Goal: Task Accomplishment & Management: Complete application form

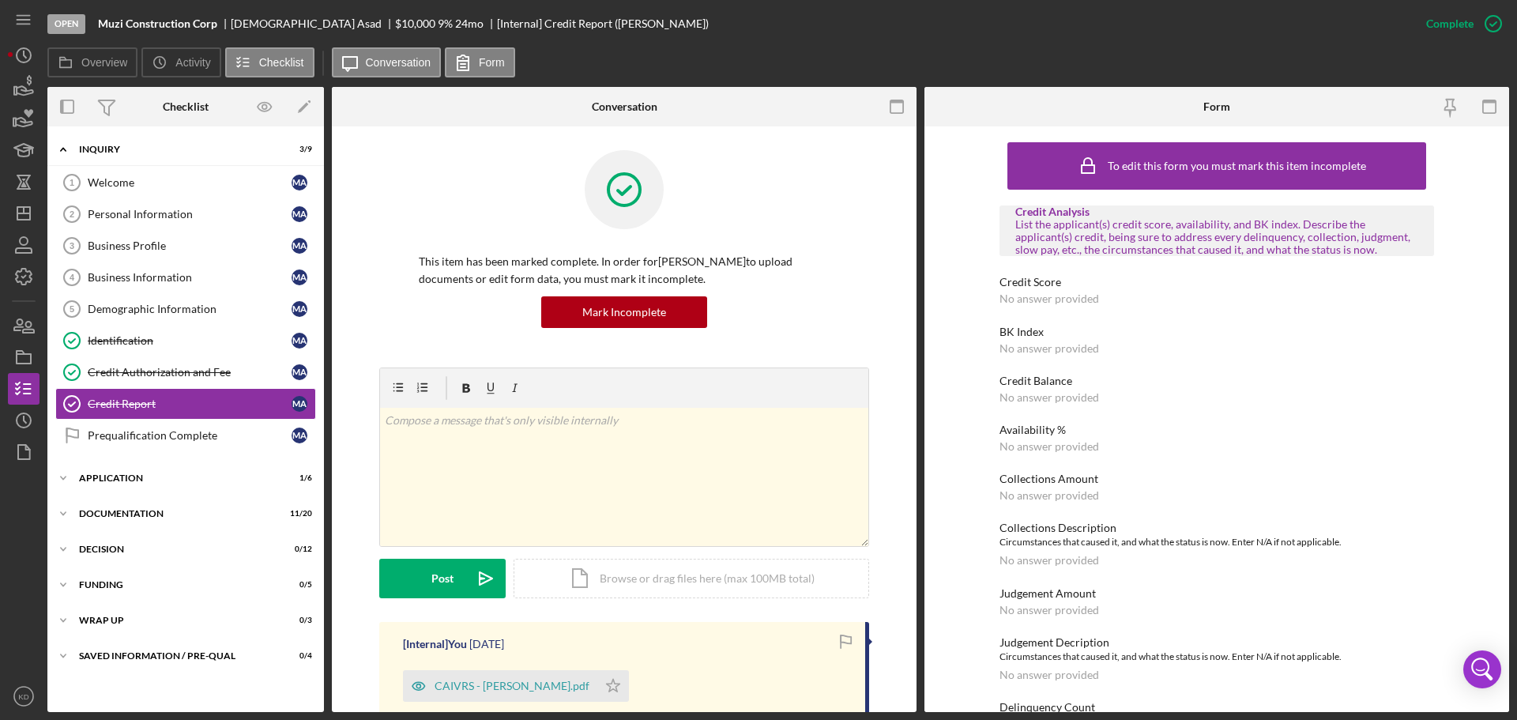
scroll to position [371, 0]
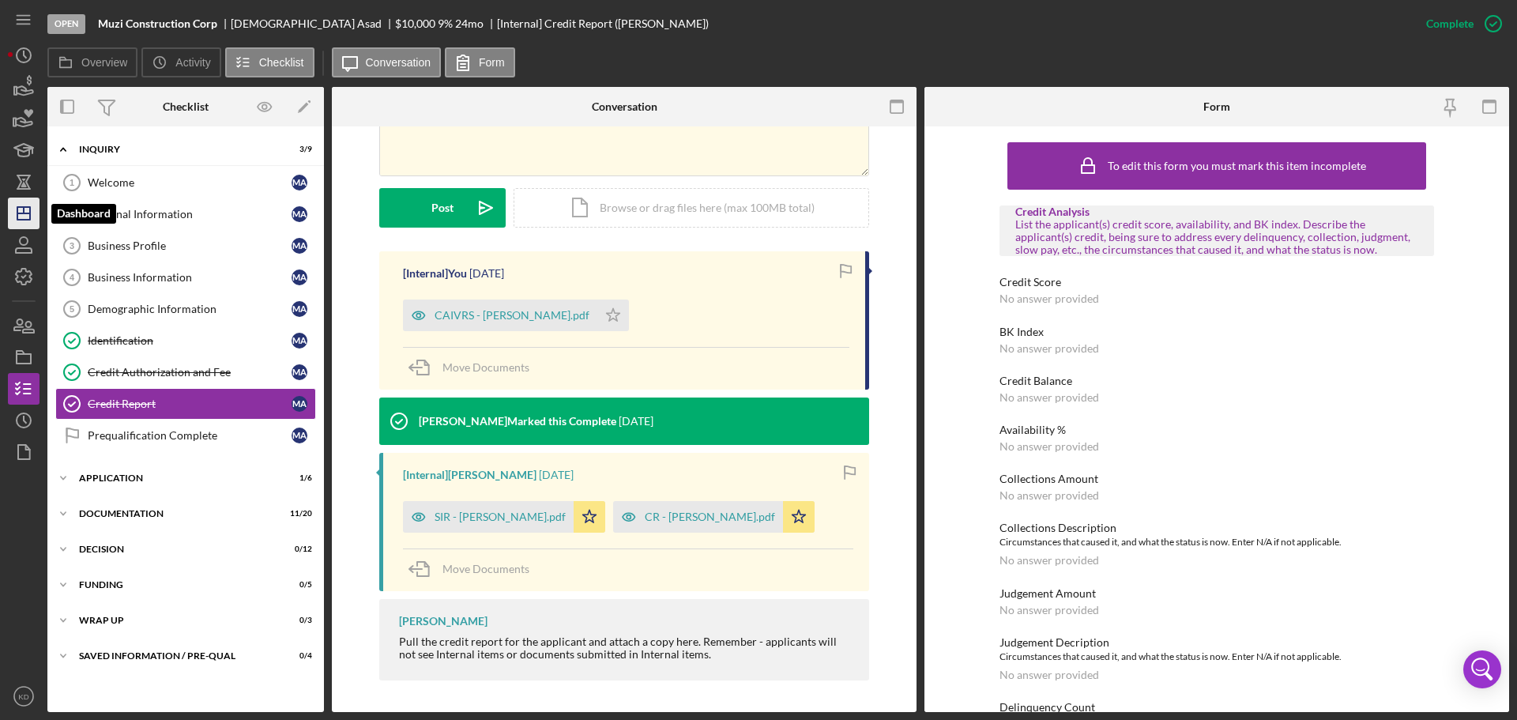
click at [21, 209] on icon "Icon/Dashboard" at bounding box center [24, 214] width 40 height 40
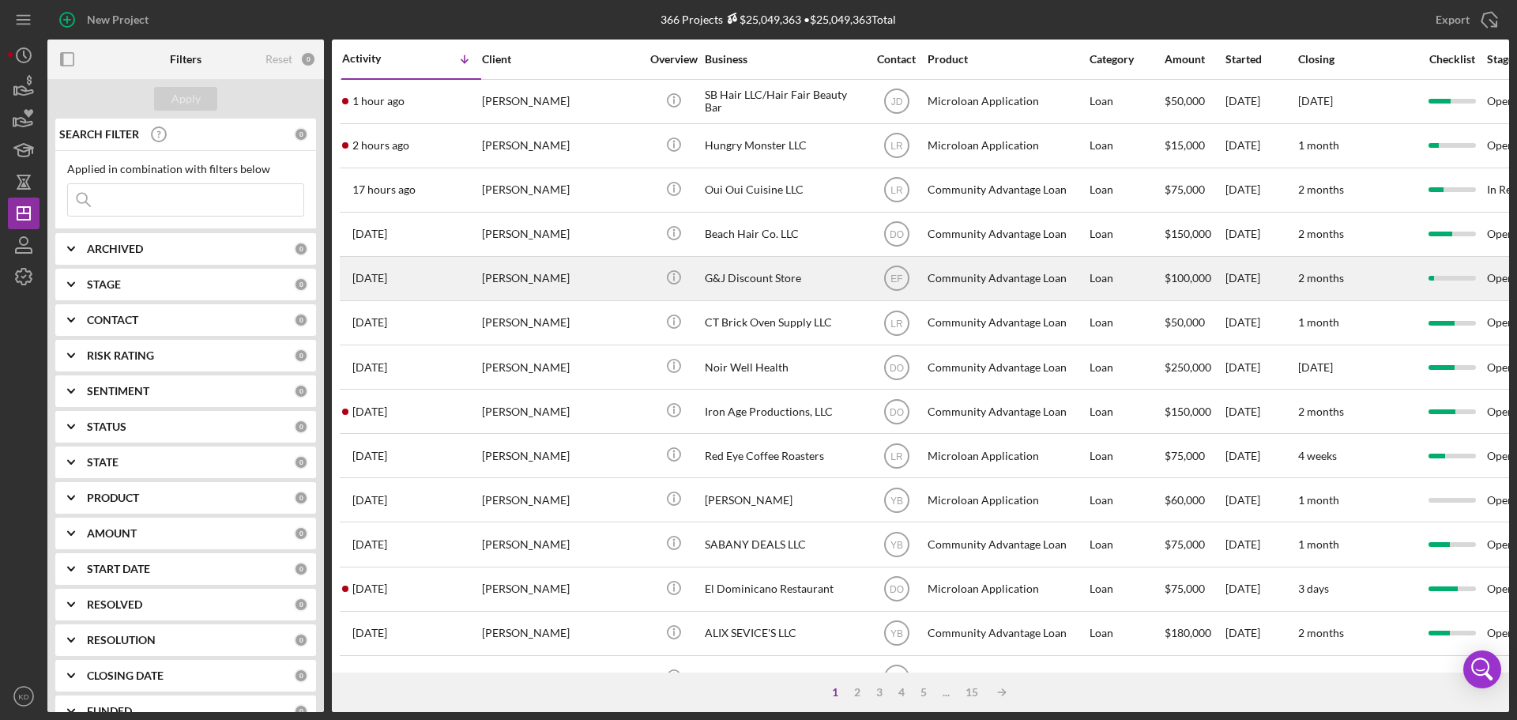
click at [746, 273] on div "G&J Discount Store" at bounding box center [784, 279] width 158 height 42
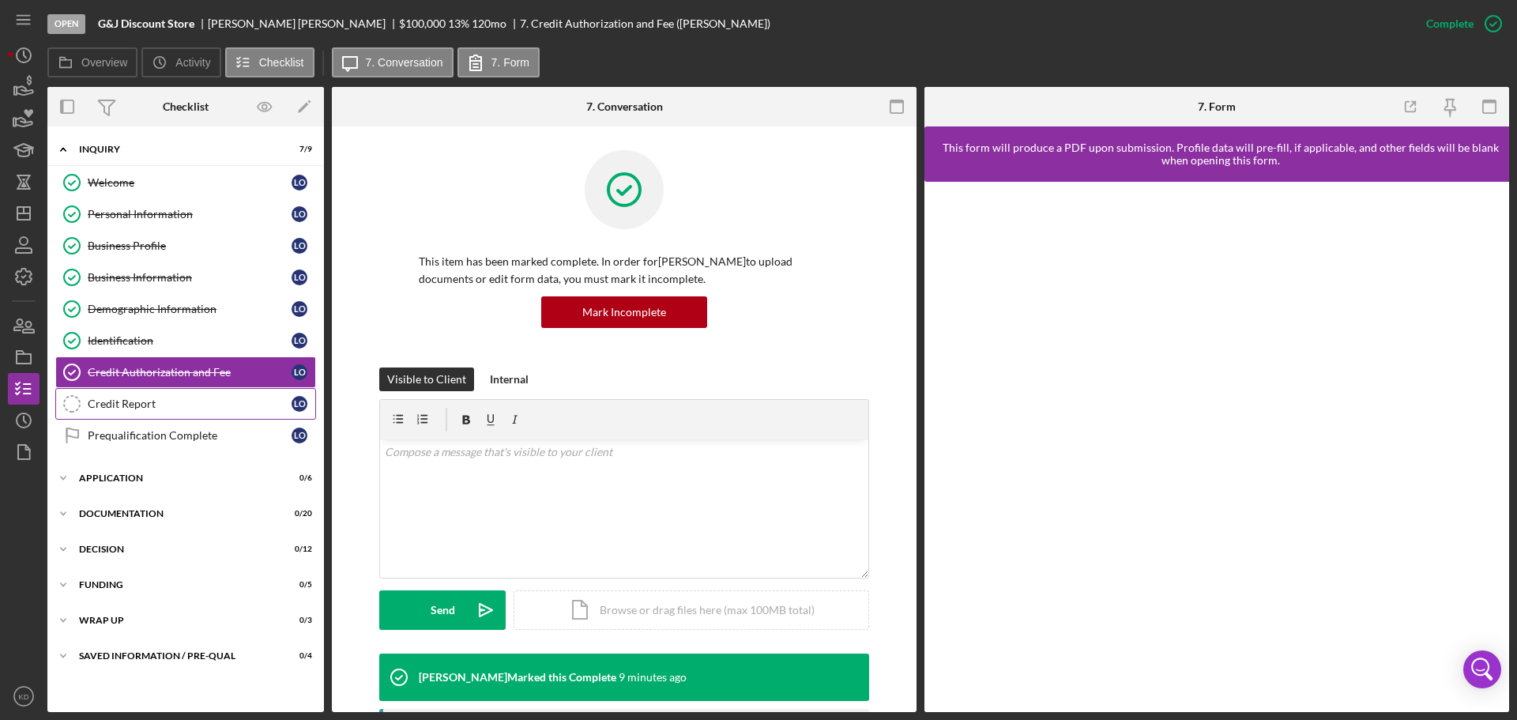
click at [129, 397] on link "Credit Report Credit Report L O" at bounding box center [185, 404] width 261 height 32
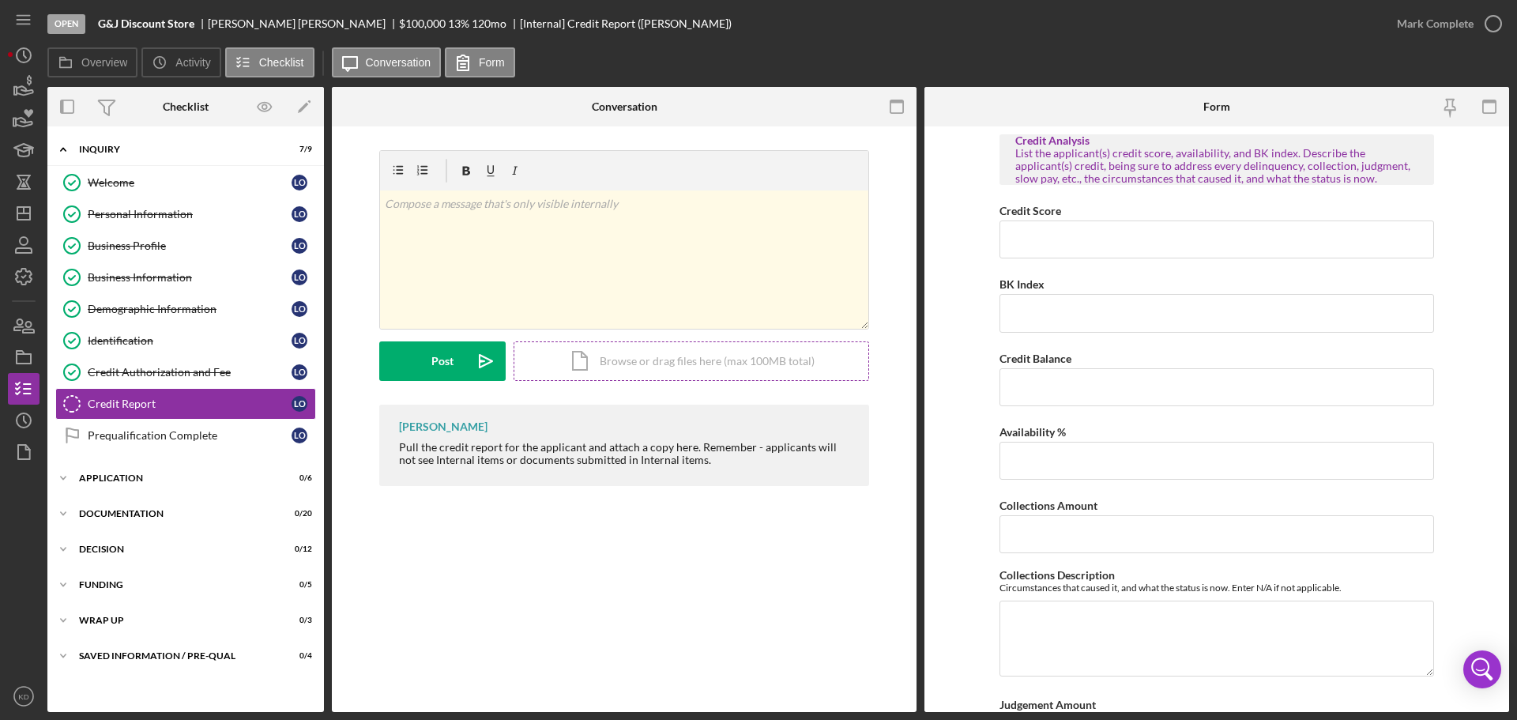
click at [689, 366] on div "Icon/Document Browse or drag files here (max 100MB total) Tap to choose files o…" at bounding box center [692, 361] width 356 height 40
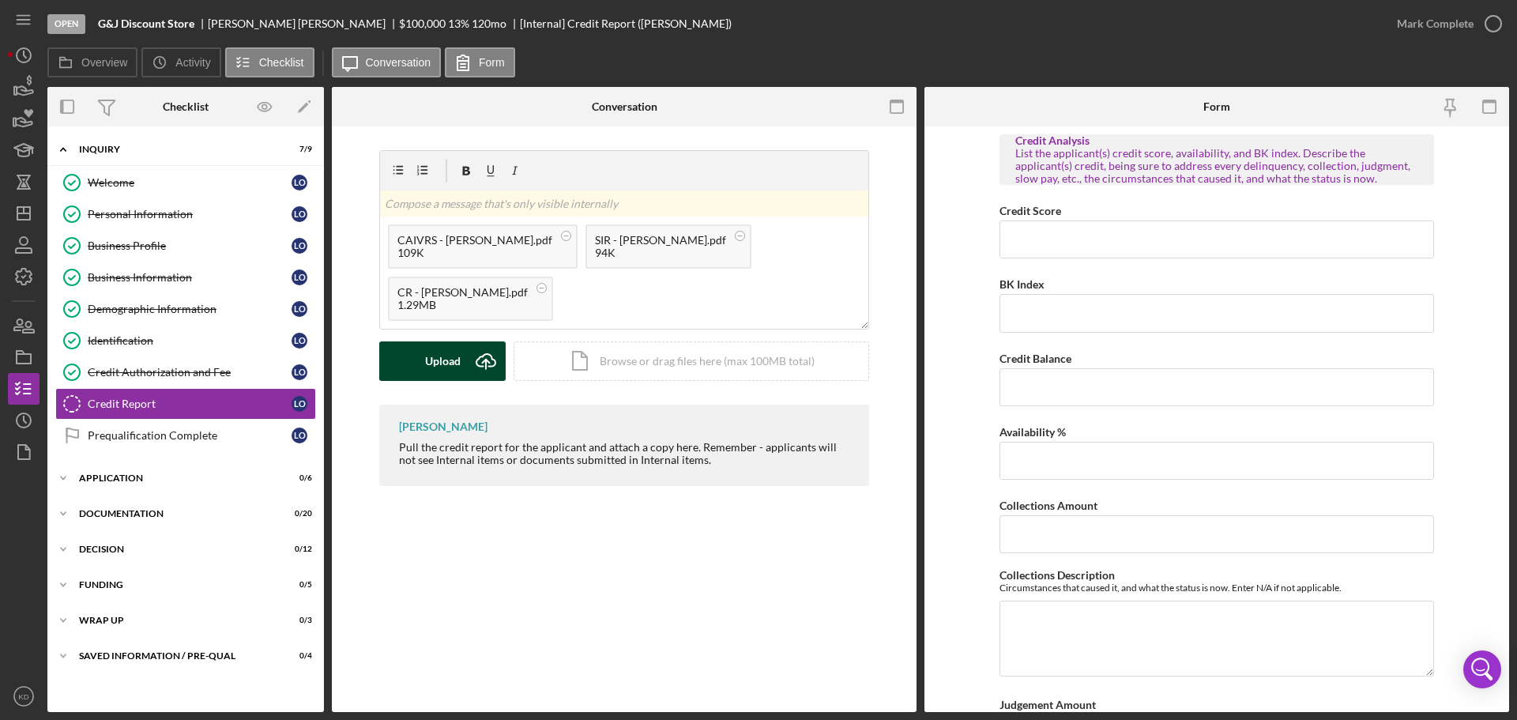
click at [421, 364] on button "Upload Icon/Upload" at bounding box center [442, 361] width 126 height 40
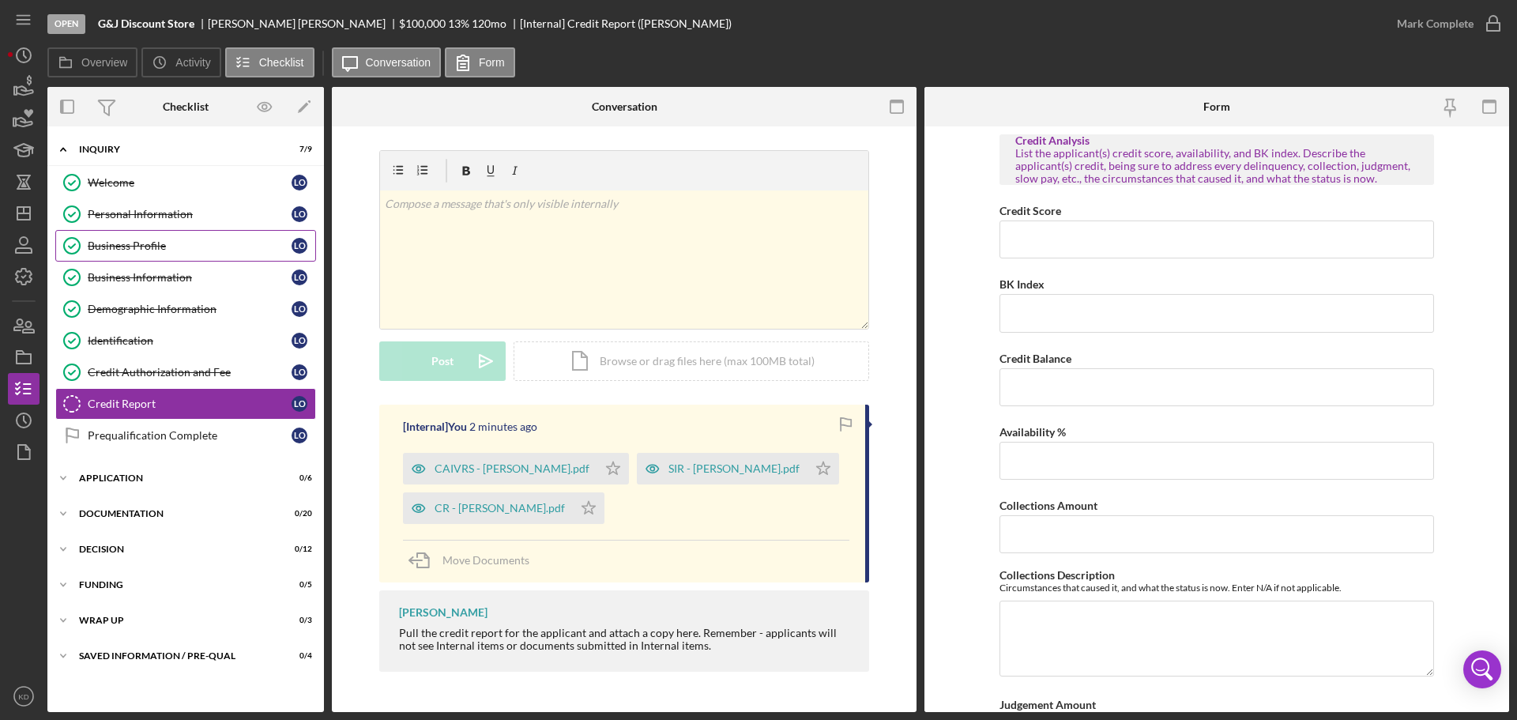
click at [140, 246] on div "Business Profile" at bounding box center [190, 245] width 204 height 13
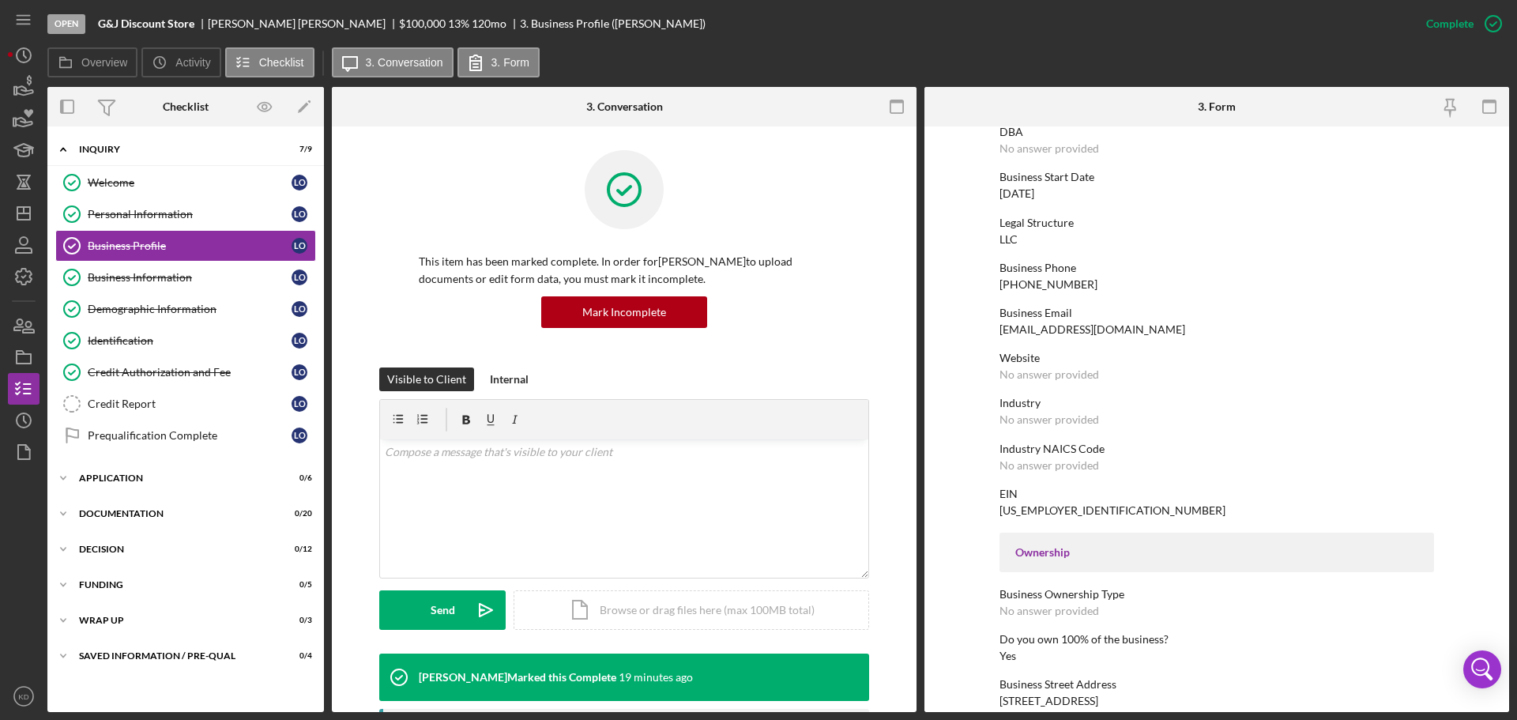
scroll to position [79, 0]
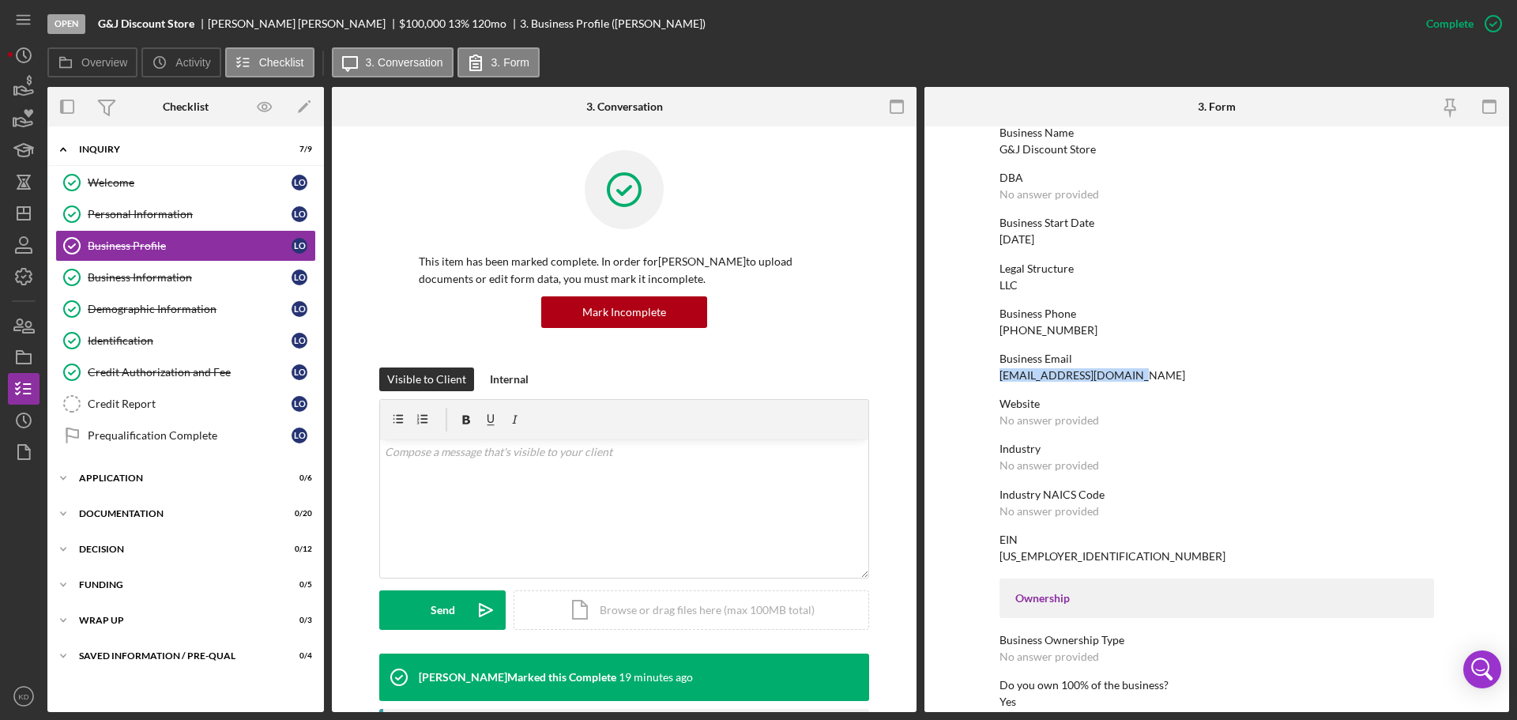
drag, startPoint x: 1130, startPoint y: 375, endPoint x: 1008, endPoint y: 379, distance: 121.8
click at [1000, 382] on div "Business Email [EMAIL_ADDRESS][DOMAIN_NAME]" at bounding box center [1217, 366] width 435 height 29
copy div "[EMAIL_ADDRESS][DOMAIN_NAME]"
click at [122, 405] on div "Credit Report" at bounding box center [190, 403] width 204 height 13
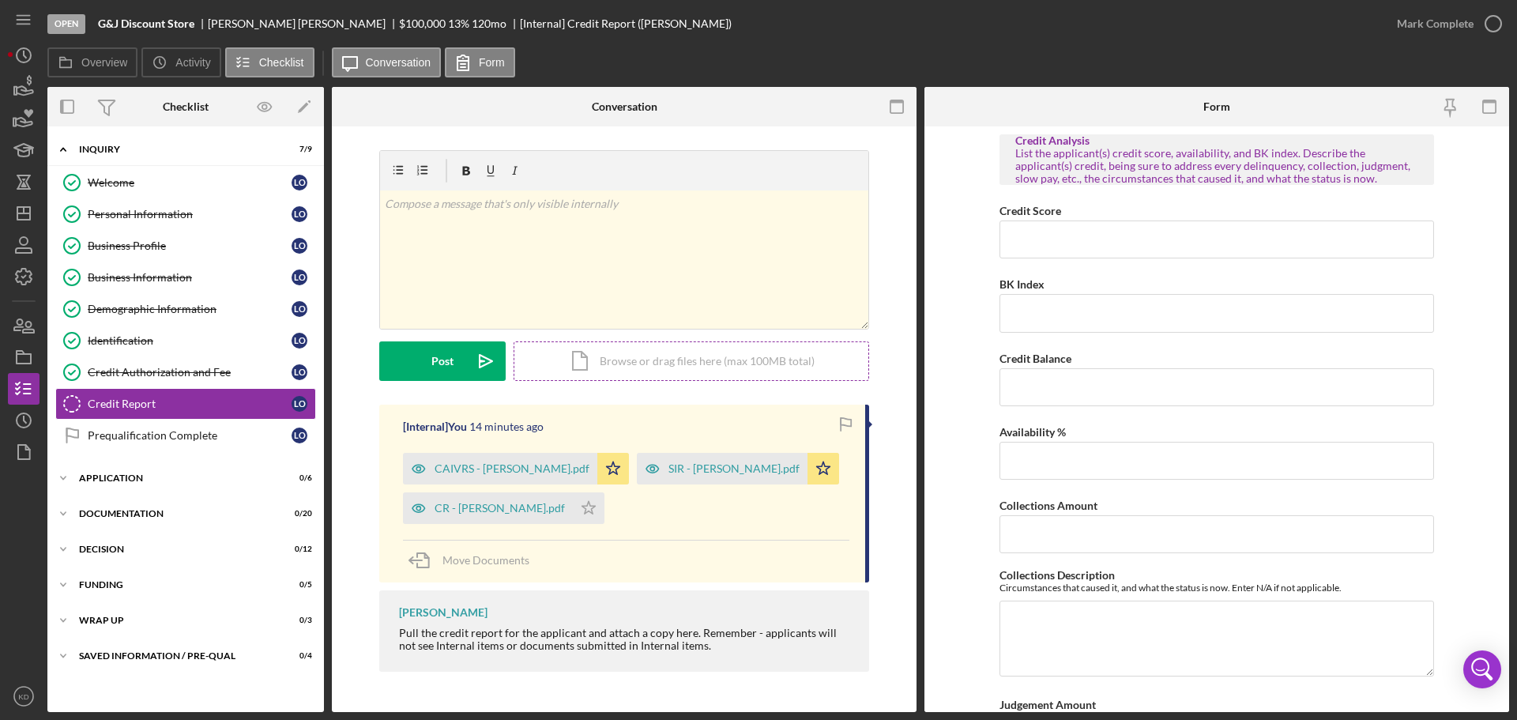
click at [634, 358] on div "Icon/Document Browse or drag files here (max 100MB total) Tap to choose files o…" at bounding box center [692, 361] width 356 height 40
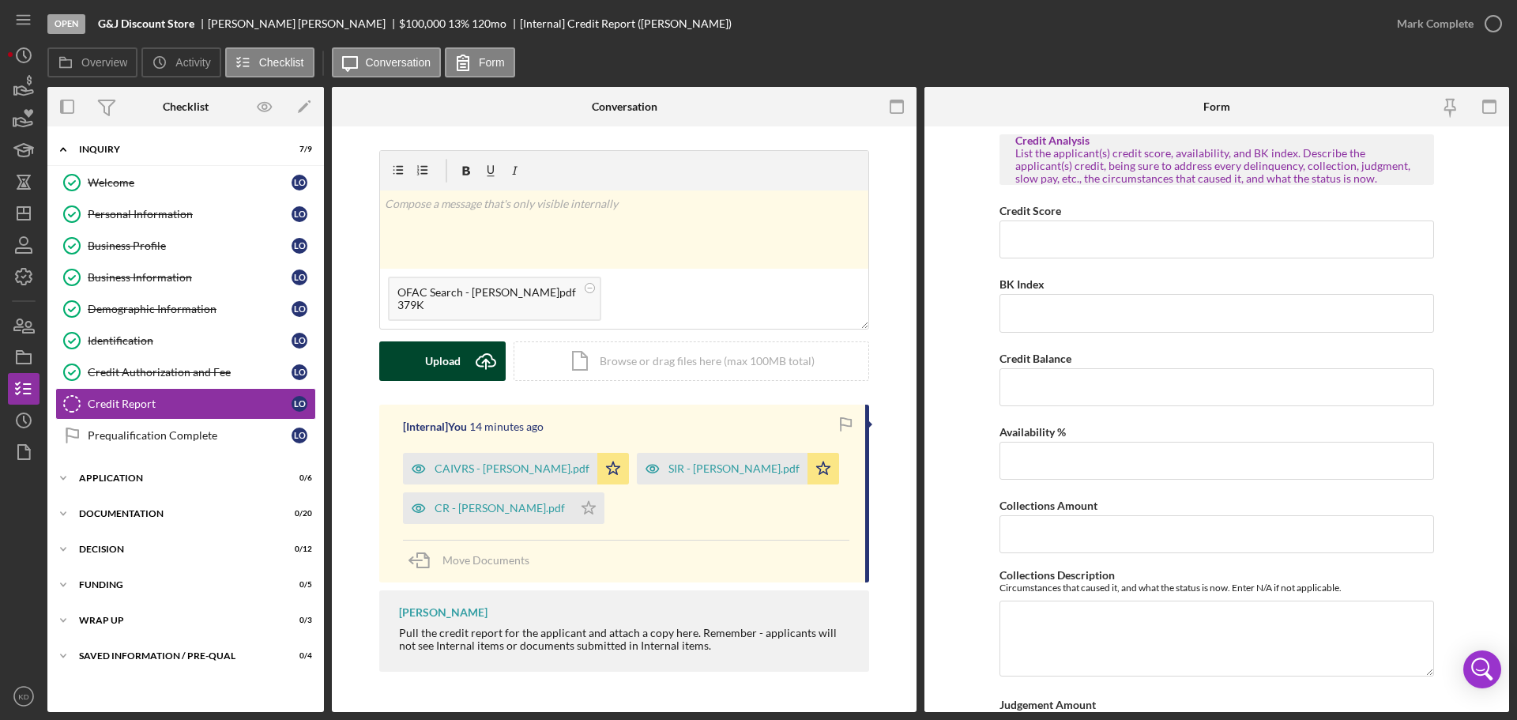
click at [465, 359] on button "Upload Icon/Upload" at bounding box center [442, 361] width 126 height 40
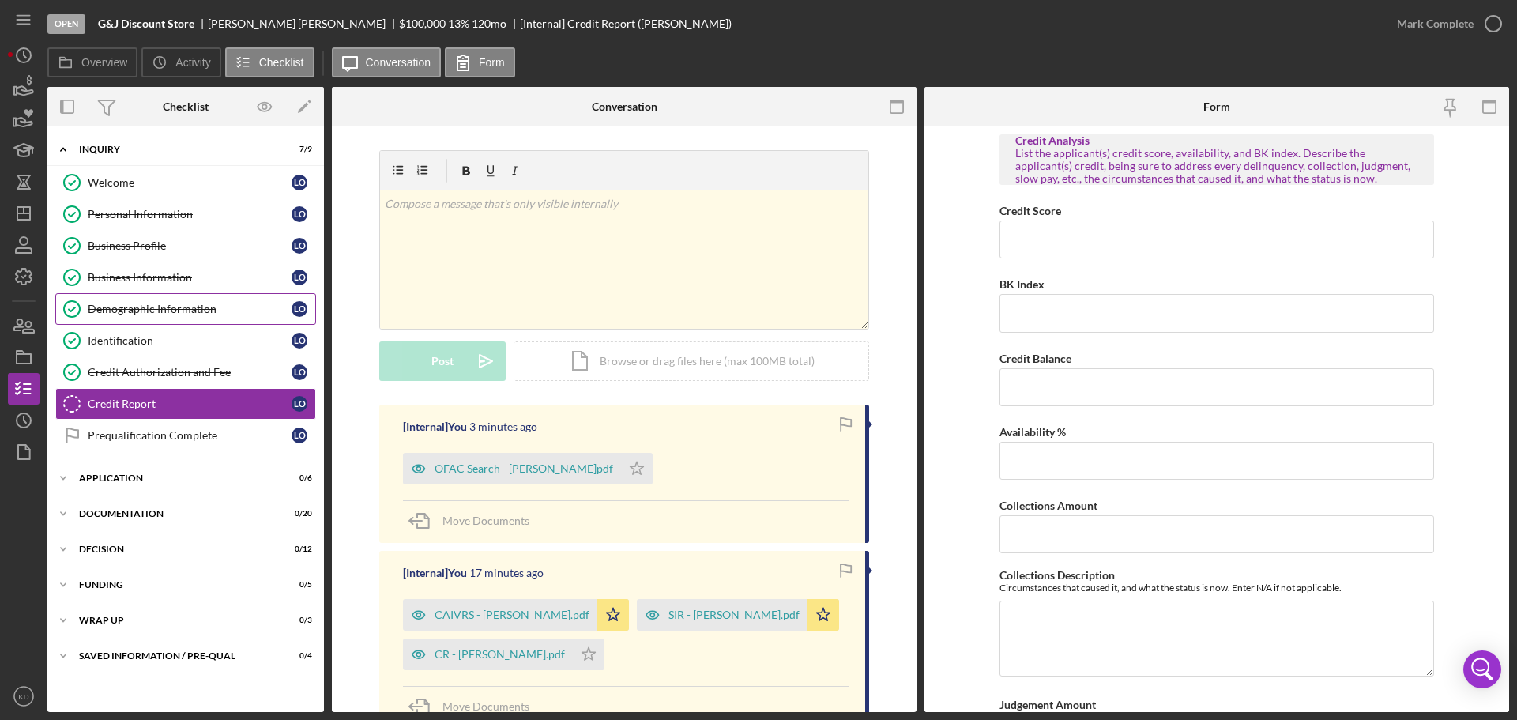
click at [128, 310] on div "Demographic Information" at bounding box center [190, 309] width 204 height 13
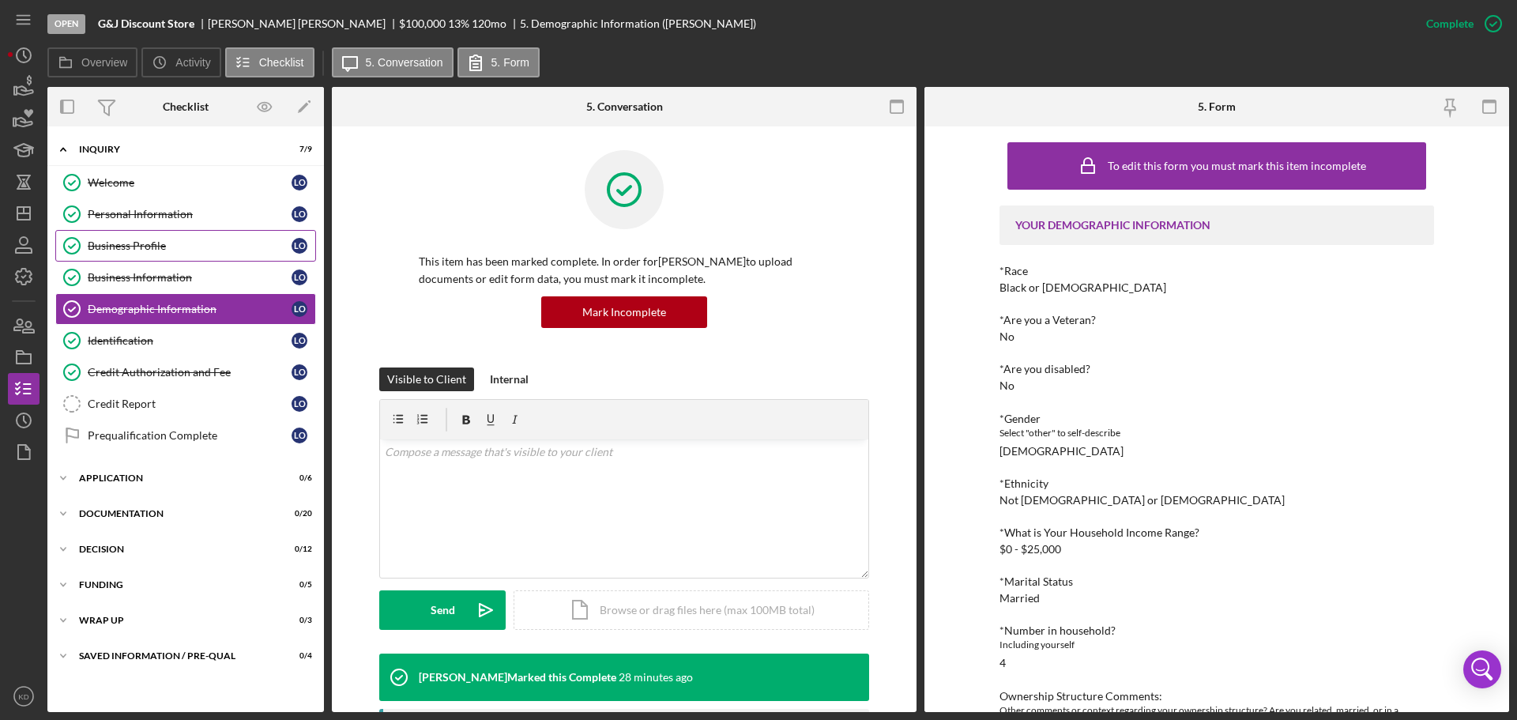
drag, startPoint x: 119, startPoint y: 247, endPoint x: 147, endPoint y: 258, distance: 29.8
click at [119, 247] on div "Business Profile" at bounding box center [190, 245] width 204 height 13
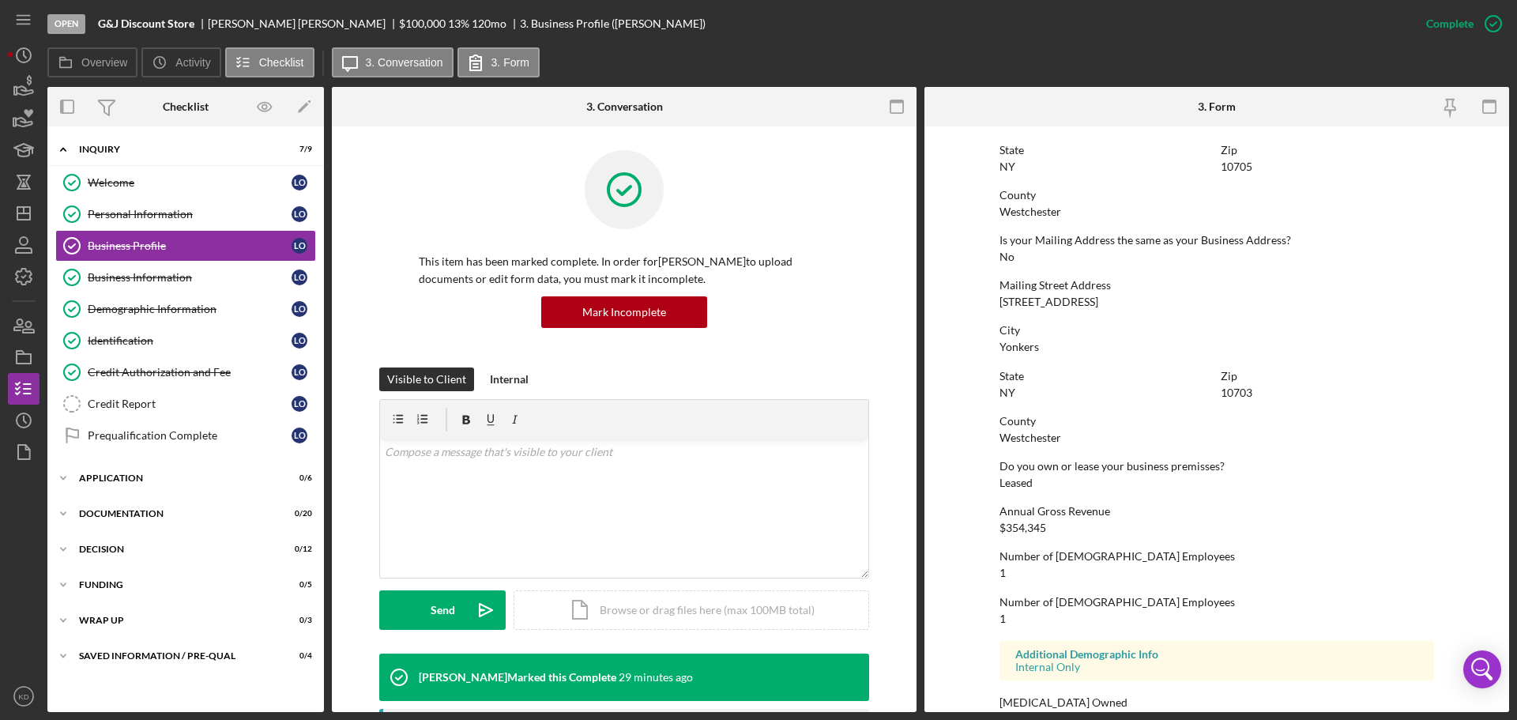
scroll to position [787, 0]
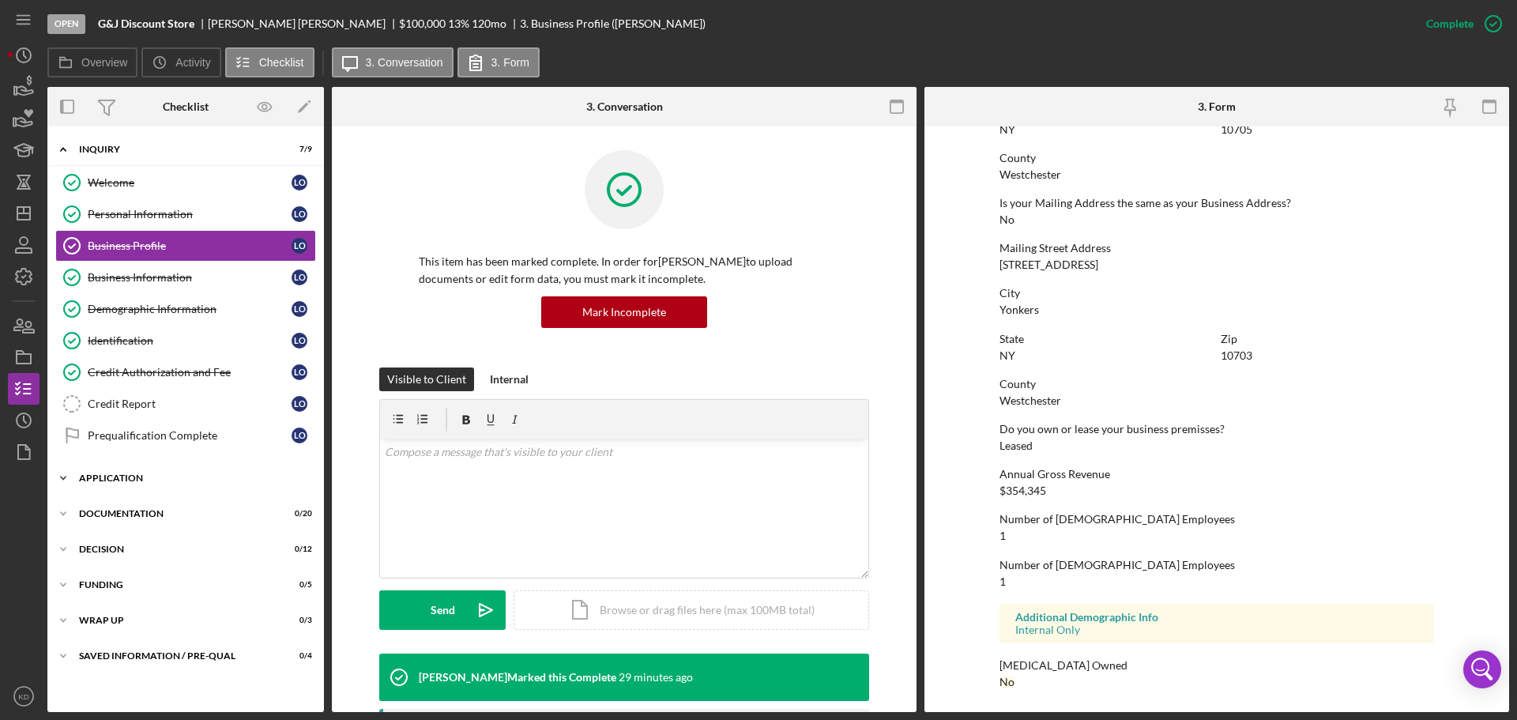
click at [63, 477] on icon "Icon/Expander" at bounding box center [63, 478] width 32 height 32
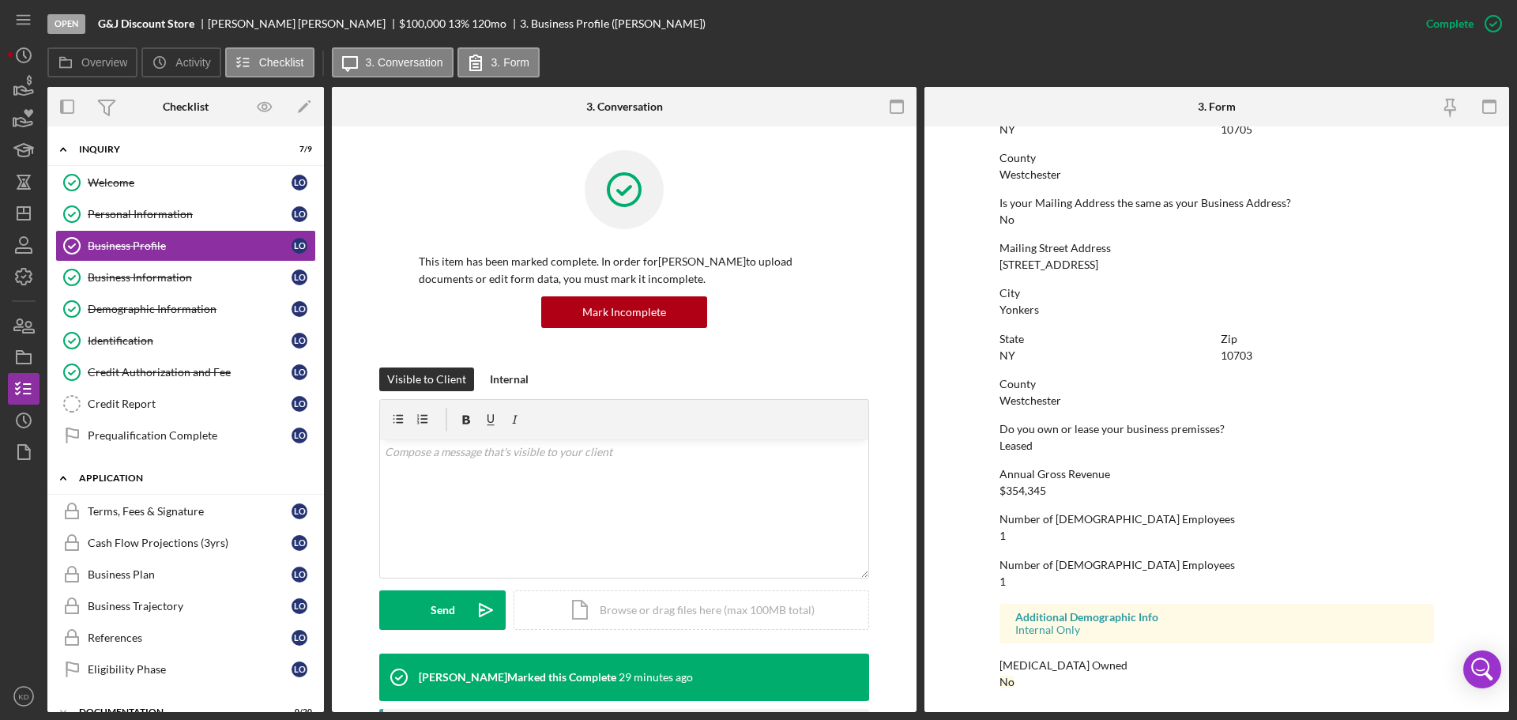
click at [63, 477] on polyline at bounding box center [63, 478] width 5 height 3
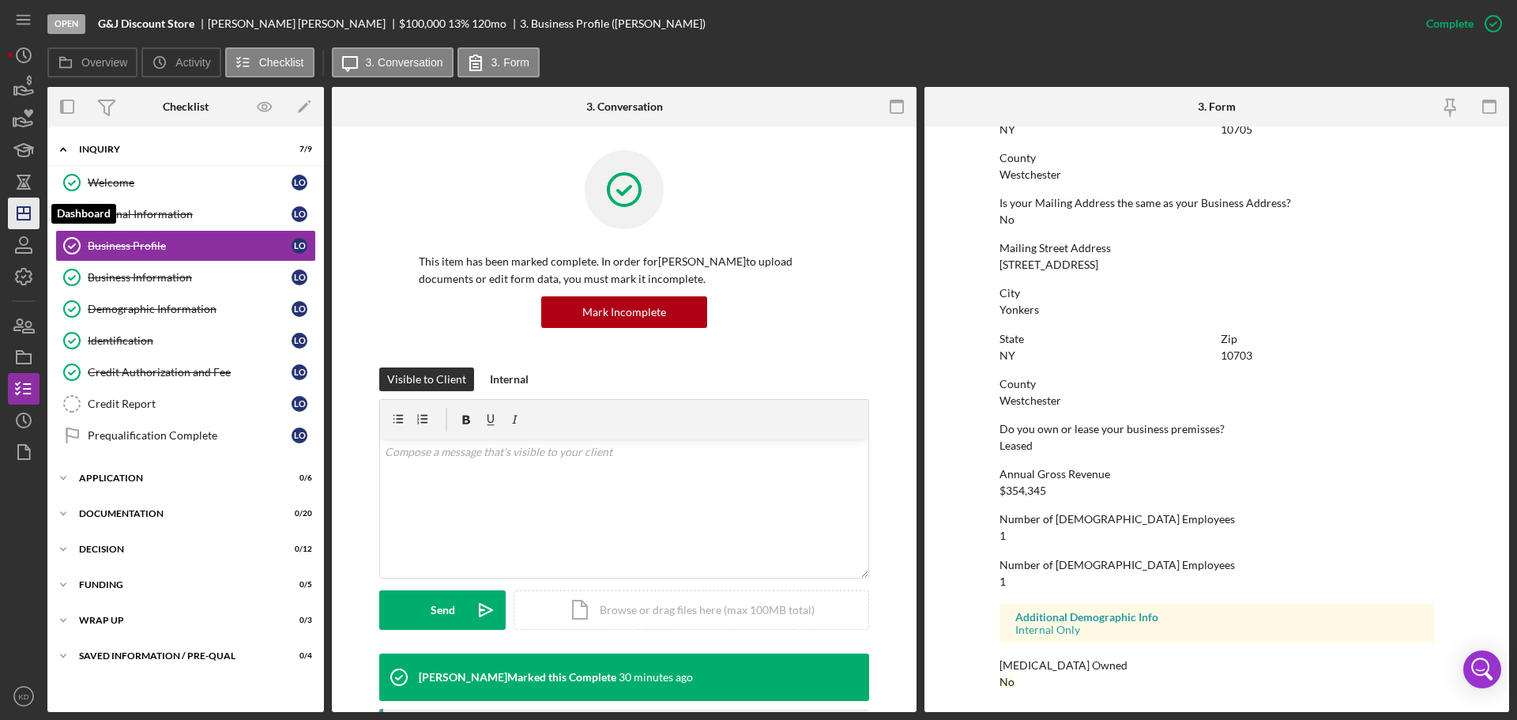
click at [28, 216] on icon "Icon/Dashboard" at bounding box center [24, 214] width 40 height 40
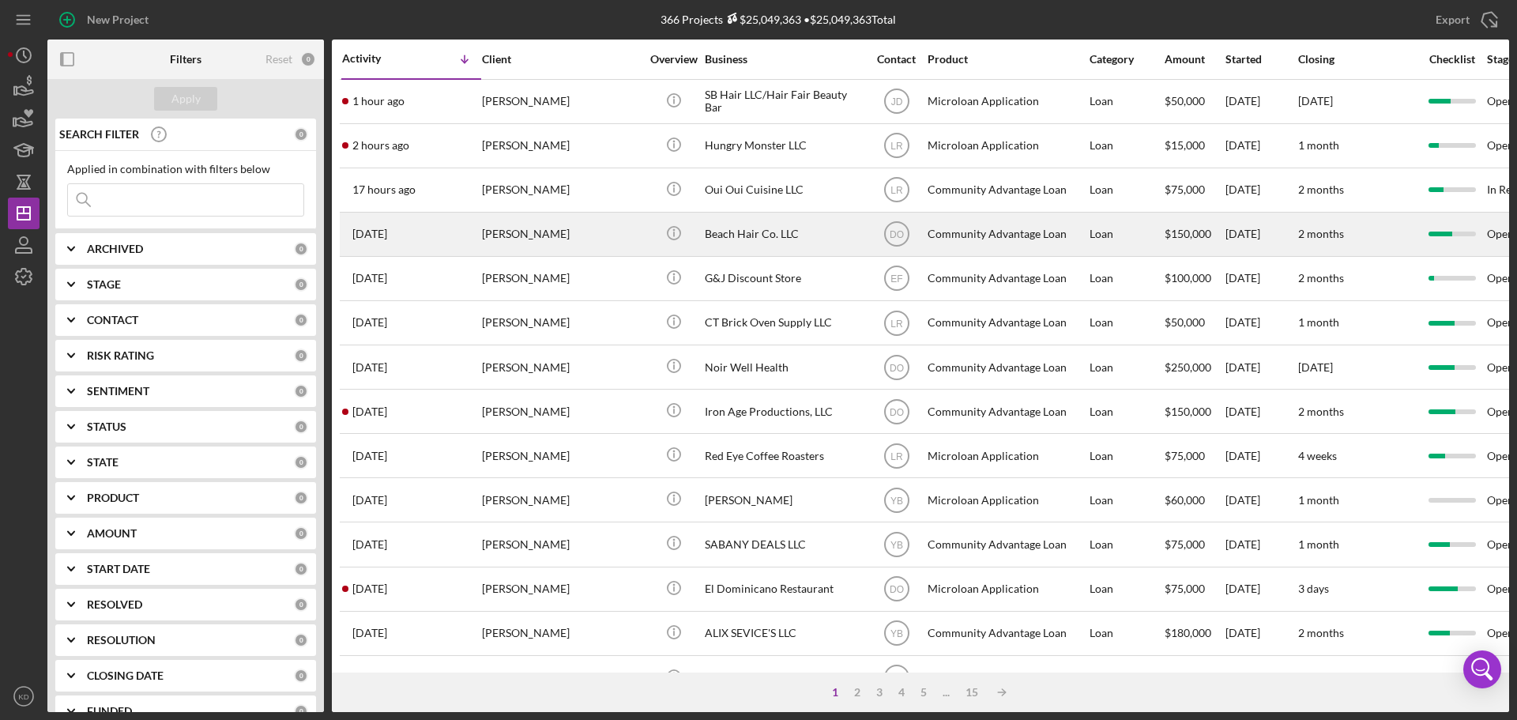
click at [722, 232] on div "Beach Hair Co. LLC" at bounding box center [784, 234] width 158 height 42
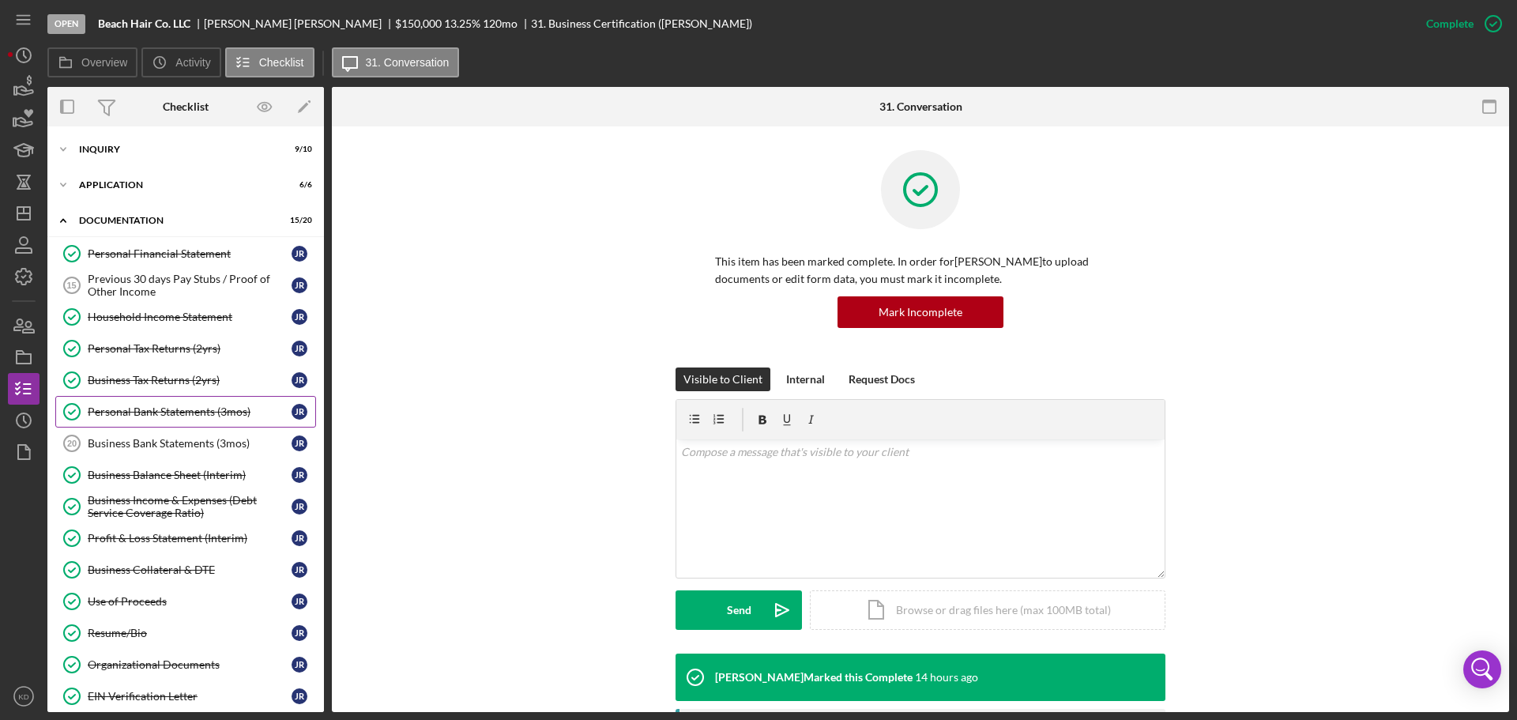
drag, startPoint x: 165, startPoint y: 409, endPoint x: 179, endPoint y: 412, distance: 13.8
click at [165, 409] on div "Personal Bank Statements (3mos)" at bounding box center [190, 411] width 204 height 13
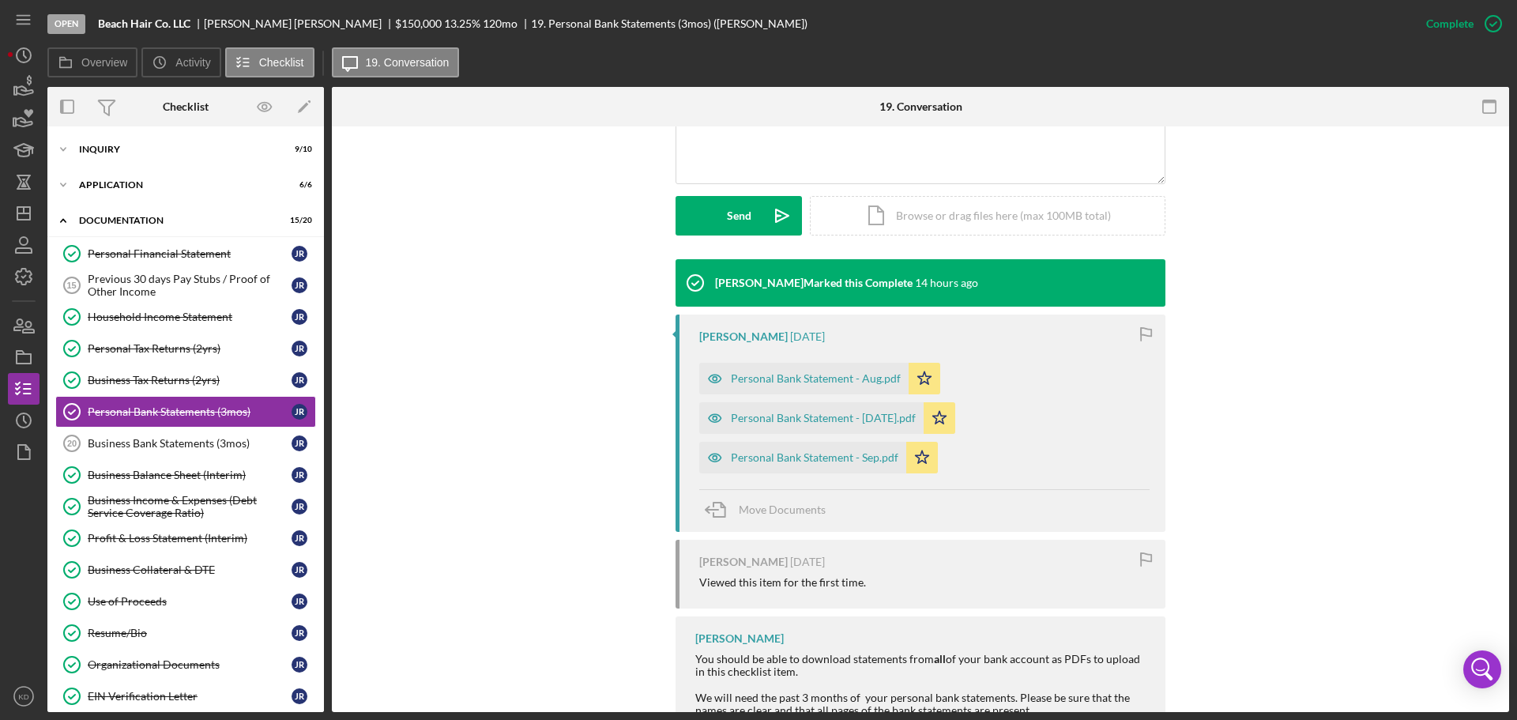
scroll to position [395, 0]
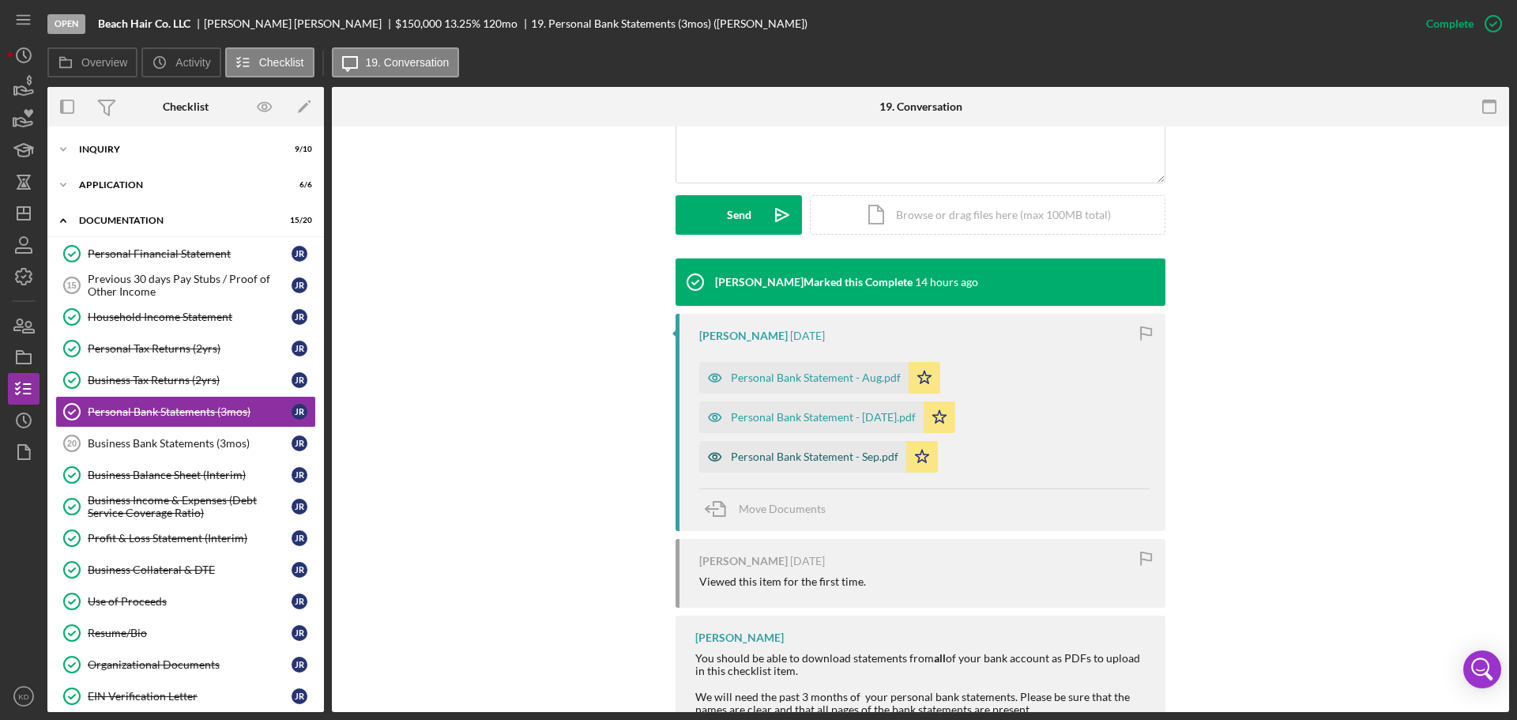
click at [794, 455] on div "Personal Bank Statement - Sep.pdf" at bounding box center [815, 456] width 168 height 13
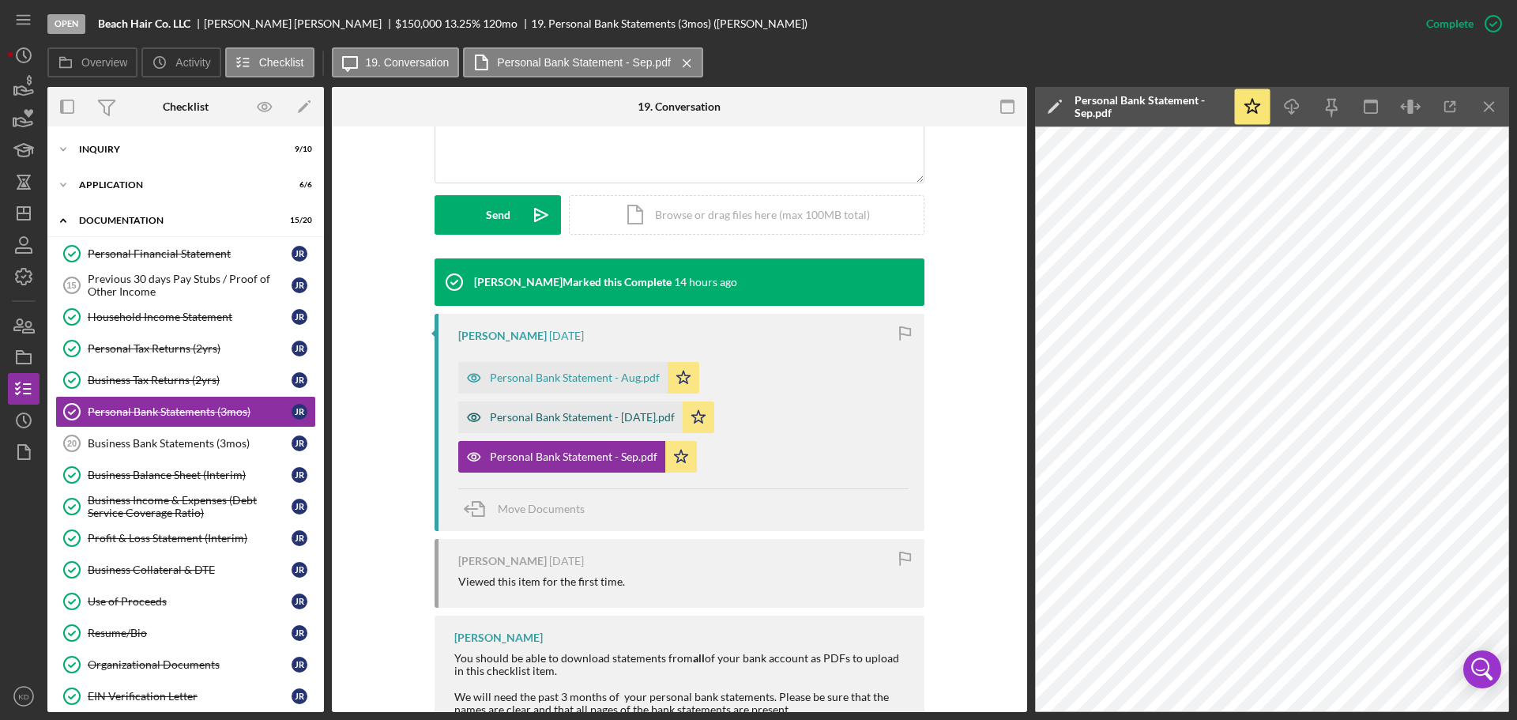
click at [567, 422] on div "Personal Bank Statement - [DATE].pdf" at bounding box center [582, 417] width 185 height 13
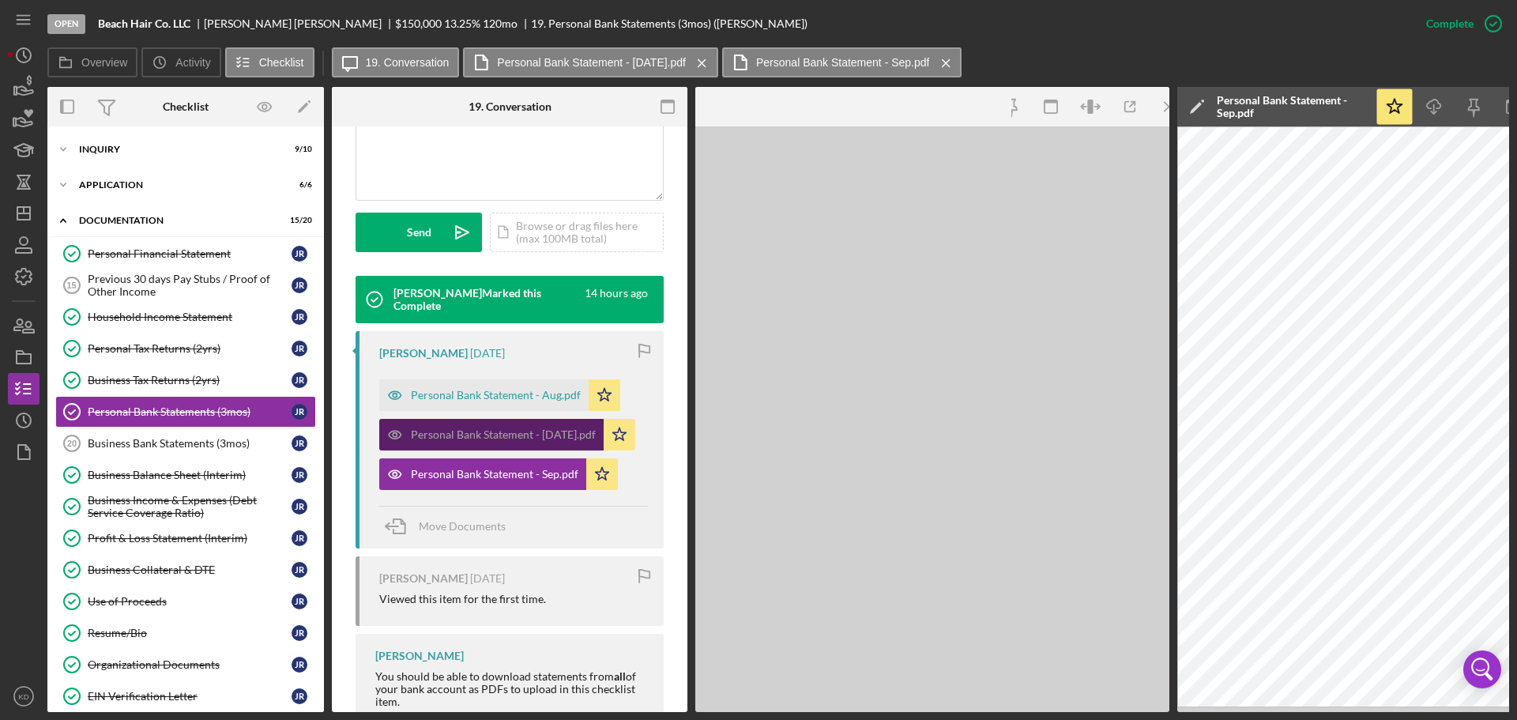
scroll to position [413, 0]
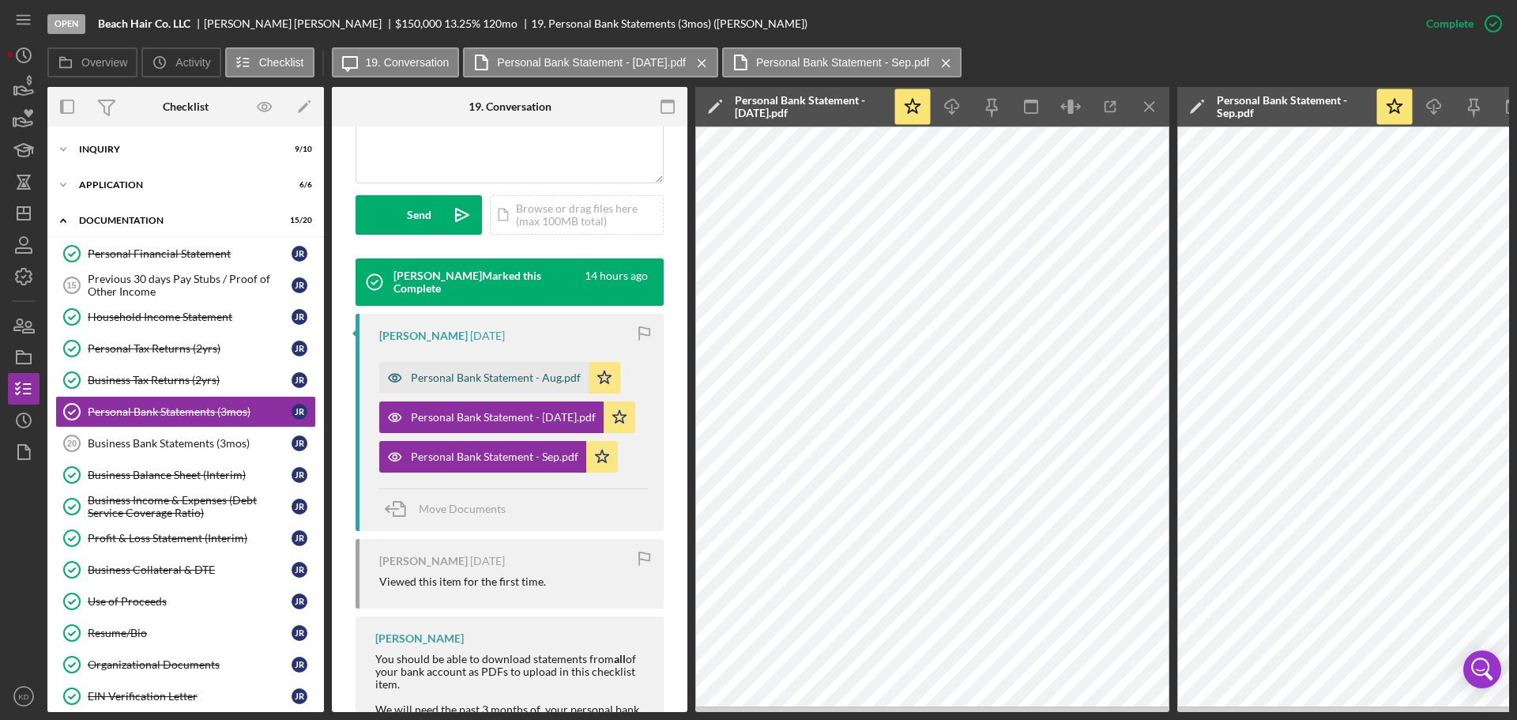
click at [514, 386] on div "Personal Bank Statement - Aug.pdf" at bounding box center [483, 378] width 209 height 32
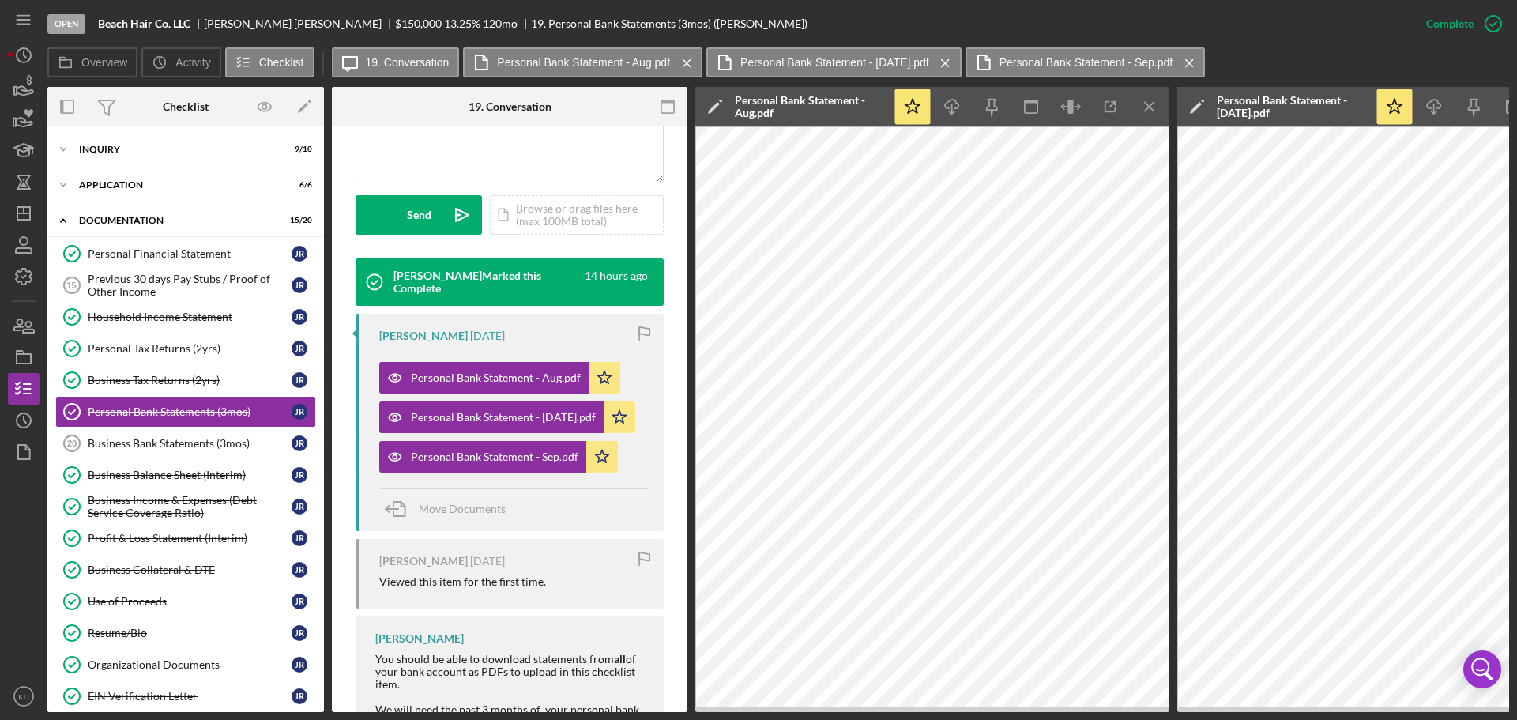
drag, startPoint x: 1153, startPoint y: 111, endPoint x: 1148, endPoint y: 124, distance: 13.5
click at [1153, 111] on icon "Icon/Menu Close" at bounding box center [1150, 107] width 36 height 36
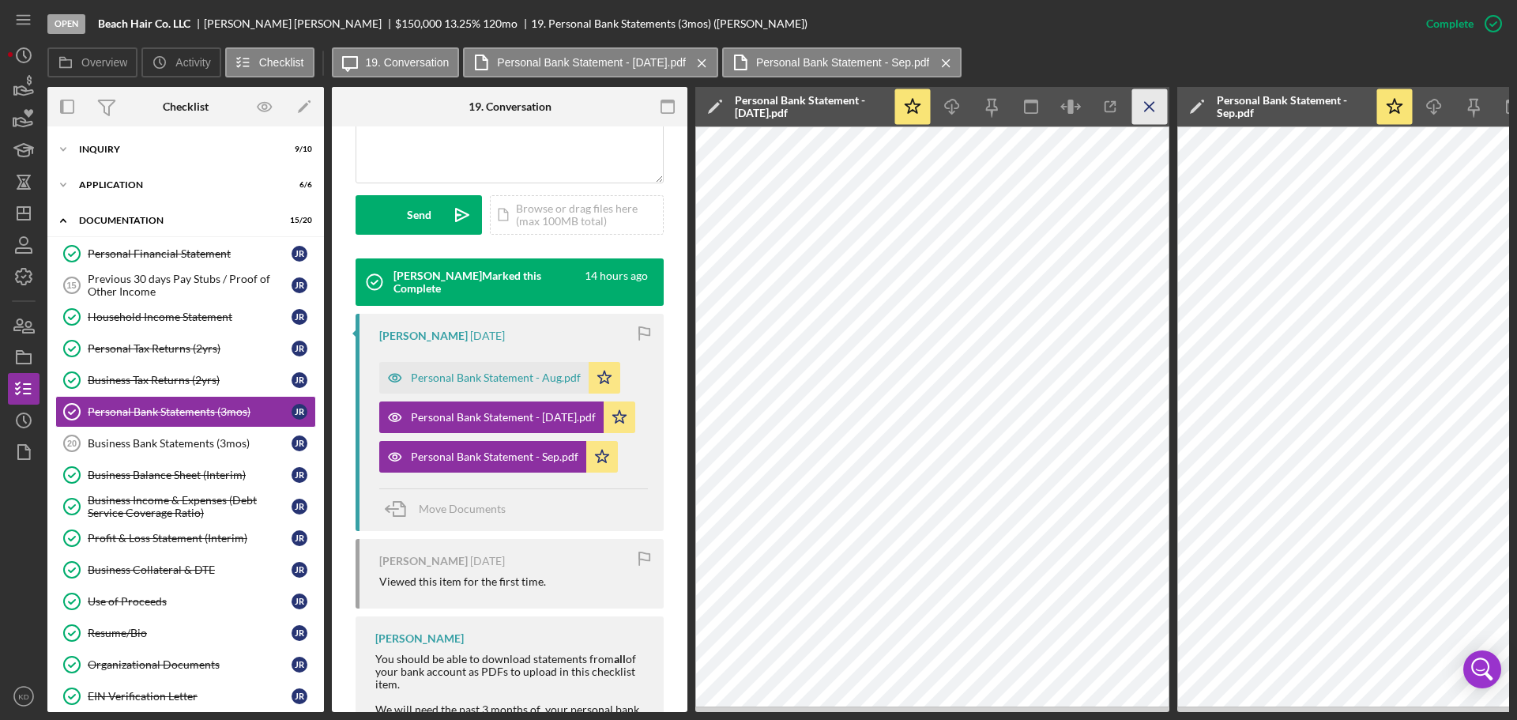
click at [1153, 103] on line "button" at bounding box center [1149, 106] width 9 height 9
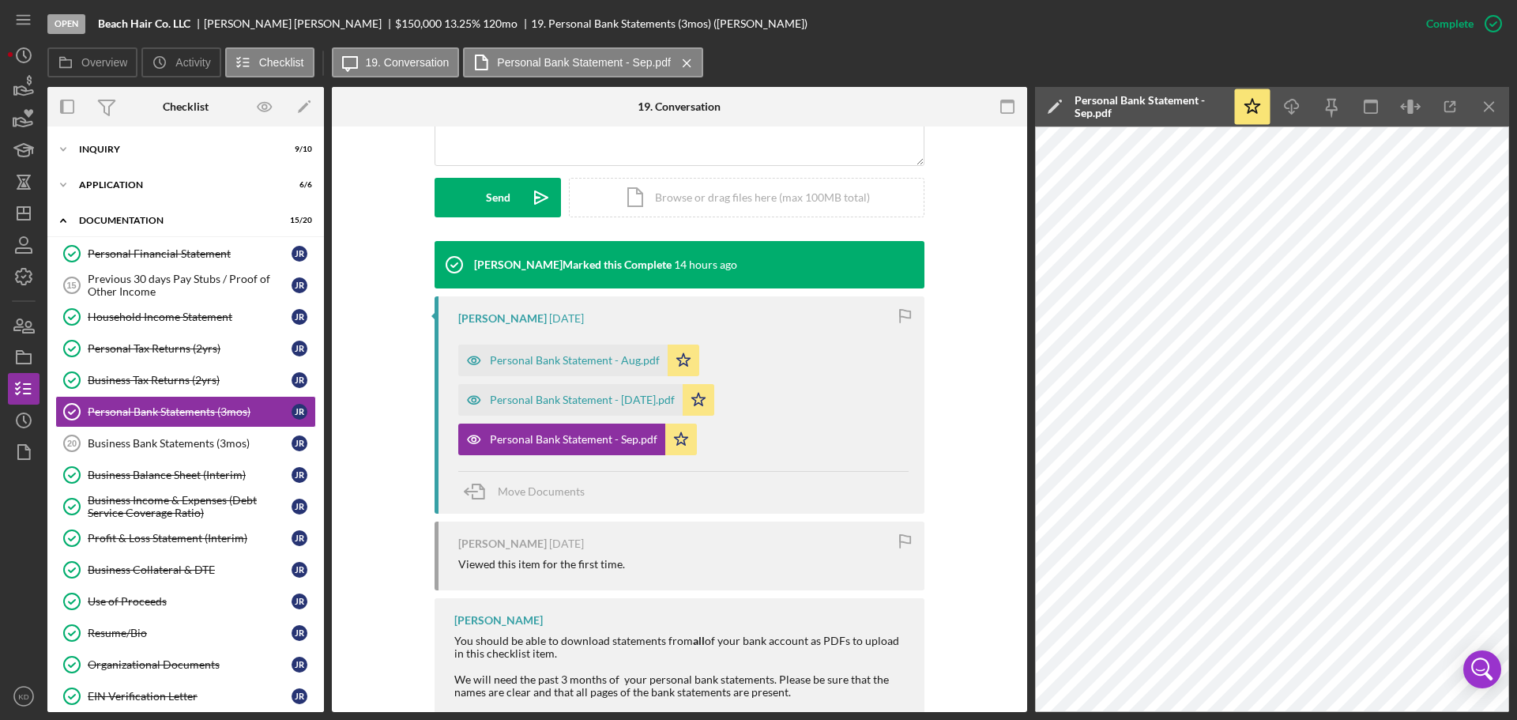
scroll to position [395, 0]
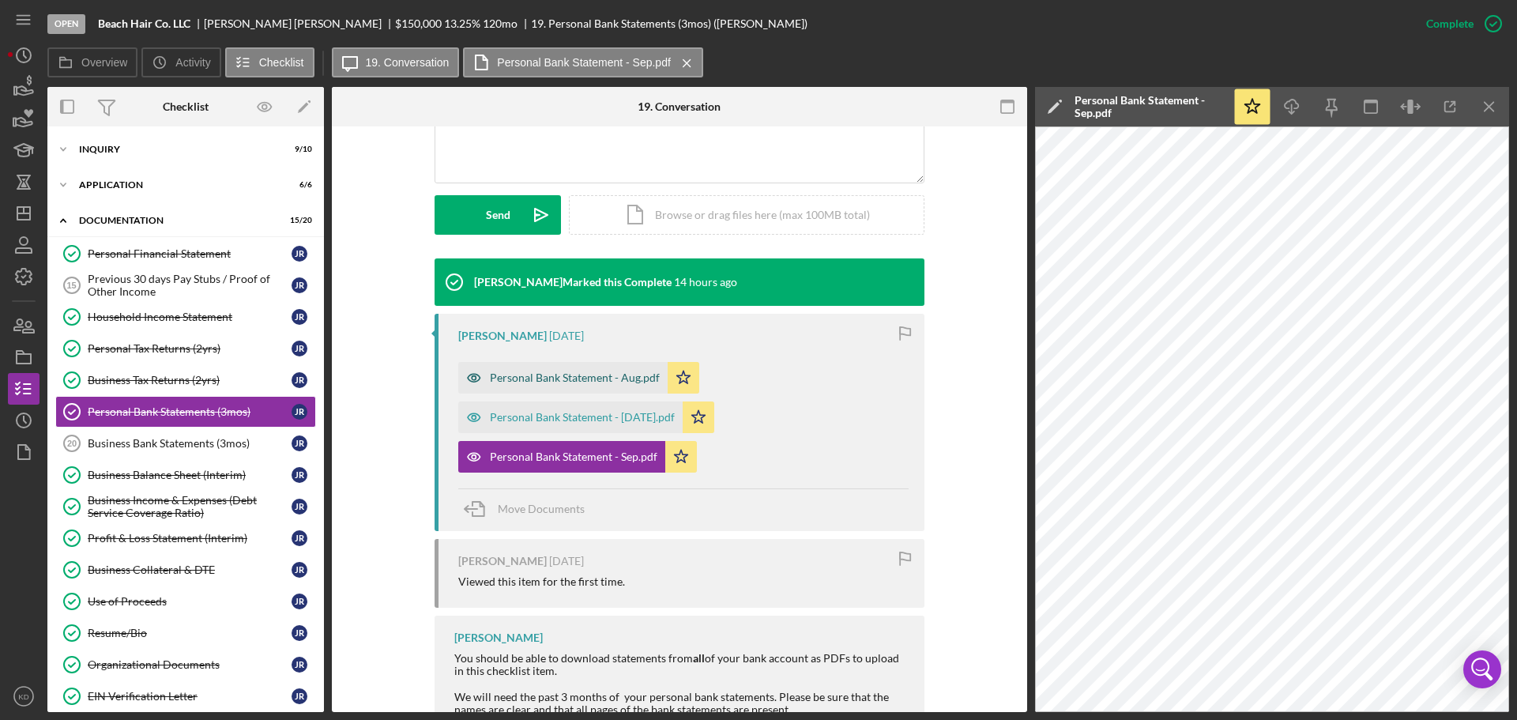
click at [574, 382] on div "Personal Bank Statement - Aug.pdf" at bounding box center [575, 377] width 170 height 13
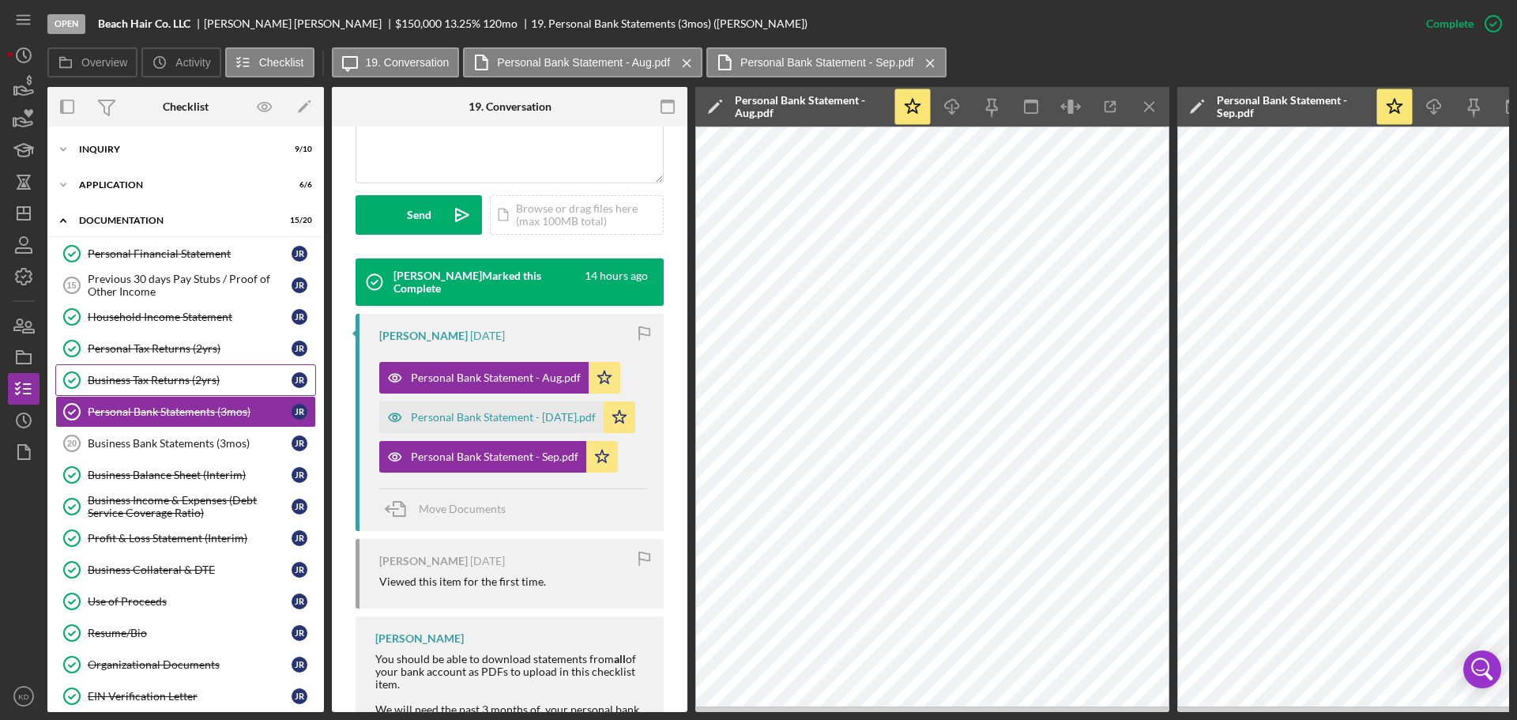
click at [122, 375] on div "Business Tax Returns (2yrs)" at bounding box center [190, 380] width 204 height 13
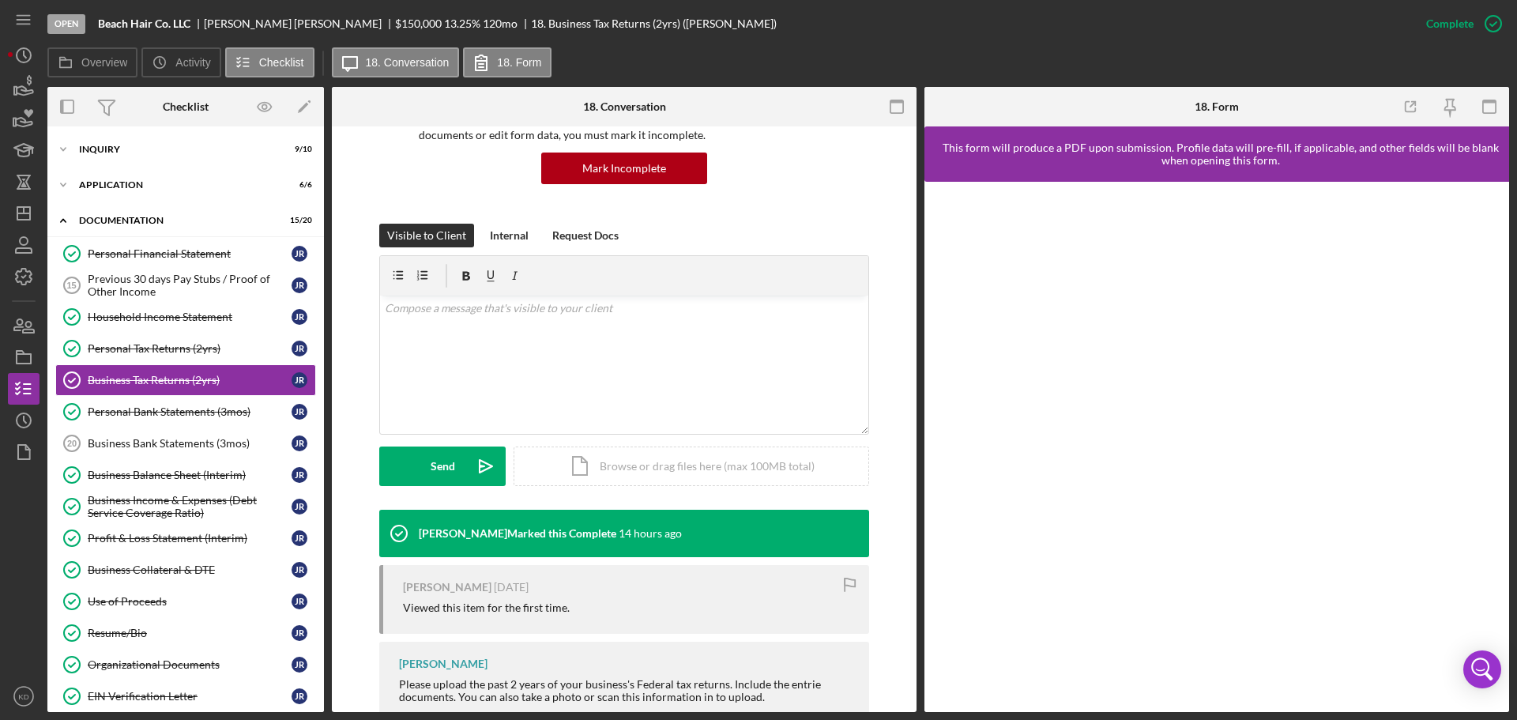
scroll to position [225, 0]
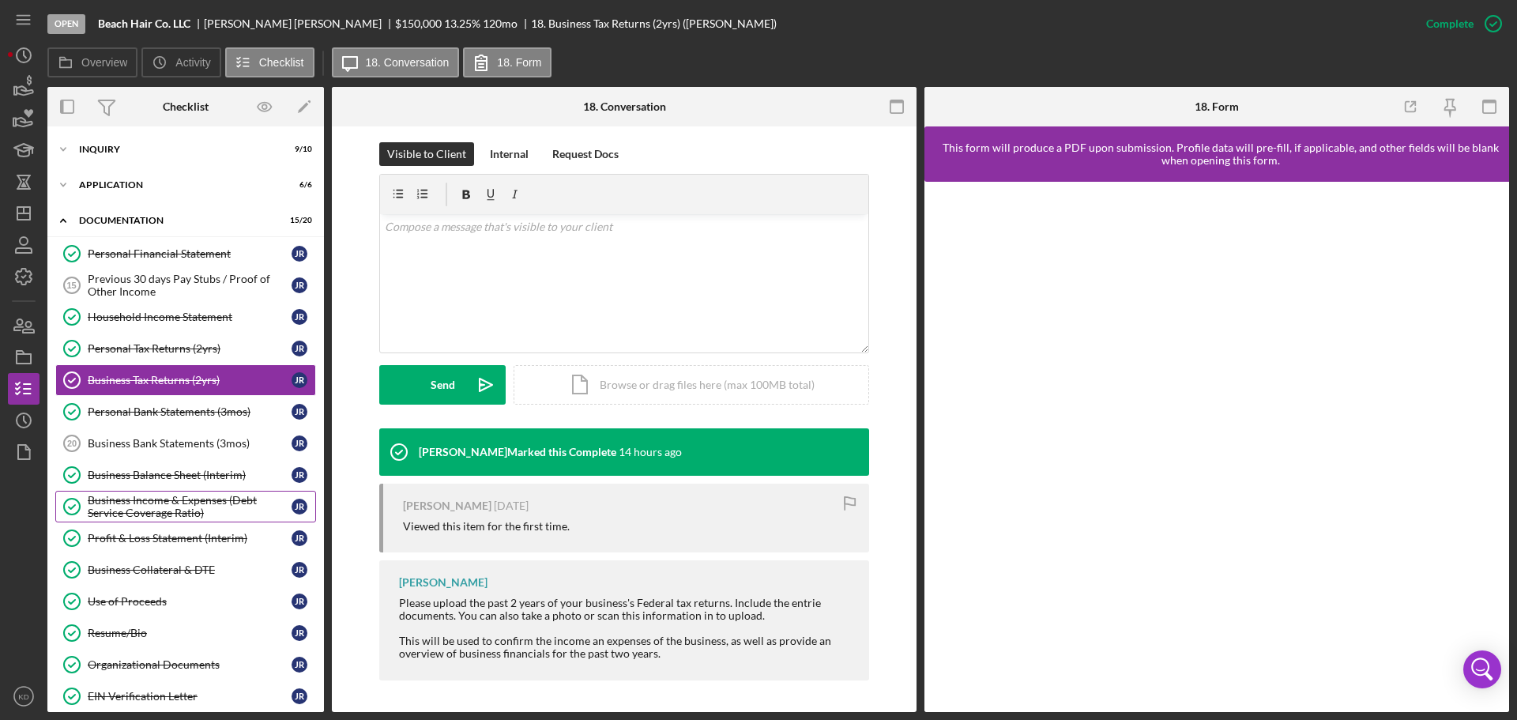
click at [126, 504] on div "Business Income & Expenses (Debt Service Coverage Ratio)" at bounding box center [190, 506] width 204 height 25
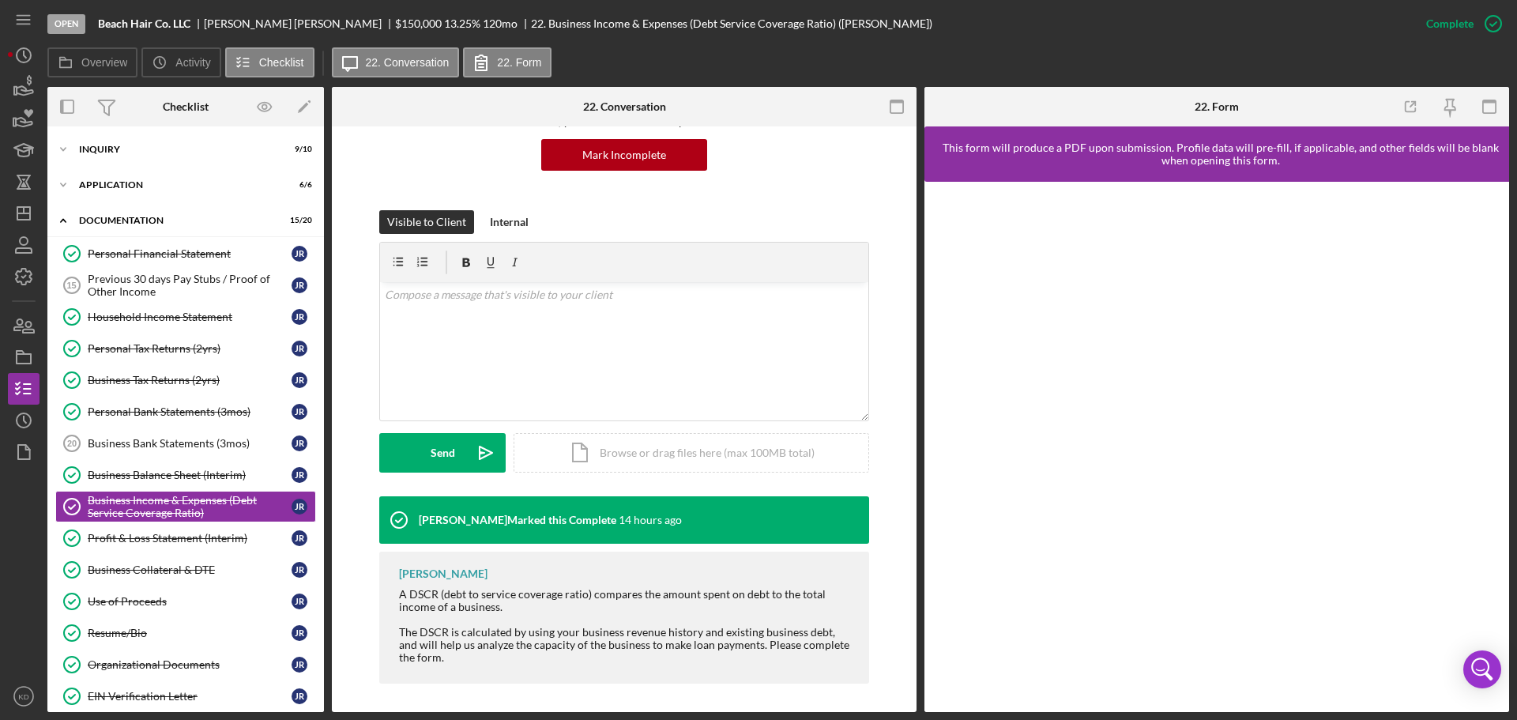
scroll to position [160, 0]
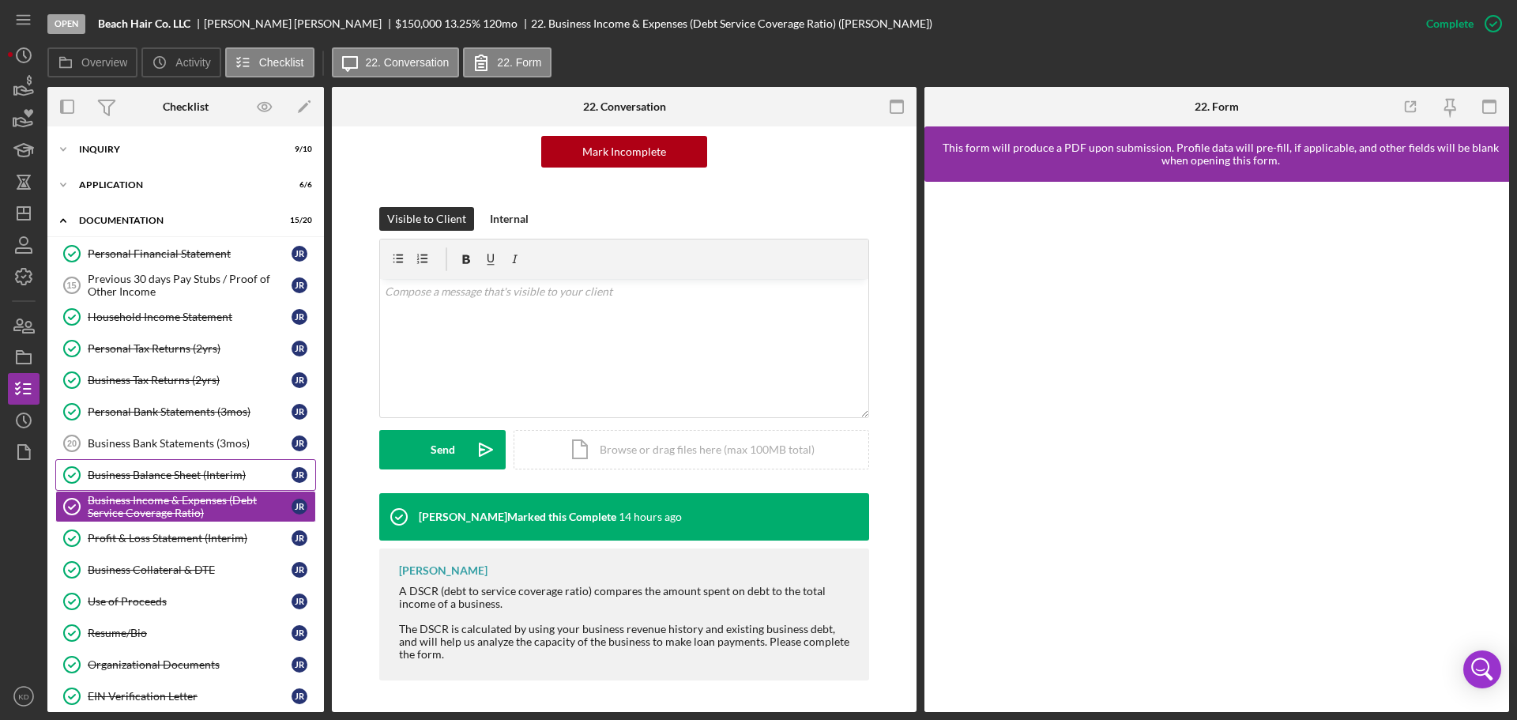
click at [116, 476] on div "Business Balance Sheet (Interim)" at bounding box center [190, 475] width 204 height 13
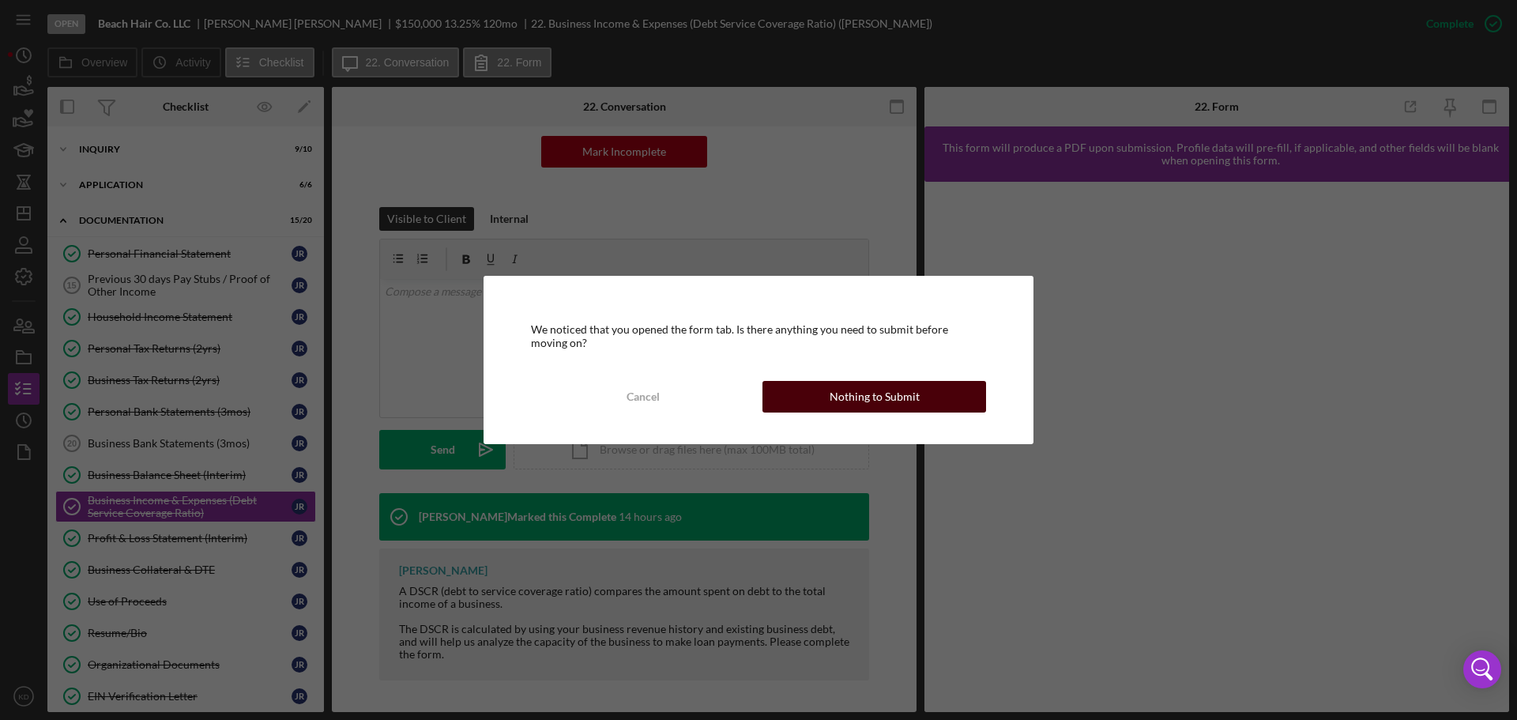
click at [906, 400] on div "Nothing to Submit" at bounding box center [875, 397] width 90 height 32
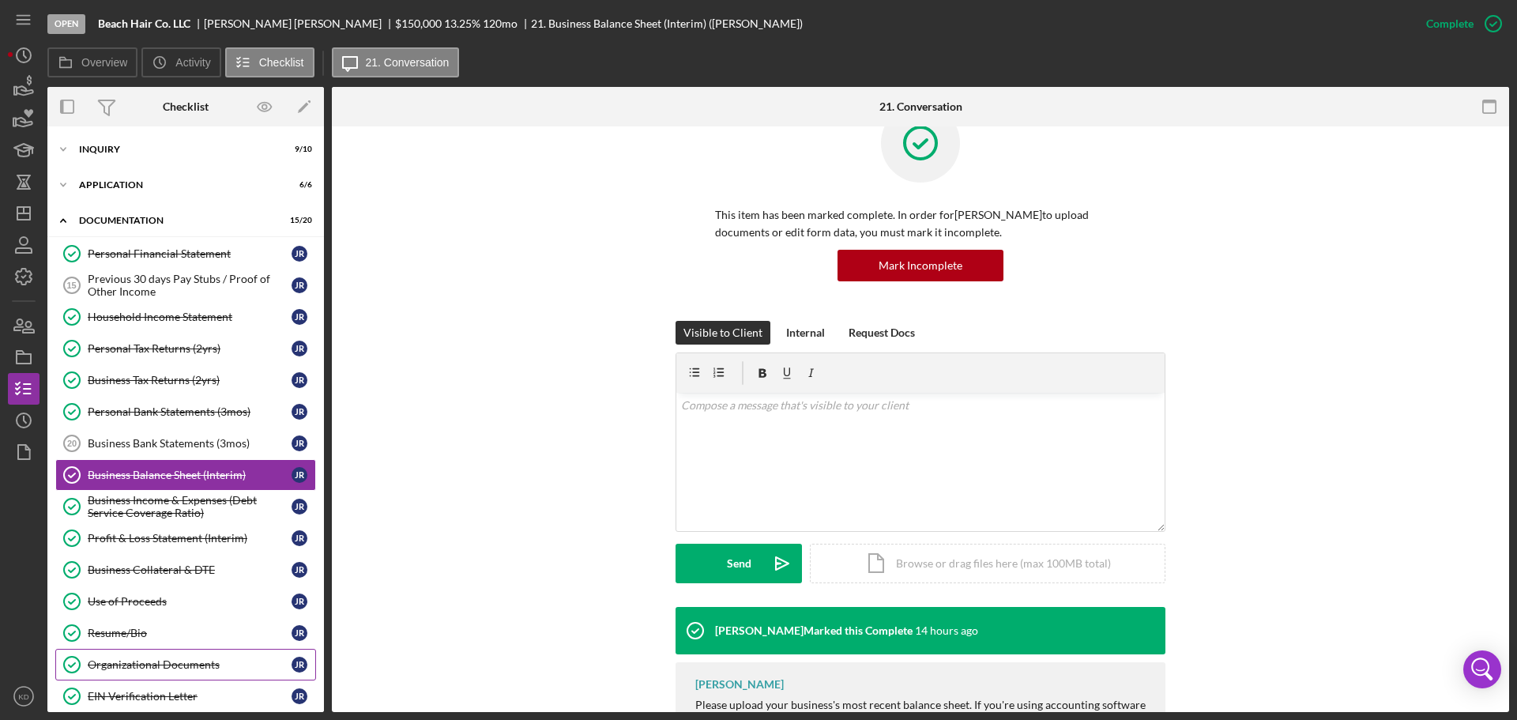
scroll to position [46, 0]
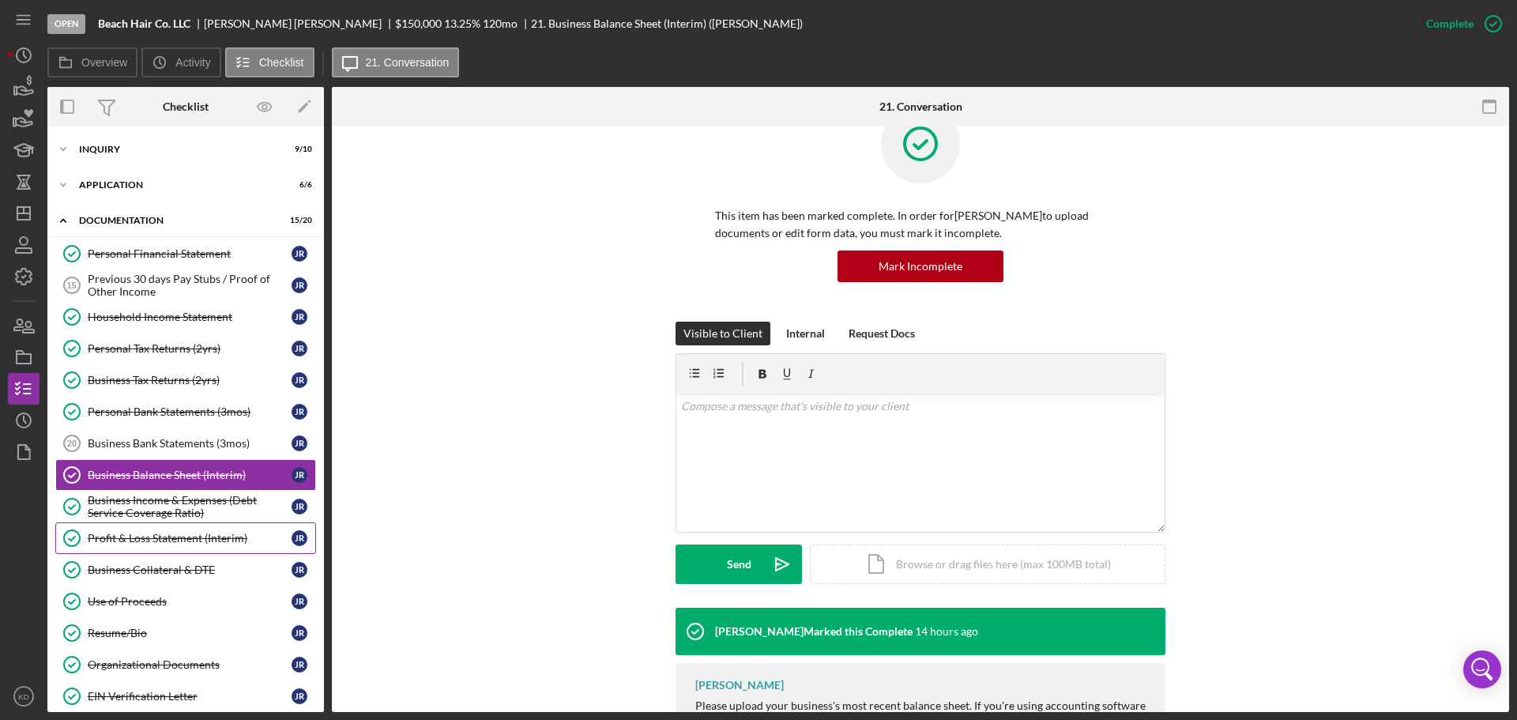
click at [97, 538] on div "Profit & Loss Statement (Interim)" at bounding box center [190, 538] width 204 height 13
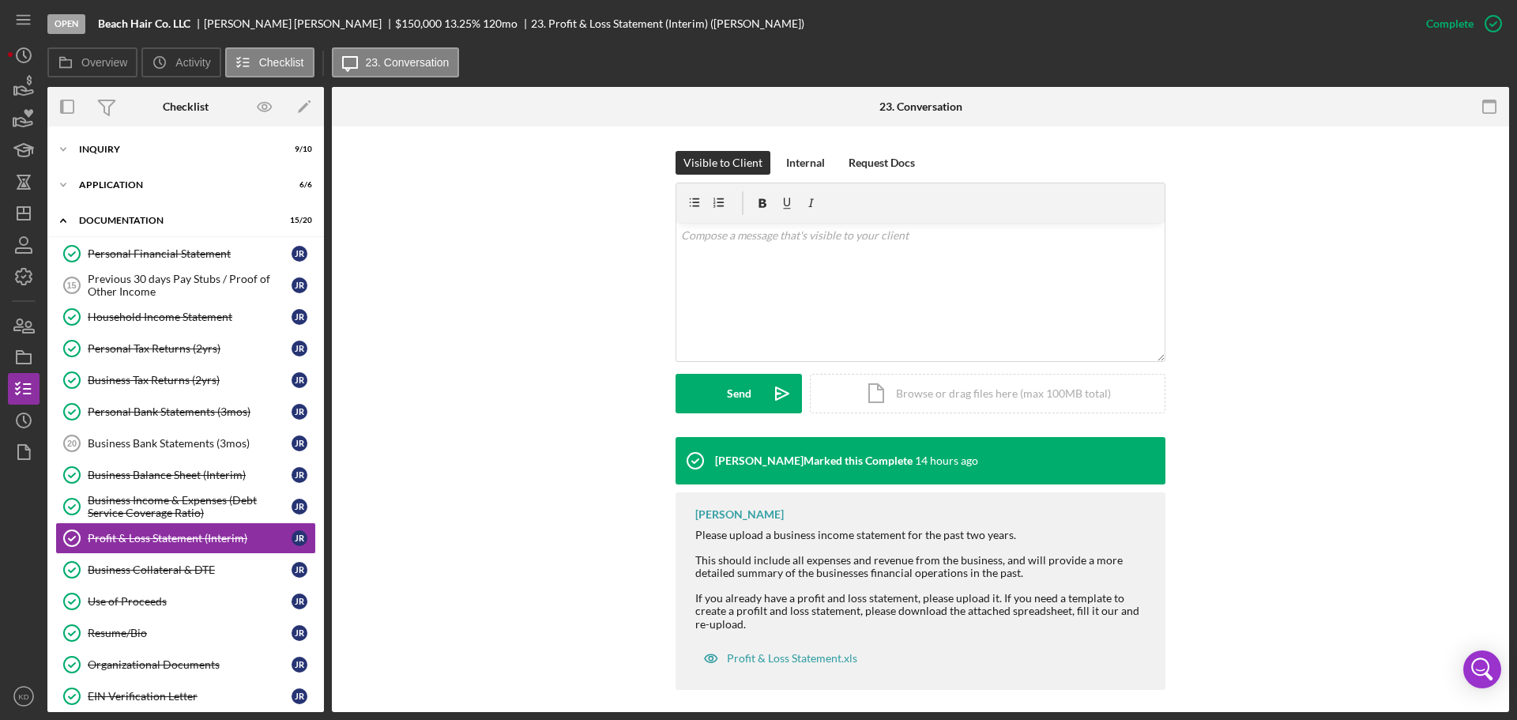
scroll to position [226, 0]
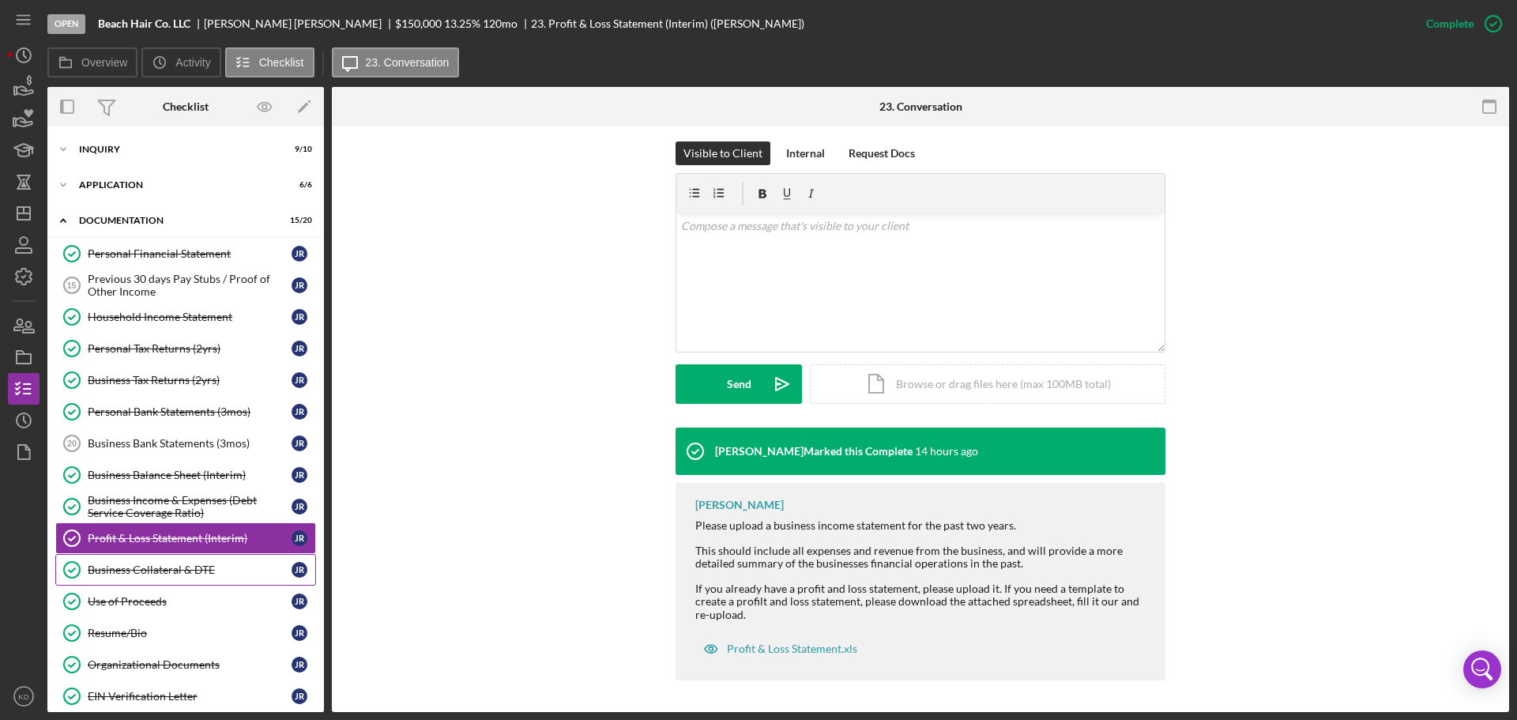
click at [120, 566] on div "Business Collateral & DTE" at bounding box center [190, 569] width 204 height 13
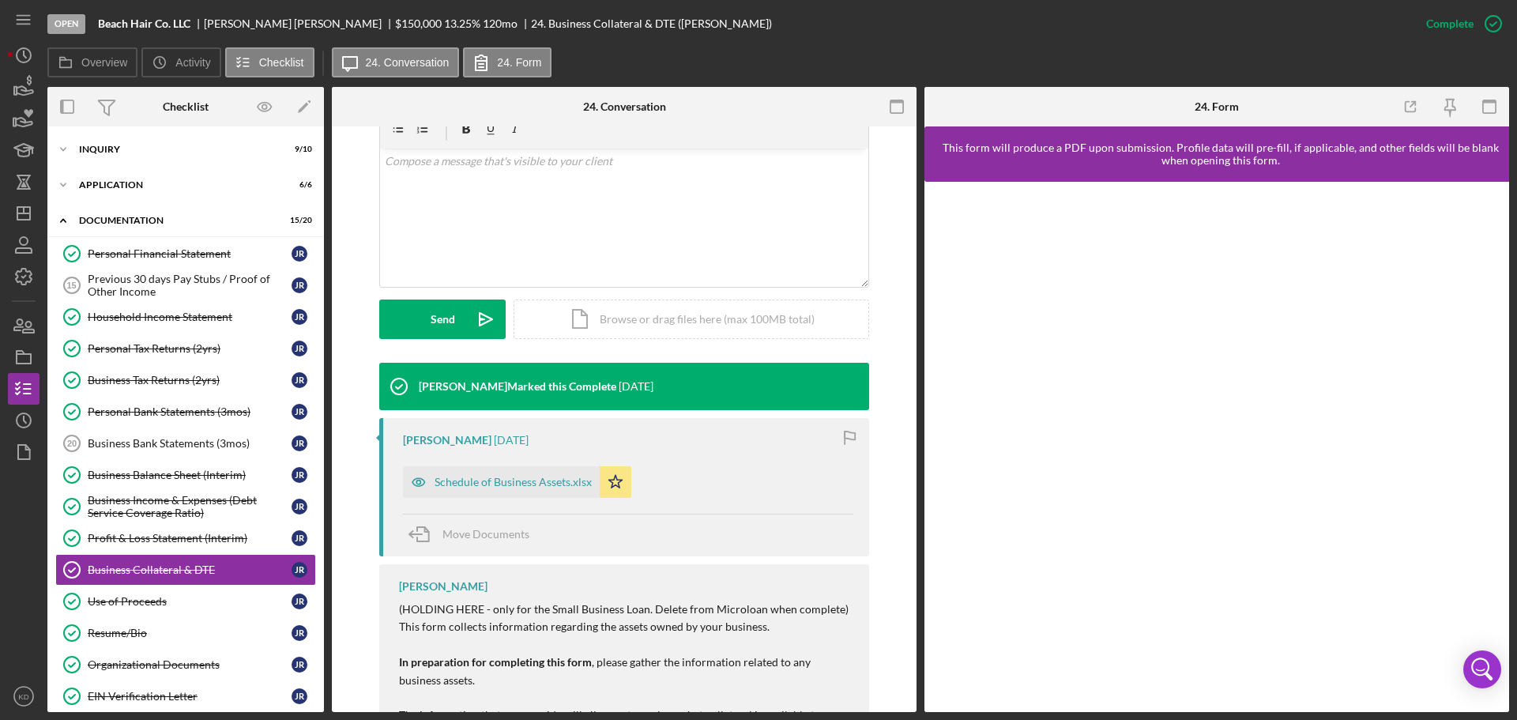
scroll to position [390, 0]
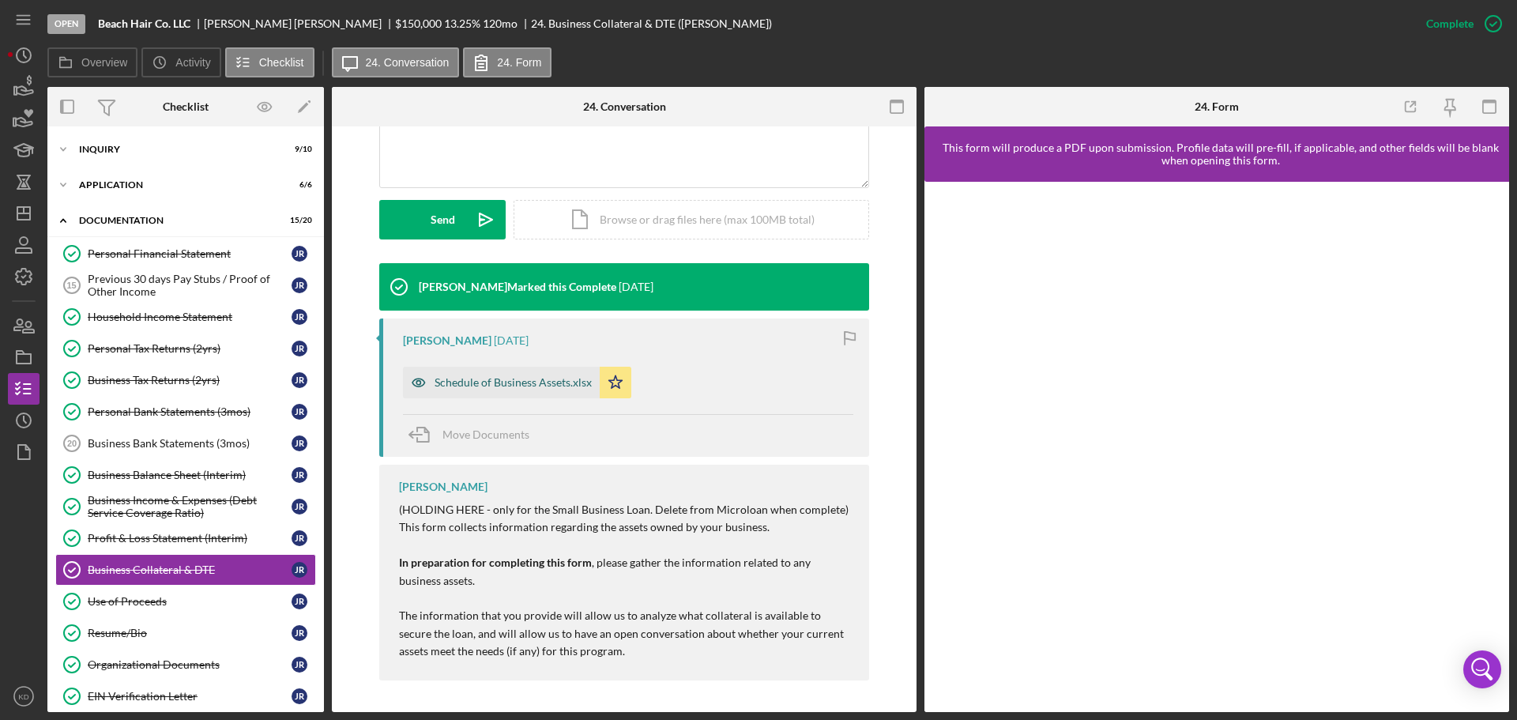
click at [555, 386] on div "Schedule of Business Assets.xlsx" at bounding box center [513, 382] width 157 height 13
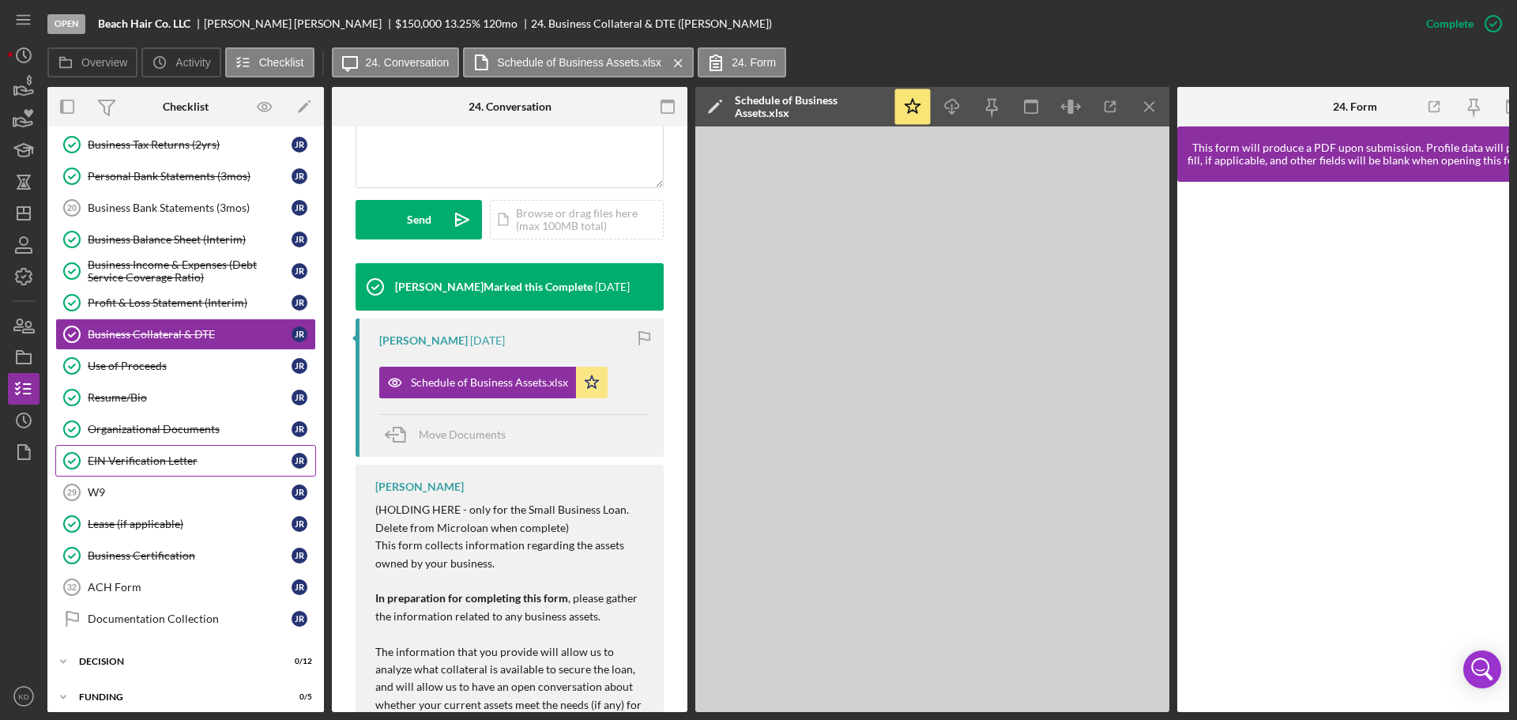
scroll to position [236, 0]
click at [126, 522] on div "Lease (if applicable)" at bounding box center [190, 523] width 204 height 13
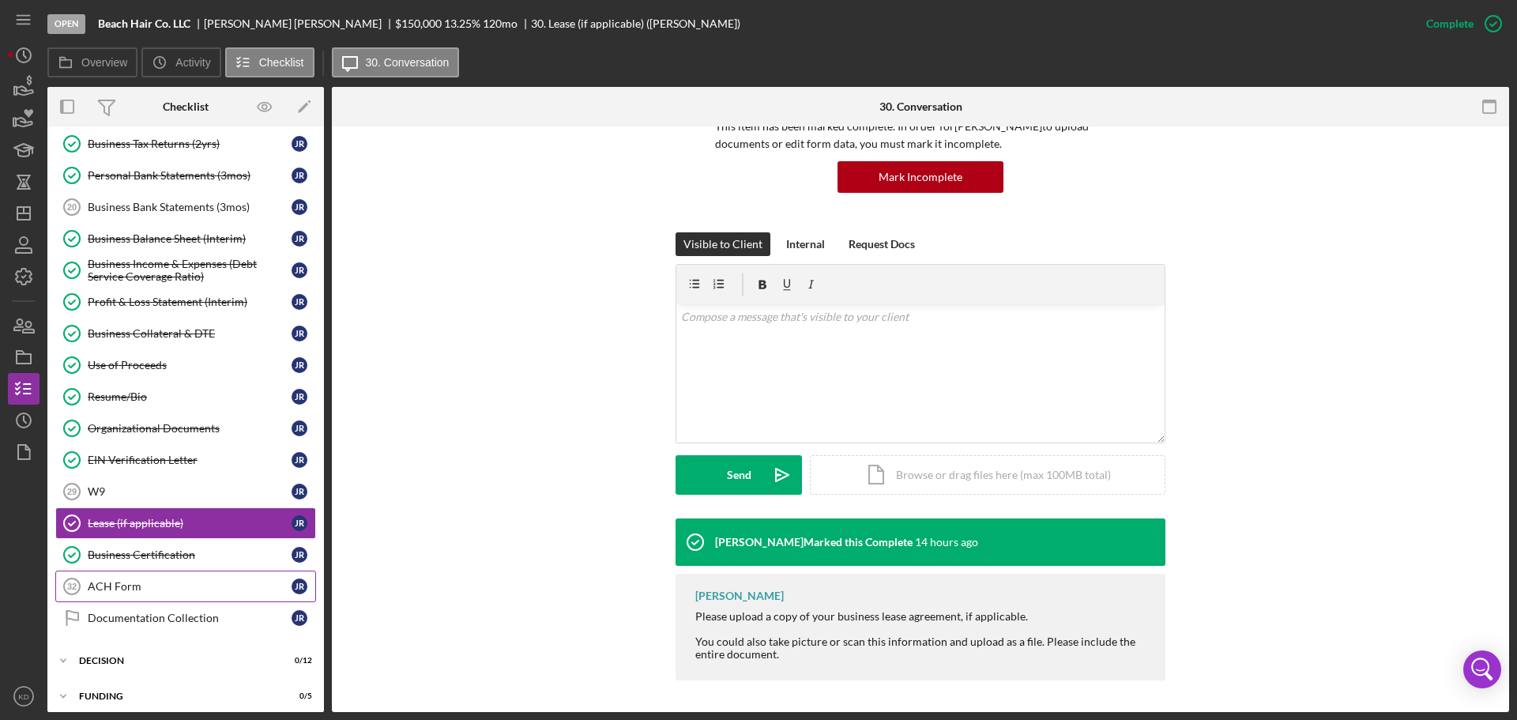
scroll to position [237, 0]
click at [316, 191] on div "Personal Financial Statement Personal Financial Statement J R Previous 30 days …" at bounding box center [185, 321] width 277 height 640
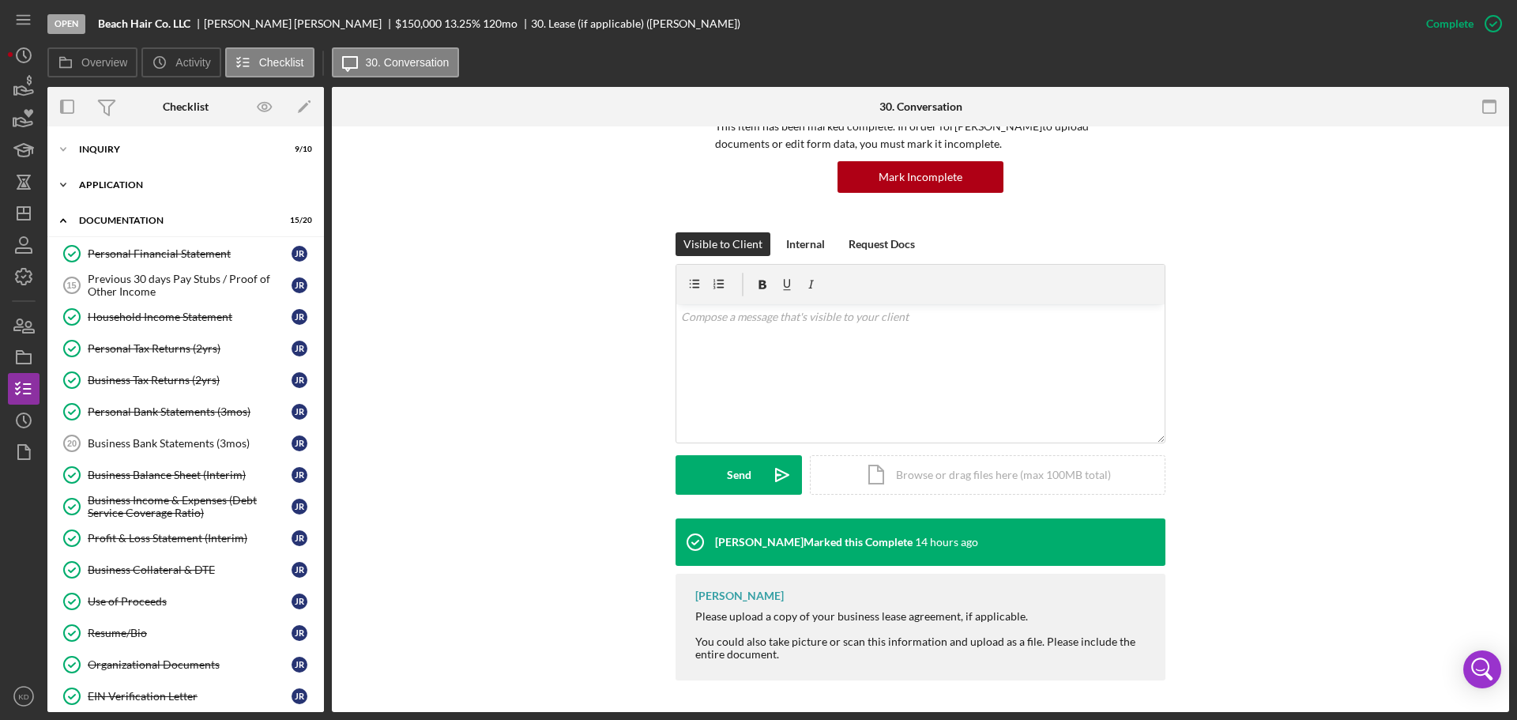
click at [66, 182] on icon "Icon/Expander" at bounding box center [63, 185] width 32 height 32
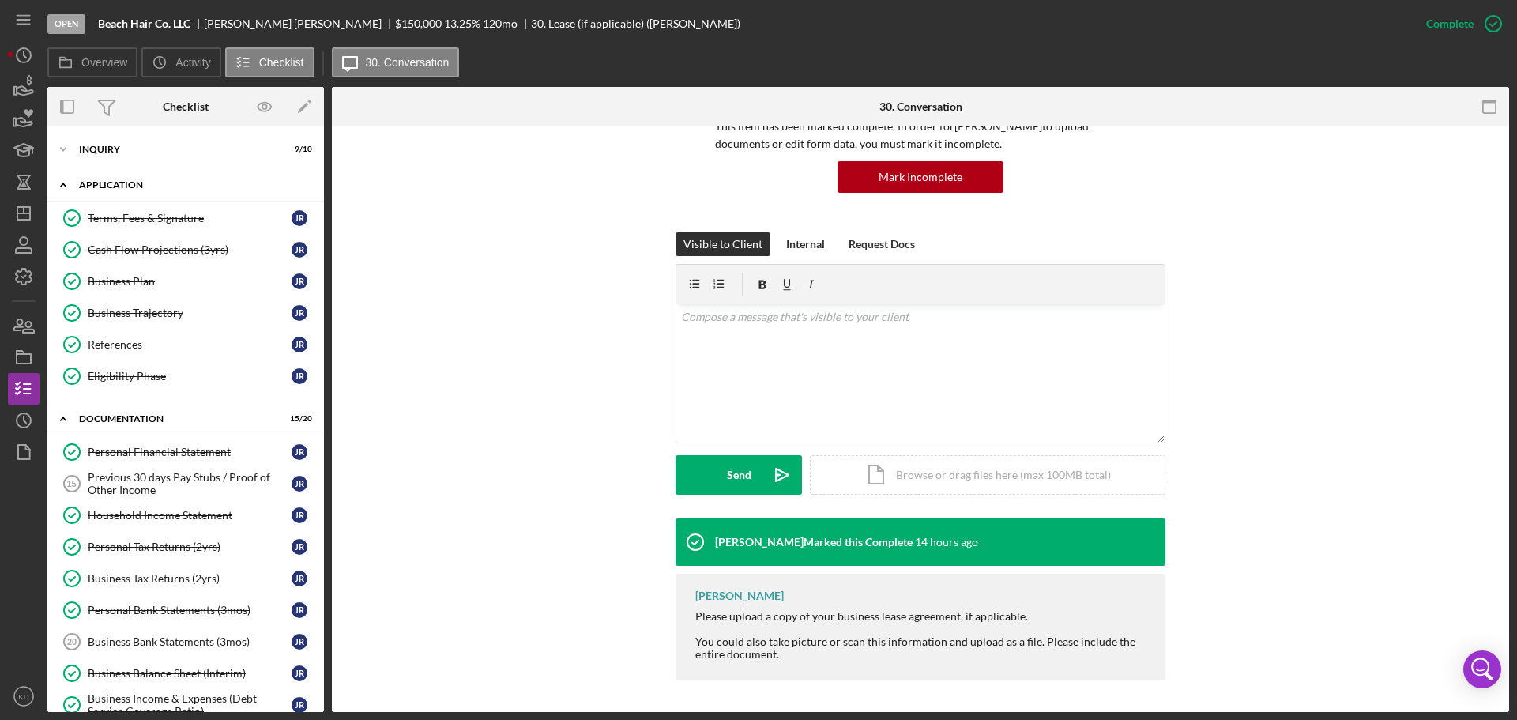
click at [59, 184] on icon "Icon/Expander" at bounding box center [63, 185] width 32 height 32
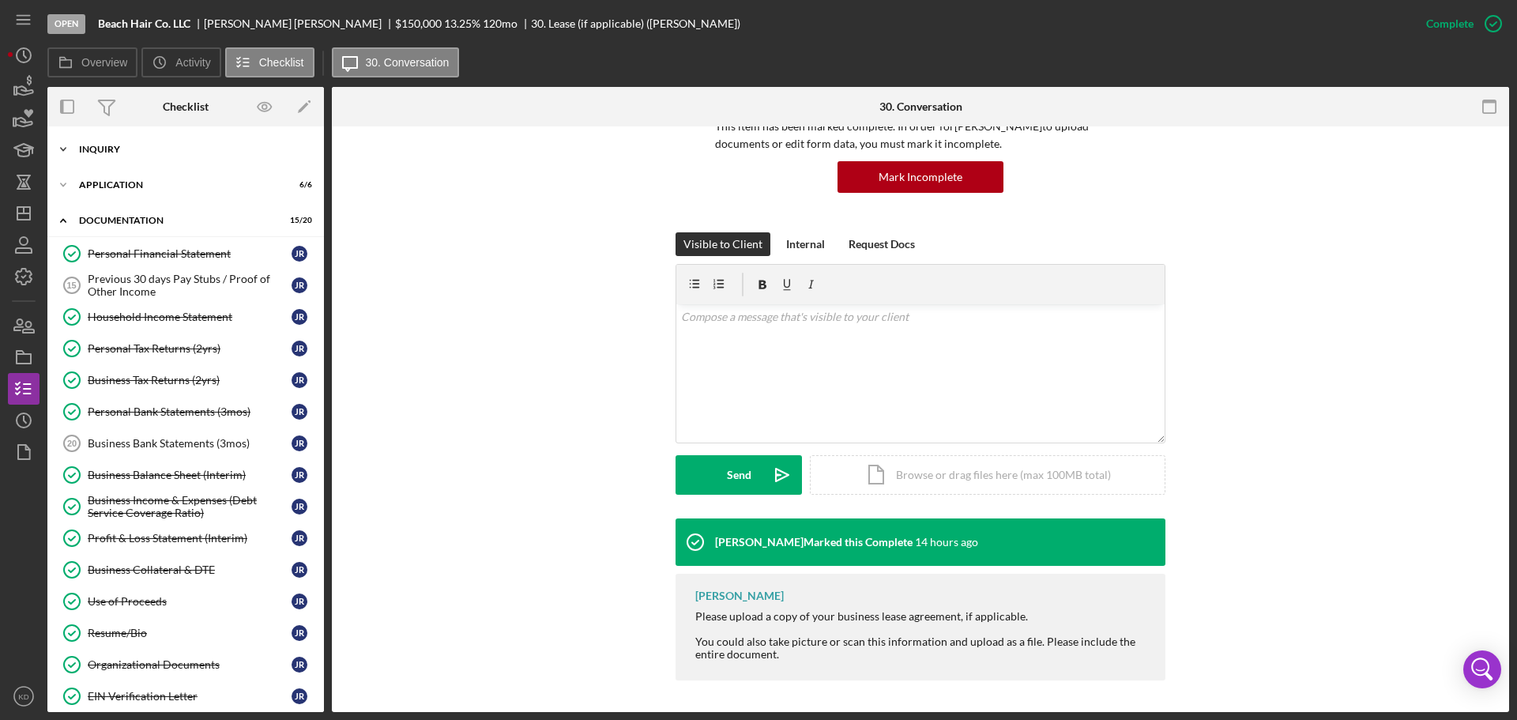
click at [63, 150] on polyline at bounding box center [63, 149] width 5 height 3
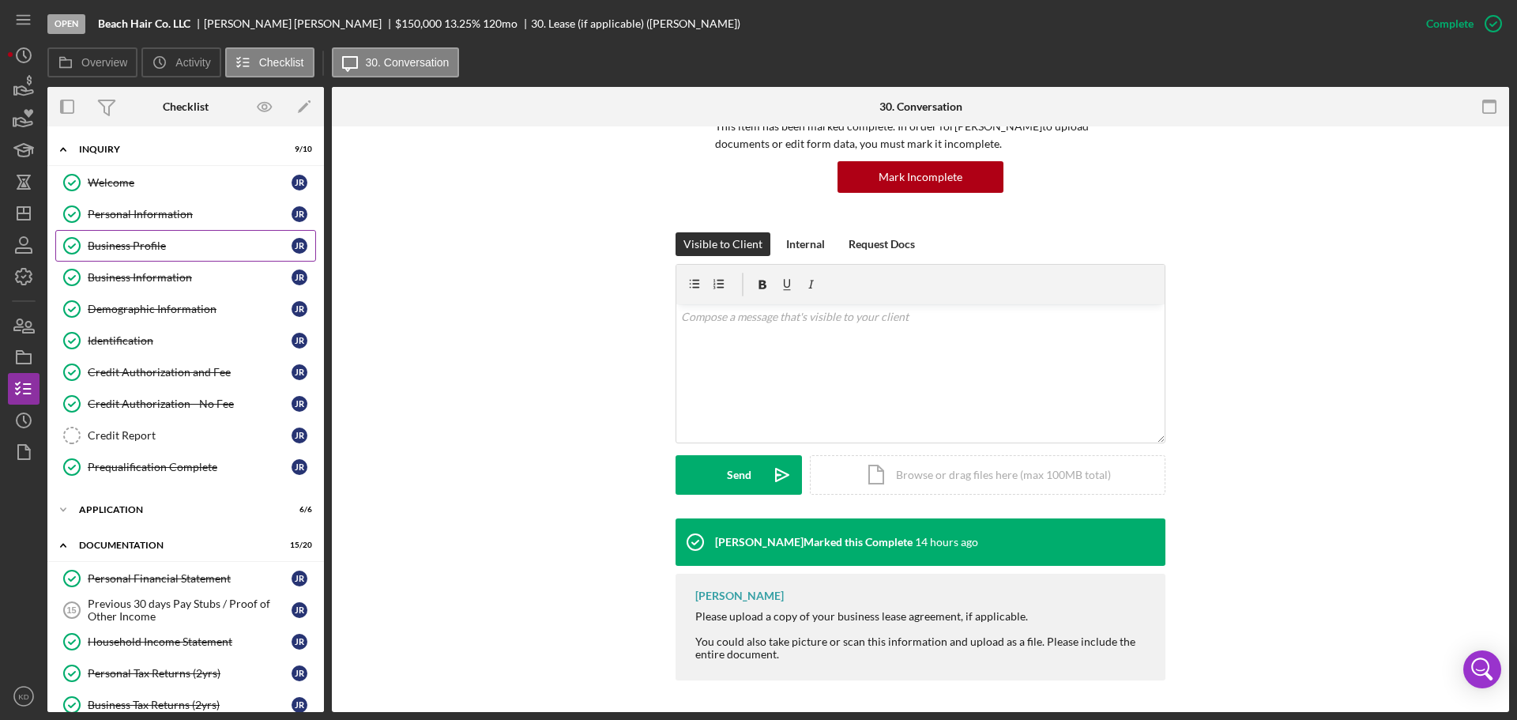
click at [156, 247] on div "Business Profile" at bounding box center [190, 245] width 204 height 13
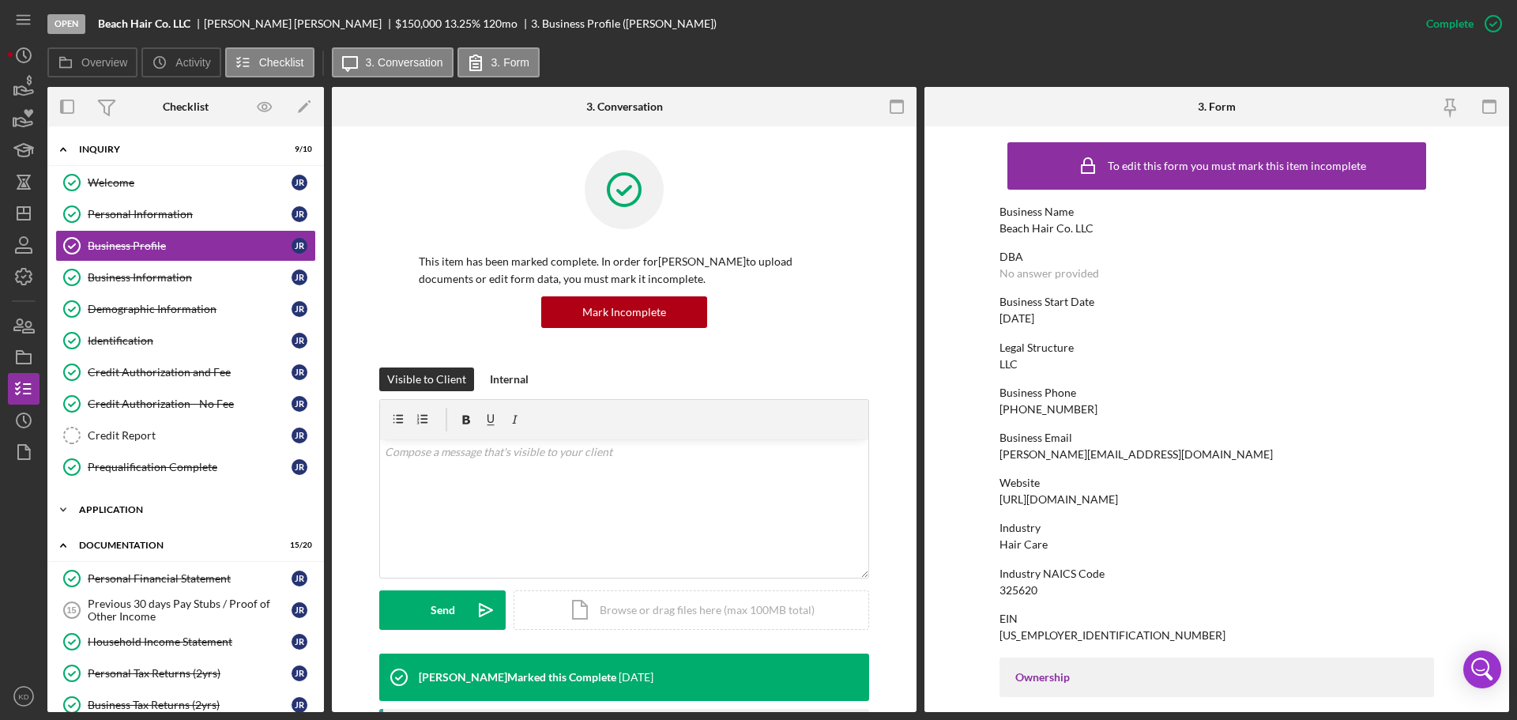
click at [66, 511] on icon "Icon/Expander" at bounding box center [63, 510] width 32 height 32
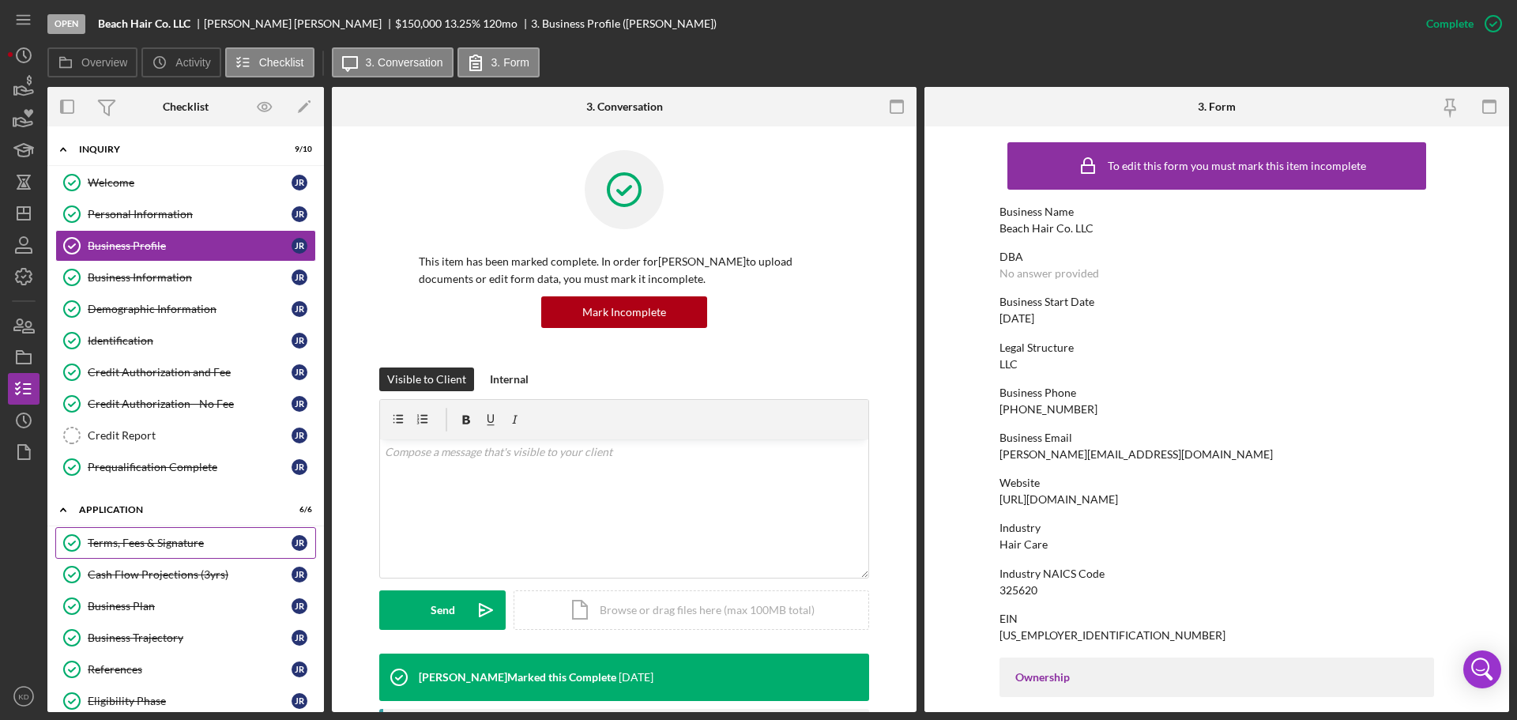
click at [122, 542] on div "Terms, Fees & Signature" at bounding box center [190, 543] width 204 height 13
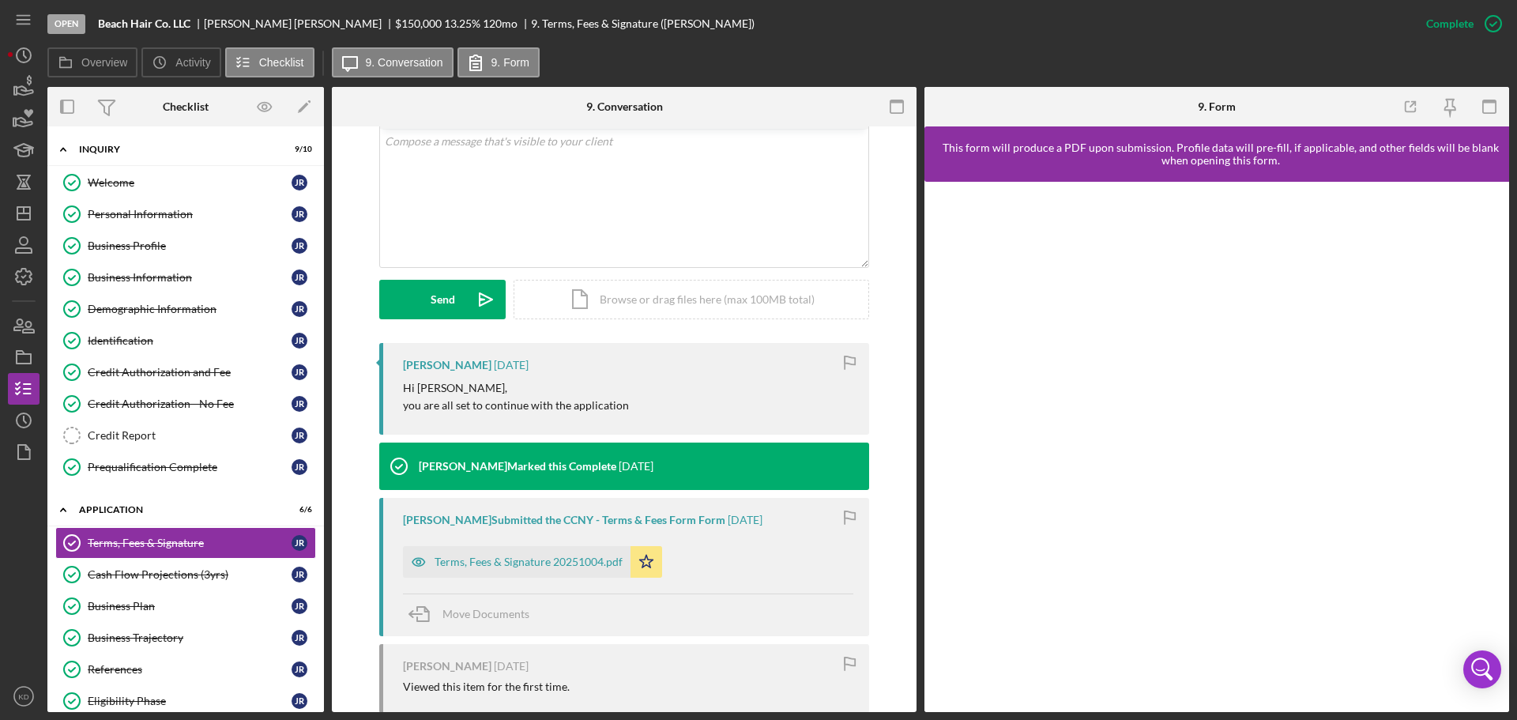
scroll to position [315, 0]
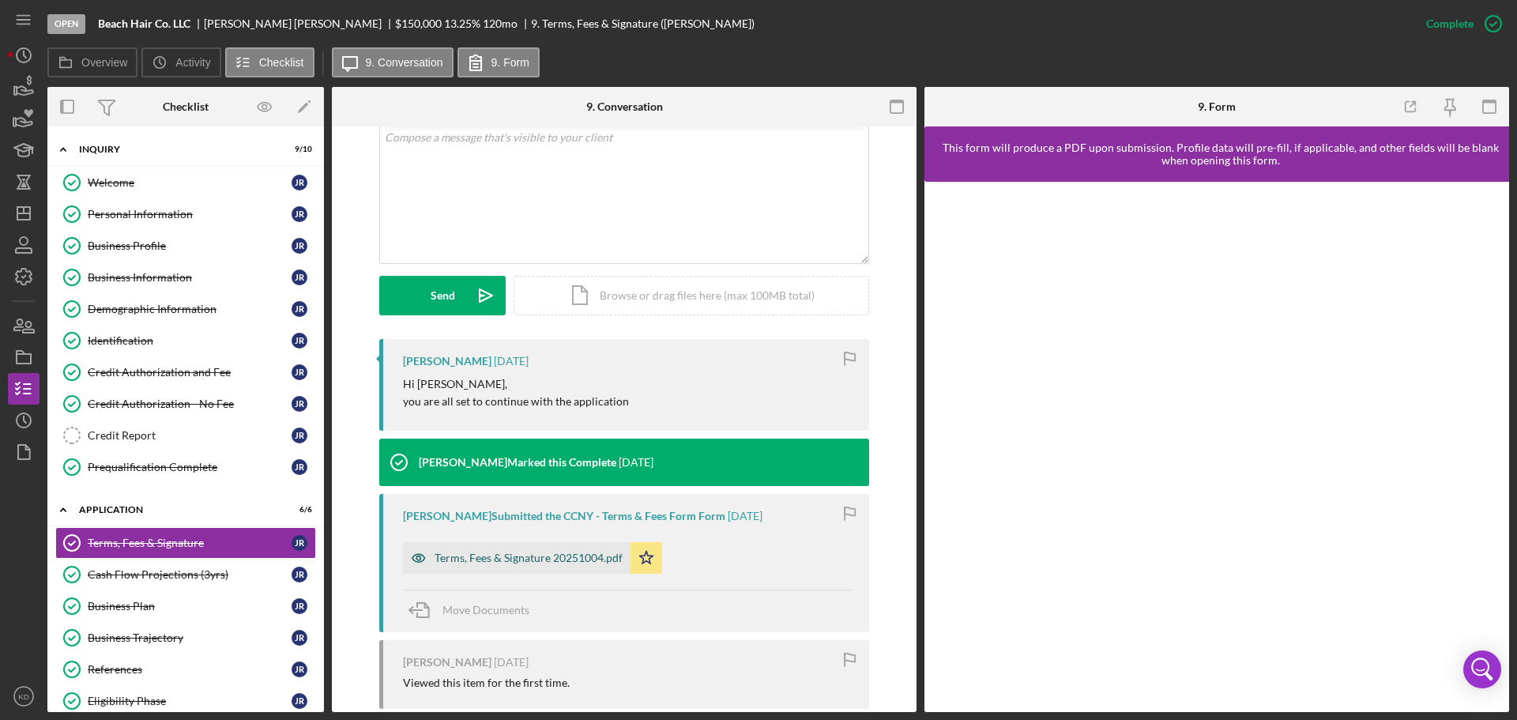
click at [562, 554] on div "Terms, Fees & Signature 20251004.pdf" at bounding box center [529, 558] width 188 height 13
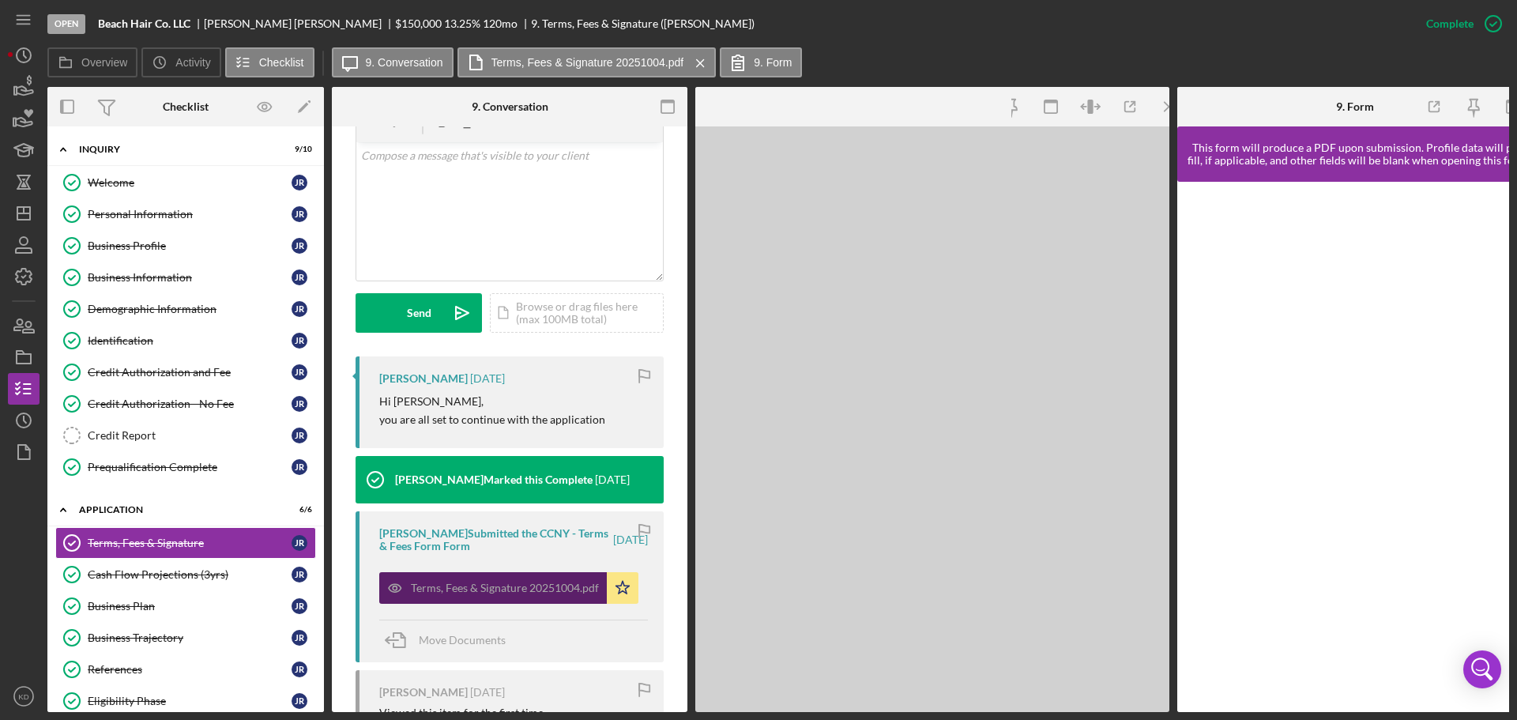
scroll to position [333, 0]
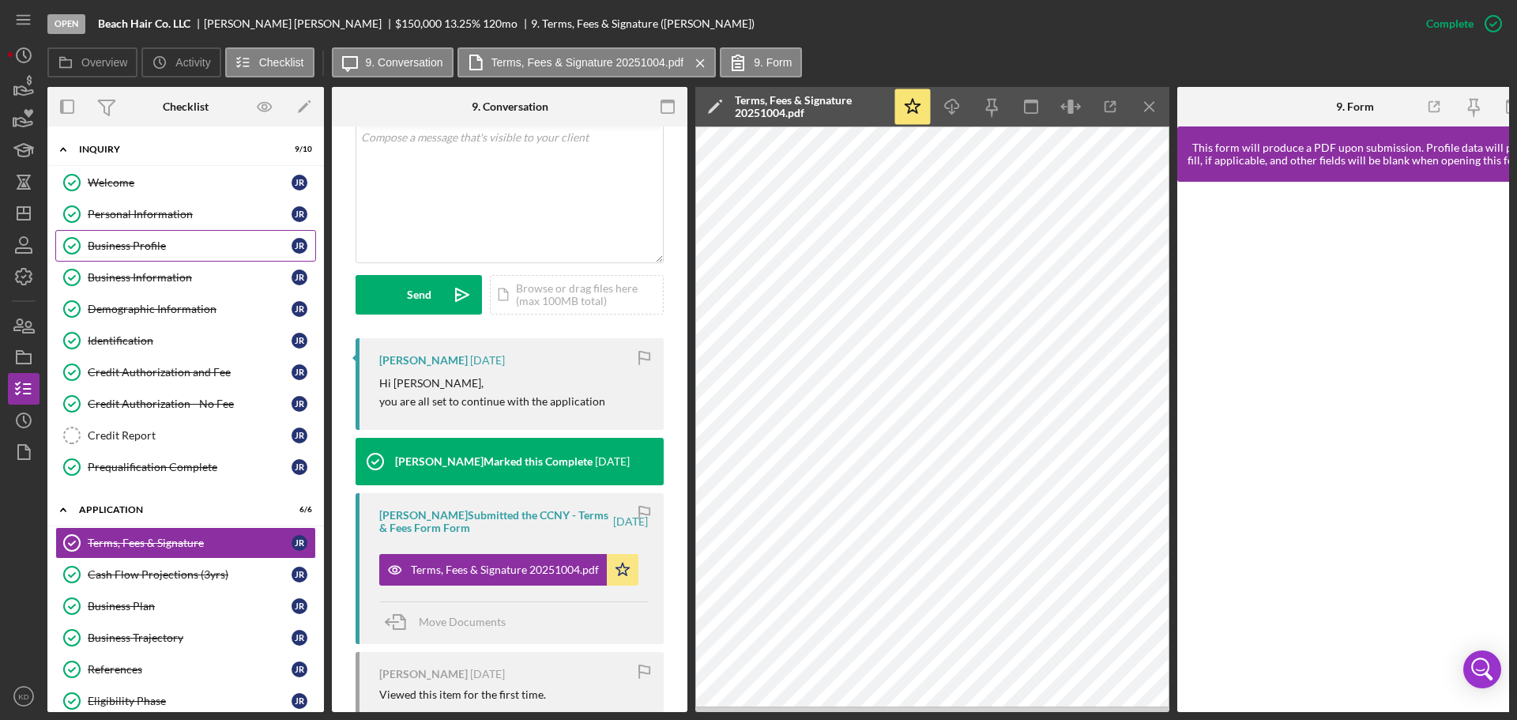
click at [131, 250] on div "Business Profile" at bounding box center [190, 245] width 204 height 13
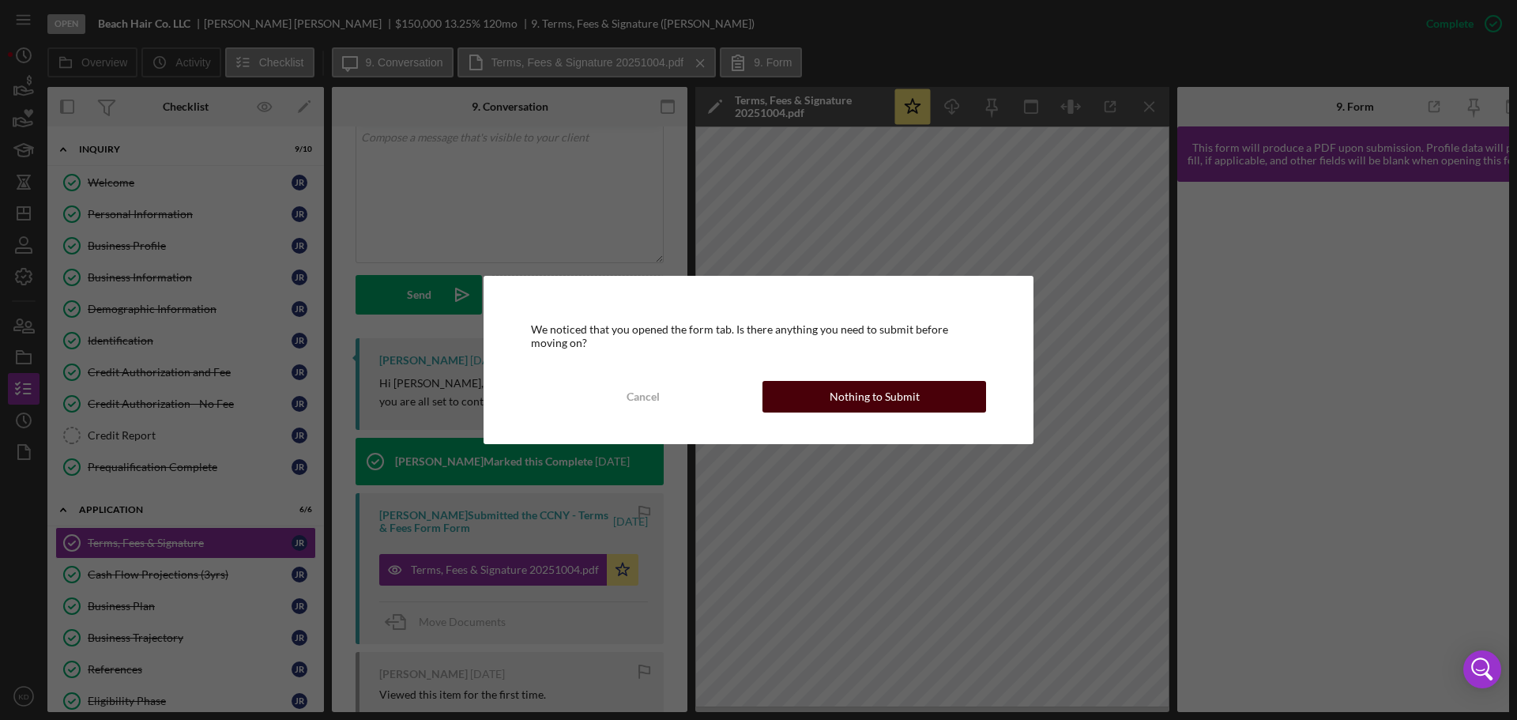
click at [853, 397] on div "Nothing to Submit" at bounding box center [875, 397] width 90 height 32
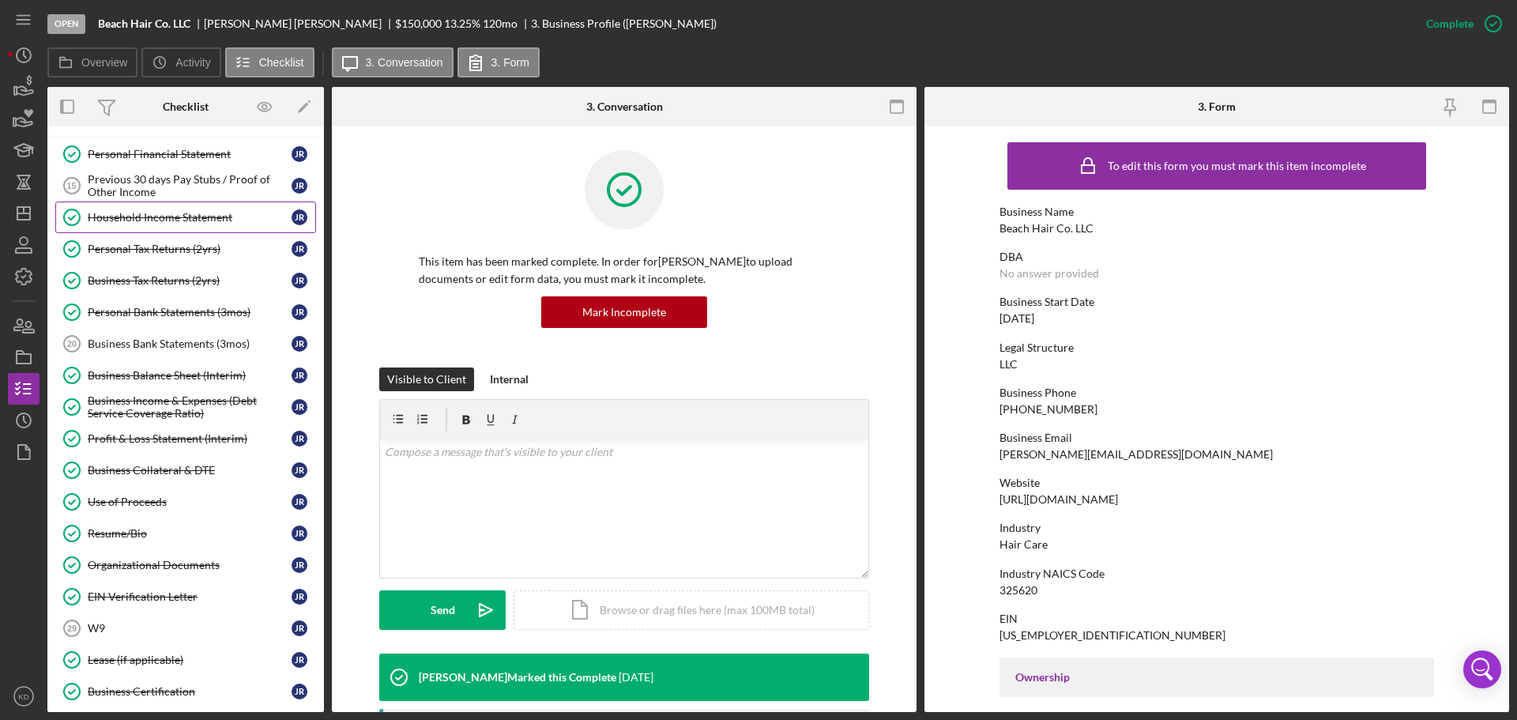
scroll to position [632, 0]
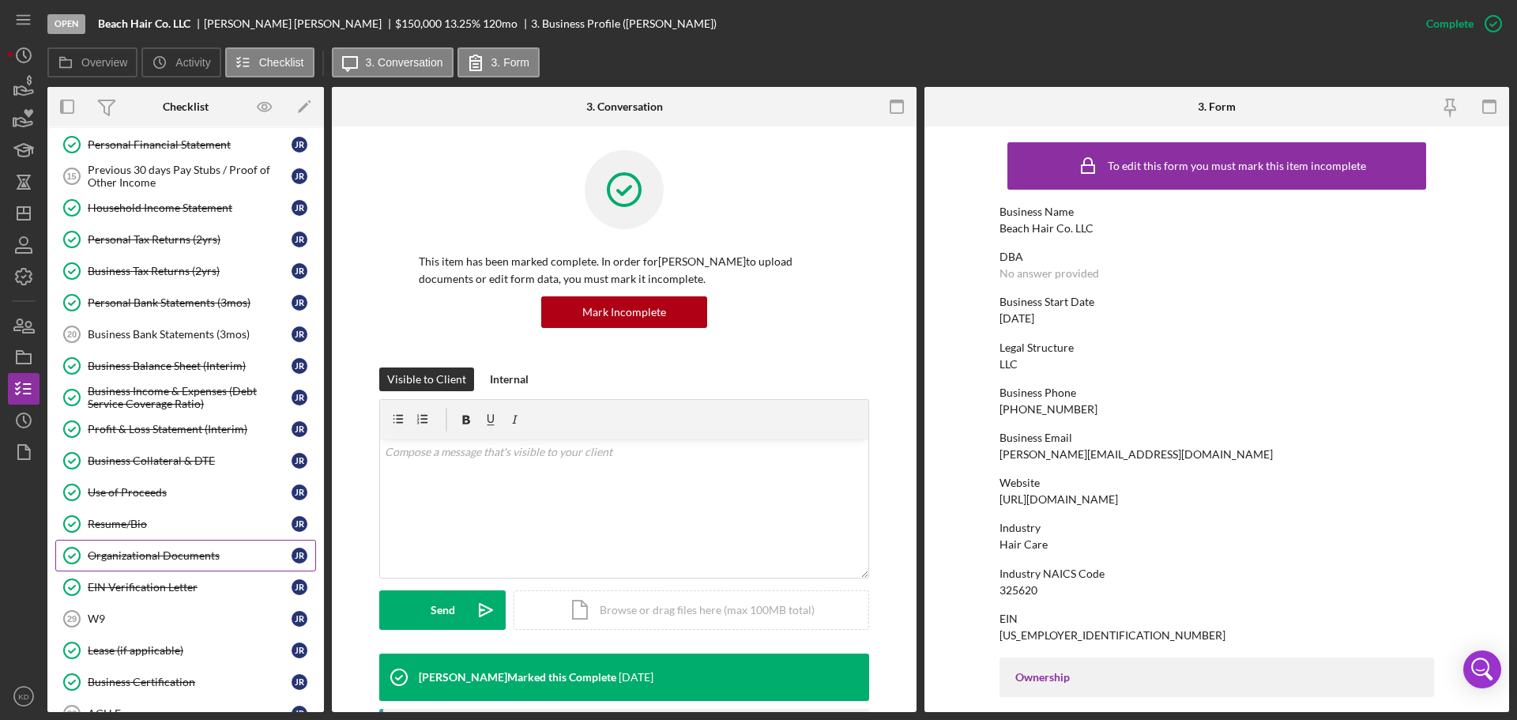
click at [143, 556] on div "Organizational Documents" at bounding box center [190, 555] width 204 height 13
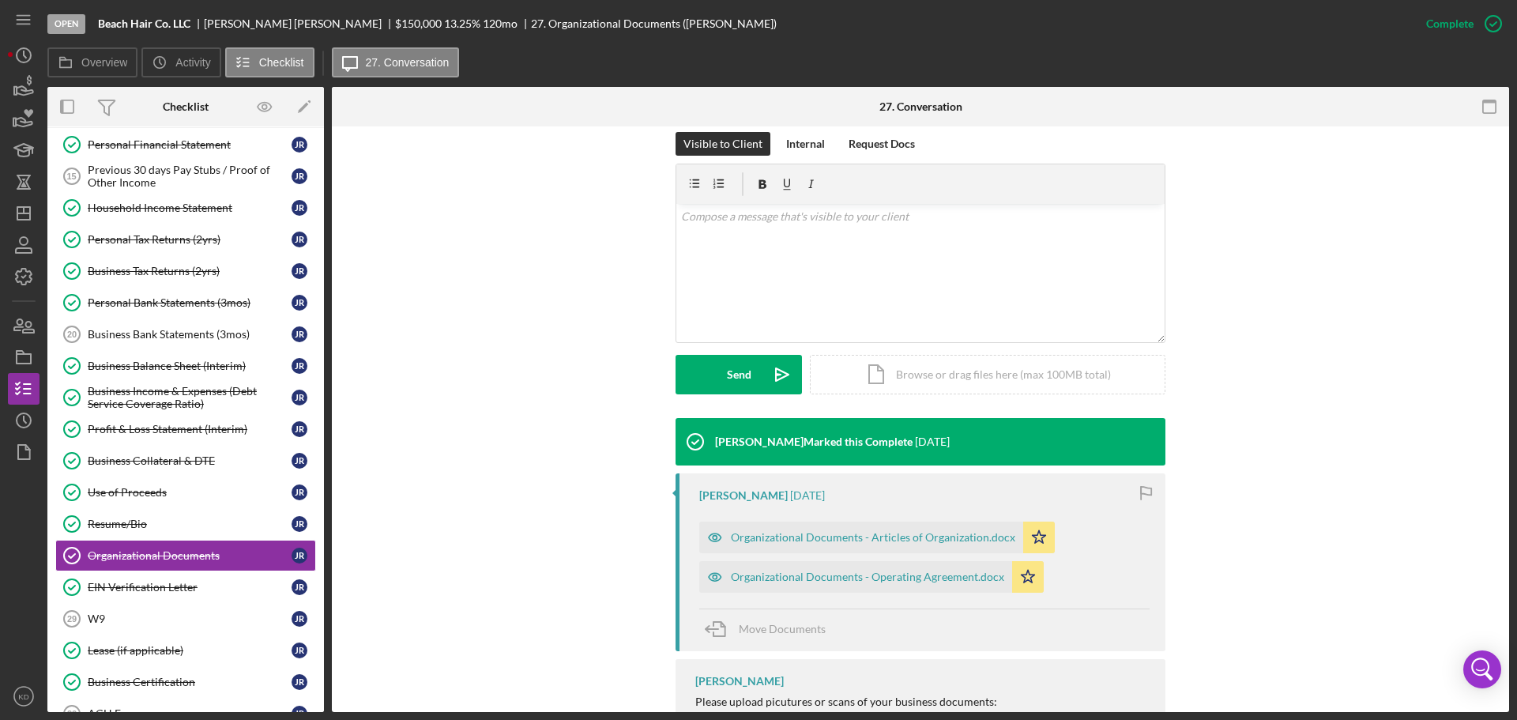
scroll to position [372, 0]
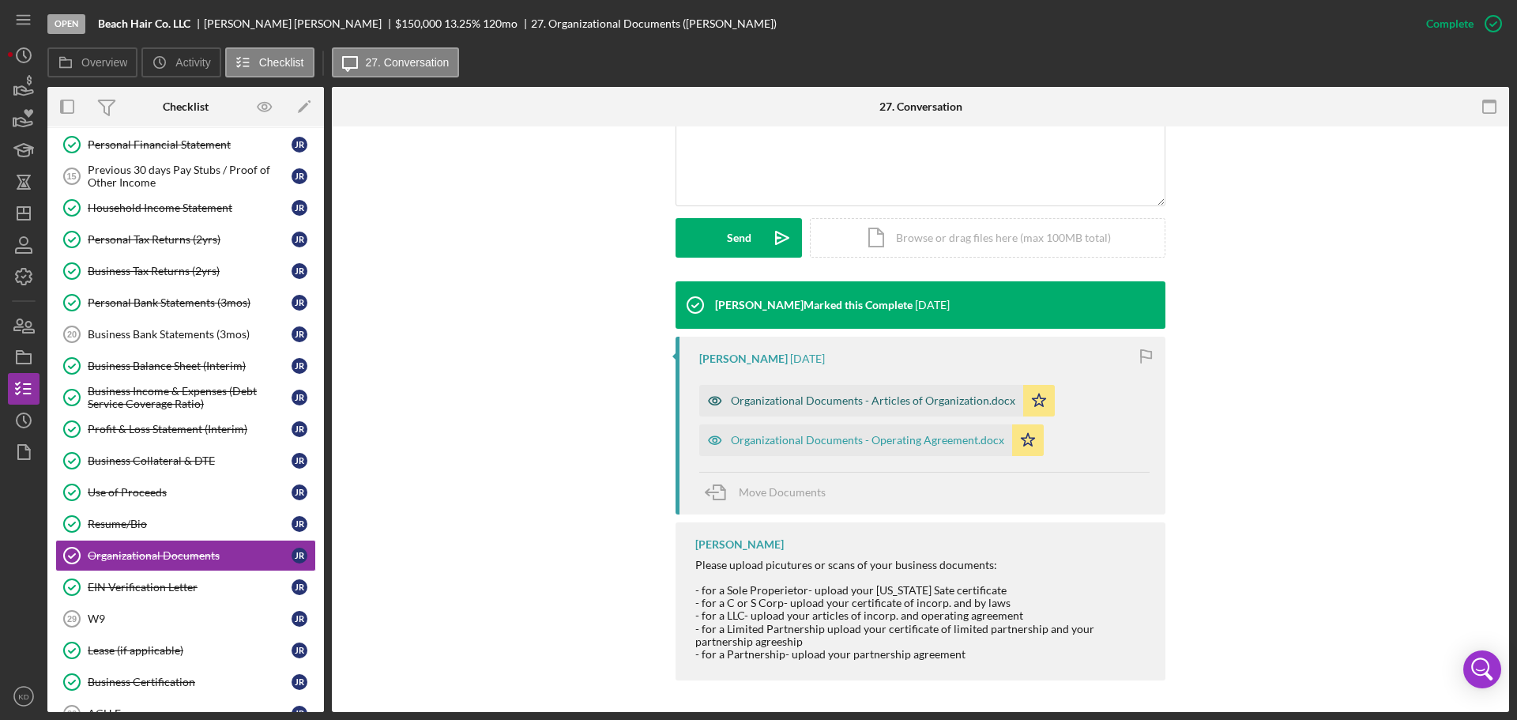
click at [879, 401] on div "Organizational Documents - Articles of Organization.docx" at bounding box center [873, 400] width 284 height 13
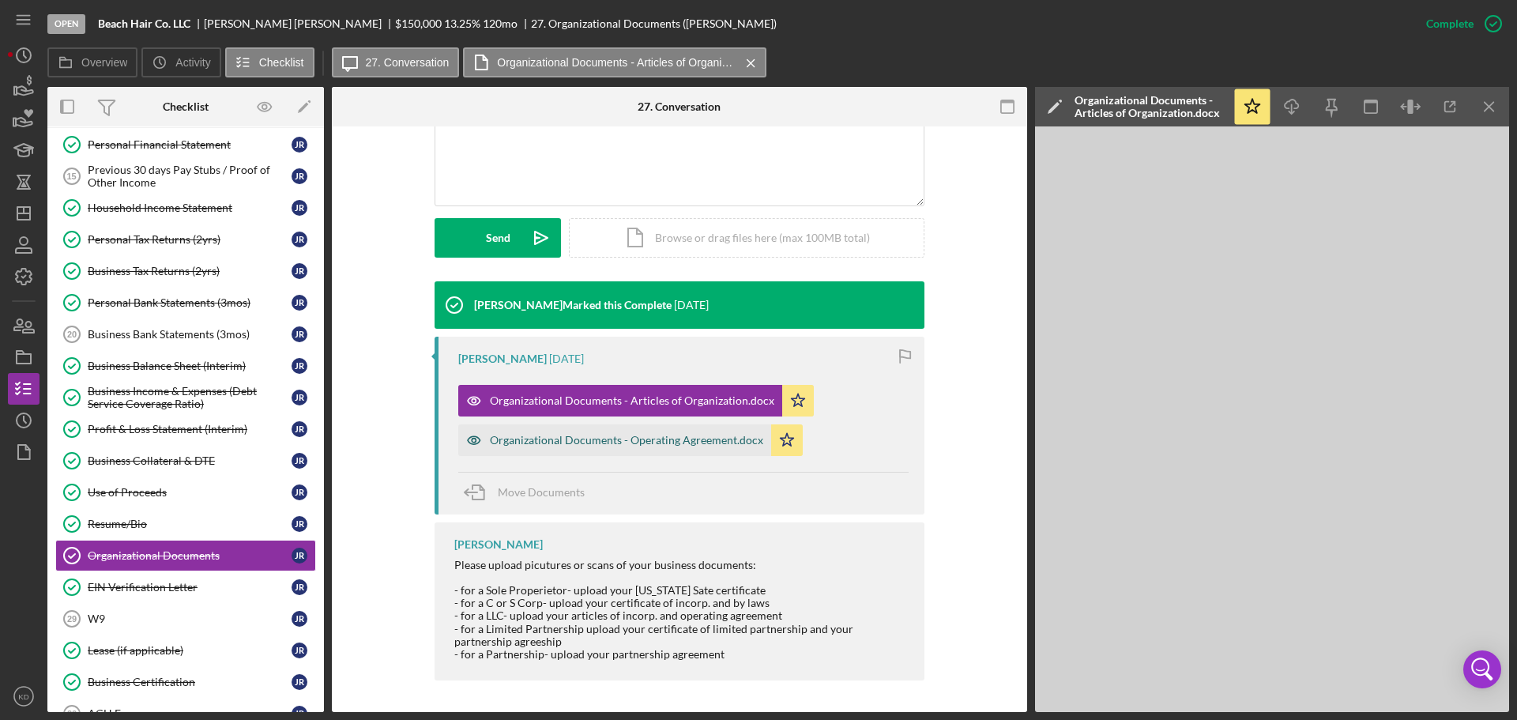
click at [631, 435] on div "Organizational Documents - Operating Agreement.docx" at bounding box center [626, 440] width 273 height 13
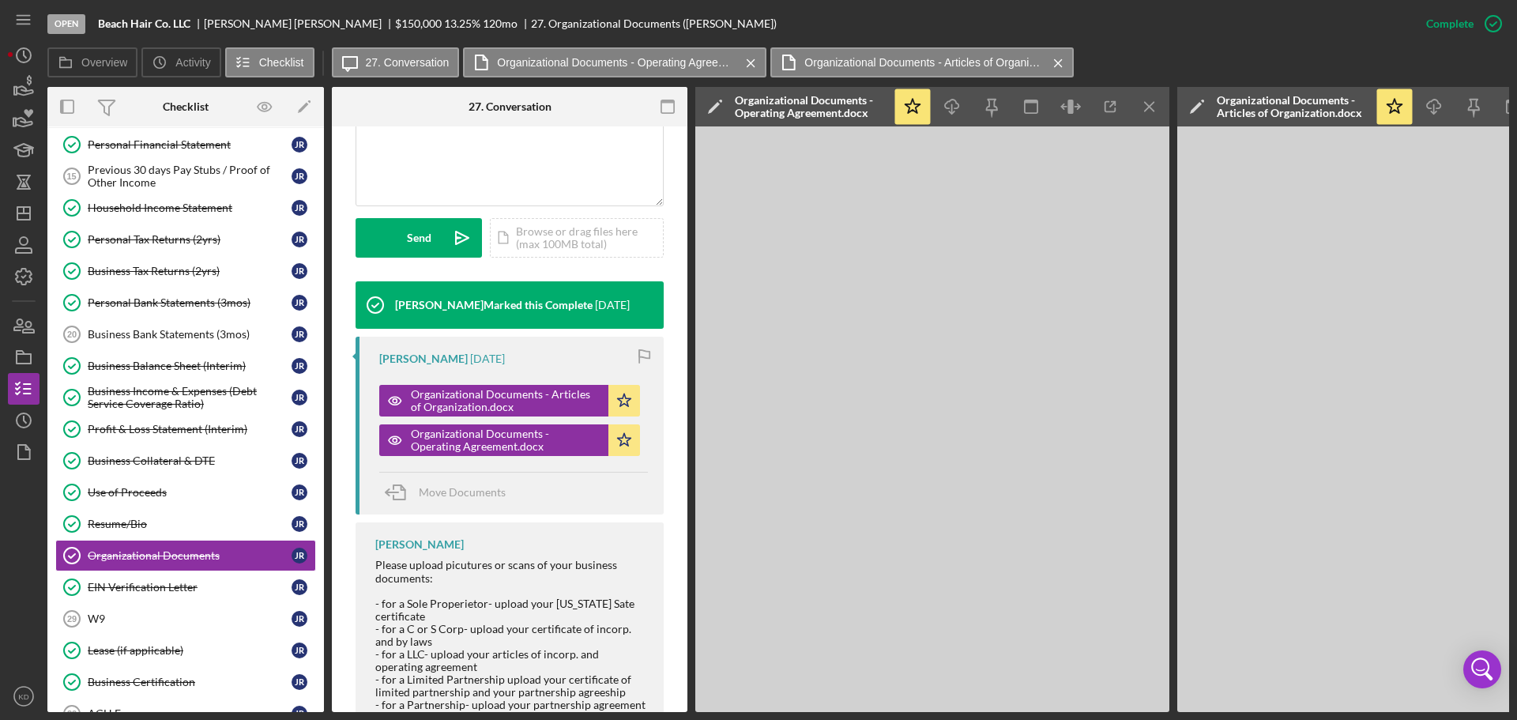
click at [1151, 100] on icon "Icon/Menu Close" at bounding box center [1150, 107] width 36 height 36
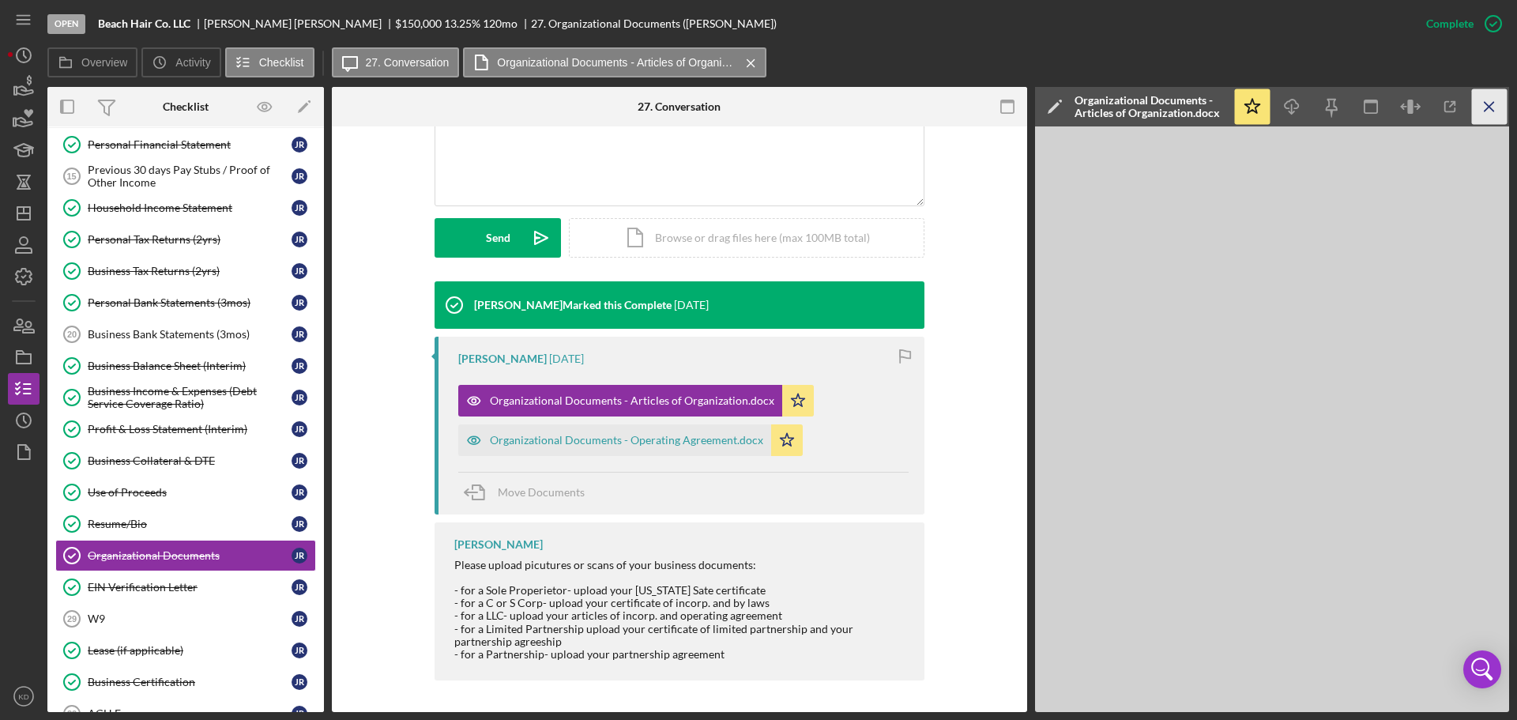
click at [1490, 107] on line "button" at bounding box center [1489, 106] width 9 height 9
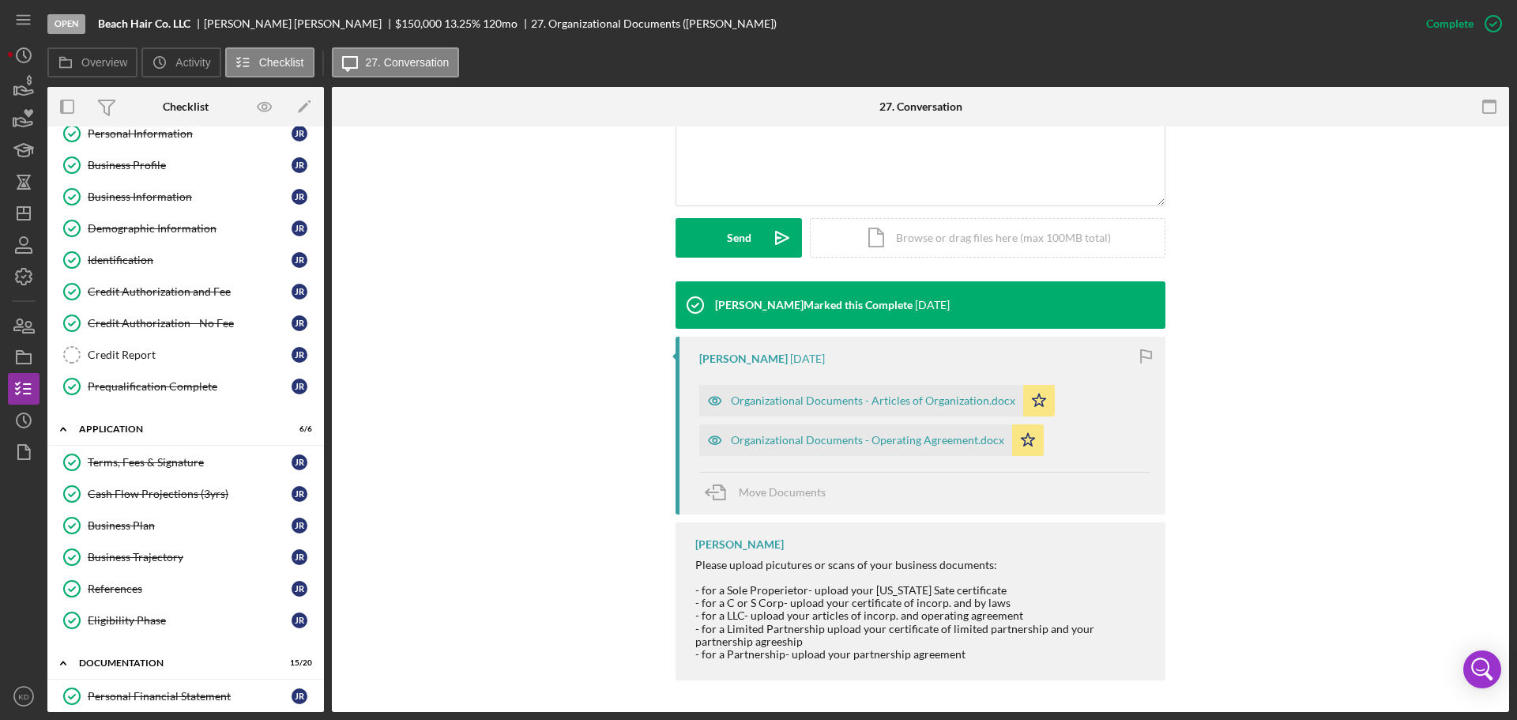
scroll to position [80, 0]
drag, startPoint x: 111, startPoint y: 165, endPoint x: 168, endPoint y: 182, distance: 58.5
click at [111, 165] on div "Business Profile" at bounding box center [190, 166] width 204 height 13
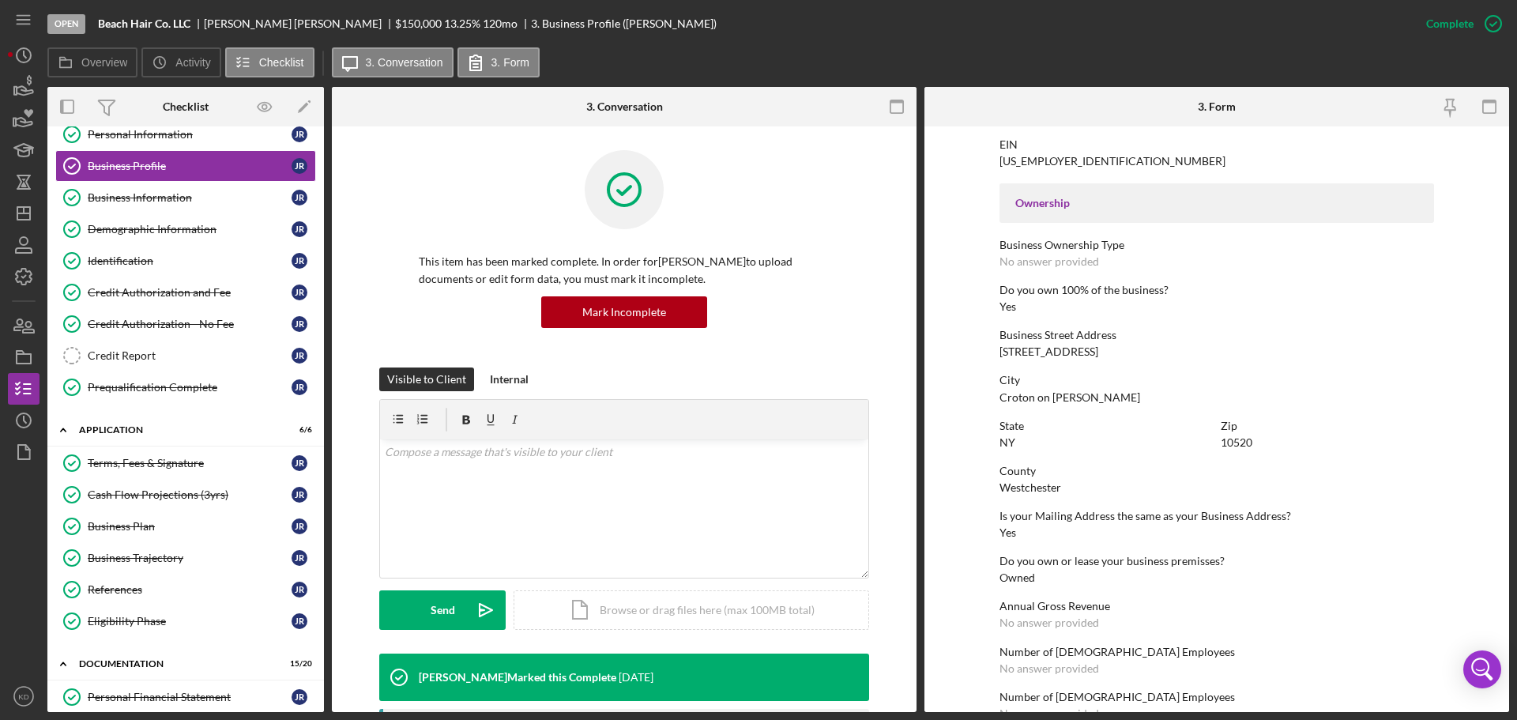
scroll to position [79, 0]
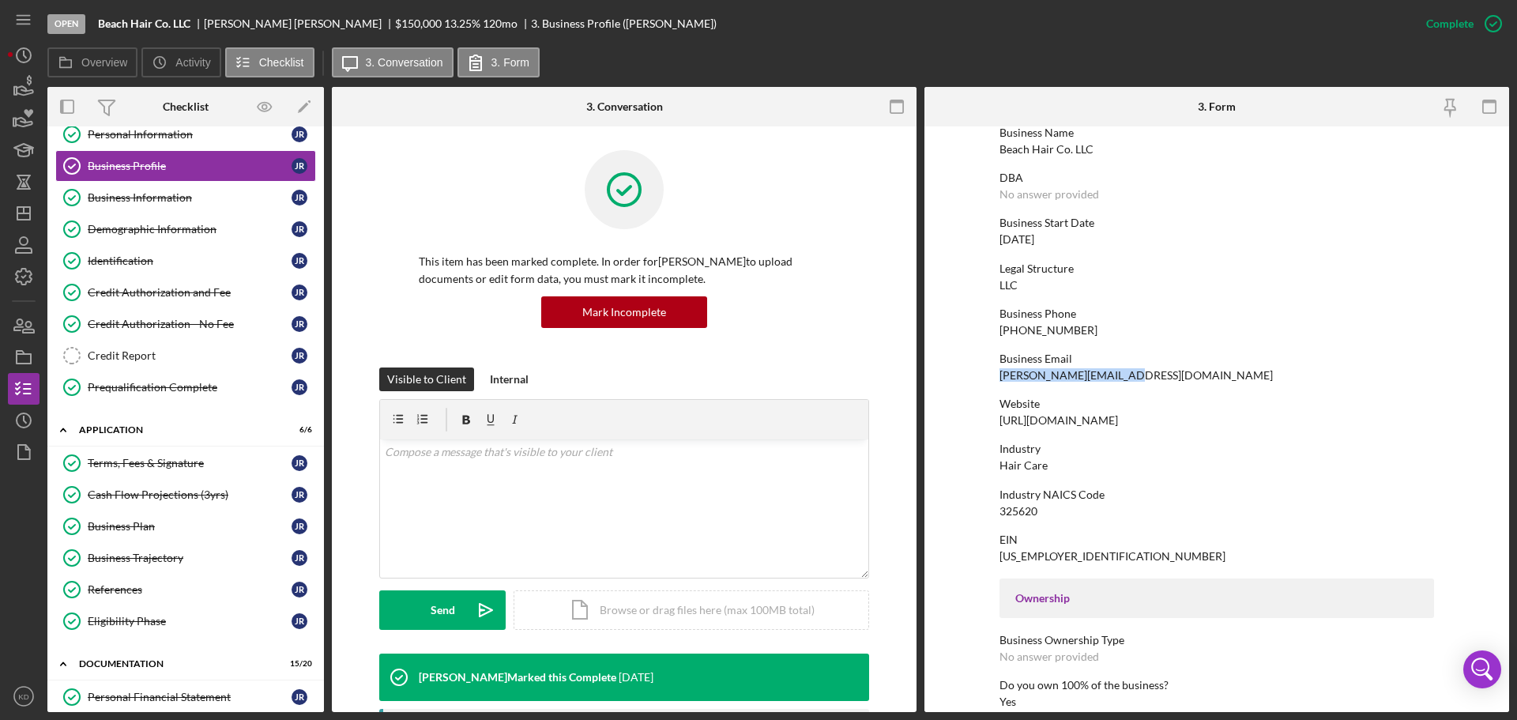
drag, startPoint x: 1129, startPoint y: 377, endPoint x: 997, endPoint y: 379, distance: 132.8
click at [997, 379] on form "To edit this form you must mark this item incomplete Business Name Beach Hair C…" at bounding box center [1217, 419] width 585 height 586
copy div "[PERSON_NAME][EMAIL_ADDRESS][DOMAIN_NAME]"
click at [153, 226] on div "Demographic Information" at bounding box center [190, 229] width 204 height 13
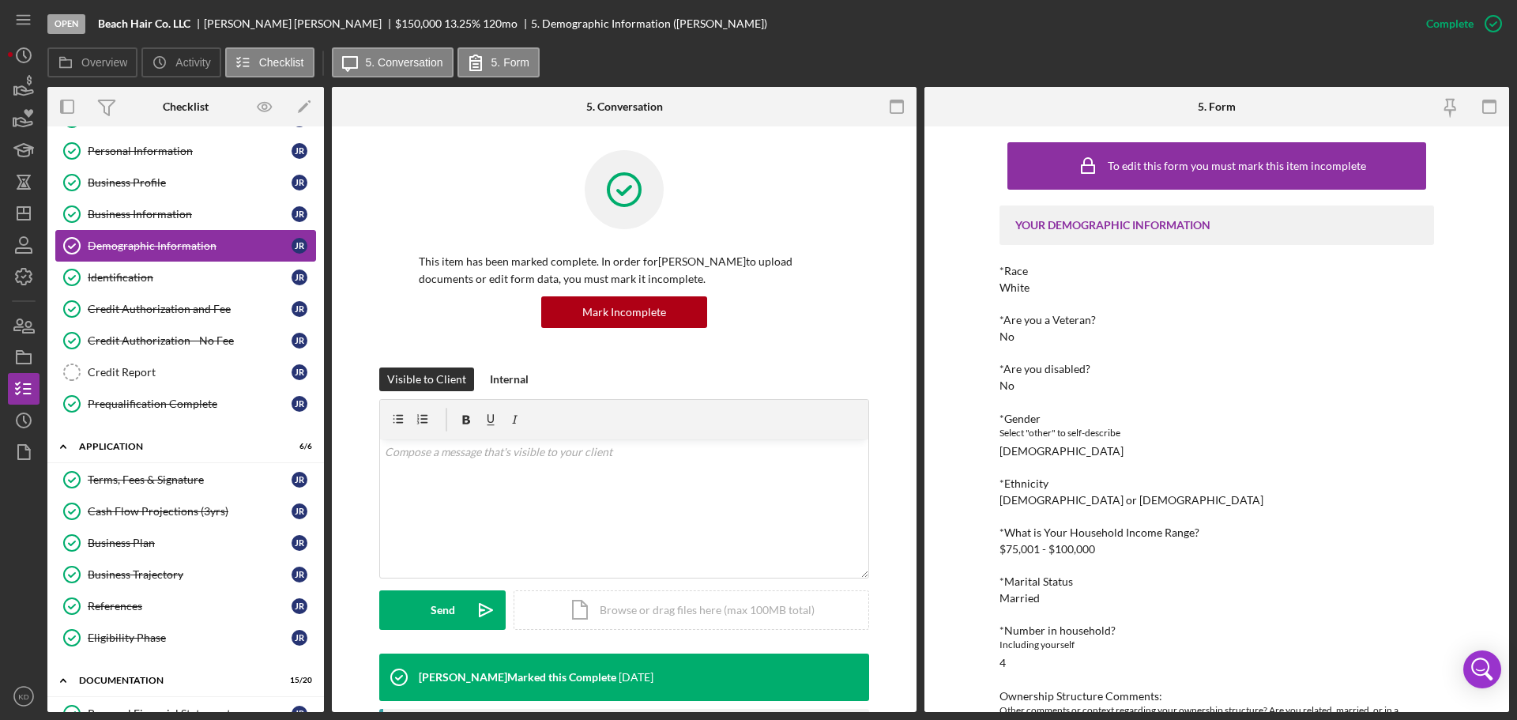
scroll to position [62, 0]
click at [114, 184] on div "Business Profile" at bounding box center [190, 183] width 204 height 13
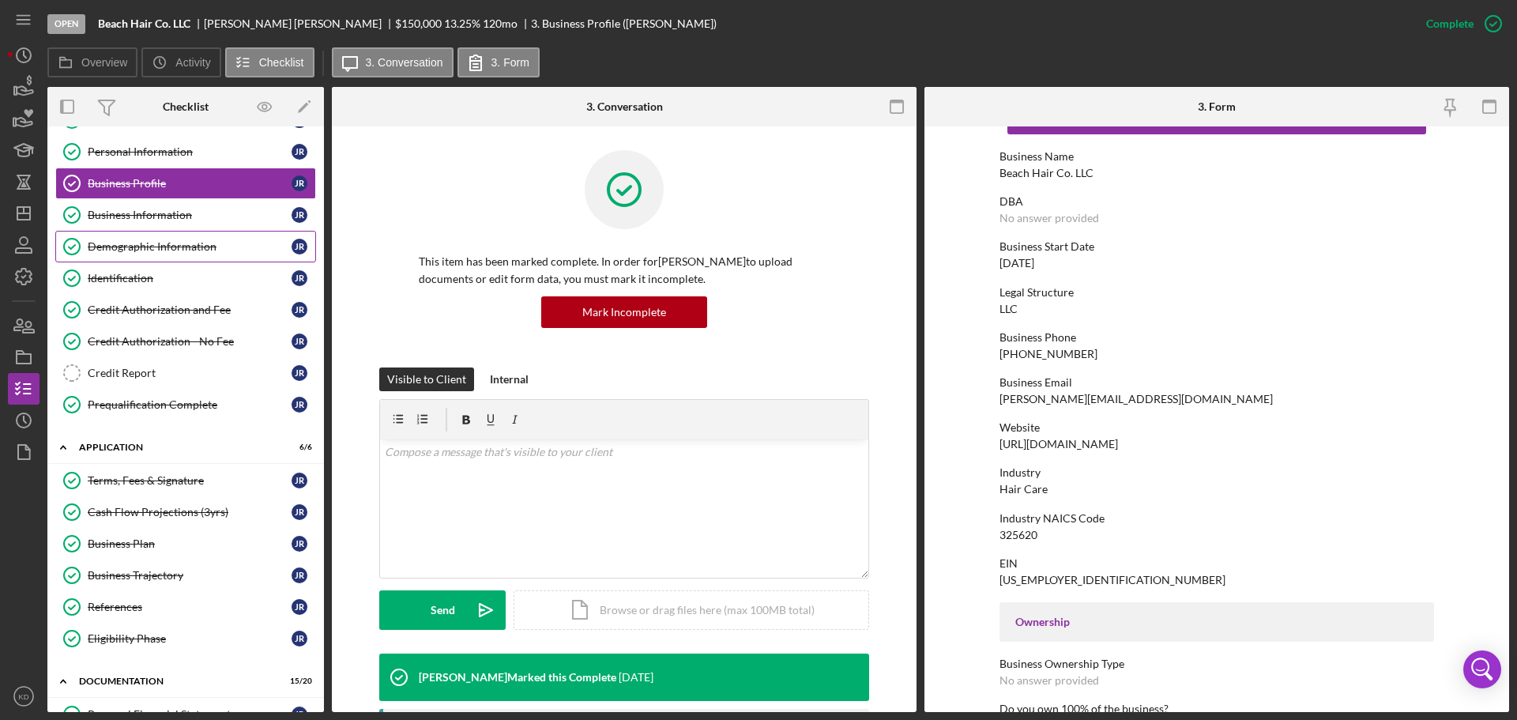
scroll to position [55, 0]
click at [164, 217] on div "Business Information" at bounding box center [190, 215] width 204 height 13
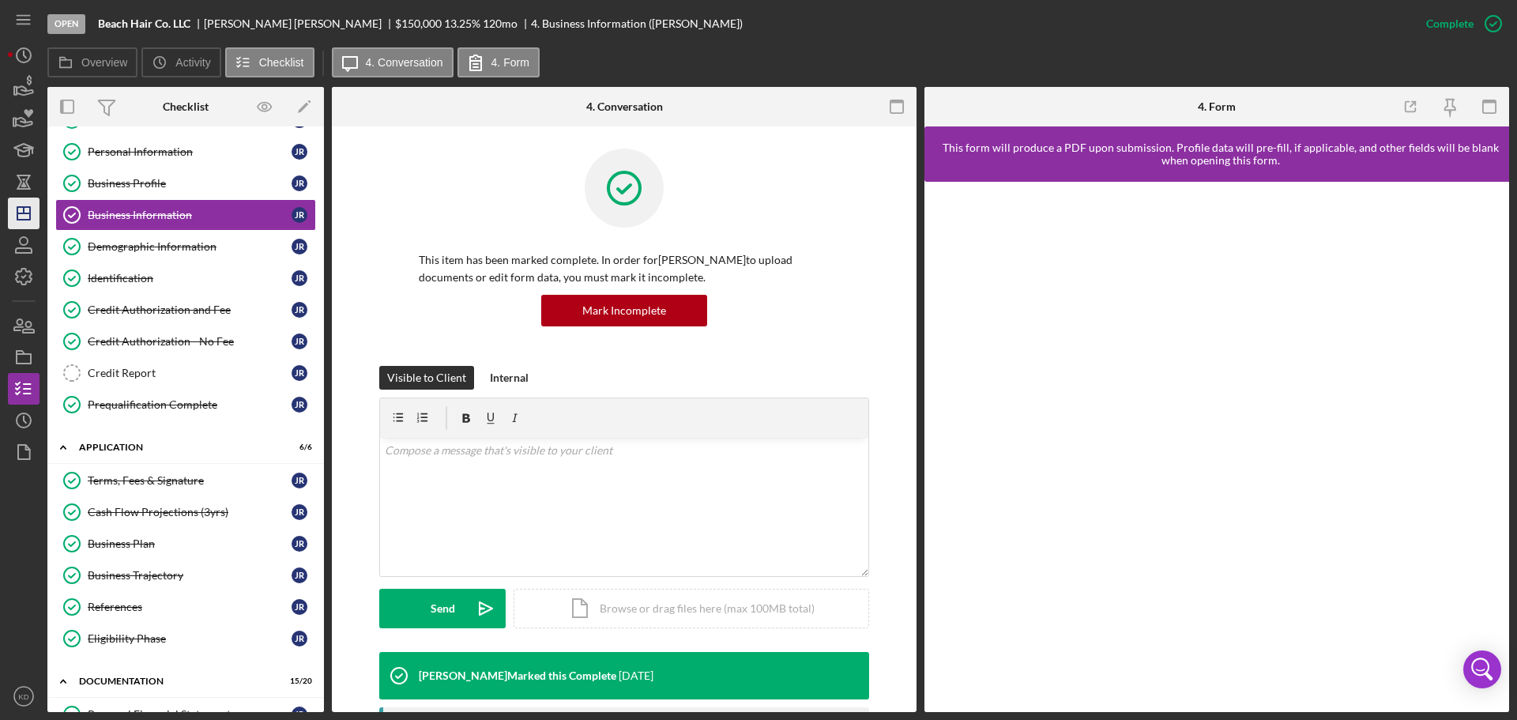
scroll to position [3, 0]
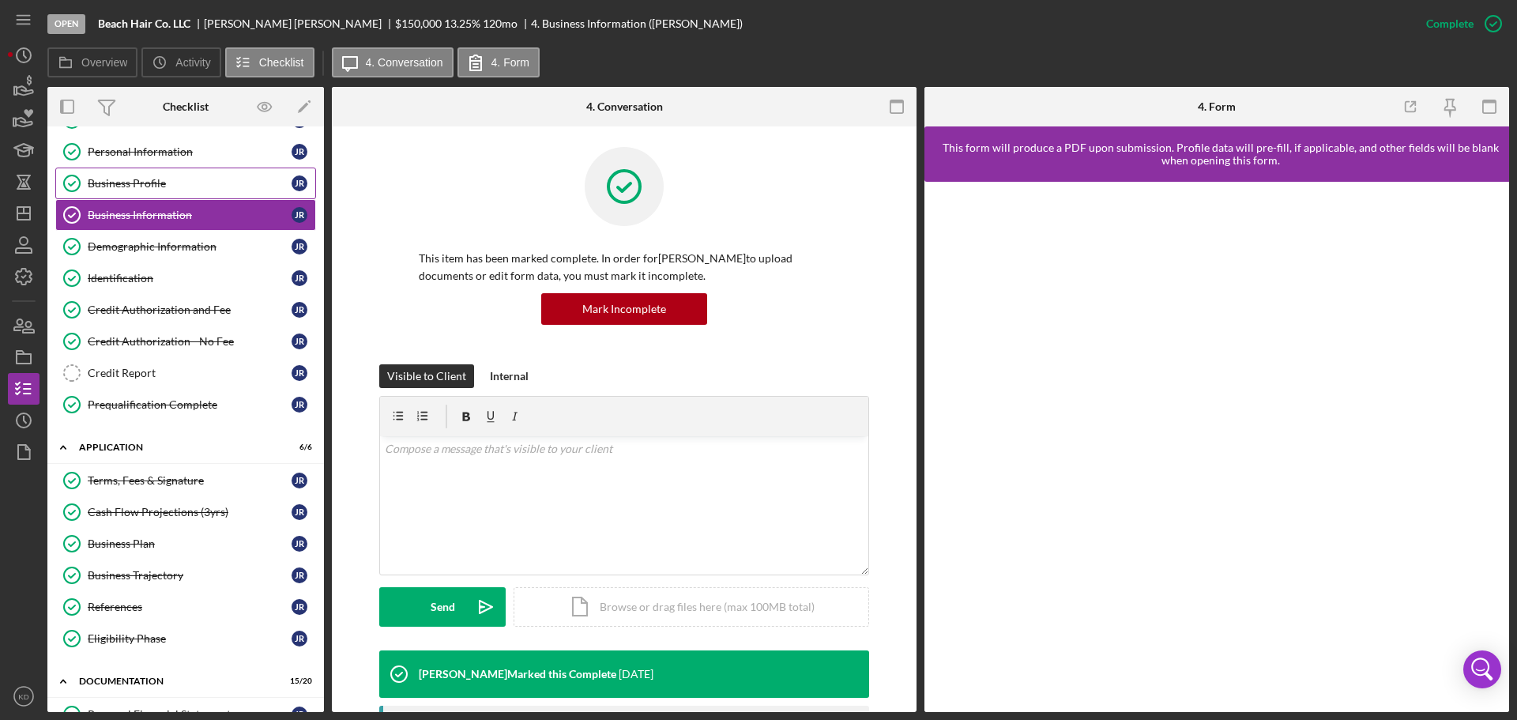
click at [142, 183] on div "Business Profile" at bounding box center [190, 183] width 204 height 13
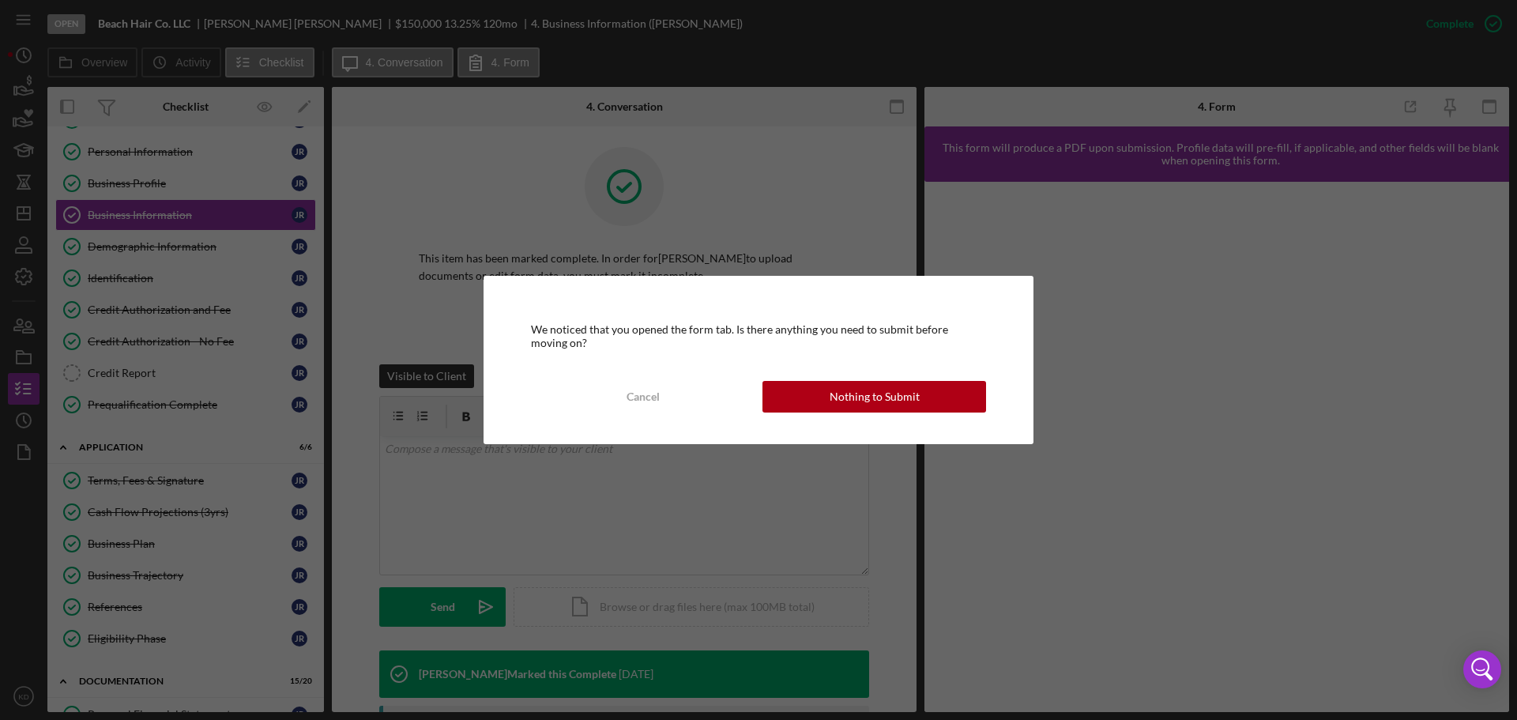
drag, startPoint x: 846, startPoint y: 396, endPoint x: 857, endPoint y: 397, distance: 10.4
click at [846, 395] on div "Nothing to Submit" at bounding box center [875, 397] width 90 height 32
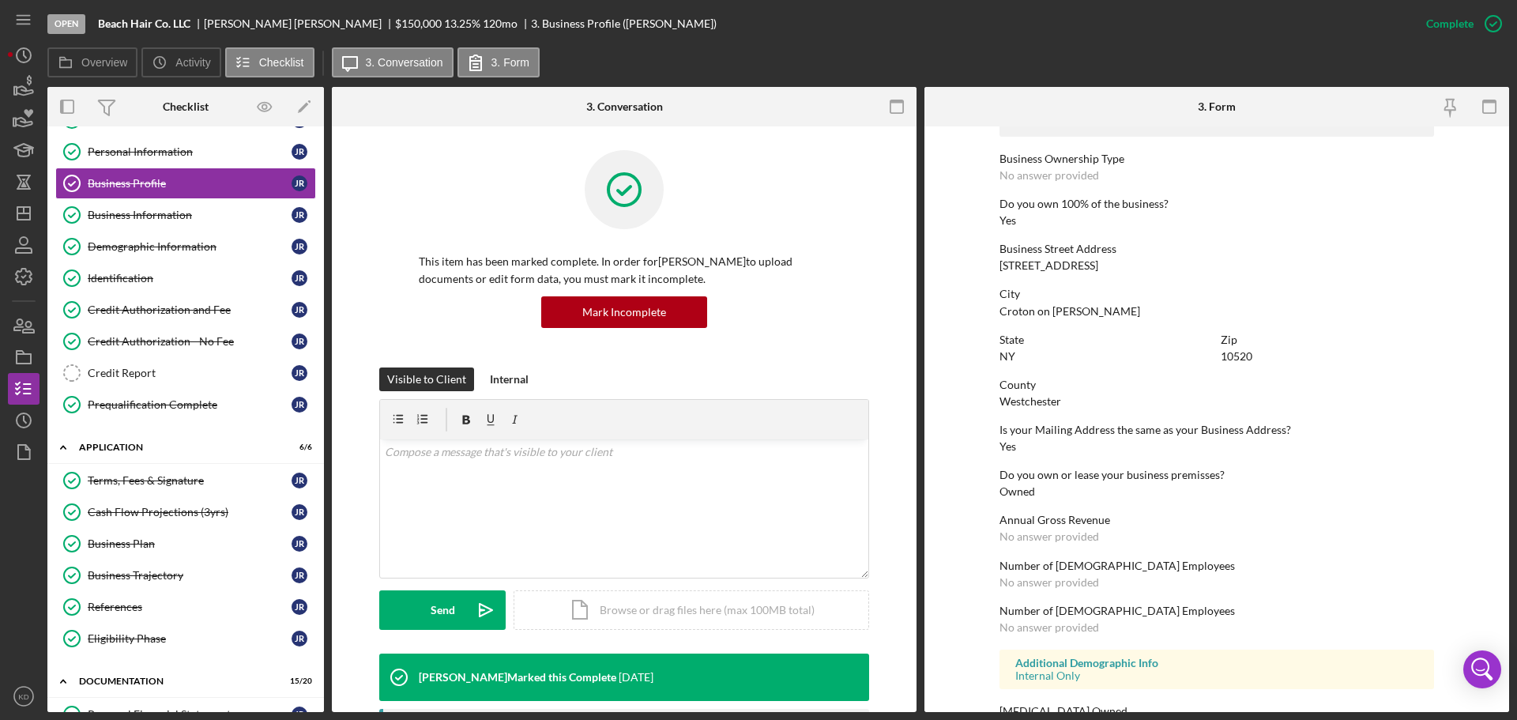
scroll to position [606, 0]
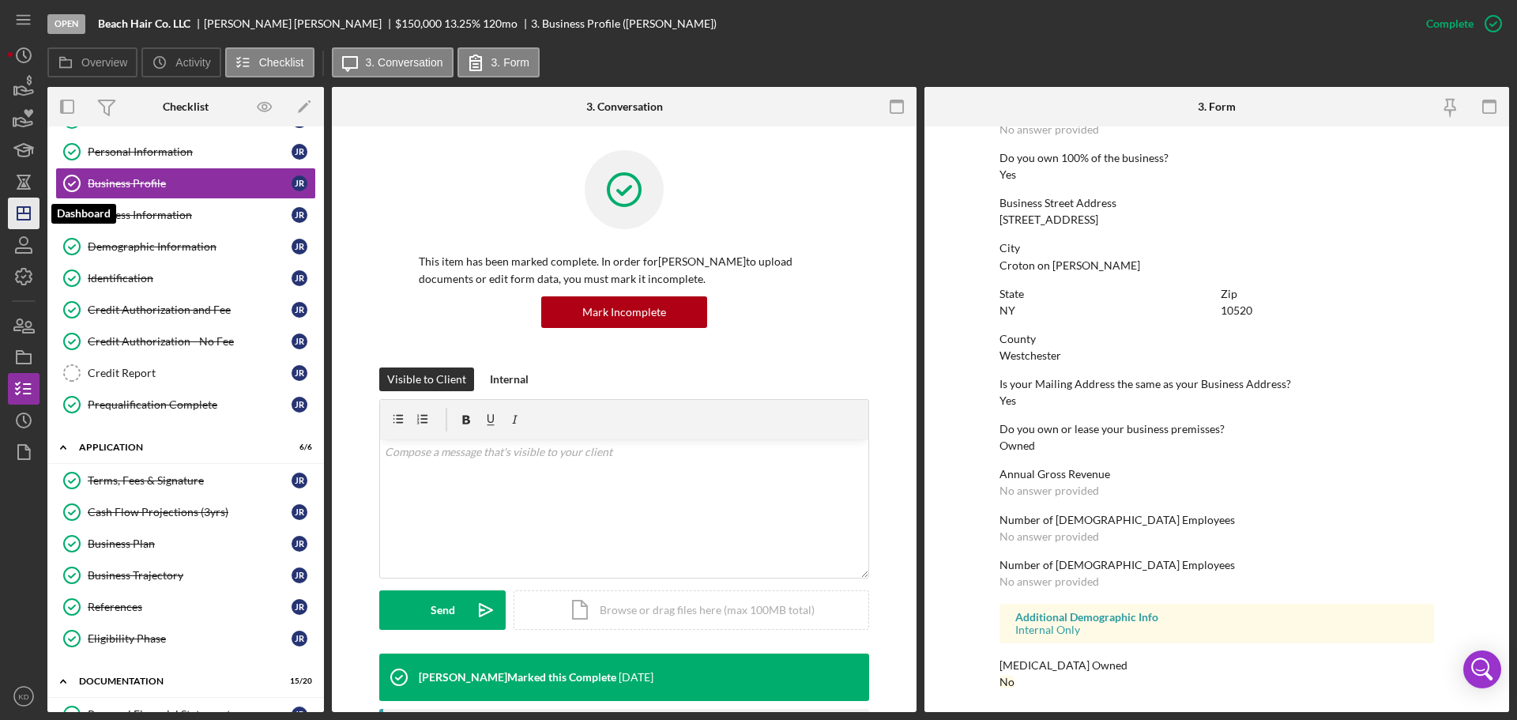
click at [28, 211] on icon "Icon/Dashboard" at bounding box center [24, 214] width 40 height 40
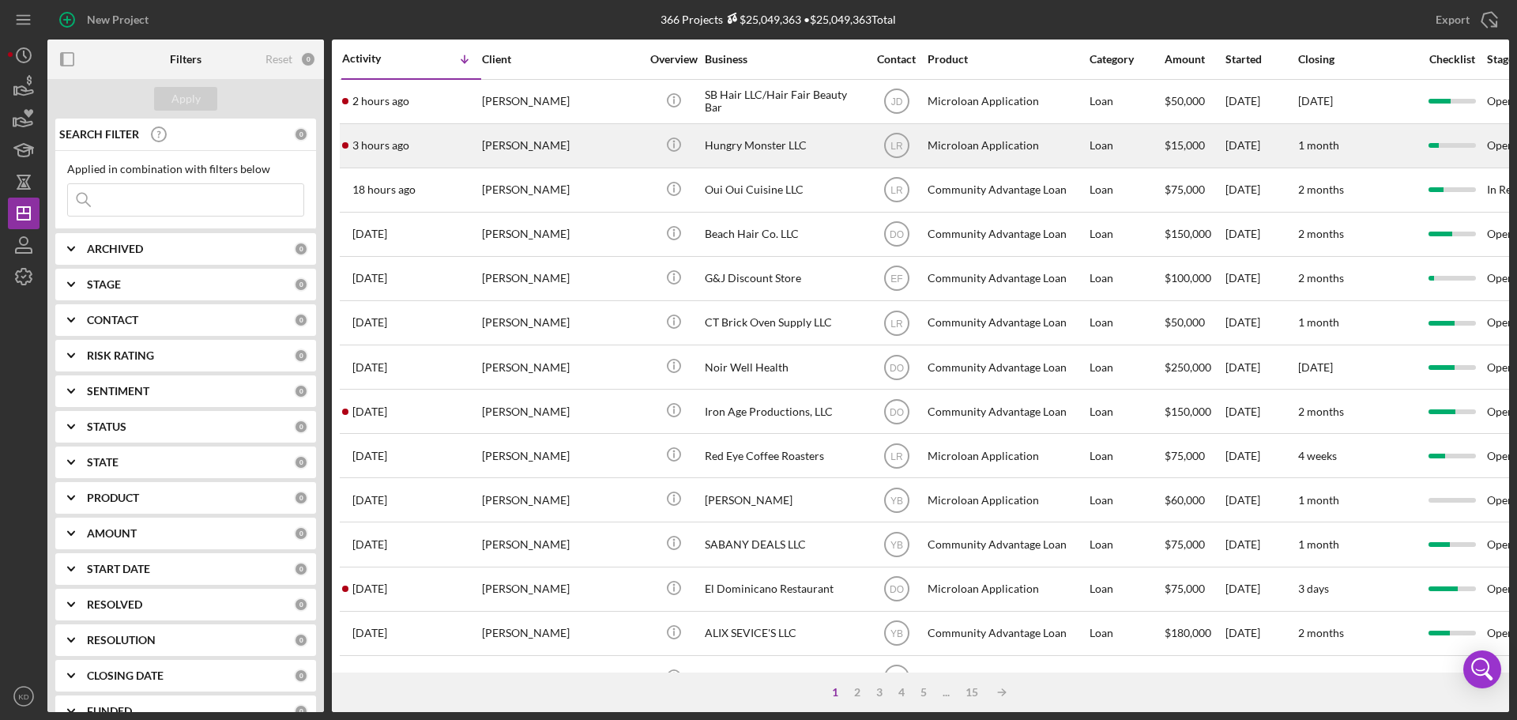
click at [746, 141] on div "Hungry Monster LLC" at bounding box center [784, 146] width 158 height 42
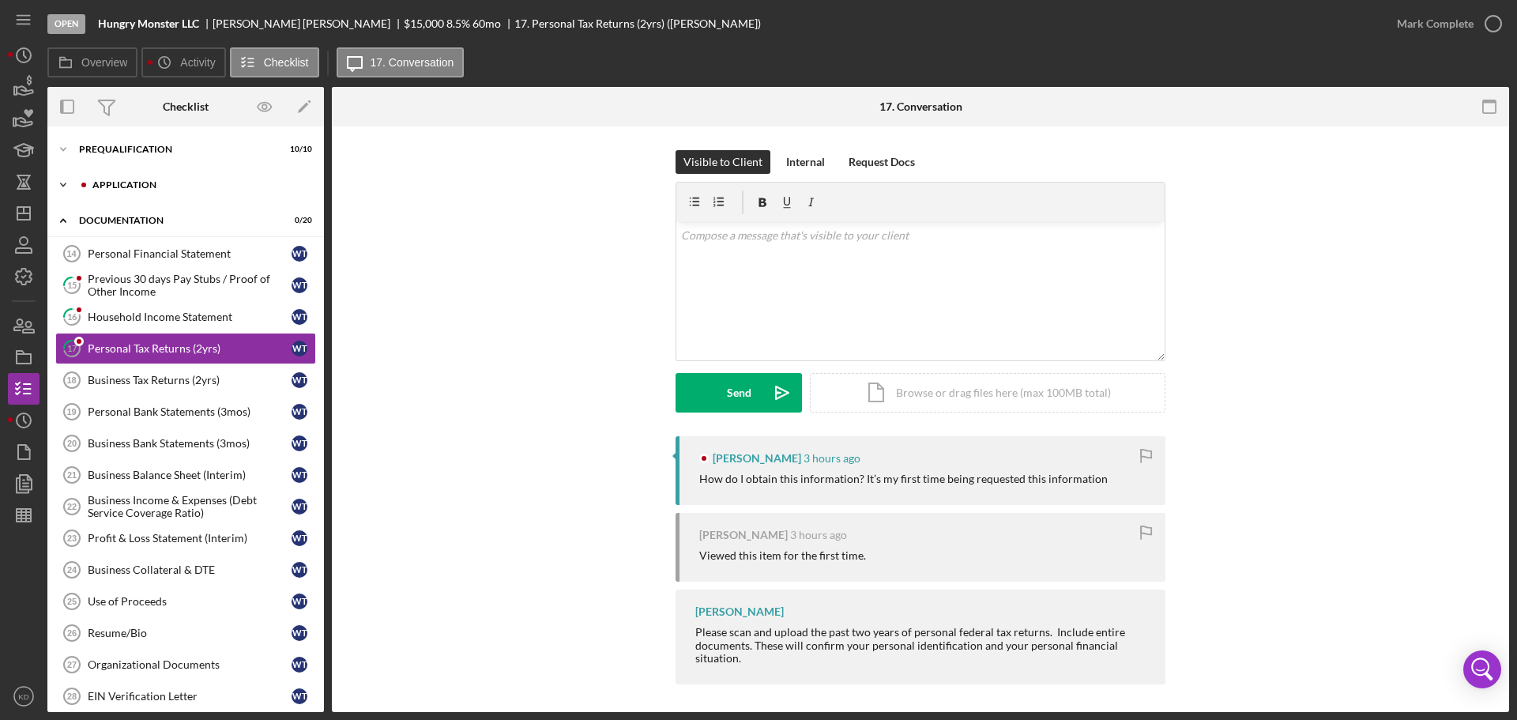
click at [64, 181] on icon "Icon/Expander" at bounding box center [63, 185] width 32 height 32
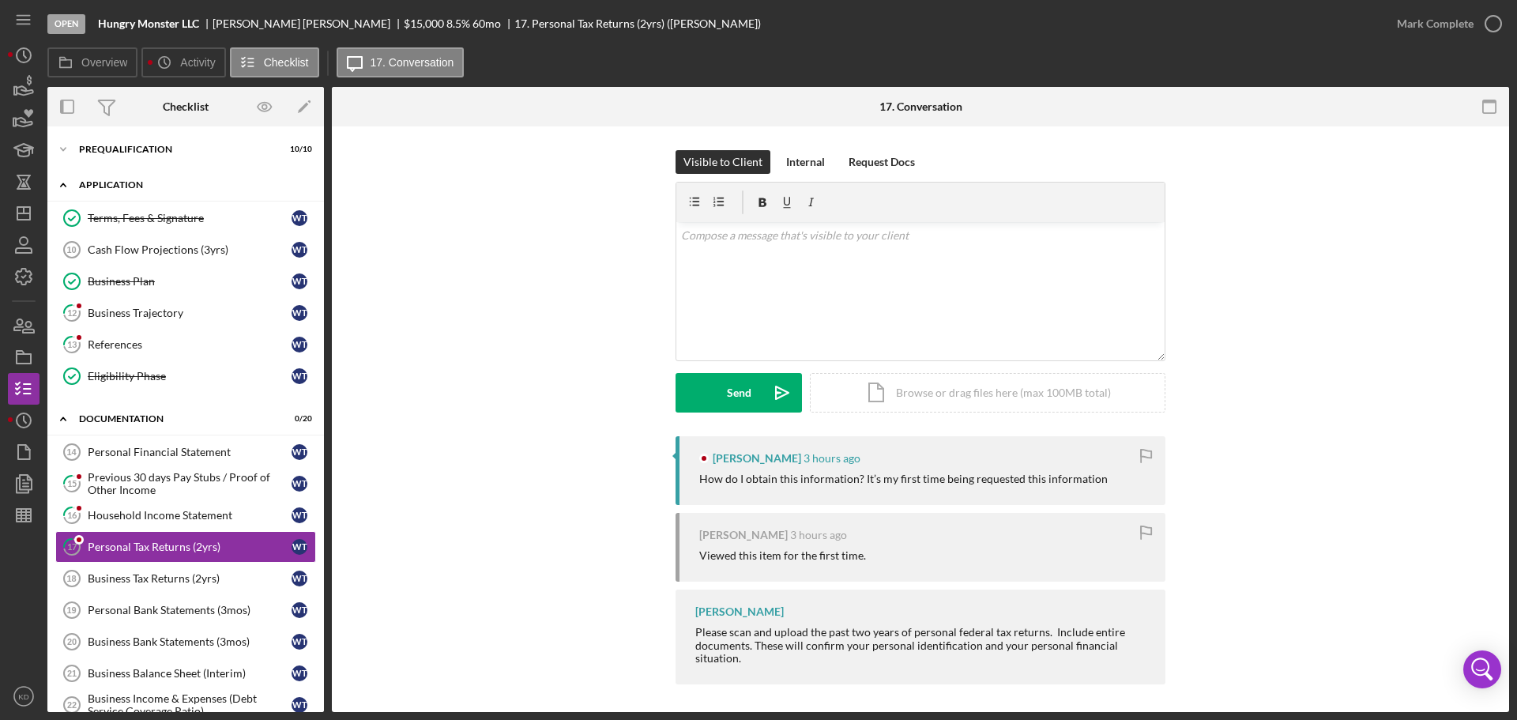
click at [62, 185] on polyline at bounding box center [63, 184] width 5 height 3
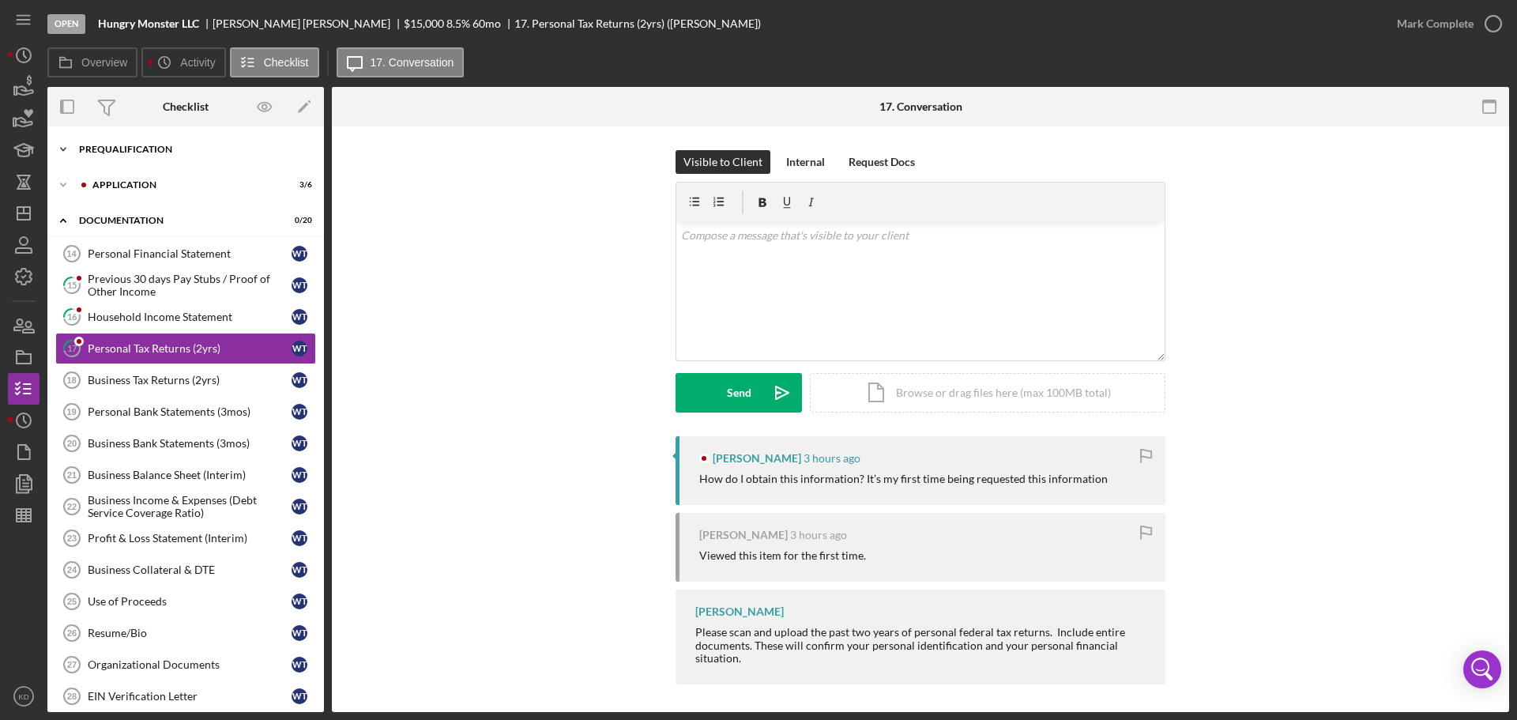
click at [64, 144] on icon "Icon/Expander" at bounding box center [63, 150] width 32 height 32
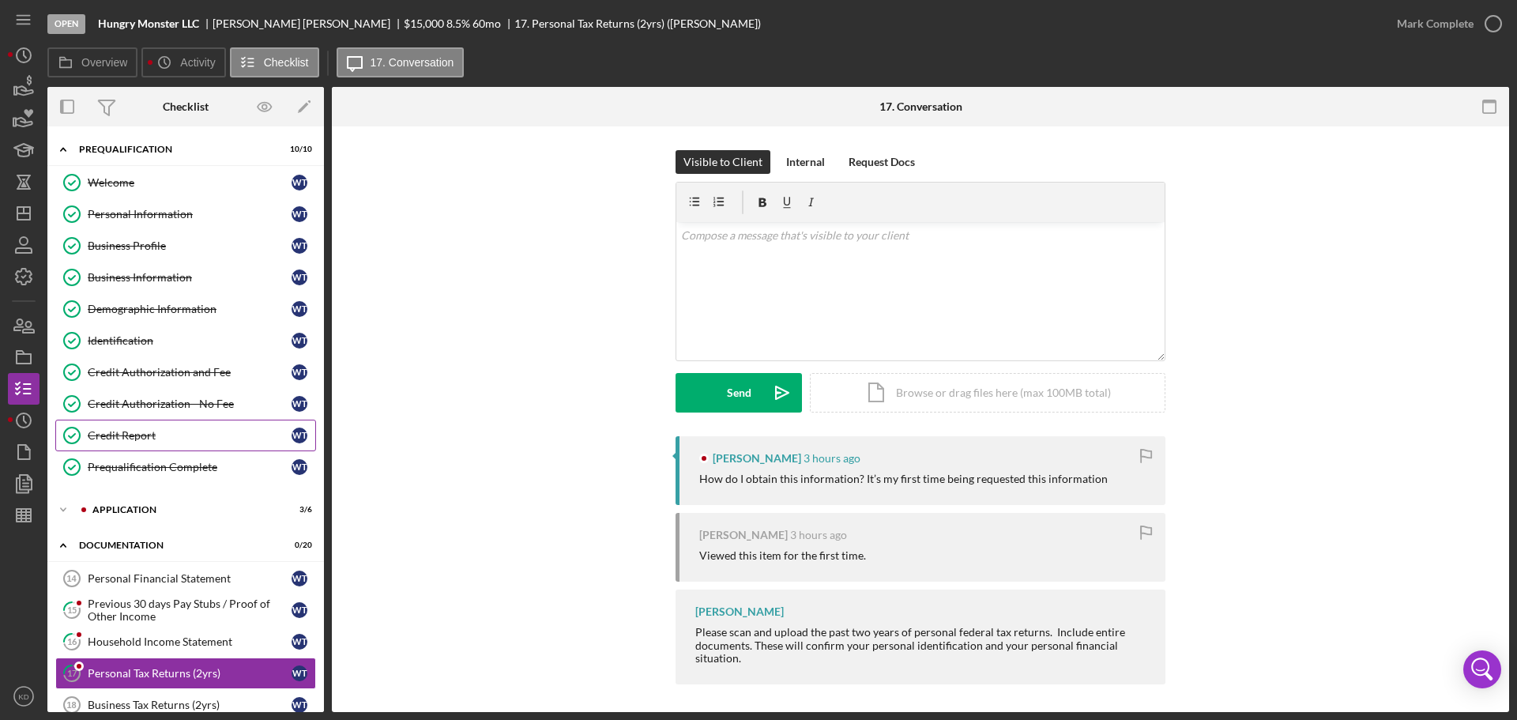
click at [133, 443] on link "Credit Report Credit Report W T" at bounding box center [185, 436] width 261 height 32
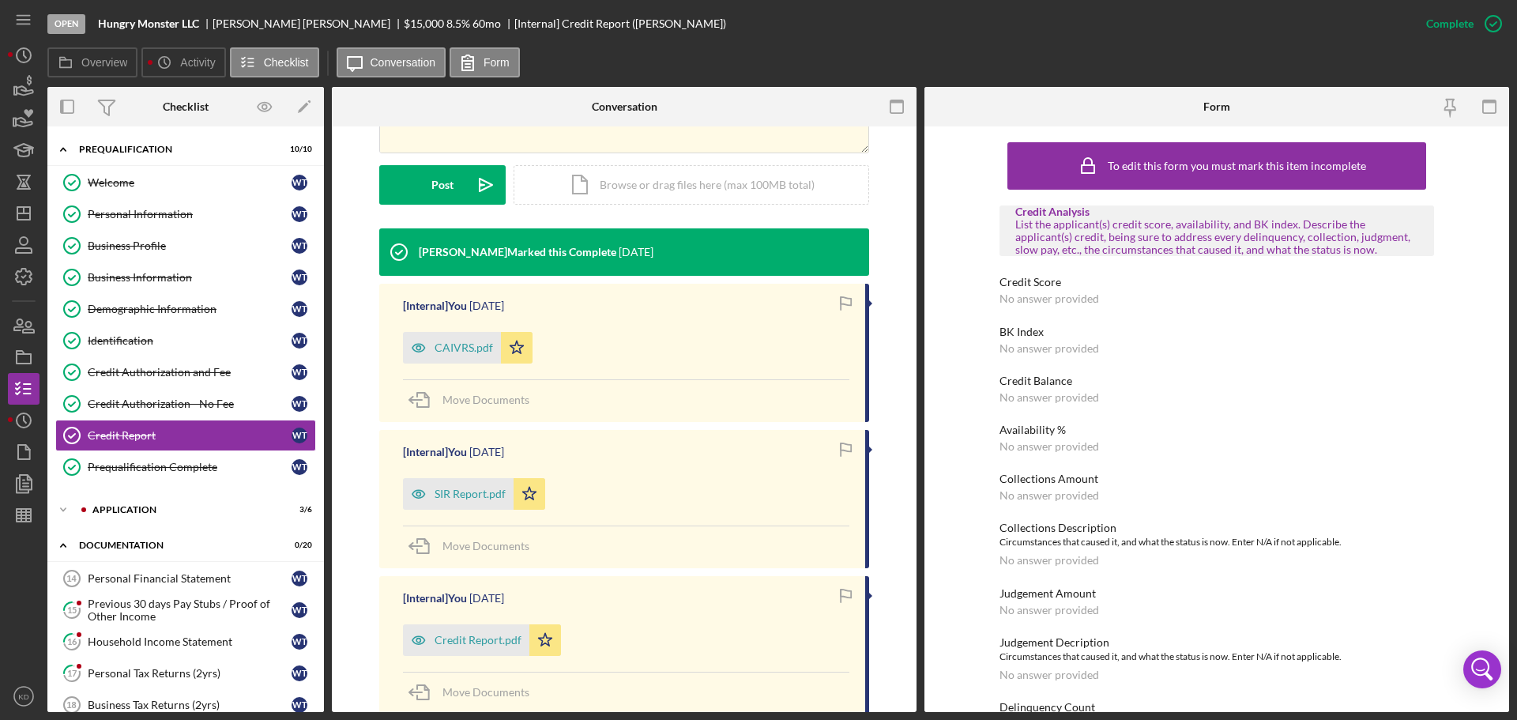
scroll to position [394, 0]
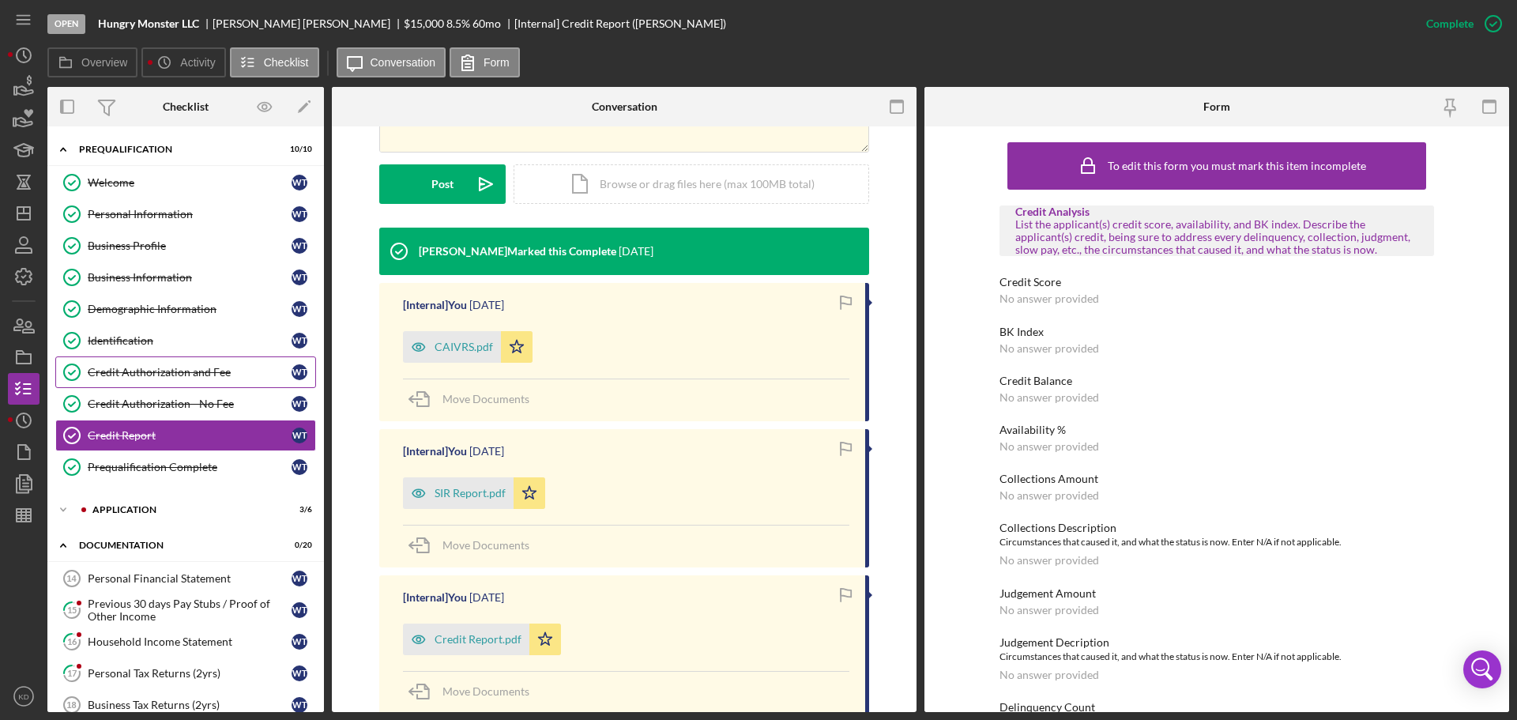
click at [193, 376] on div "Credit Authorization and Fee" at bounding box center [190, 372] width 204 height 13
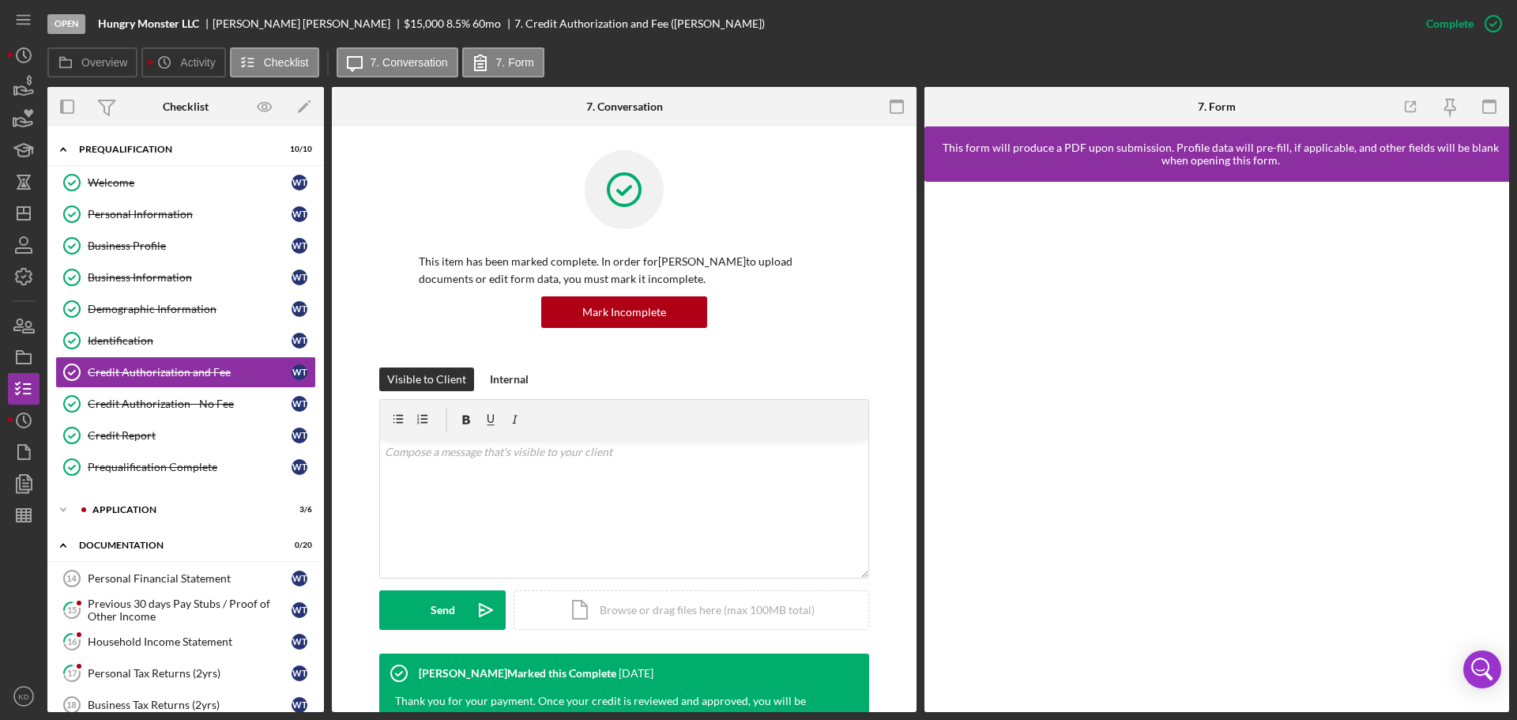
scroll to position [386, 0]
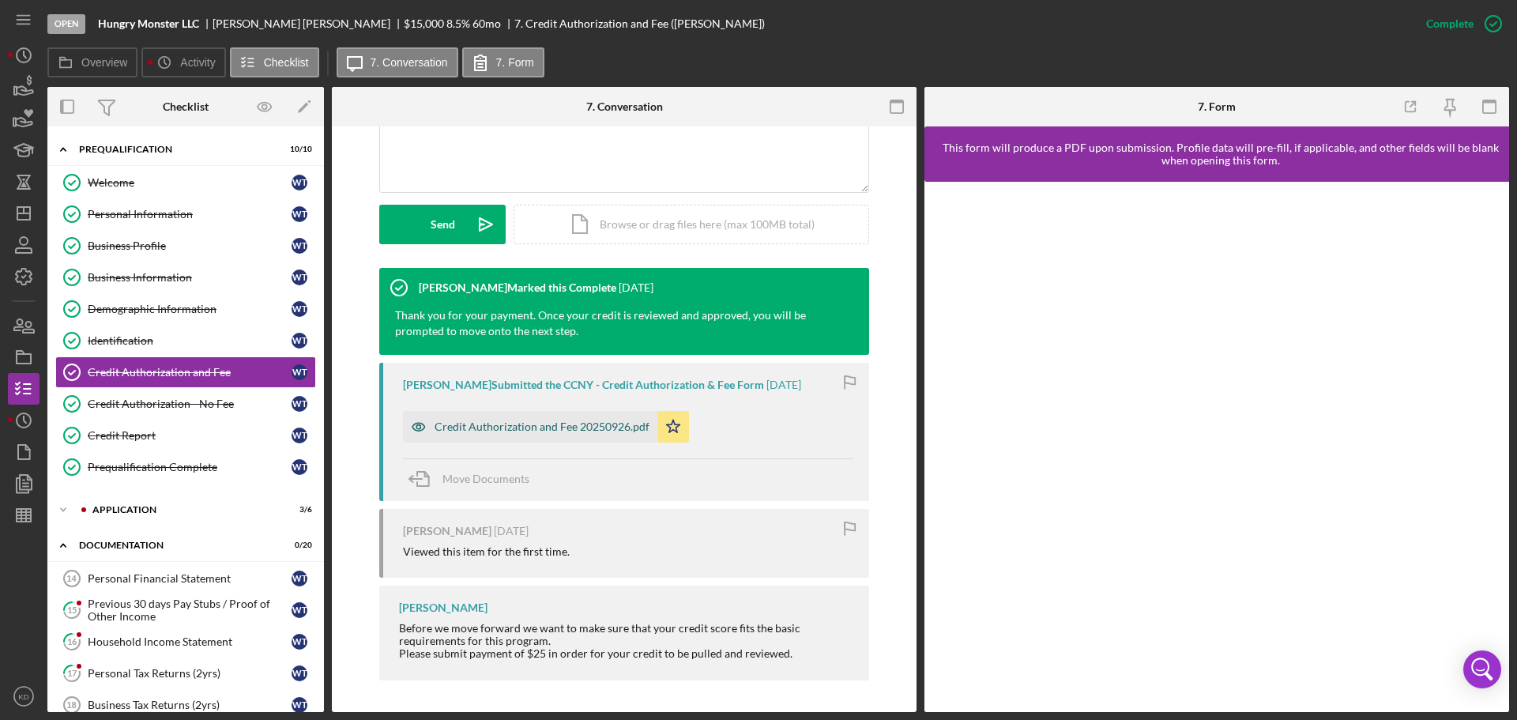
click at [525, 420] on div "Credit Authorization and Fee 20250926.pdf" at bounding box center [542, 426] width 215 height 13
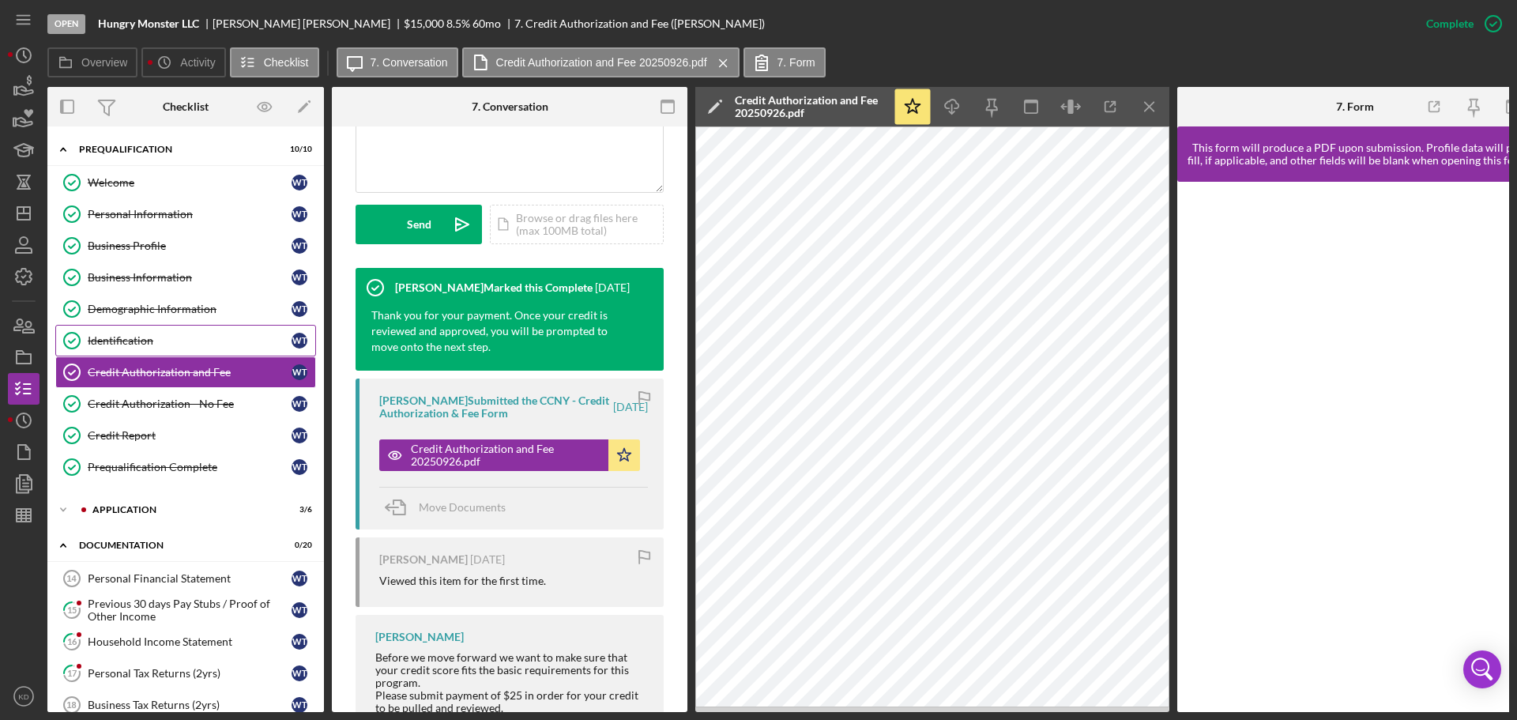
click at [98, 337] on div "Identification" at bounding box center [190, 340] width 204 height 13
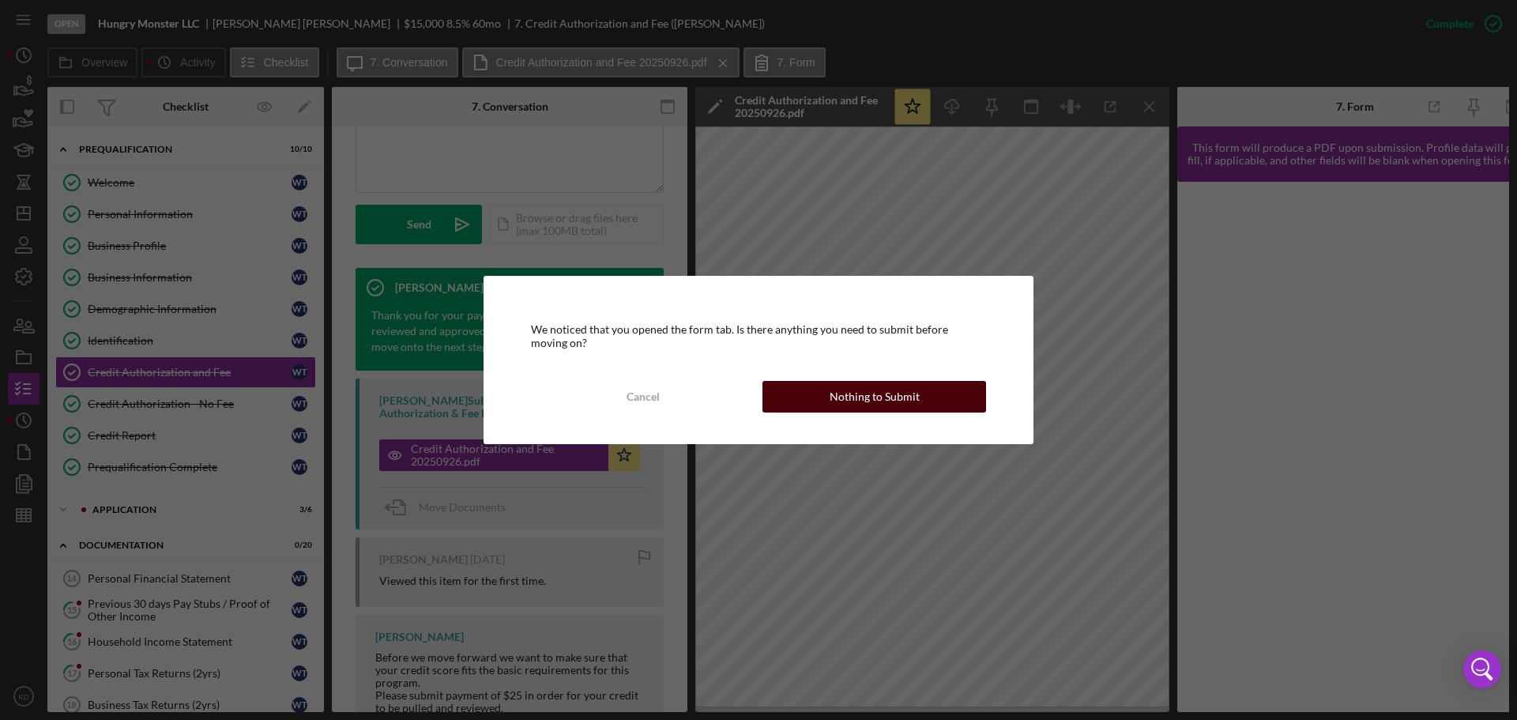
click at [853, 387] on div "Nothing to Submit" at bounding box center [875, 397] width 90 height 32
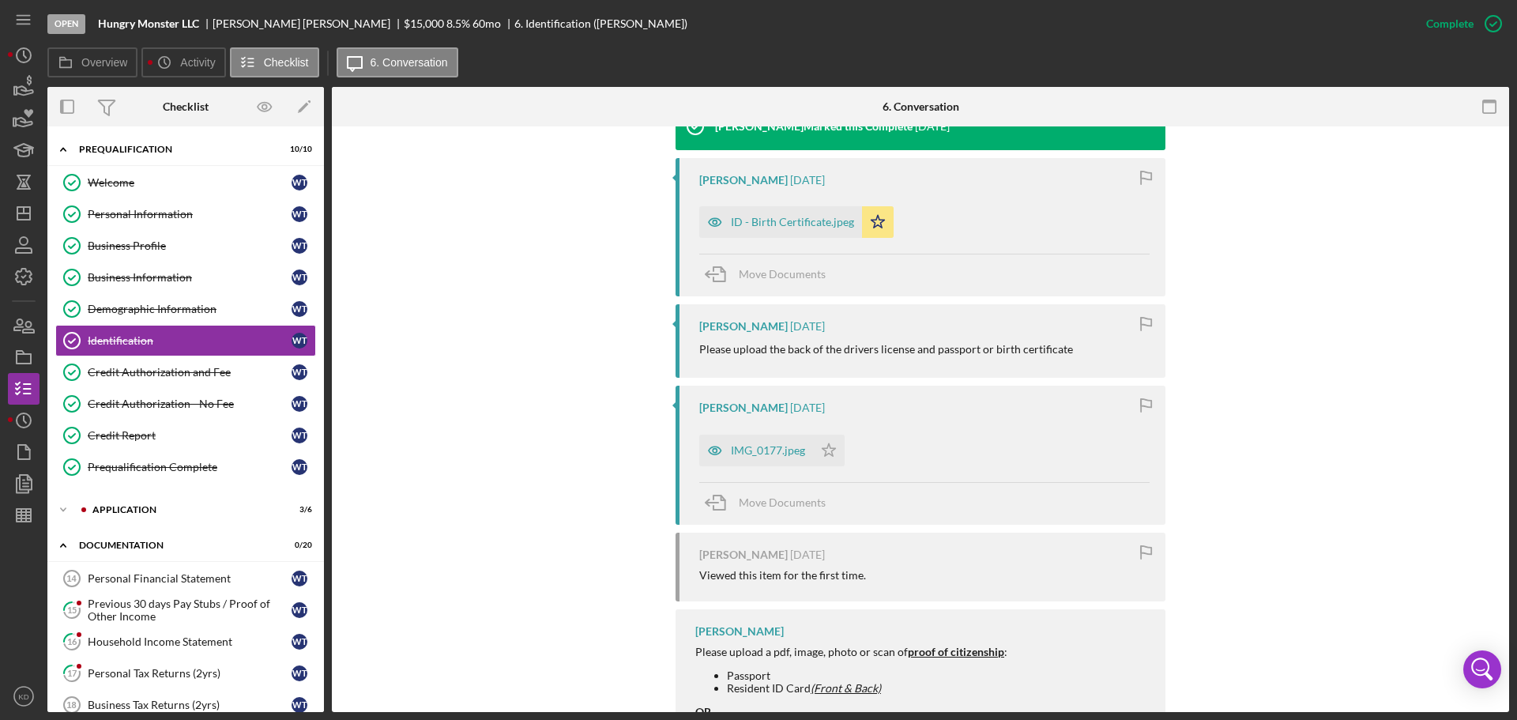
scroll to position [552, 0]
click at [793, 445] on div "IMG_0177.jpeg" at bounding box center [768, 449] width 74 height 13
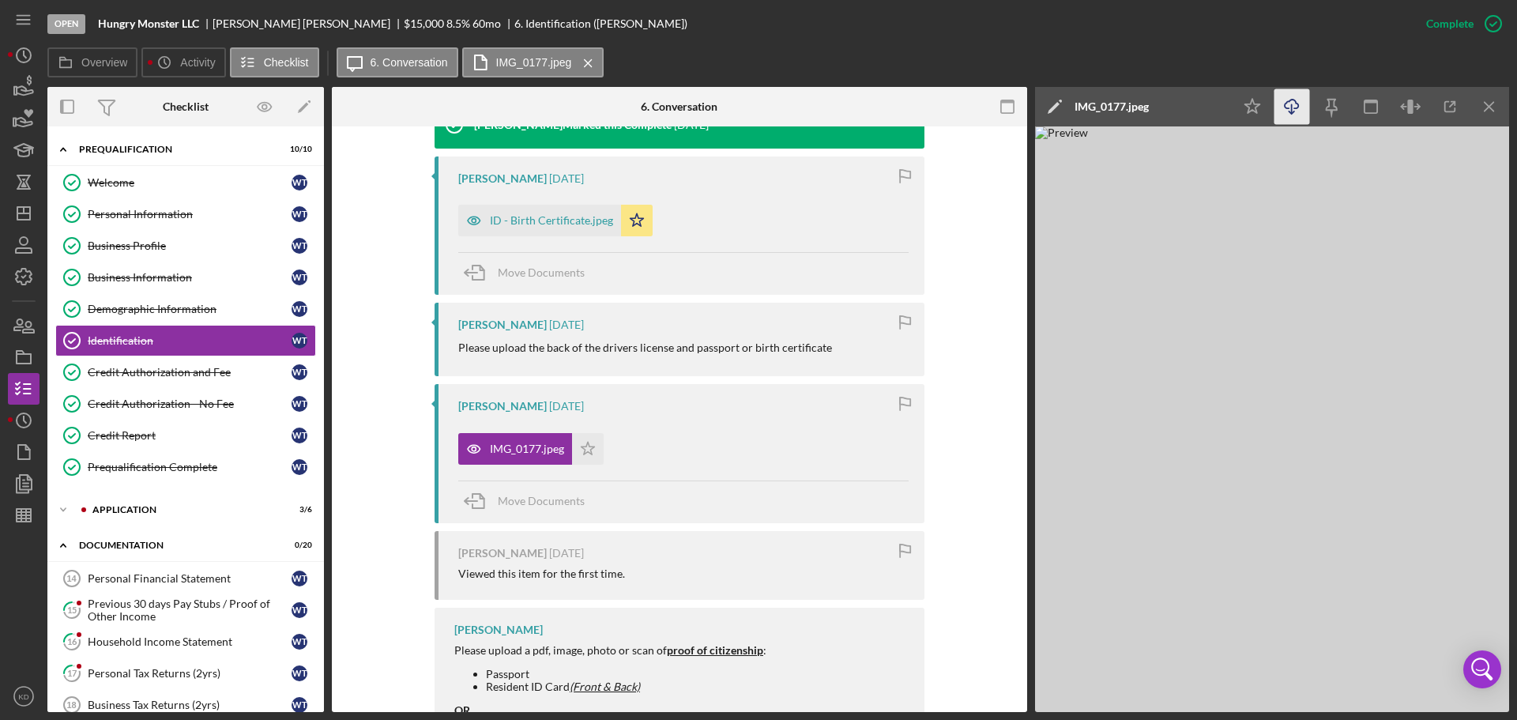
click at [1290, 107] on icon "Icon/Download" at bounding box center [1293, 107] width 36 height 36
click at [1486, 108] on icon "Icon/Menu Close" at bounding box center [1490, 107] width 36 height 36
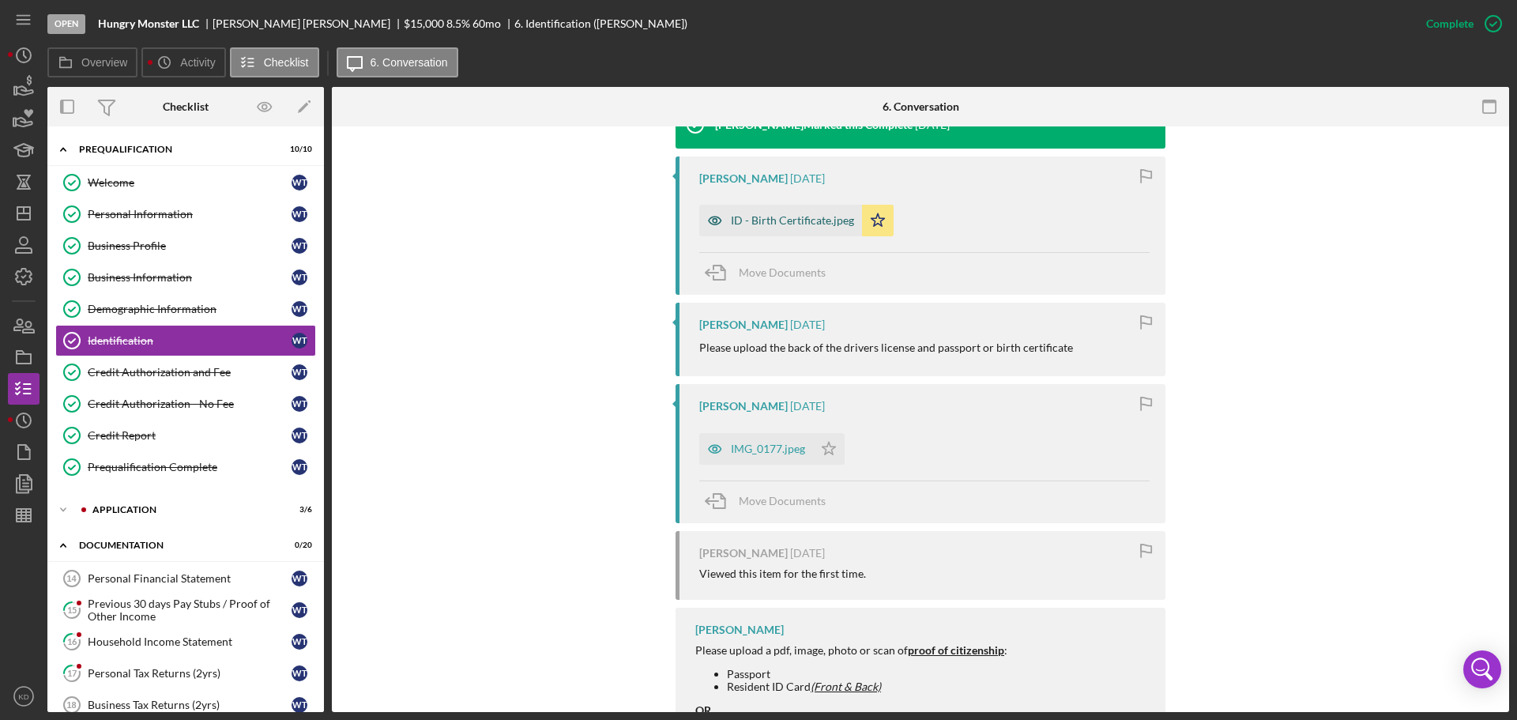
click at [814, 216] on div "ID - Birth Certificate.jpeg" at bounding box center [792, 220] width 123 height 13
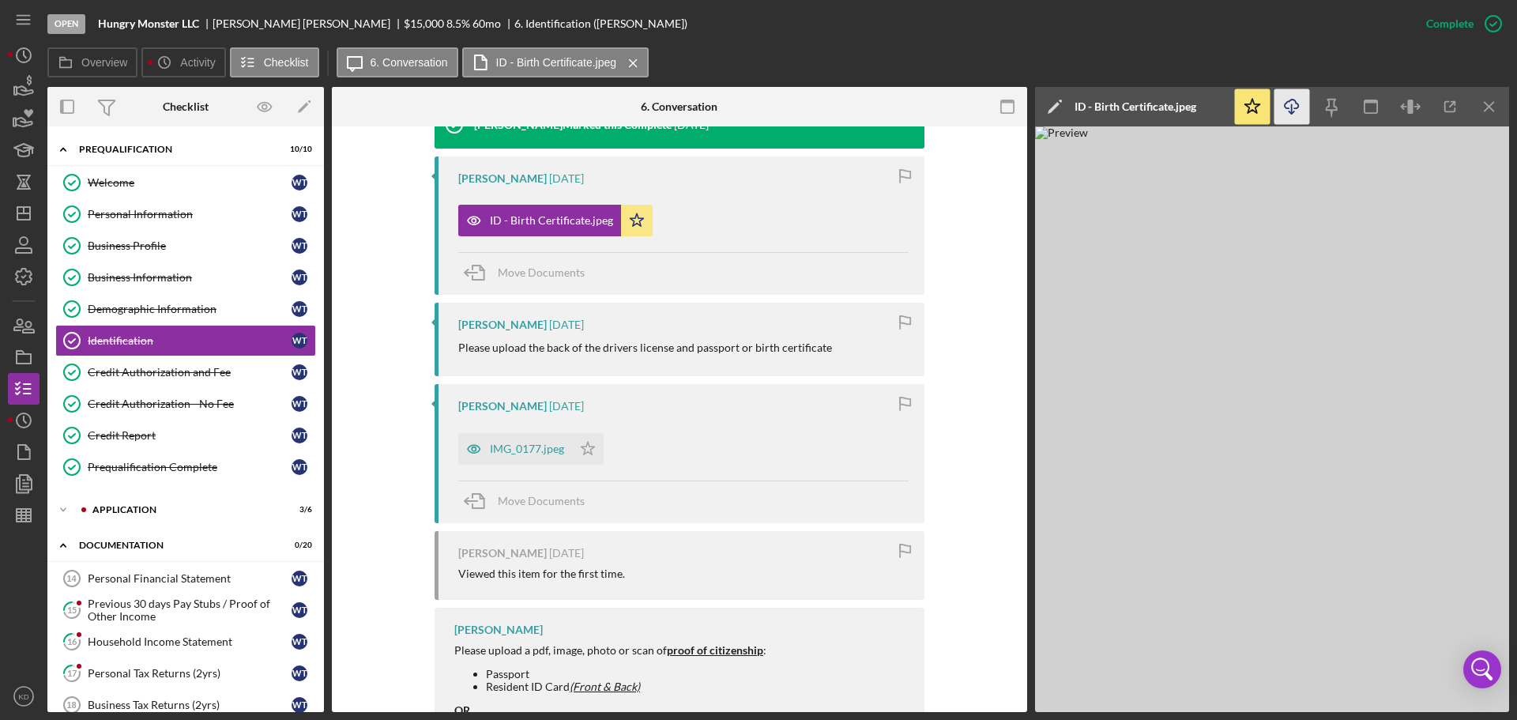
click at [1290, 103] on icon "Icon/Download" at bounding box center [1293, 107] width 36 height 36
click at [1490, 105] on icon "Icon/Menu Close" at bounding box center [1490, 107] width 36 height 36
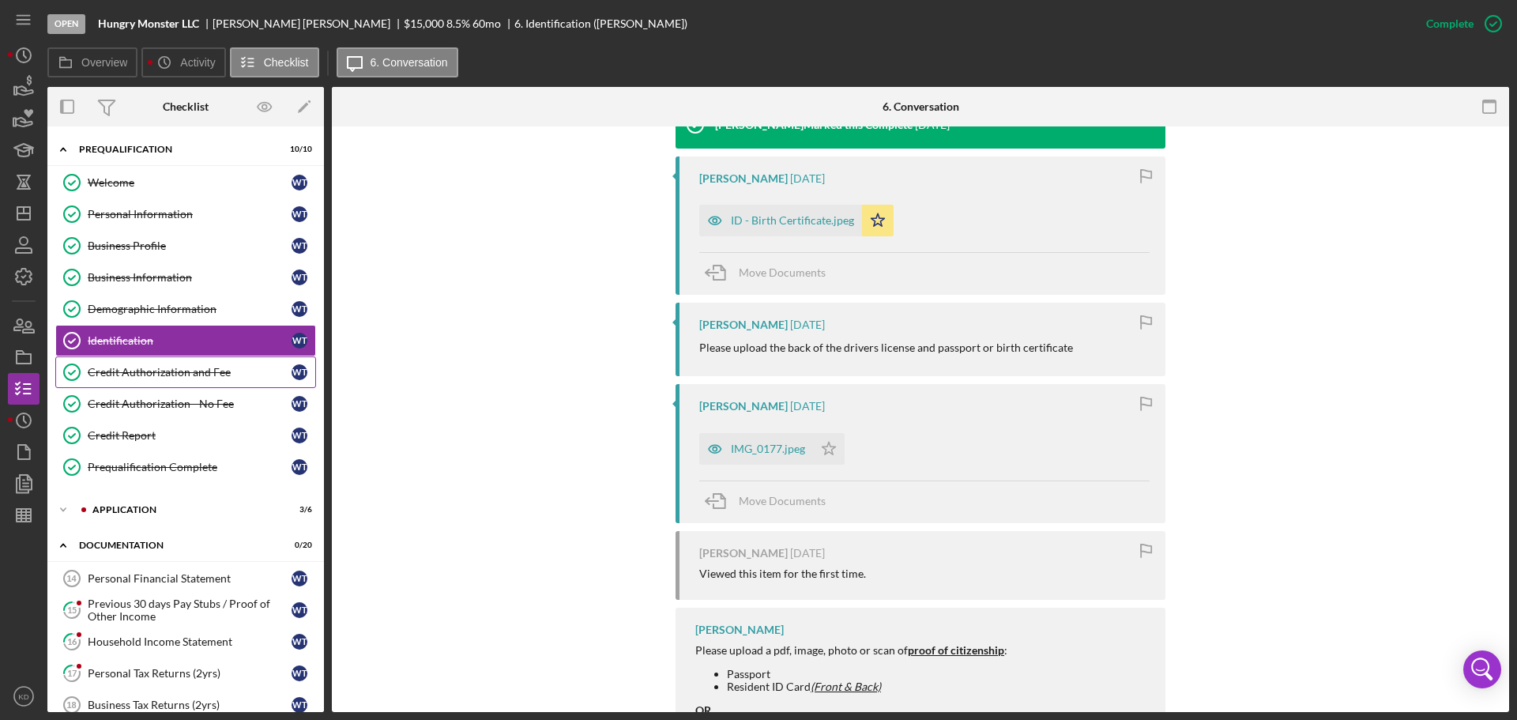
drag, startPoint x: 134, startPoint y: 371, endPoint x: 160, endPoint y: 373, distance: 26.1
click at [134, 371] on div "Credit Authorization and Fee" at bounding box center [190, 372] width 204 height 13
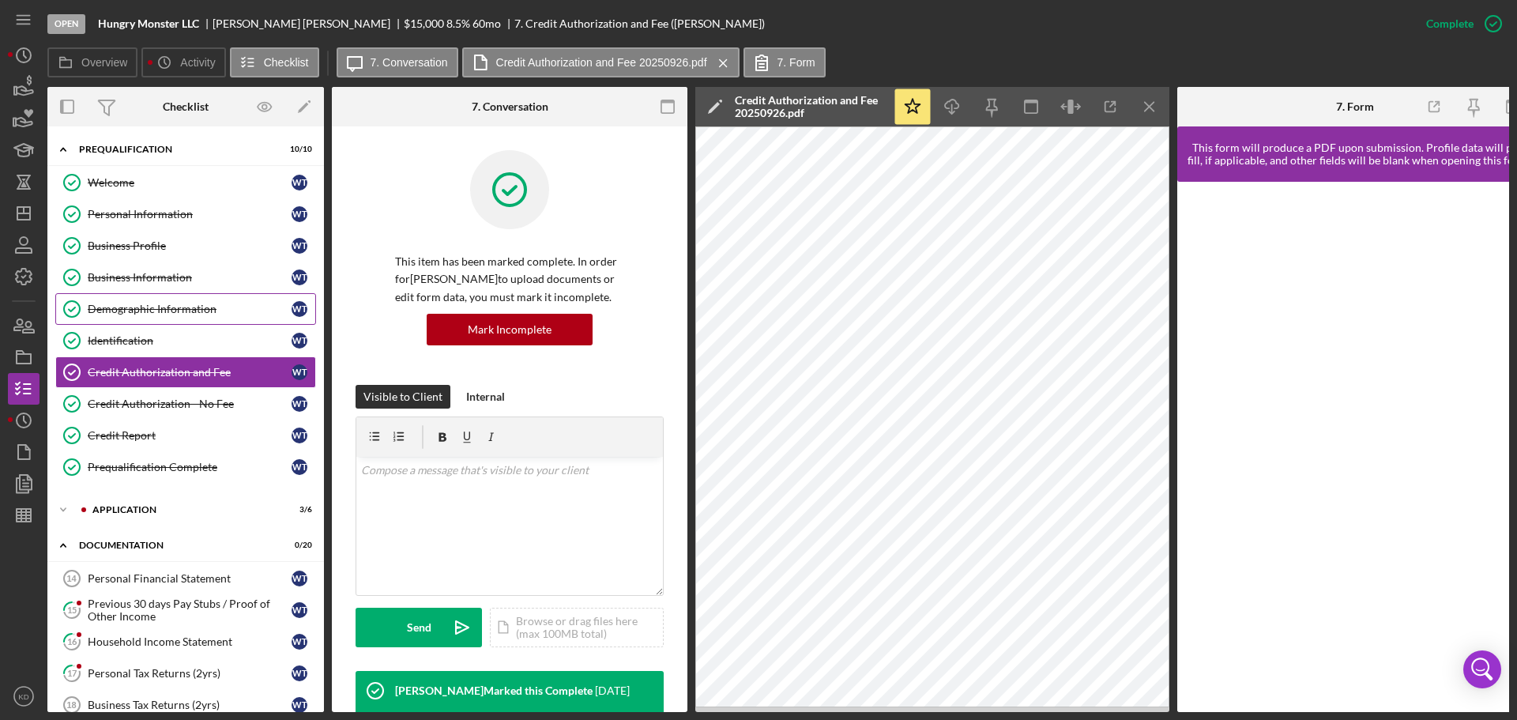
click at [127, 307] on div "Demographic Information" at bounding box center [190, 309] width 204 height 13
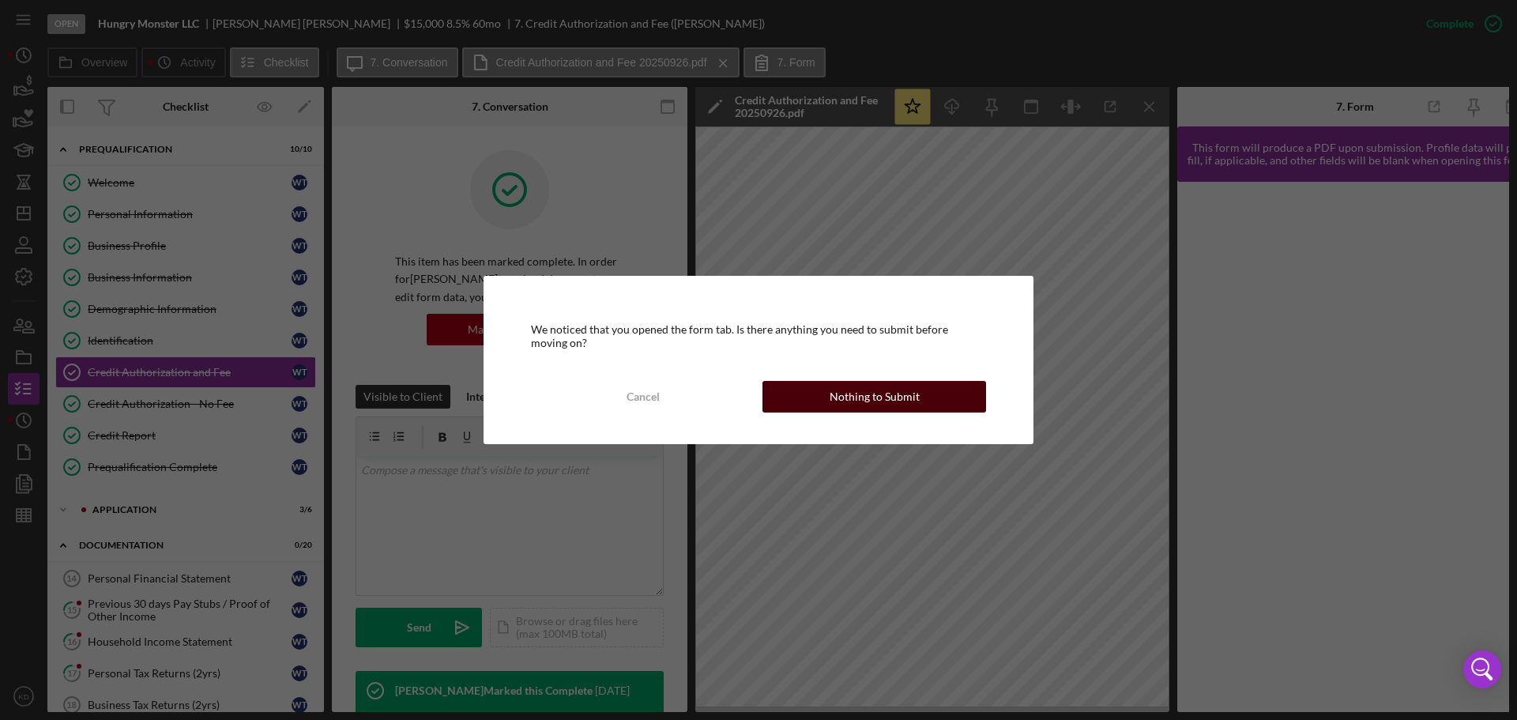
click at [906, 393] on div "Nothing to Submit" at bounding box center [875, 397] width 90 height 32
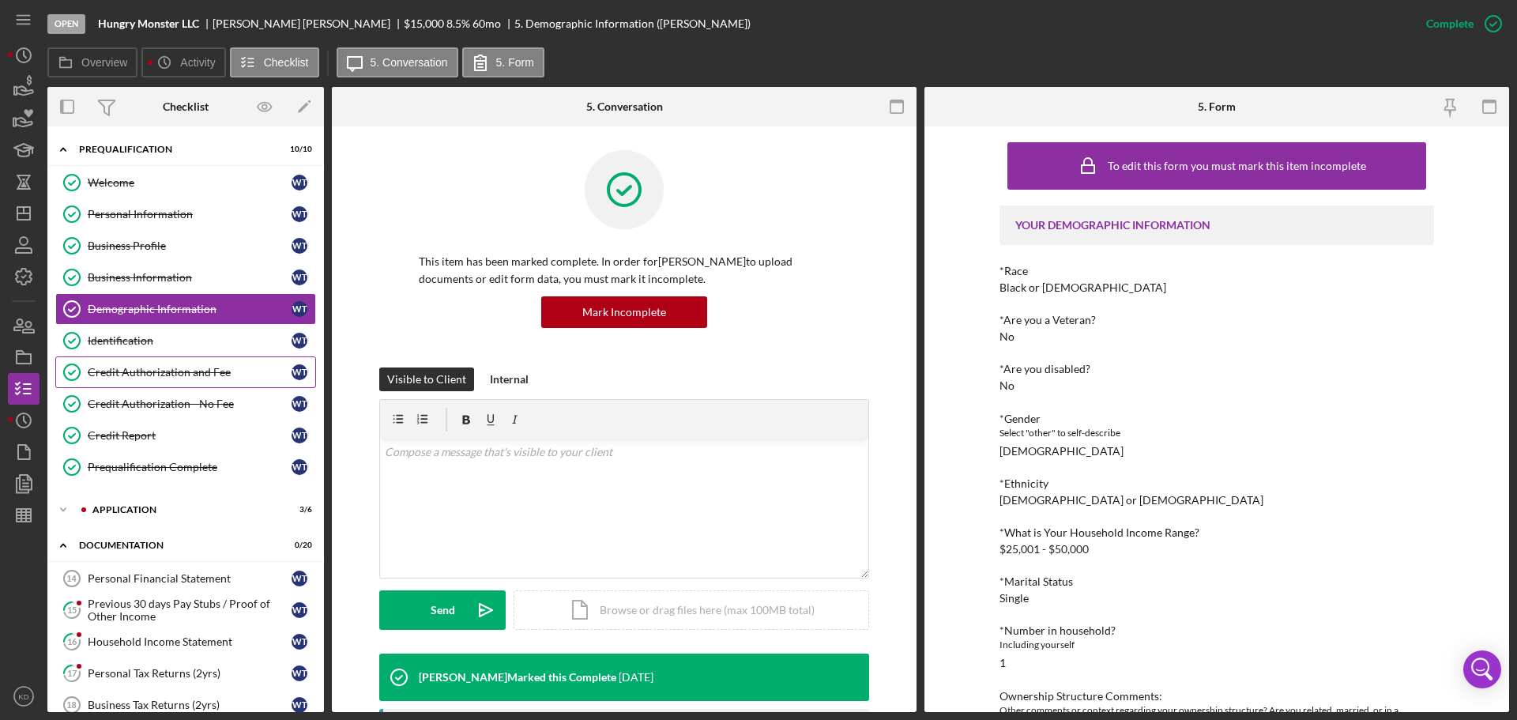
click at [119, 366] on div "Credit Authorization and Fee" at bounding box center [190, 372] width 204 height 13
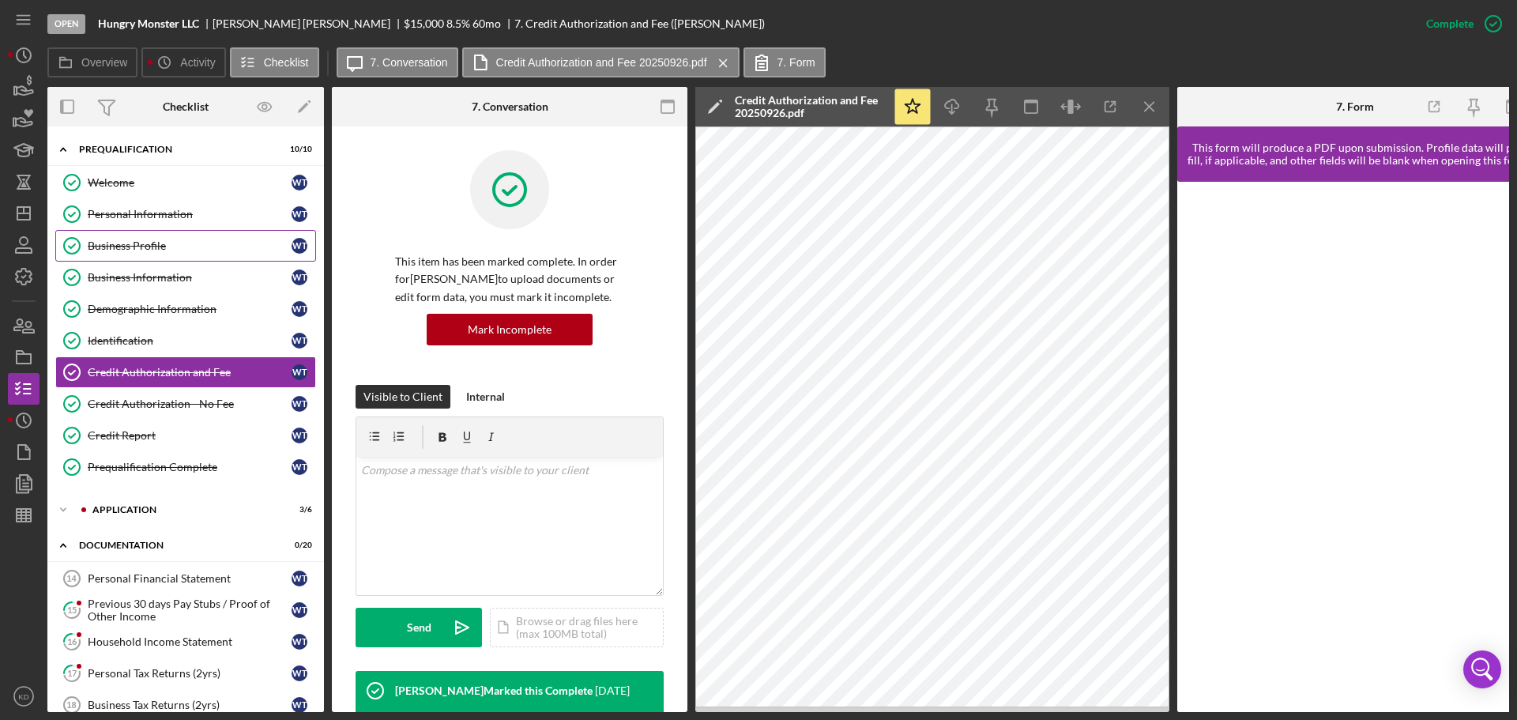
click at [110, 246] on div "Business Profile" at bounding box center [190, 245] width 204 height 13
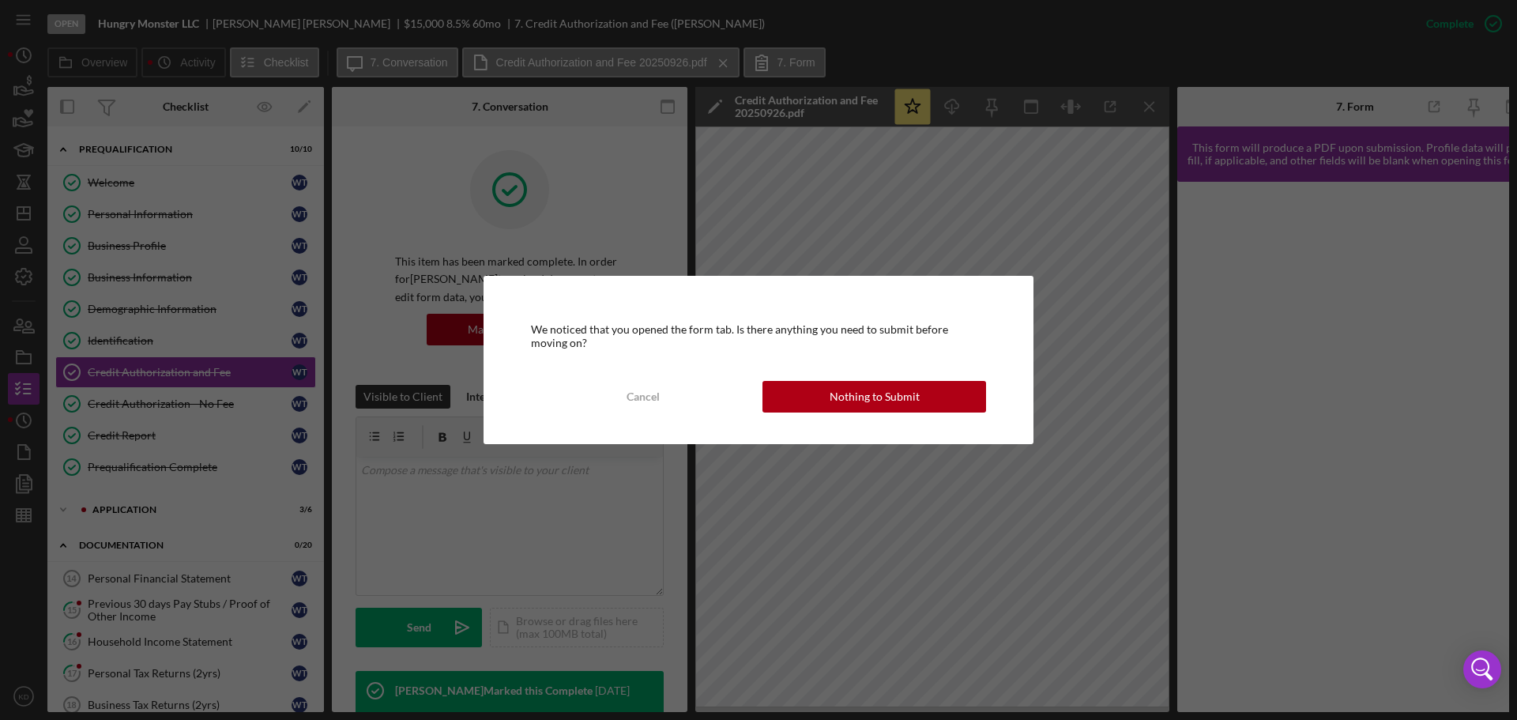
drag, startPoint x: 876, startPoint y: 402, endPoint x: 876, endPoint y: 394, distance: 8.7
click at [876, 397] on div "Nothing to Submit" at bounding box center [875, 397] width 90 height 32
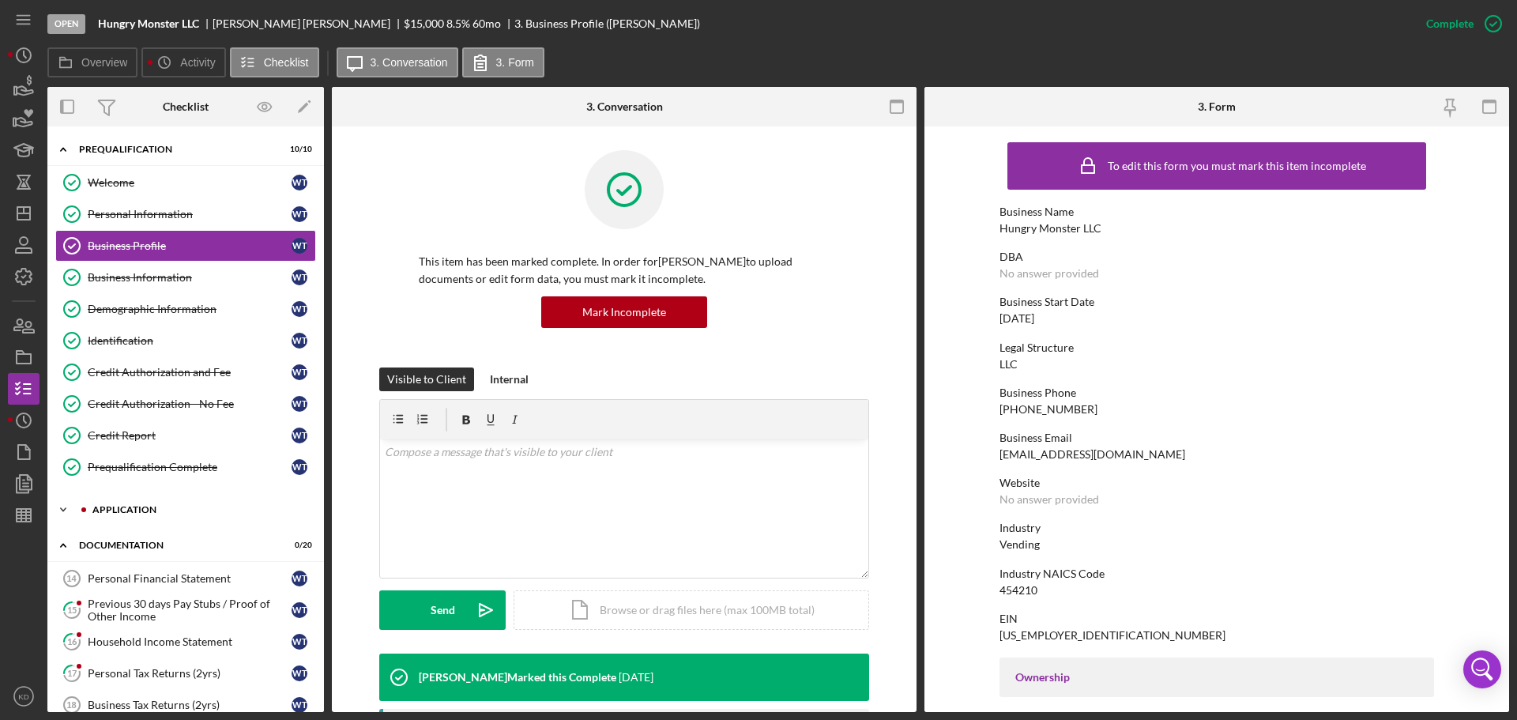
click at [59, 505] on icon "Icon/Expander" at bounding box center [63, 510] width 32 height 32
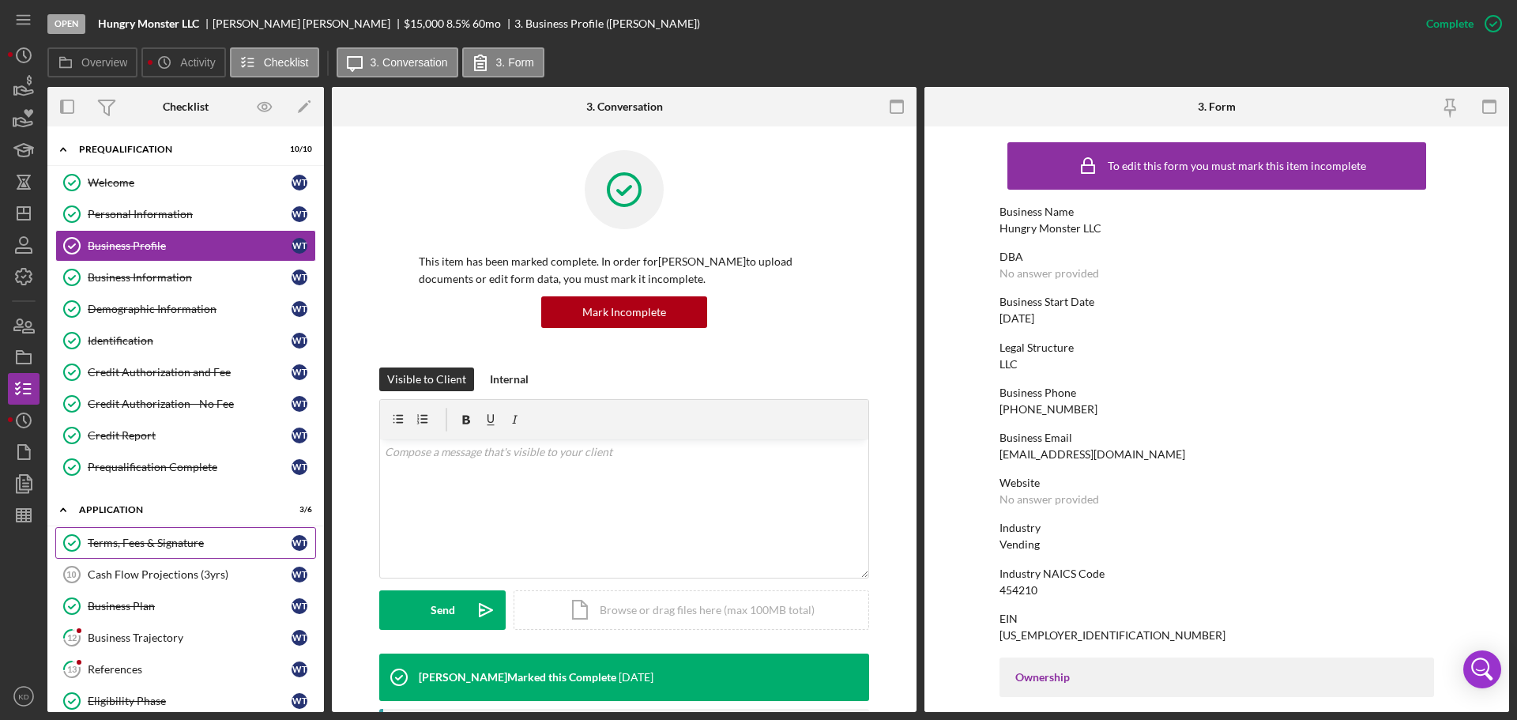
click at [154, 545] on div "Terms, Fees & Signature" at bounding box center [190, 543] width 204 height 13
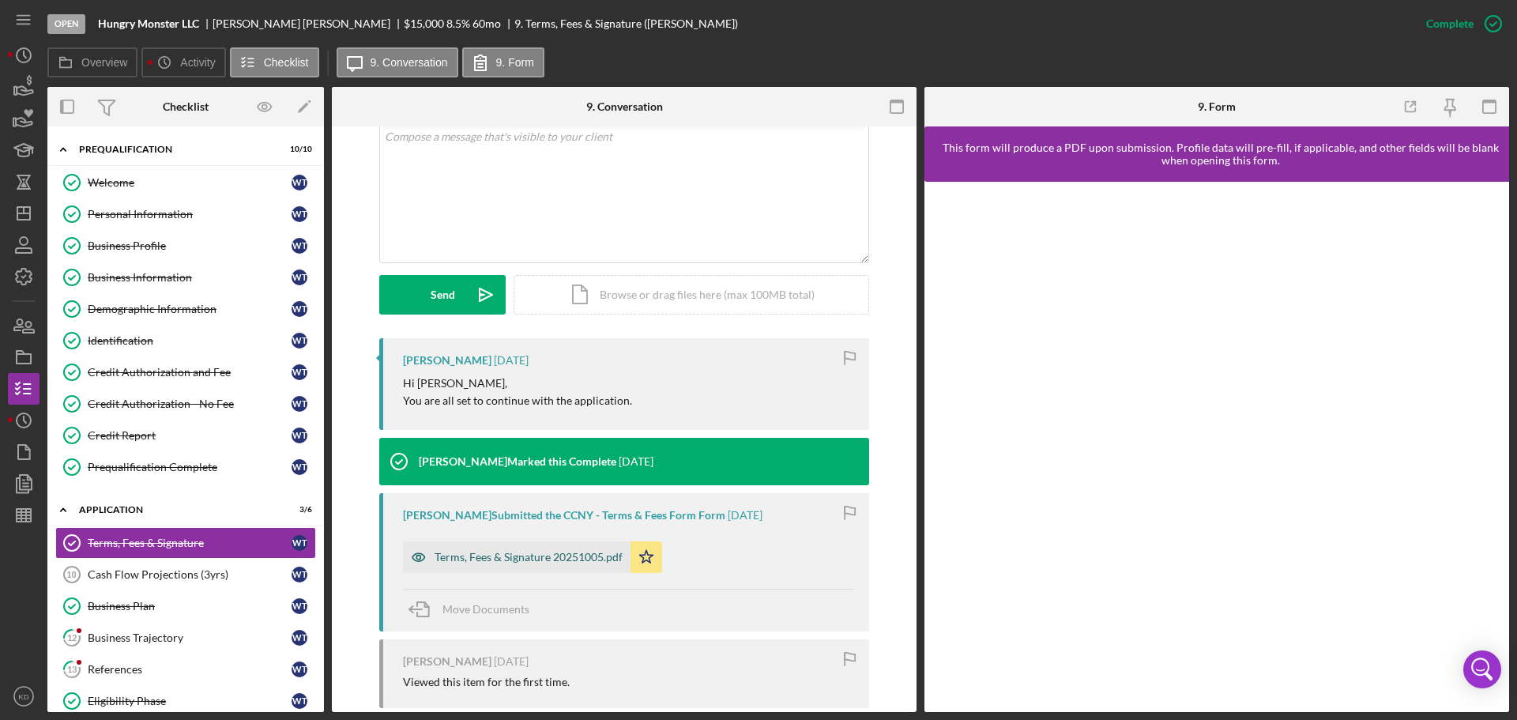
click at [545, 556] on div "Terms, Fees & Signature 20251005.pdf" at bounding box center [529, 557] width 188 height 13
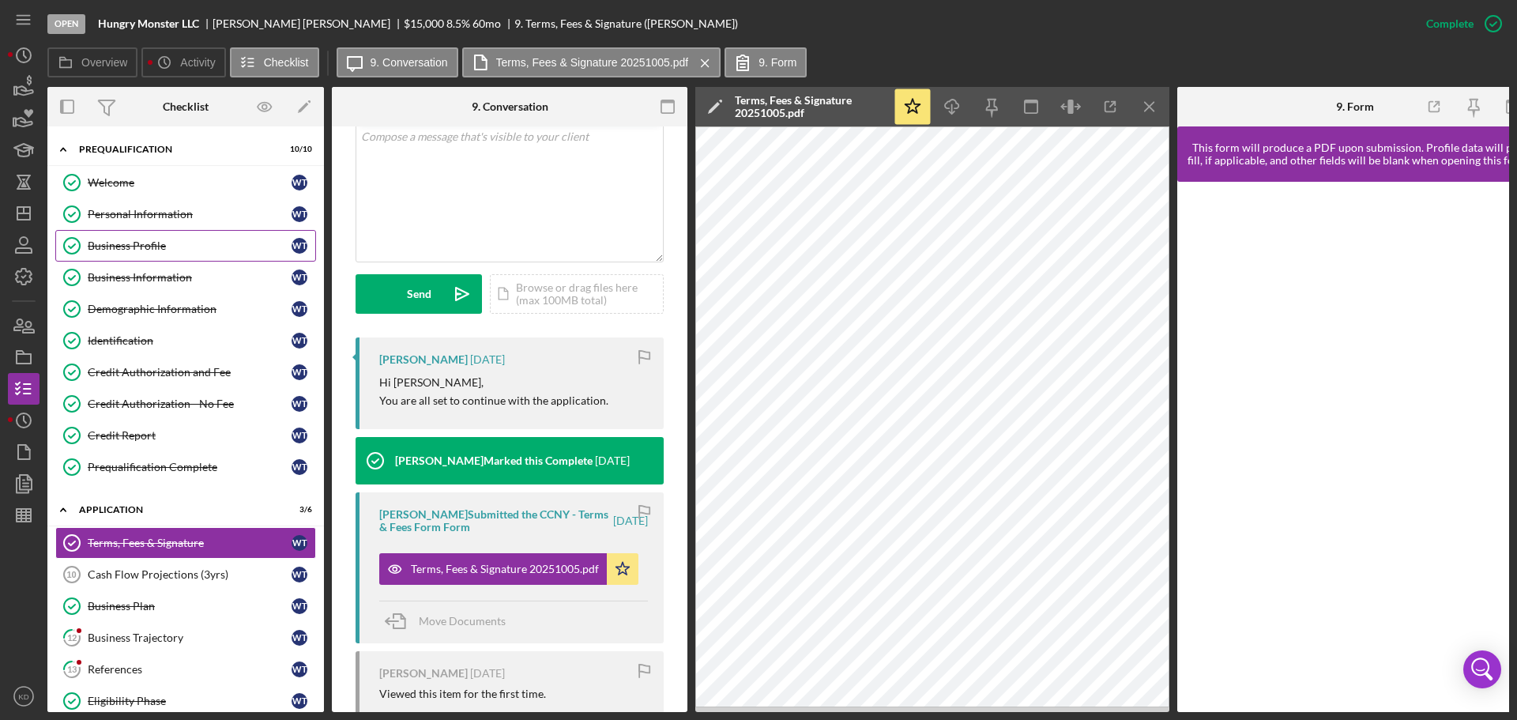
click at [118, 242] on div "Business Profile" at bounding box center [190, 245] width 204 height 13
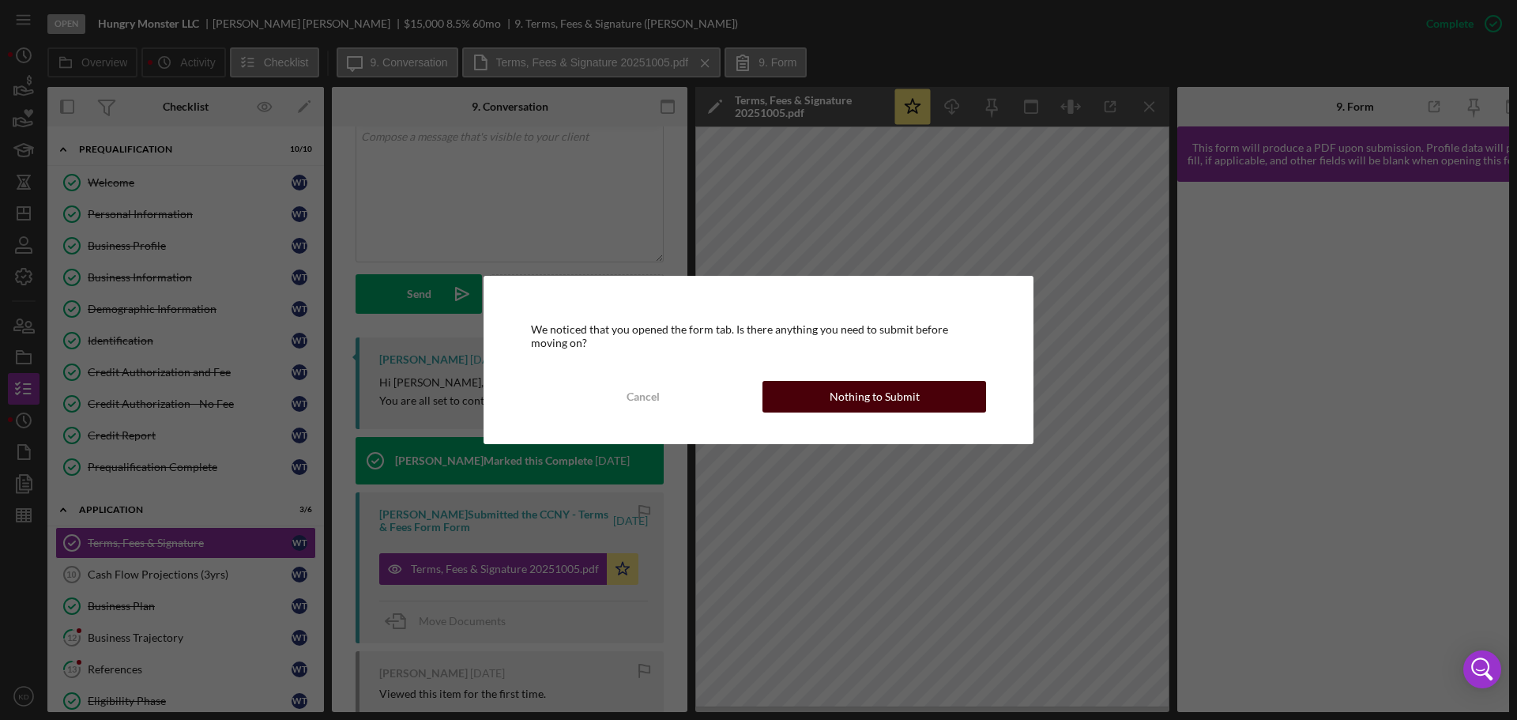
click at [932, 399] on button "Nothing to Submit" at bounding box center [875, 397] width 224 height 32
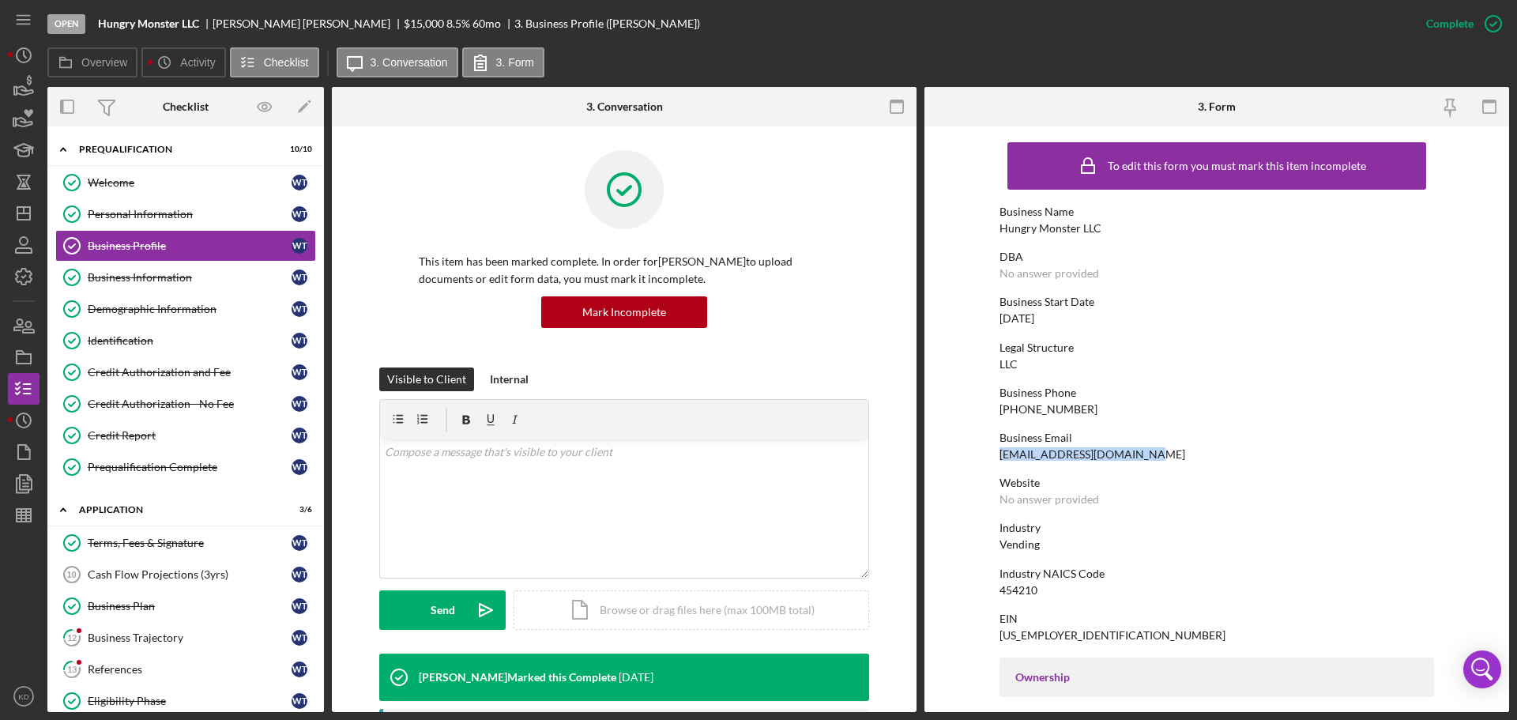
drag, startPoint x: 1137, startPoint y: 454, endPoint x: 999, endPoint y: 458, distance: 138.4
click at [1000, 458] on div "Business Email [EMAIL_ADDRESS][DOMAIN_NAME]" at bounding box center [1217, 445] width 435 height 29
copy div "[EMAIL_ADDRESS][DOMAIN_NAME]"
click at [139, 310] on div "Demographic Information" at bounding box center [190, 309] width 204 height 13
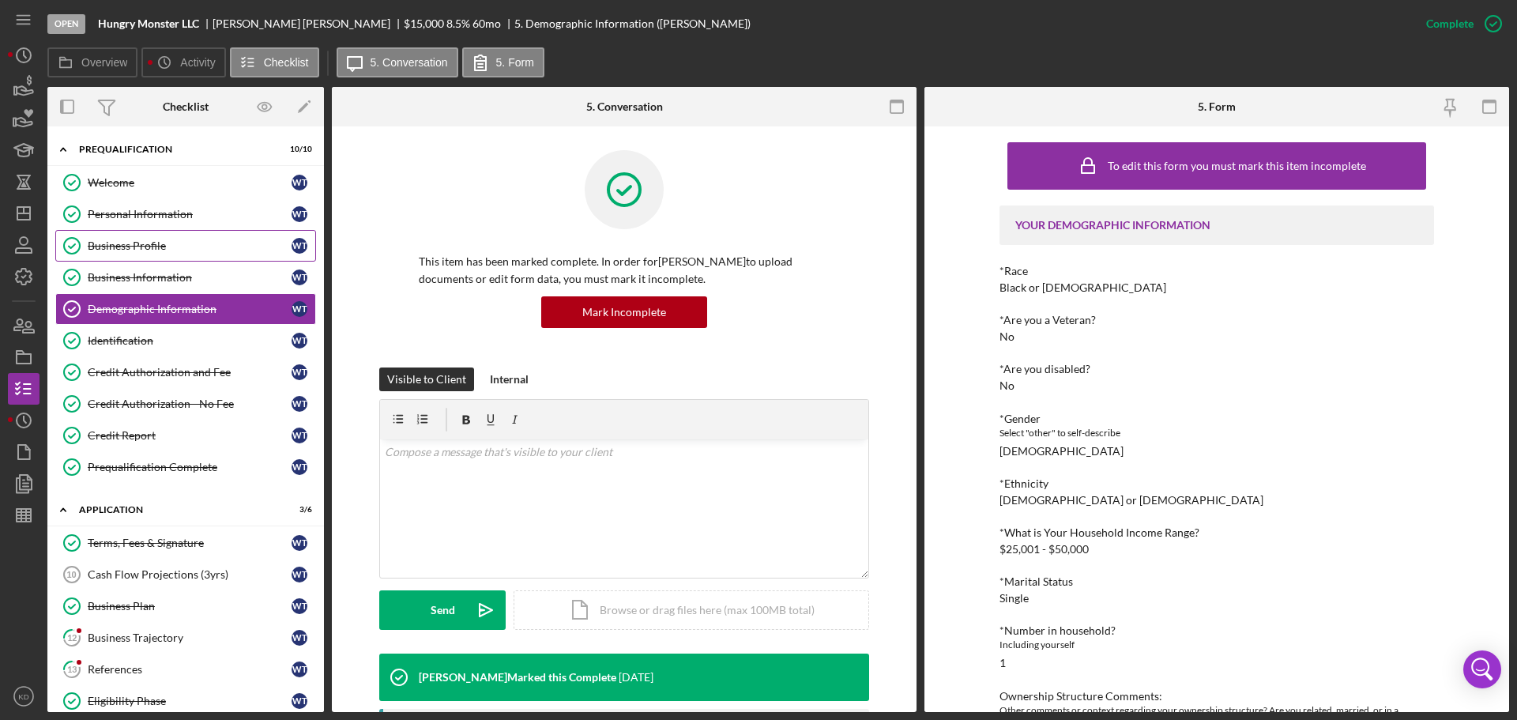
click at [114, 244] on div "Business Profile" at bounding box center [190, 245] width 204 height 13
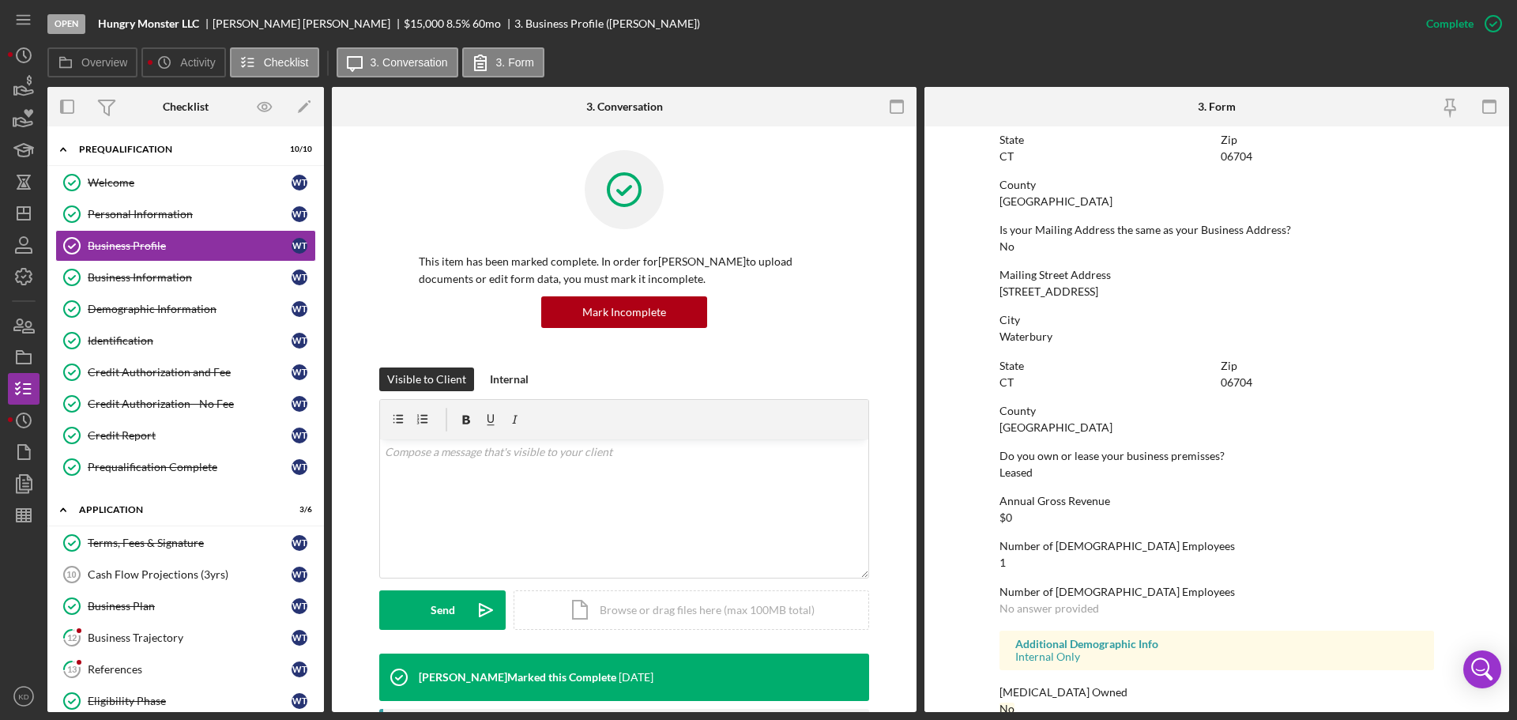
scroll to position [787, 0]
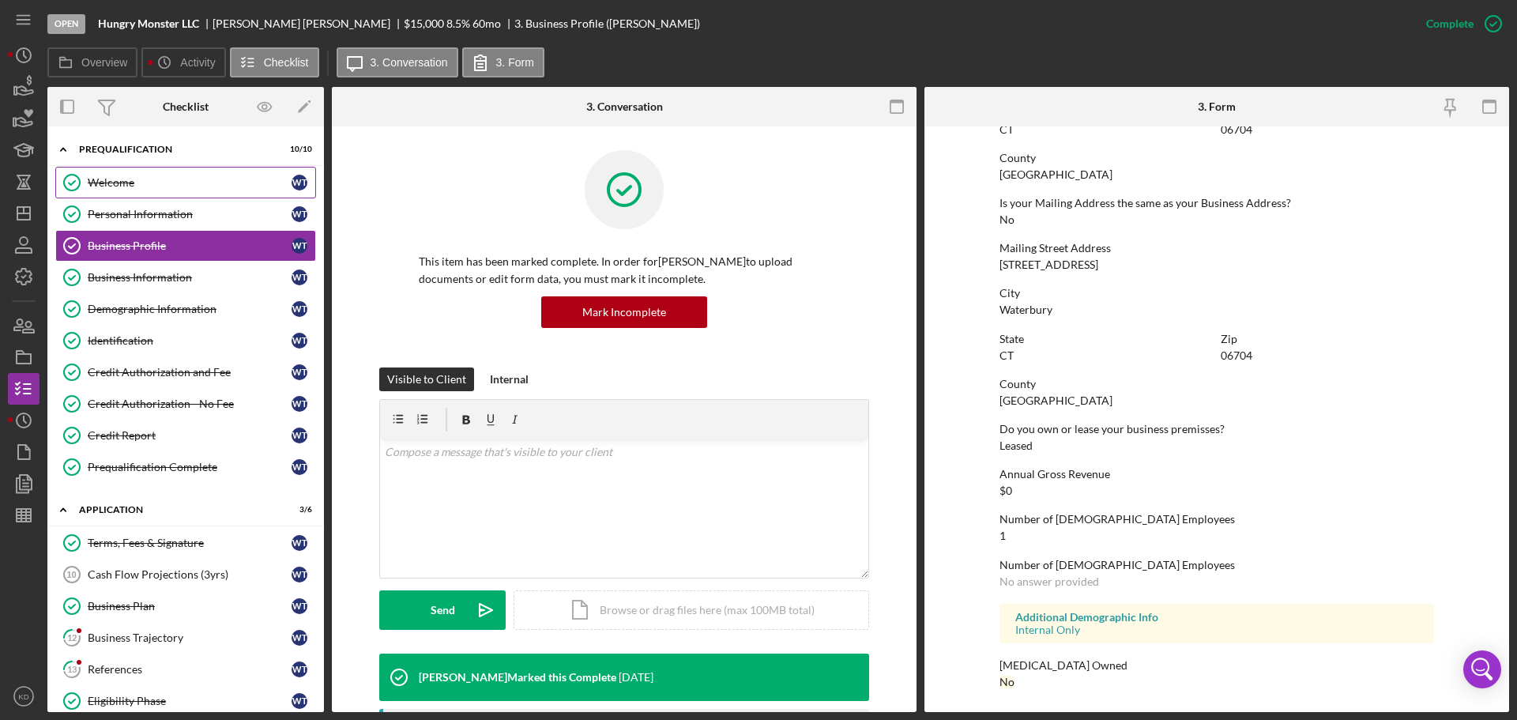
click at [115, 186] on div "Welcome" at bounding box center [190, 182] width 204 height 13
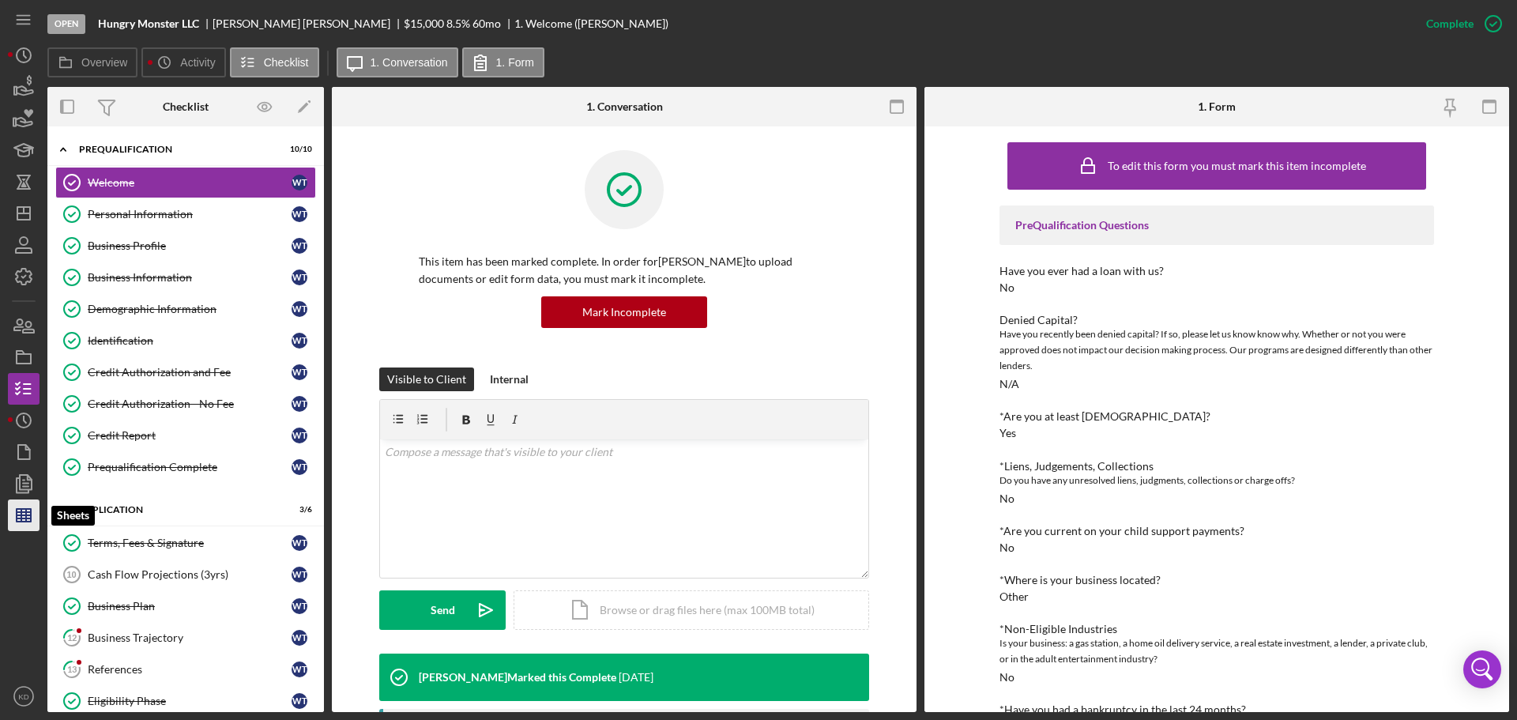
click at [21, 510] on polygon "button" at bounding box center [24, 515] width 14 height 13
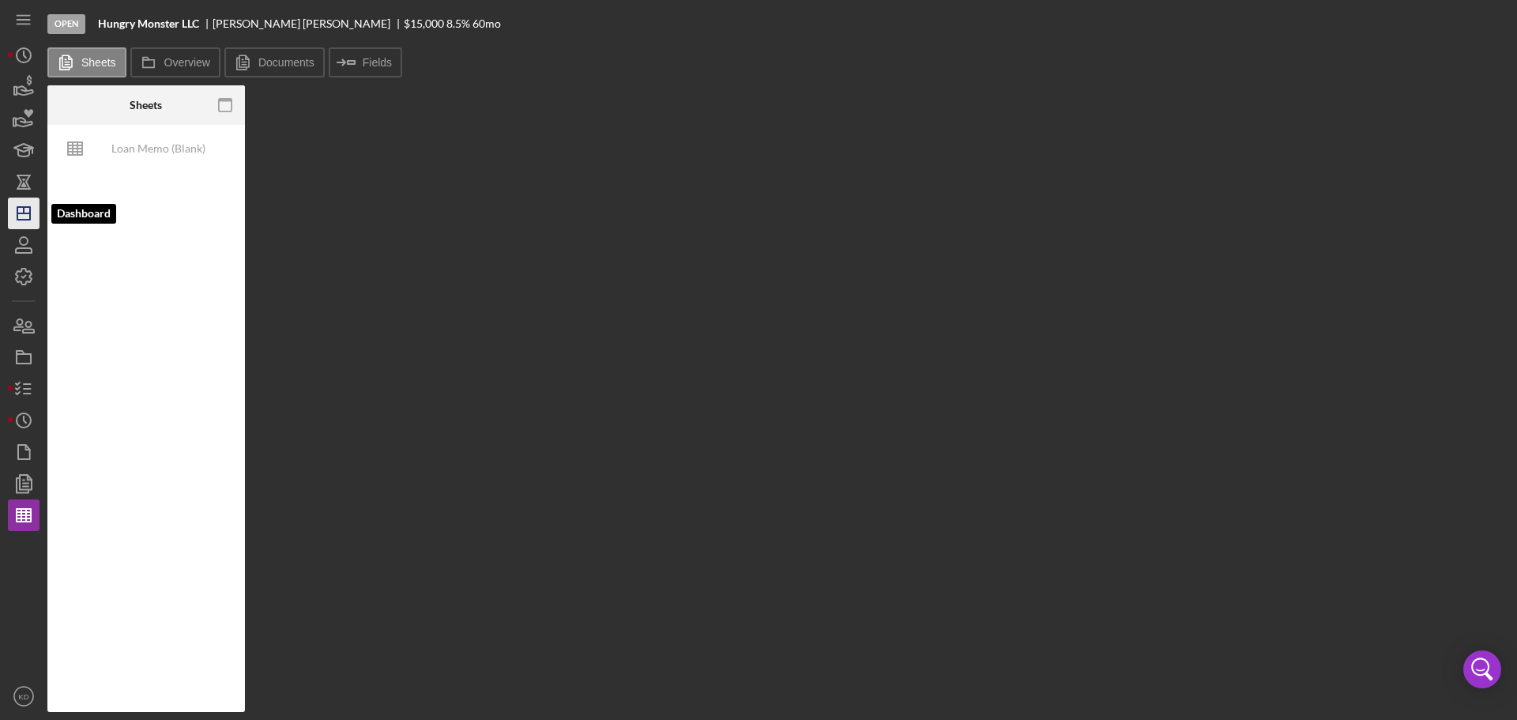
click at [18, 209] on polygon "button" at bounding box center [23, 213] width 13 height 13
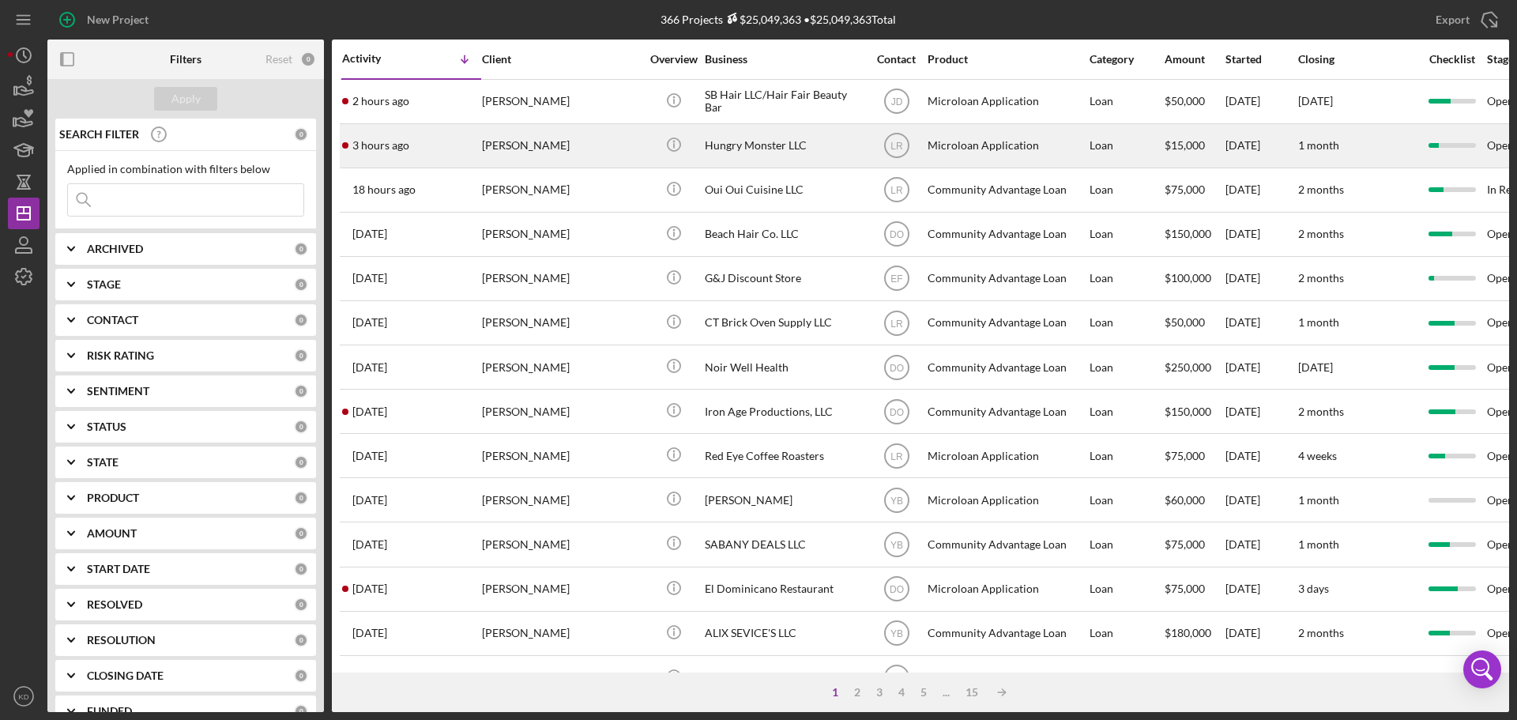
click at [767, 146] on div "Hungry Monster LLC" at bounding box center [784, 146] width 158 height 42
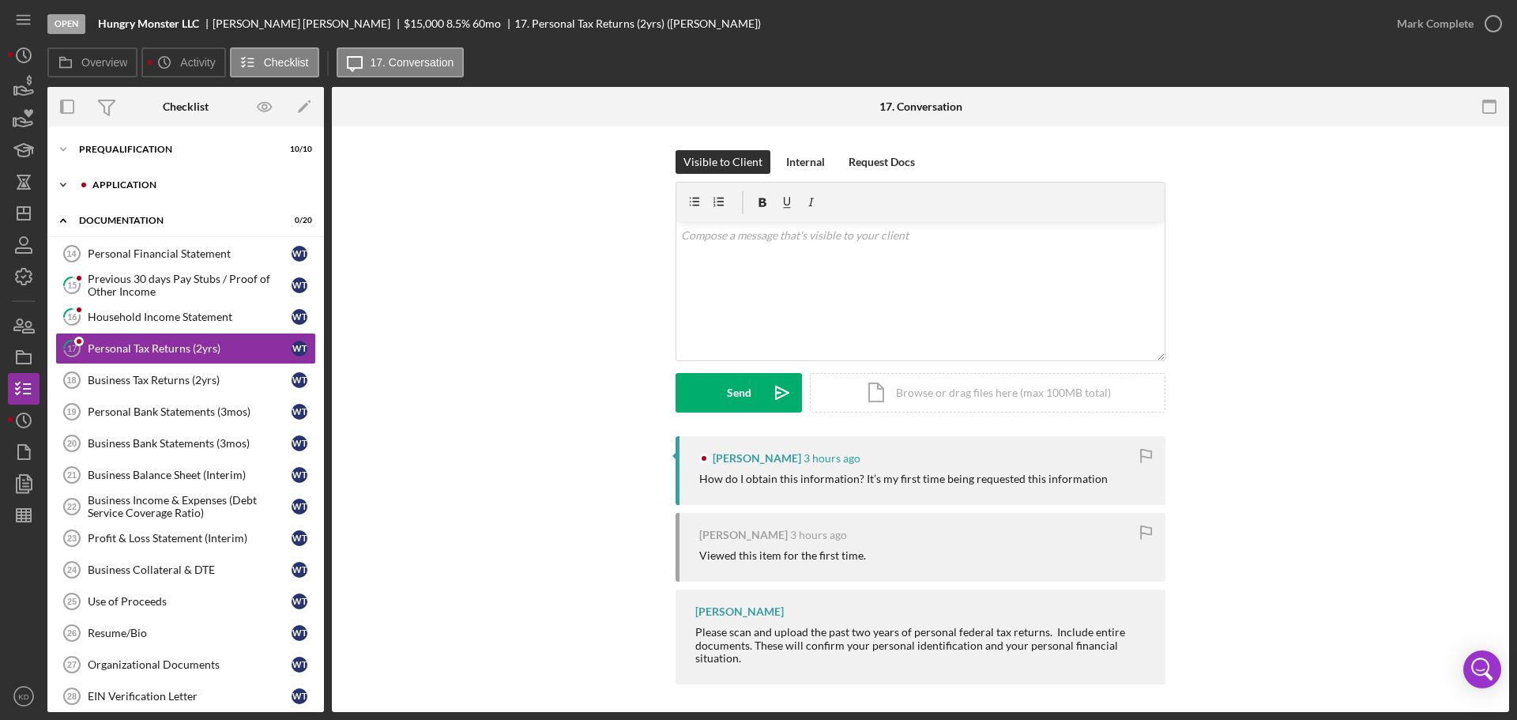
click at [63, 186] on polyline at bounding box center [63, 184] width 5 height 3
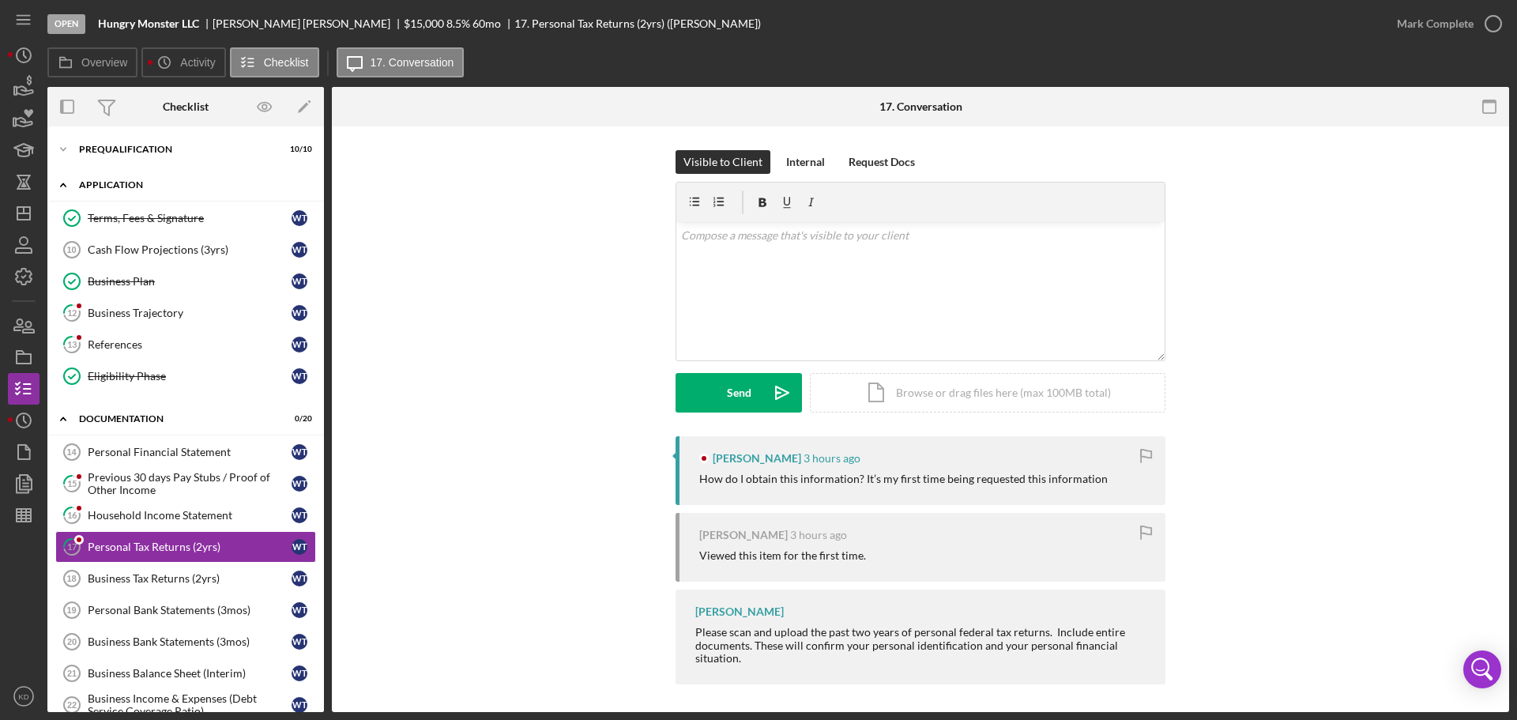
click at [64, 185] on icon "Icon/Expander" at bounding box center [63, 185] width 32 height 32
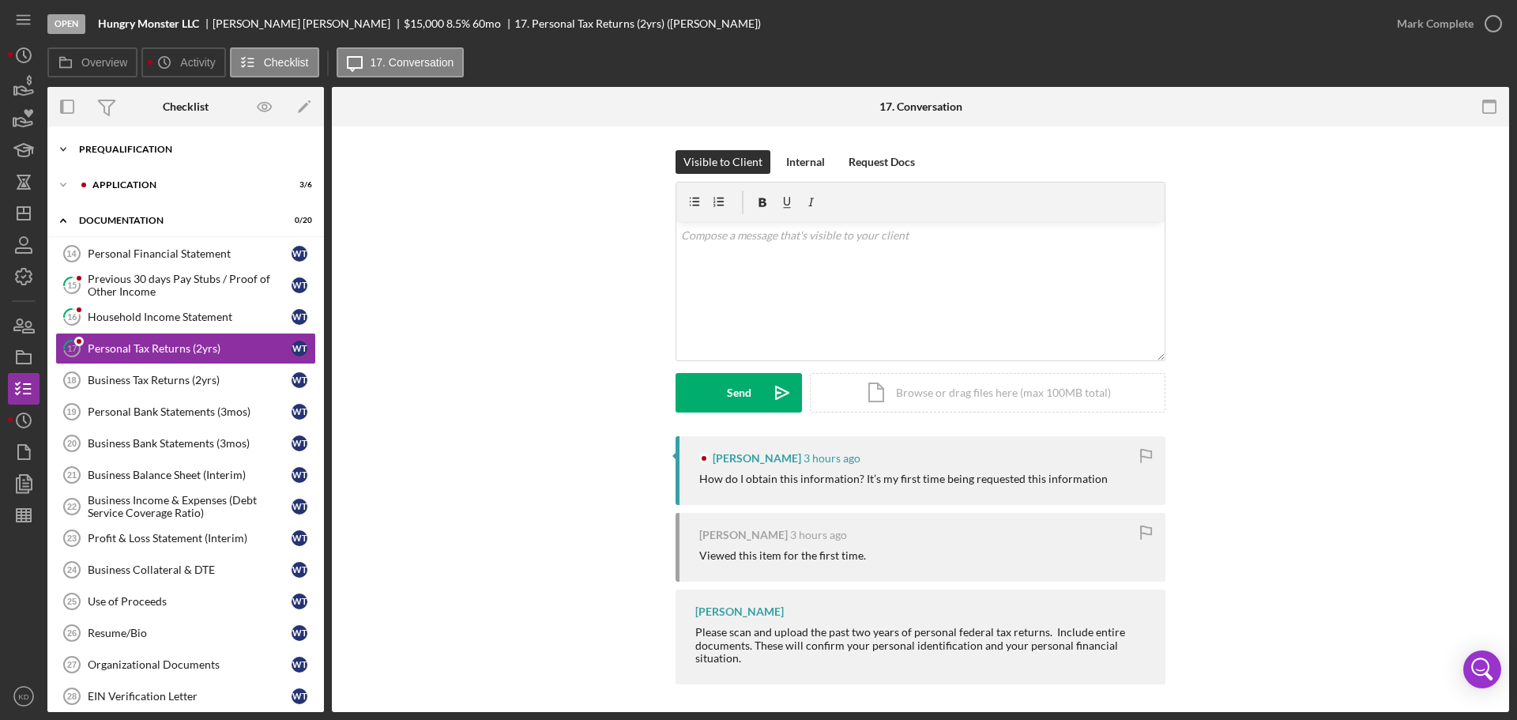
click at [60, 145] on icon "Icon/Expander" at bounding box center [63, 150] width 32 height 32
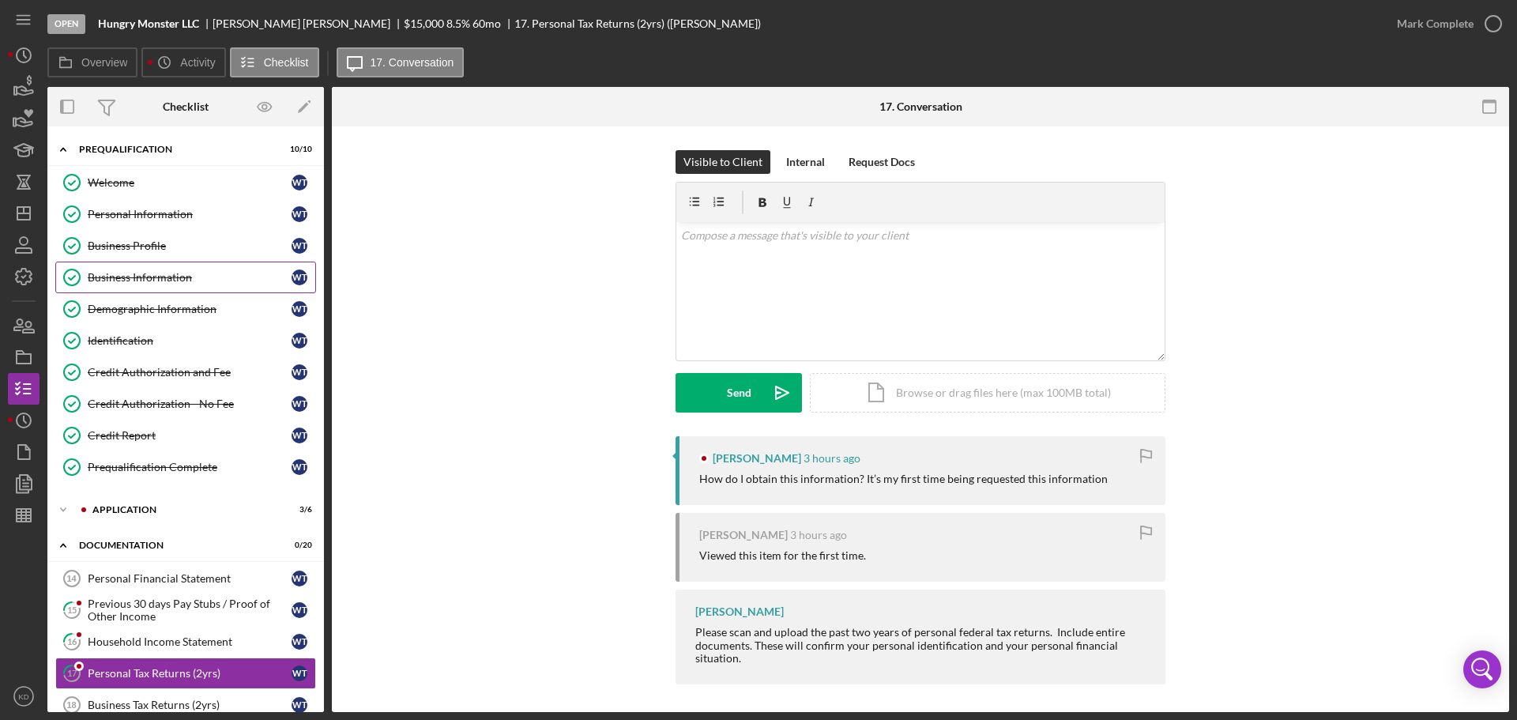
click at [158, 273] on div "Business Information" at bounding box center [190, 277] width 204 height 13
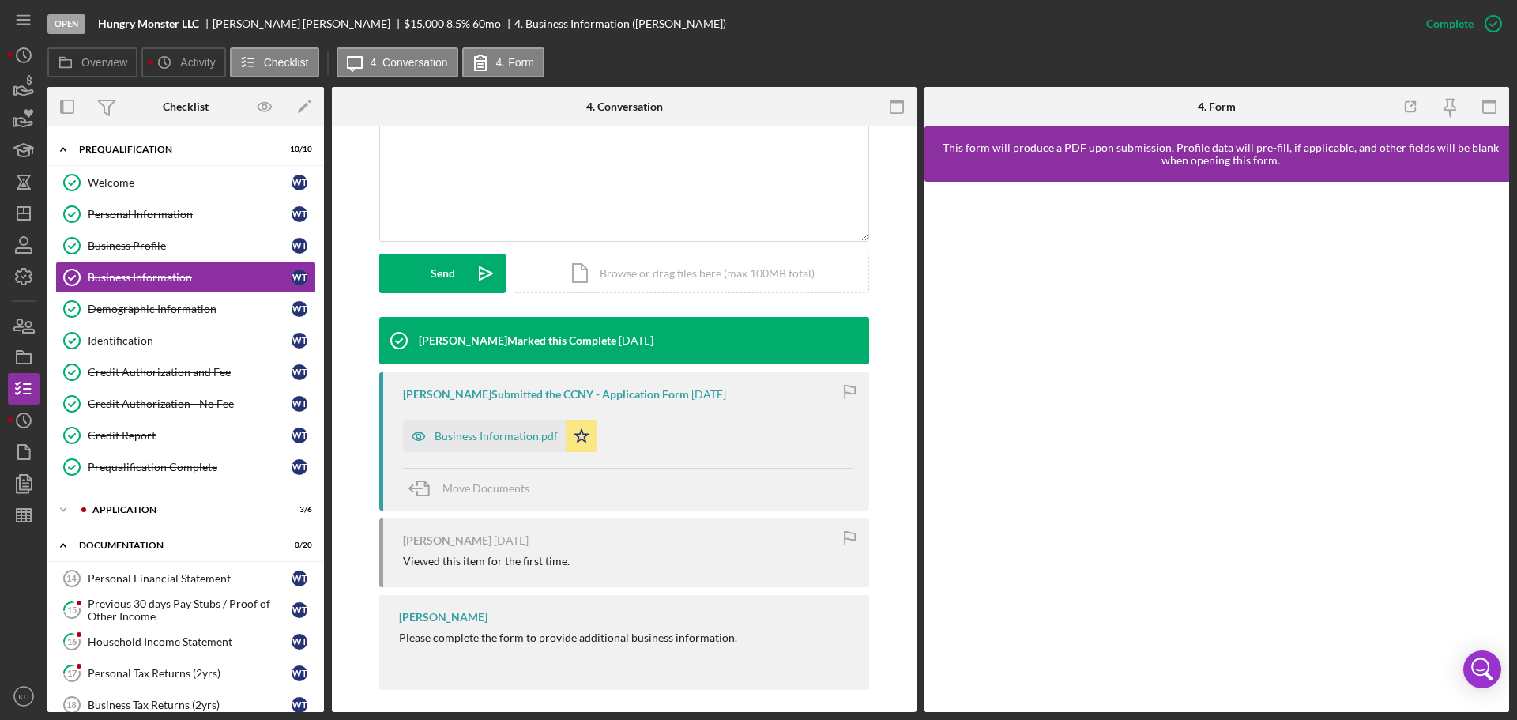
scroll to position [346, 0]
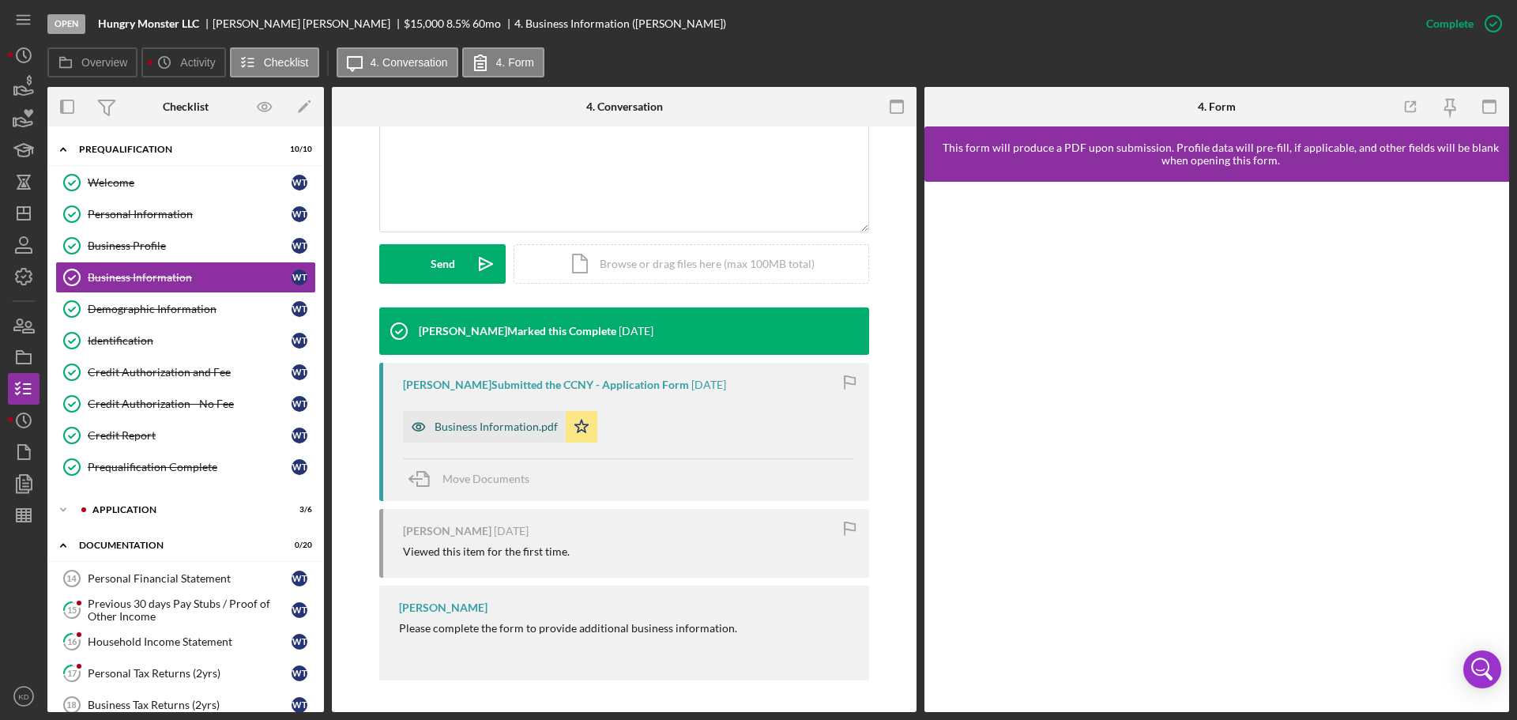
click at [463, 425] on div "Business Information.pdf" at bounding box center [496, 426] width 123 height 13
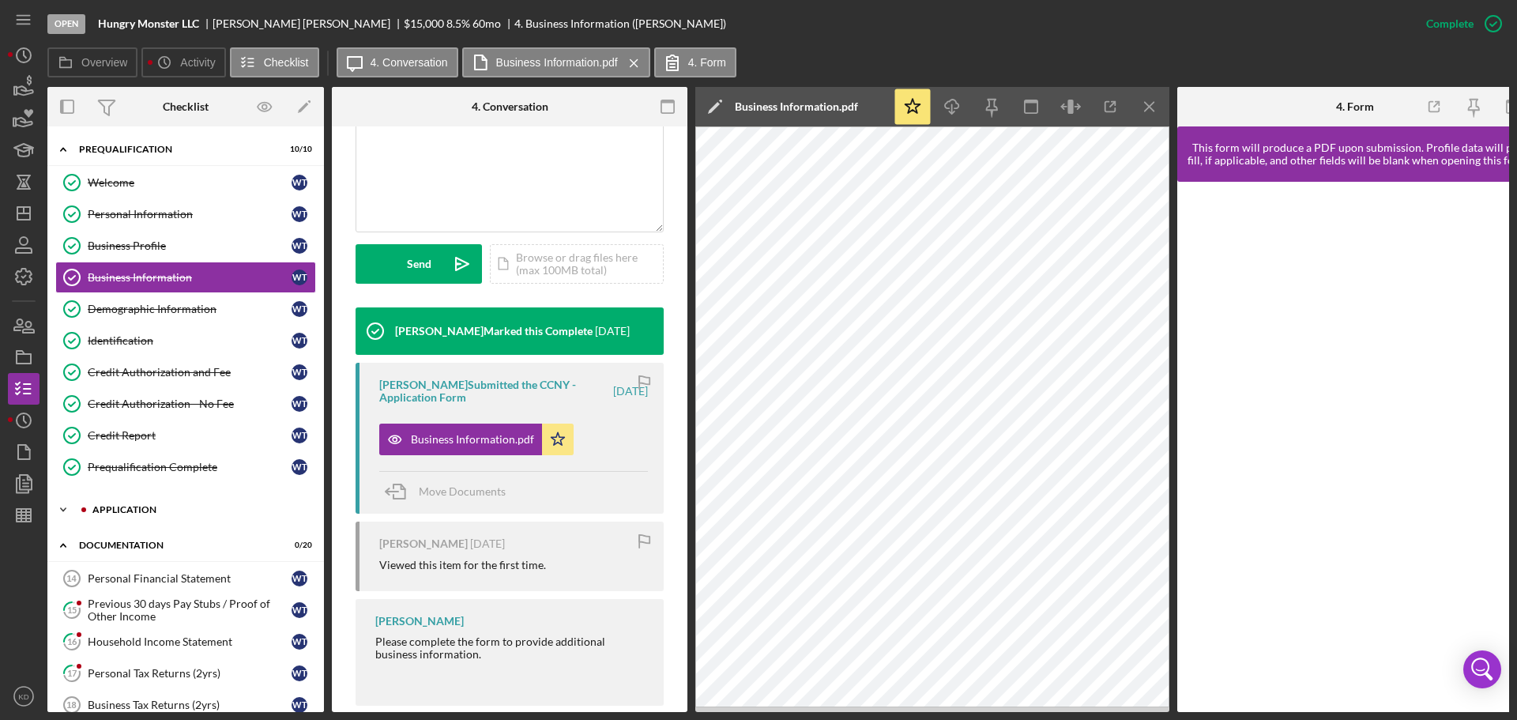
click at [62, 509] on icon "Icon/Expander" at bounding box center [63, 510] width 32 height 32
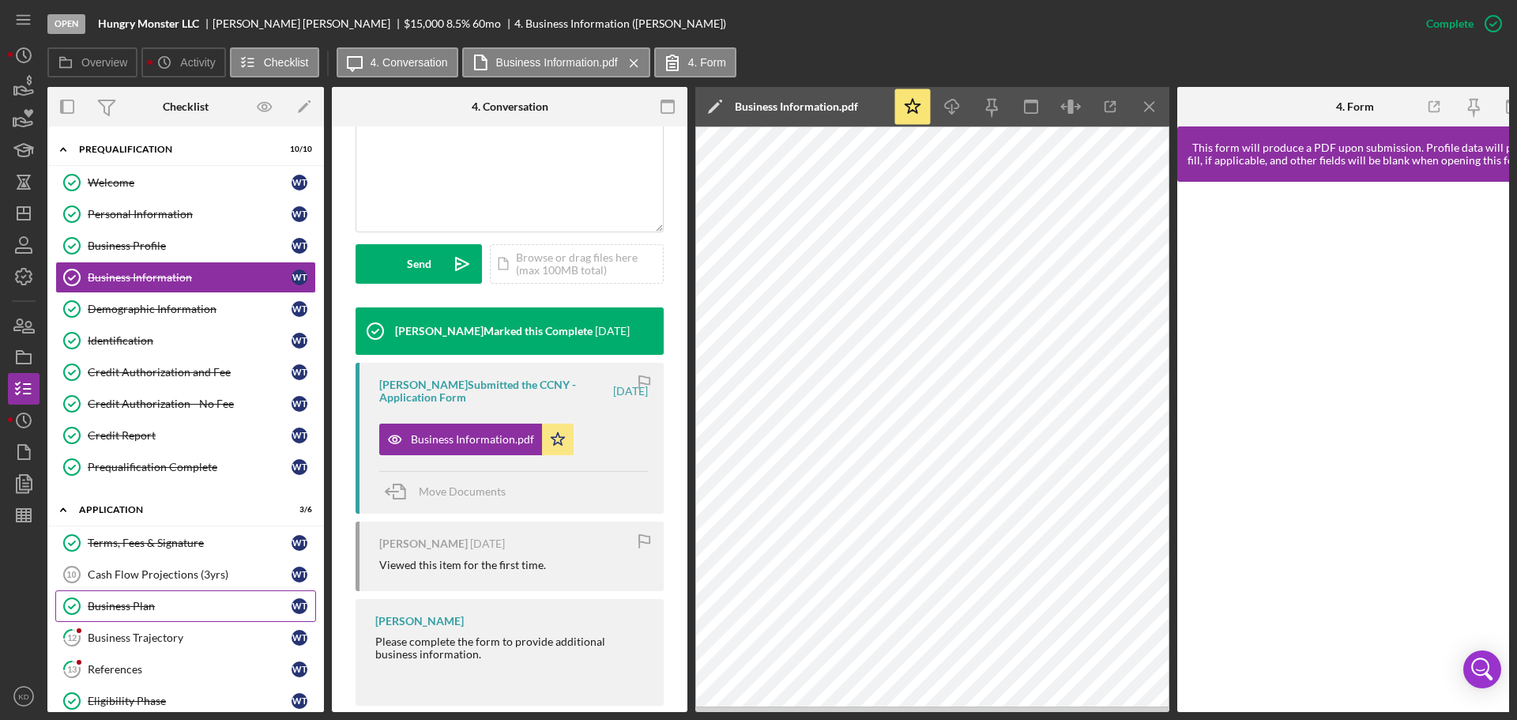
click at [108, 603] on div "Business Plan" at bounding box center [190, 606] width 204 height 13
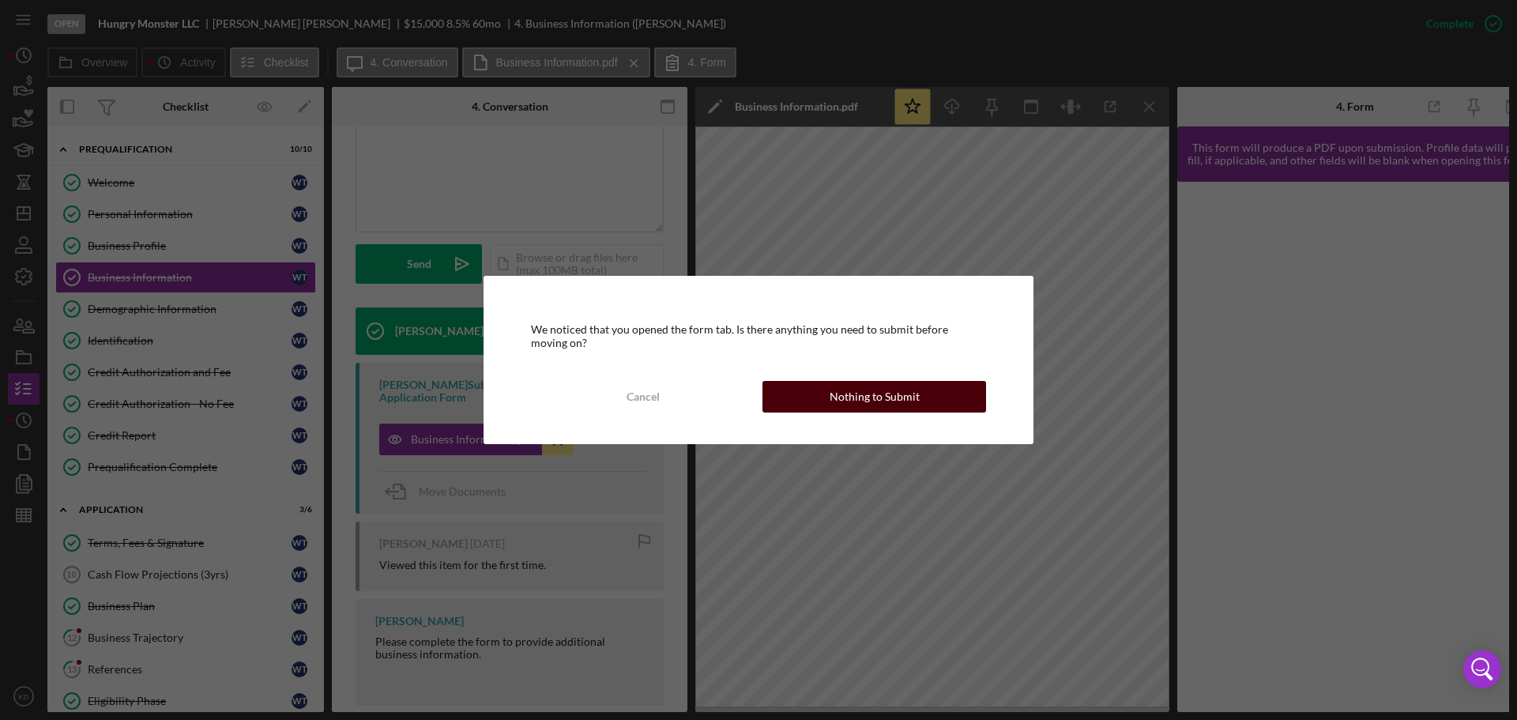
click at [910, 405] on div "Nothing to Submit" at bounding box center [875, 397] width 90 height 32
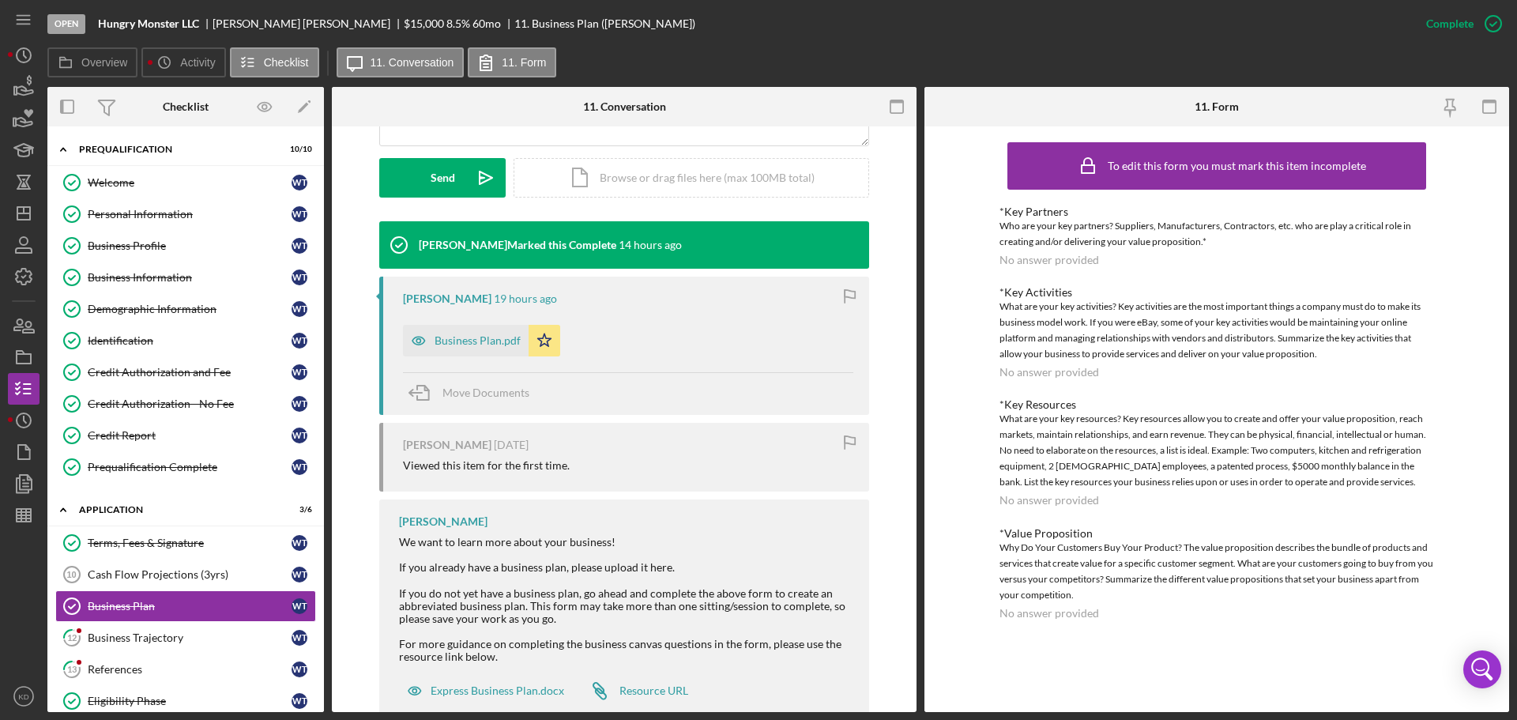
scroll to position [426, 0]
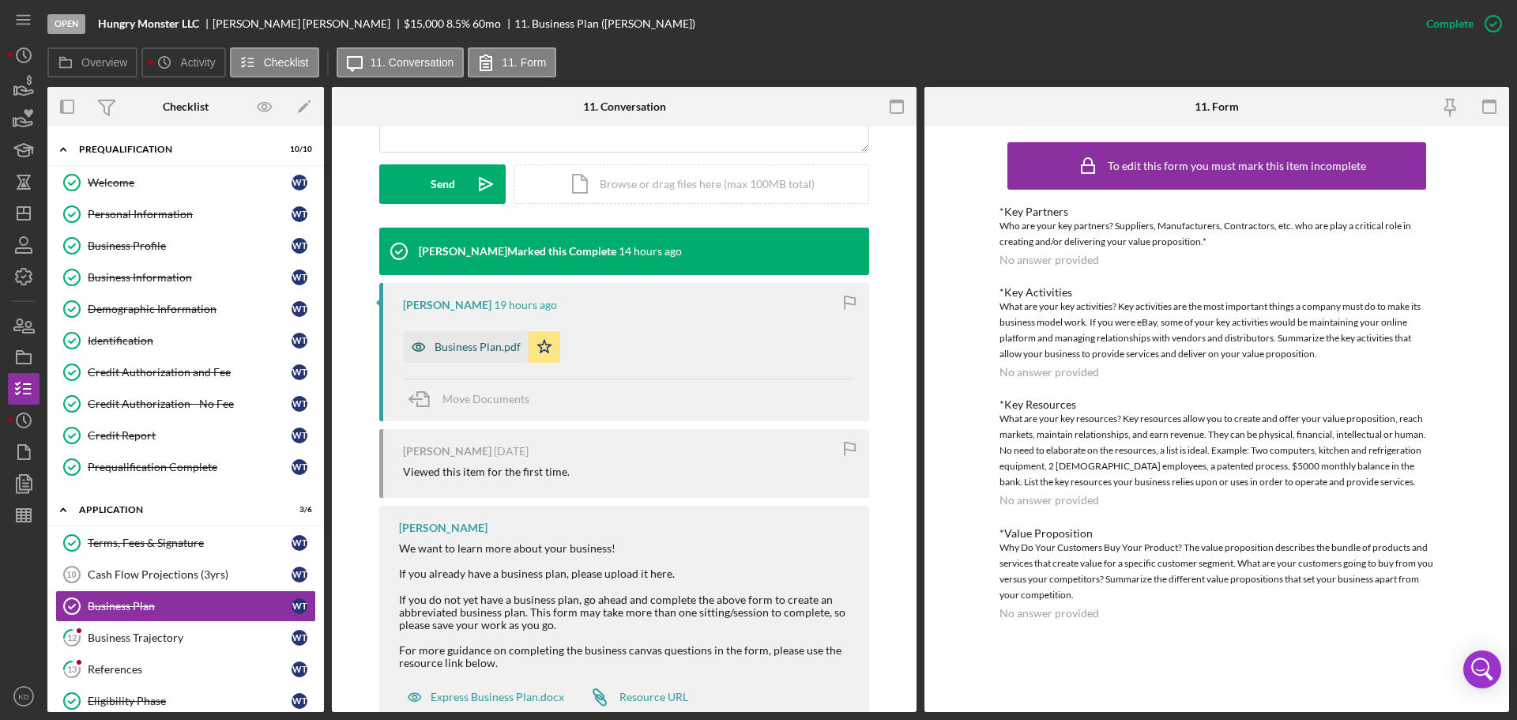
click at [472, 348] on div "Business Plan.pdf" at bounding box center [478, 347] width 86 height 13
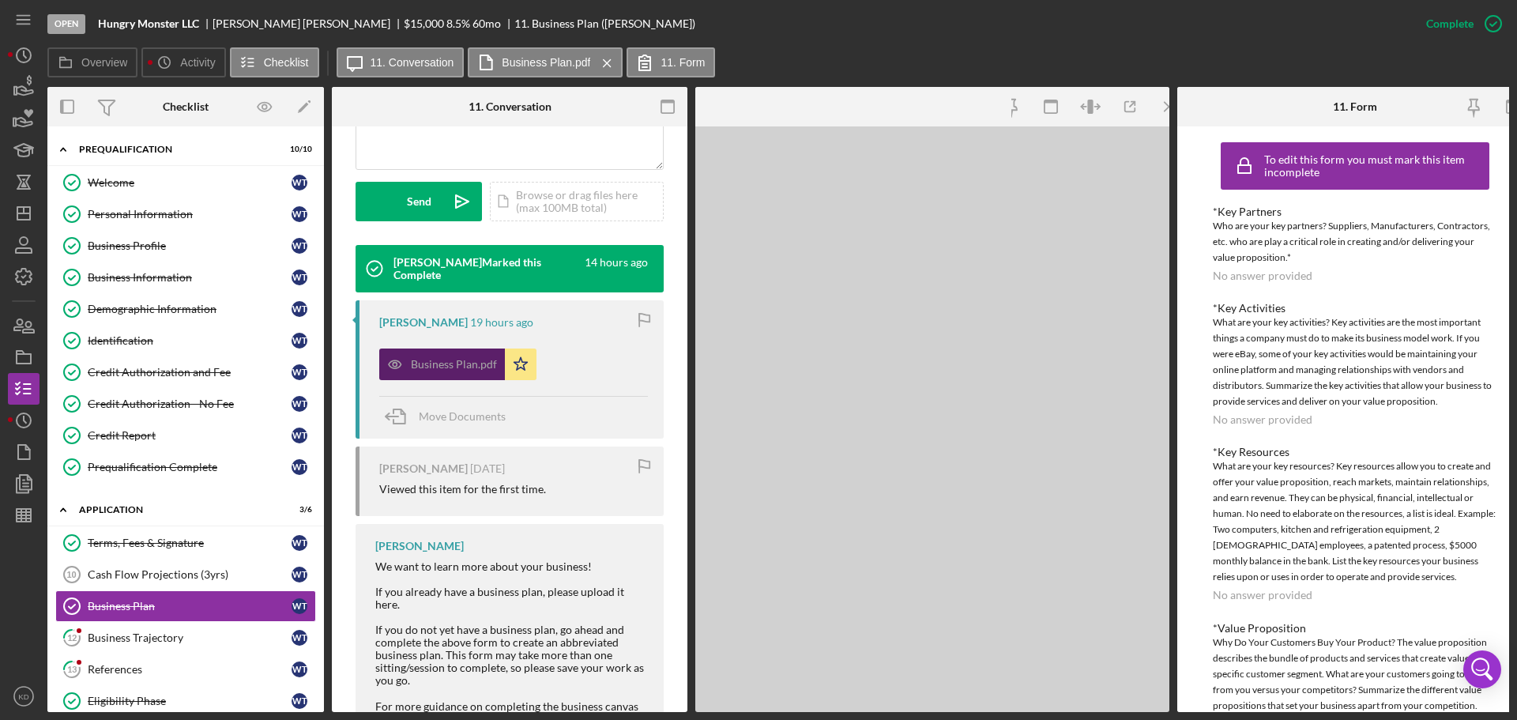
scroll to position [443, 0]
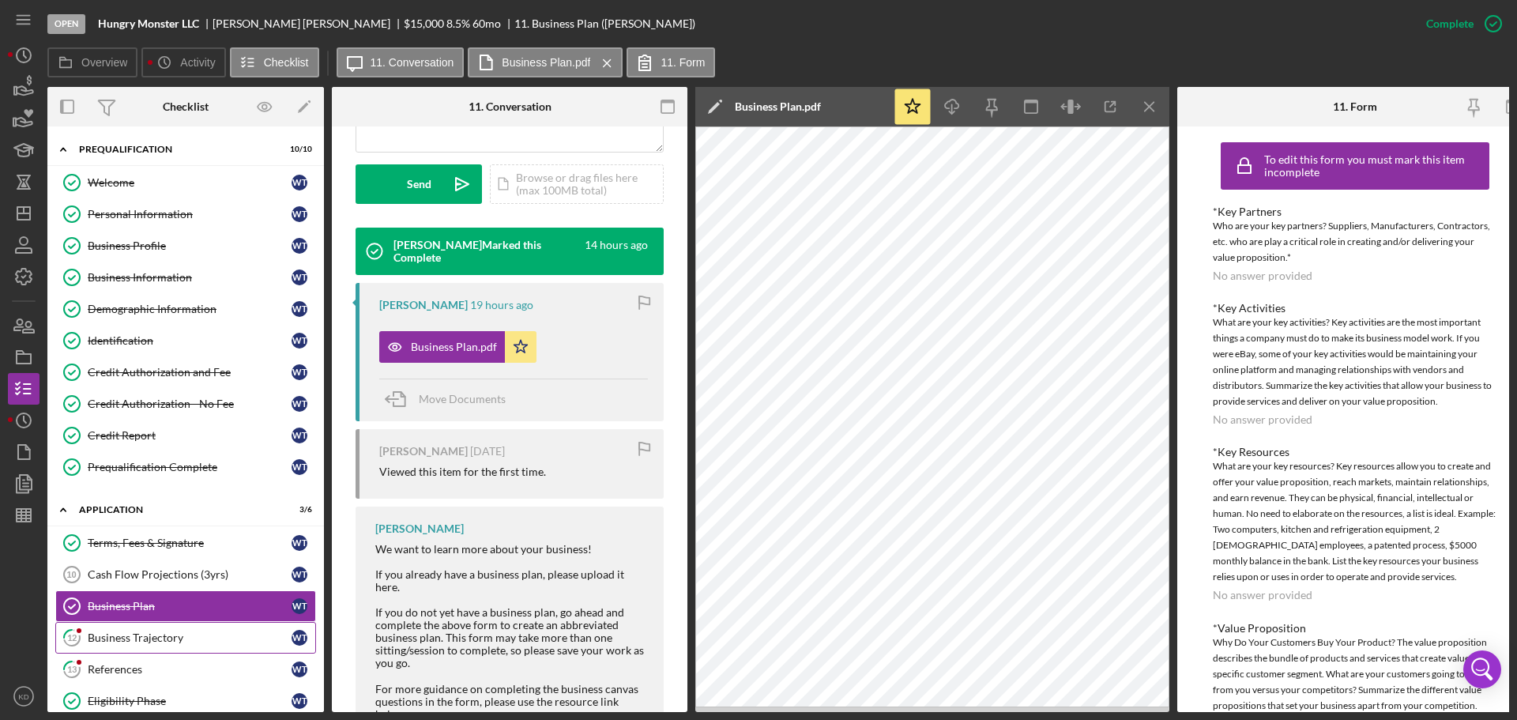
click at [114, 635] on div "Business Trajectory" at bounding box center [190, 637] width 204 height 13
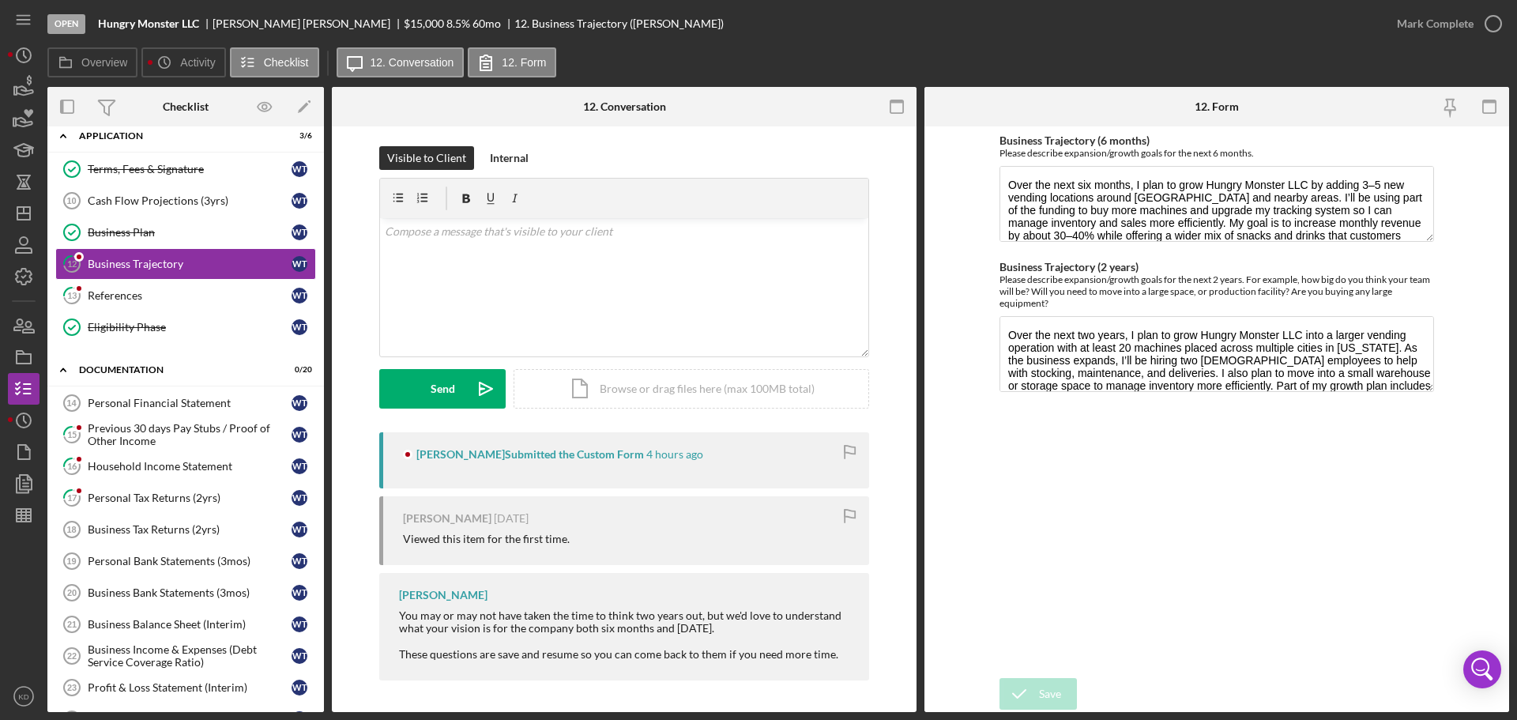
scroll to position [431, 0]
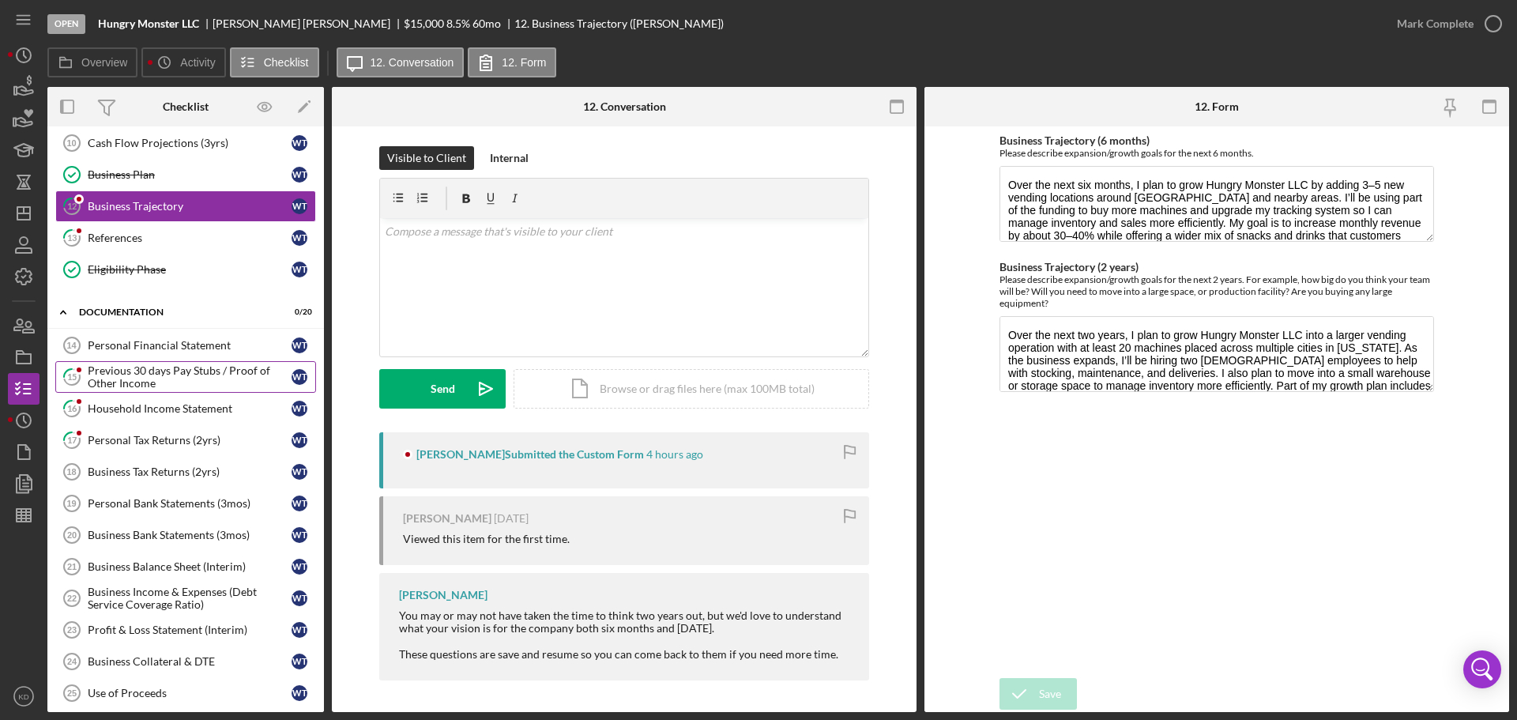
click at [115, 375] on div "Previous 30 days Pay Stubs / Proof of Other Income" at bounding box center [190, 376] width 204 height 25
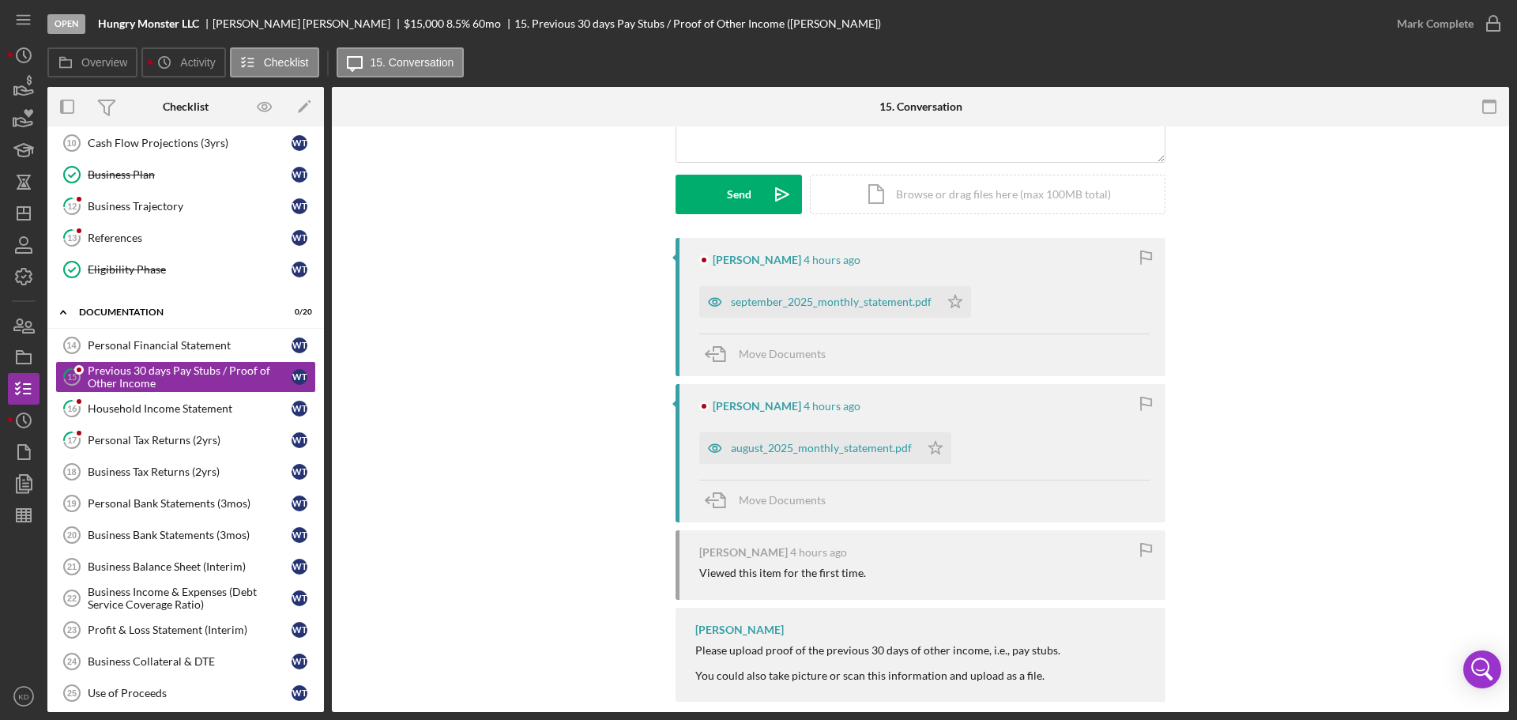
scroll to position [220, 0]
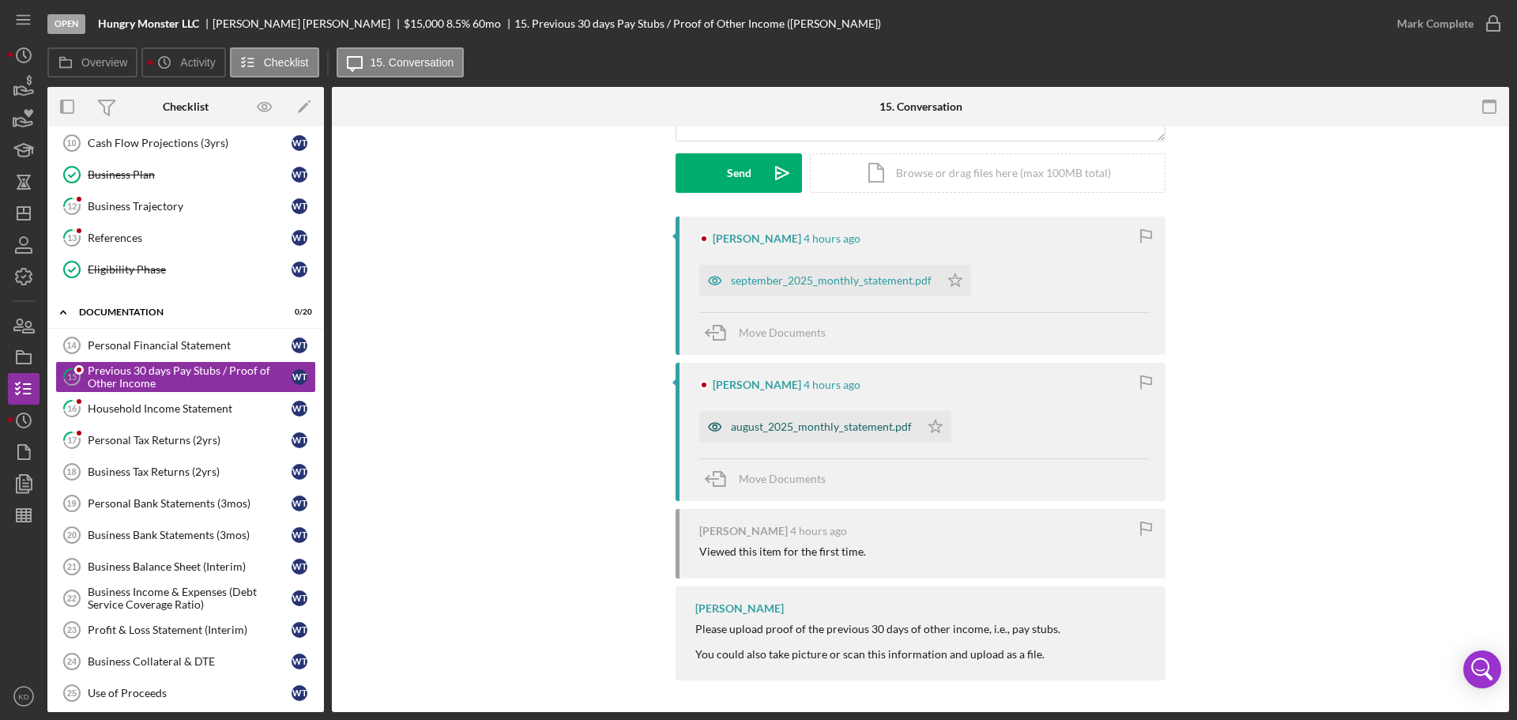
click at [817, 424] on div "august_2025_monthly_statement.pdf" at bounding box center [821, 426] width 181 height 13
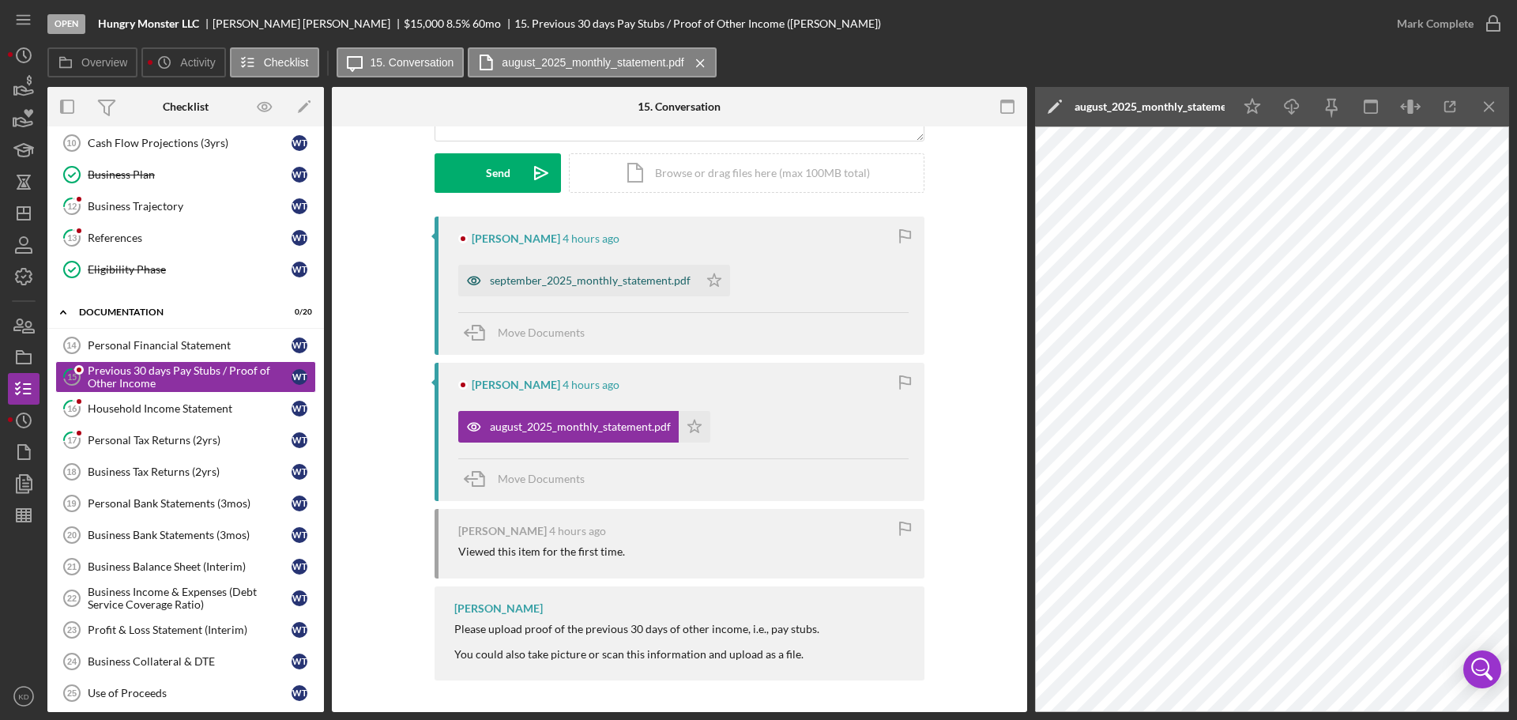
click at [575, 279] on div "september_2025_monthly_statement.pdf" at bounding box center [590, 280] width 201 height 13
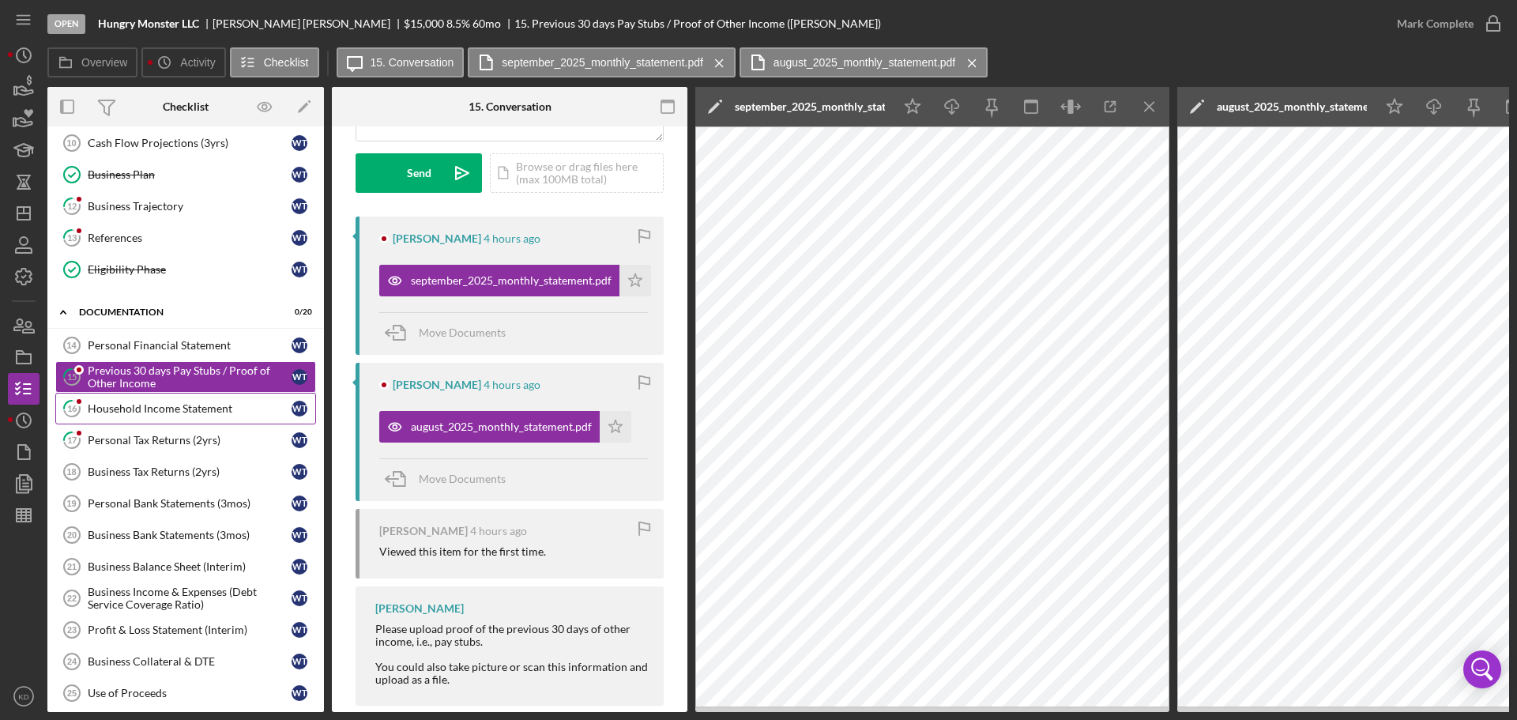
click at [127, 406] on div "Household Income Statement" at bounding box center [190, 408] width 204 height 13
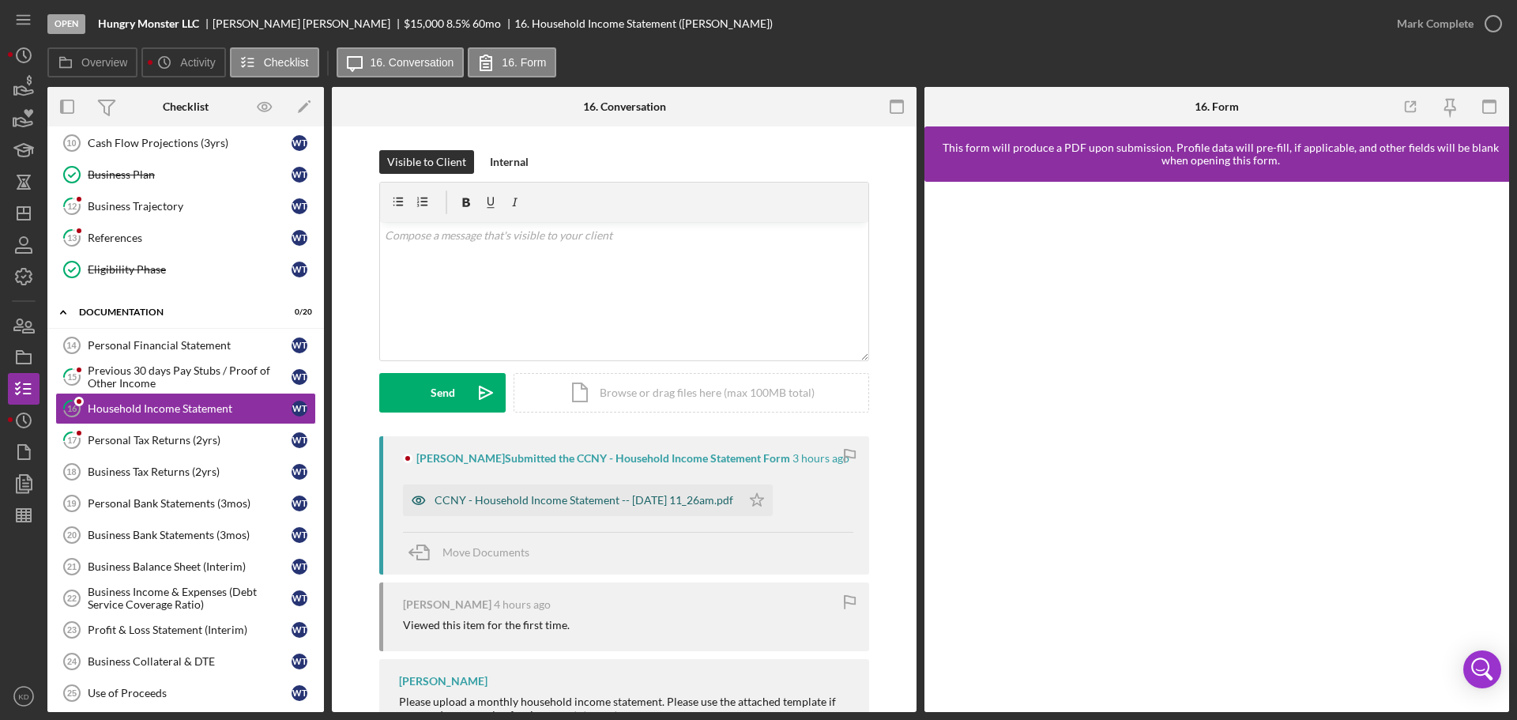
drag, startPoint x: 549, startPoint y: 504, endPoint x: 597, endPoint y: 502, distance: 48.3
click at [549, 503] on div "CCNY - Household Income Statement -- [DATE] 11_26am.pdf" at bounding box center [584, 500] width 299 height 13
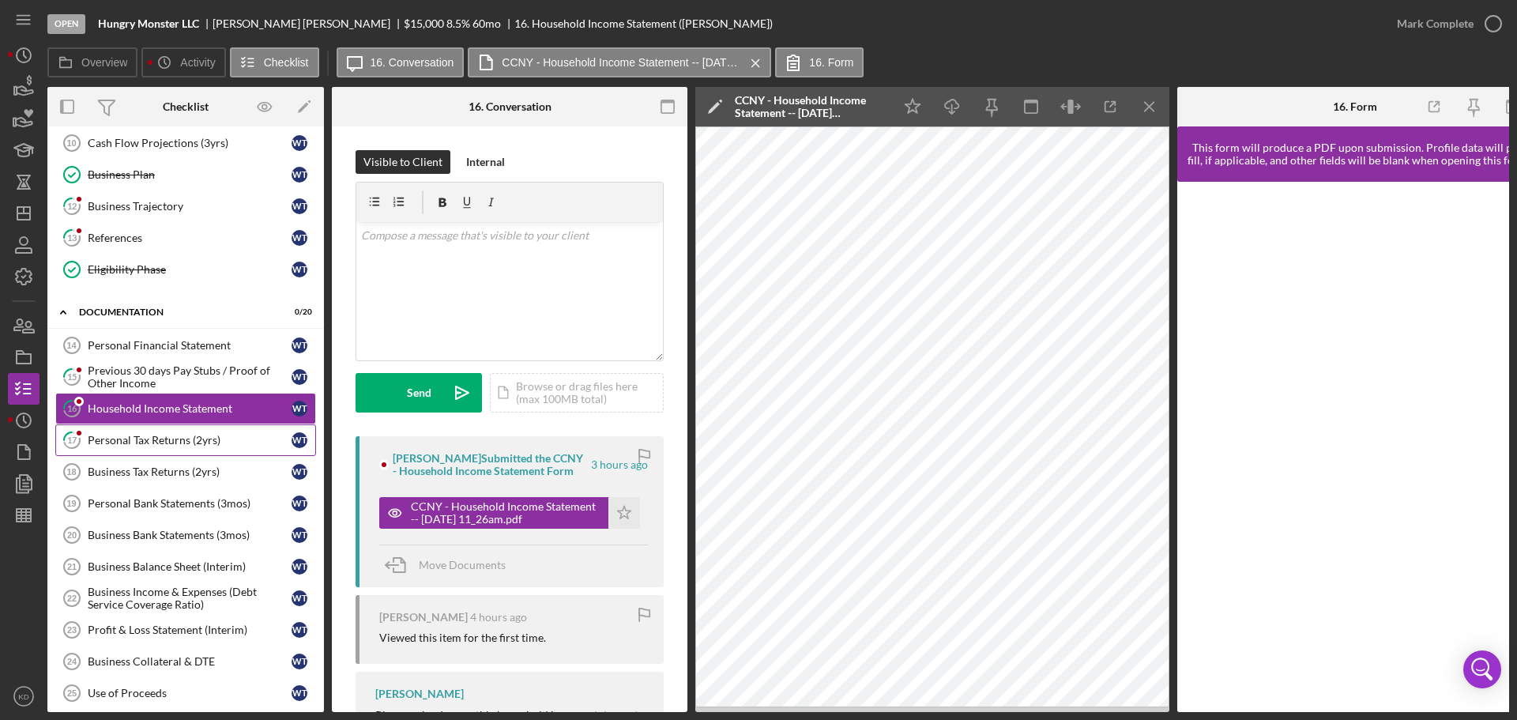
click at [144, 437] on div "Personal Tax Returns (2yrs)" at bounding box center [190, 440] width 204 height 13
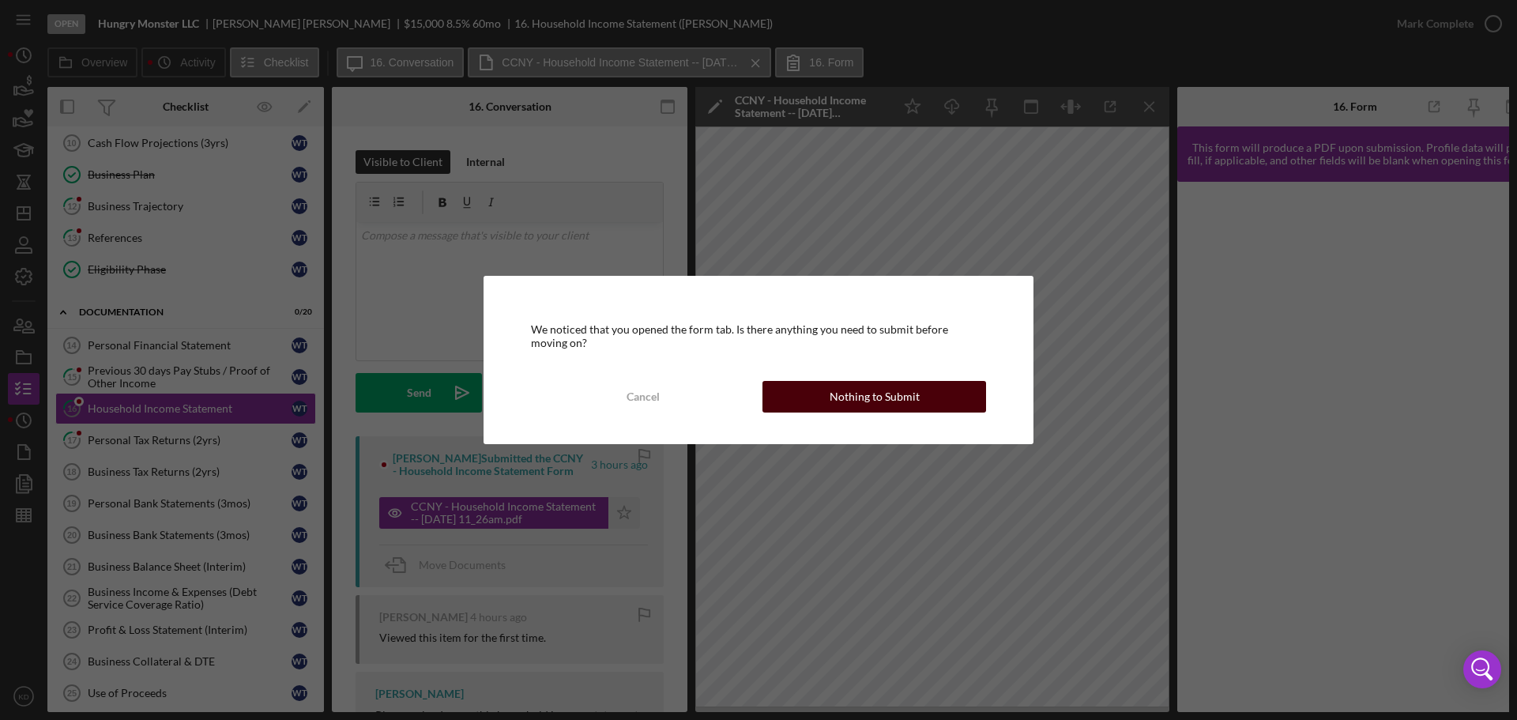
click at [903, 398] on div "Nothing to Submit" at bounding box center [875, 397] width 90 height 32
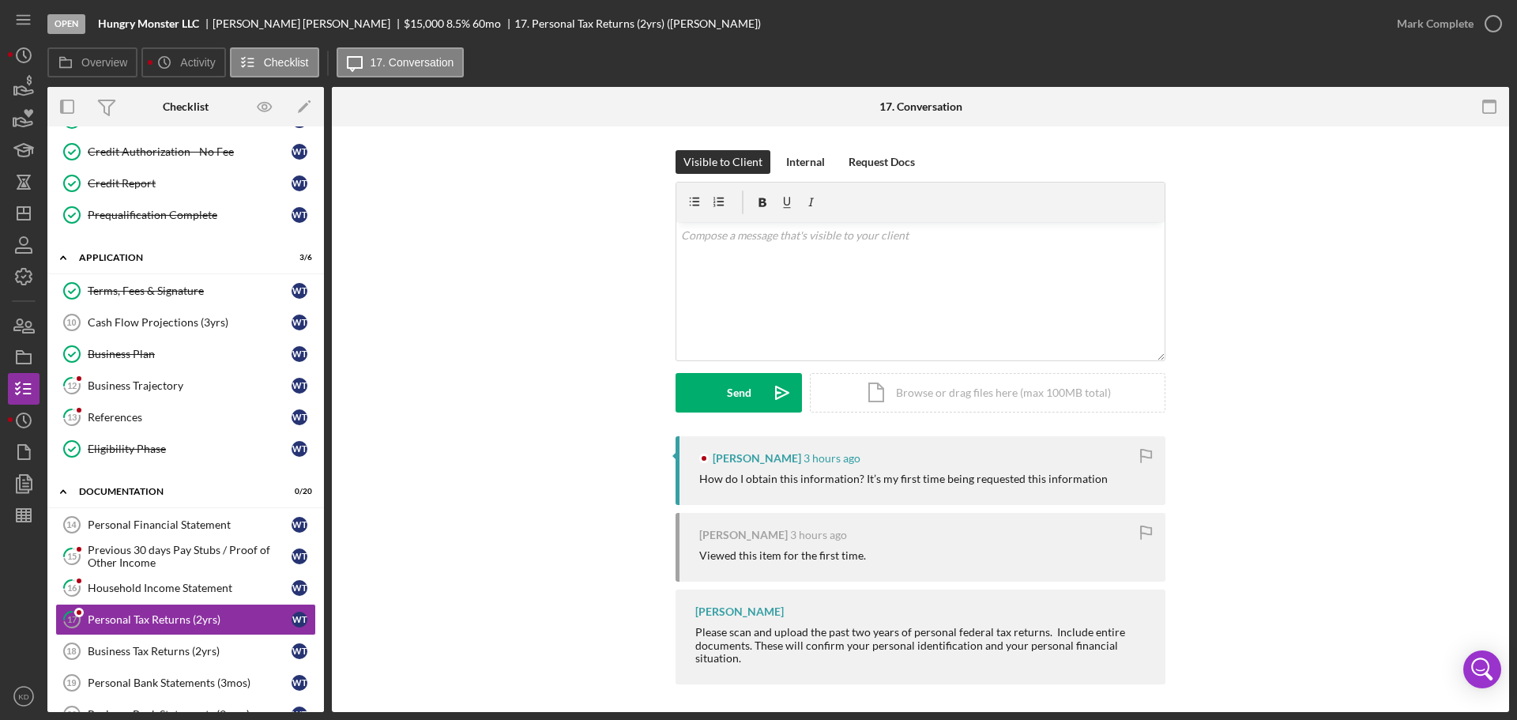
scroll to position [241, 0]
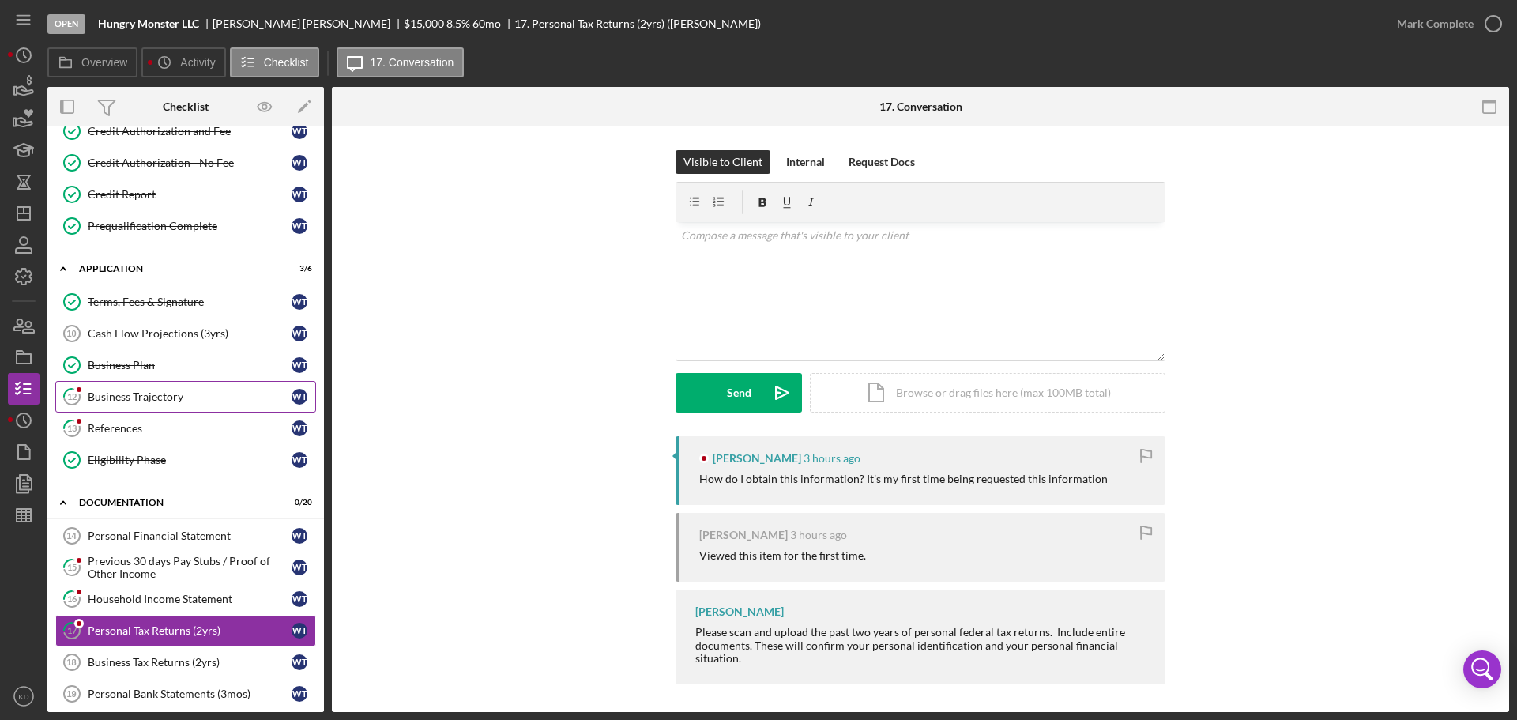
click at [127, 392] on div "Business Trajectory" at bounding box center [190, 396] width 204 height 13
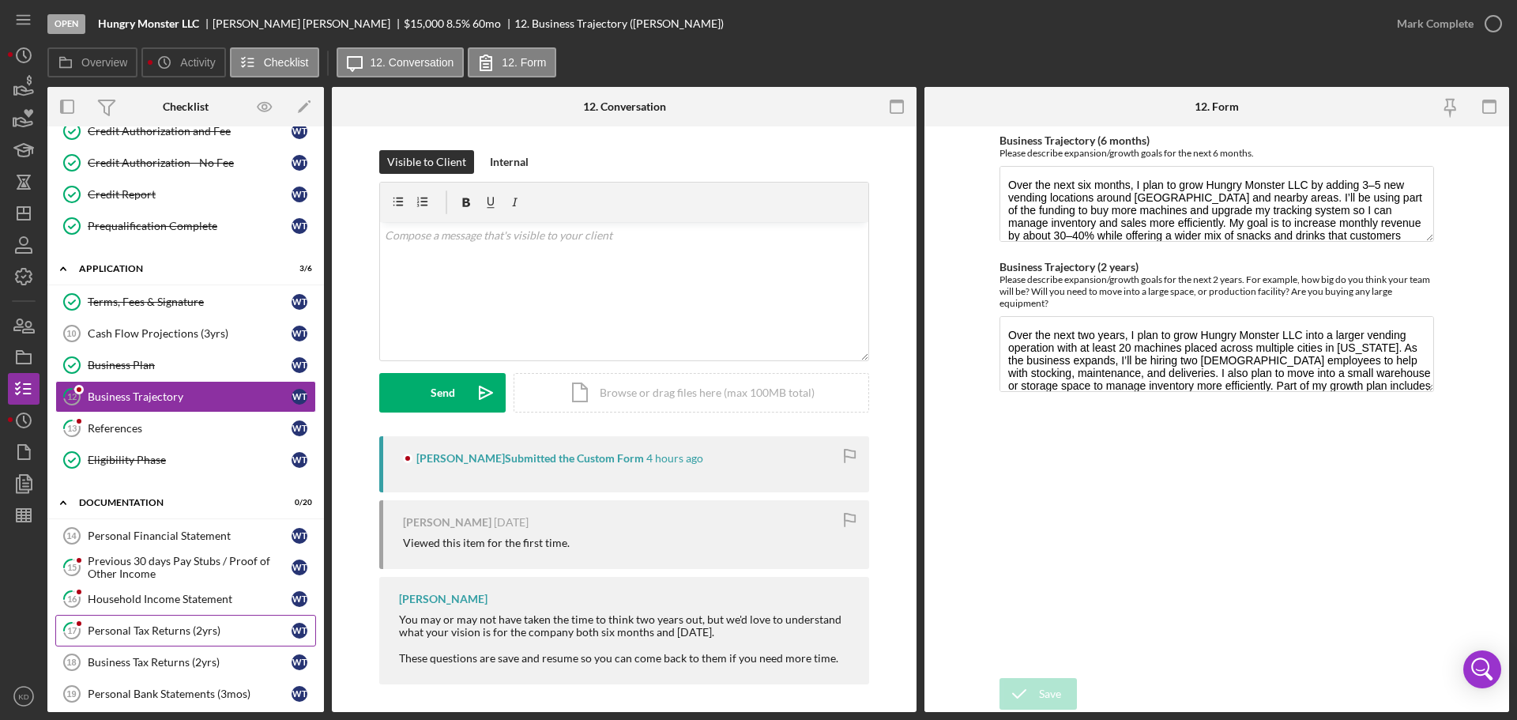
click at [137, 629] on div "Personal Tax Returns (2yrs)" at bounding box center [190, 630] width 204 height 13
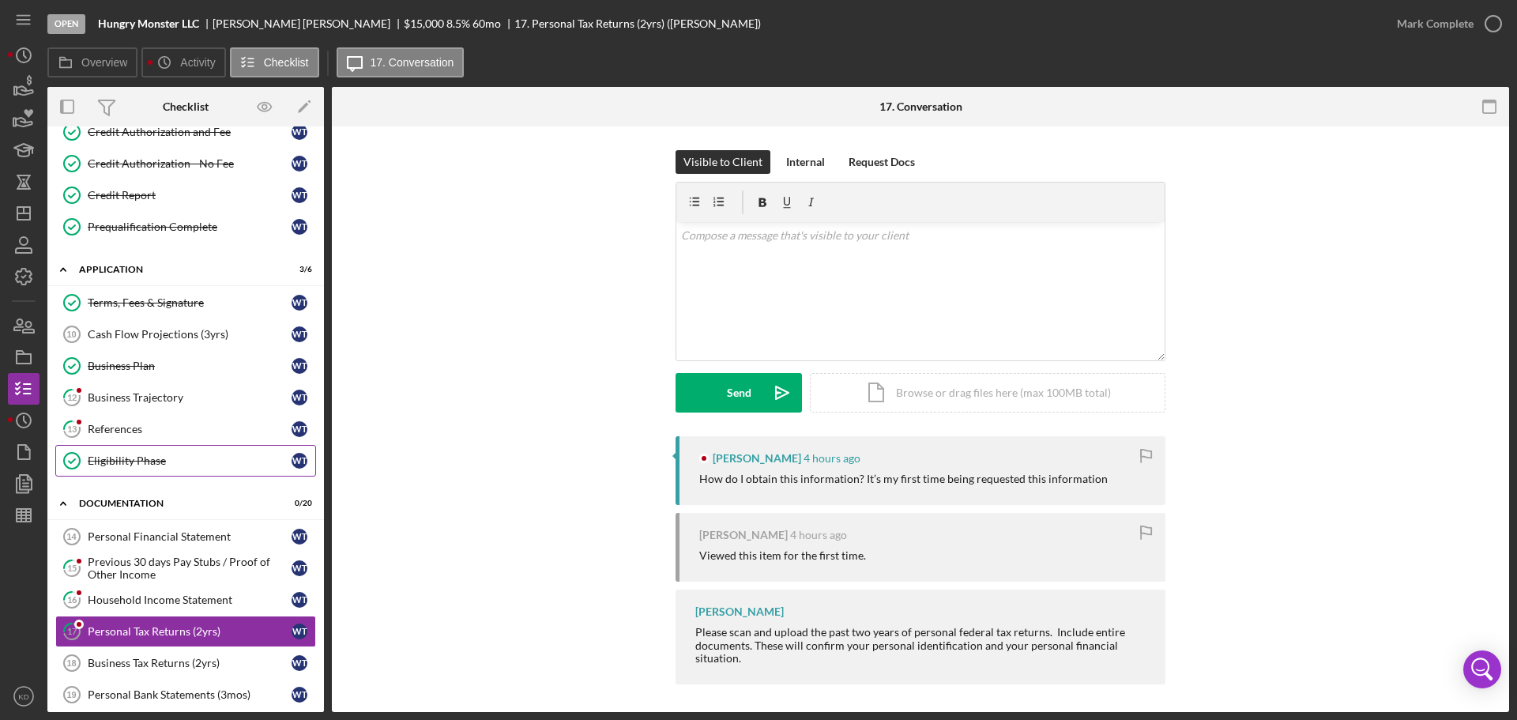
scroll to position [239, 0]
drag, startPoint x: 326, startPoint y: 443, endPoint x: 323, endPoint y: 514, distance: 72.0
click at [323, 514] on div "Overview Internal Workflow Stage Open Icon/Dropdown Arrow Archive (can unarchiv…" at bounding box center [778, 399] width 1462 height 625
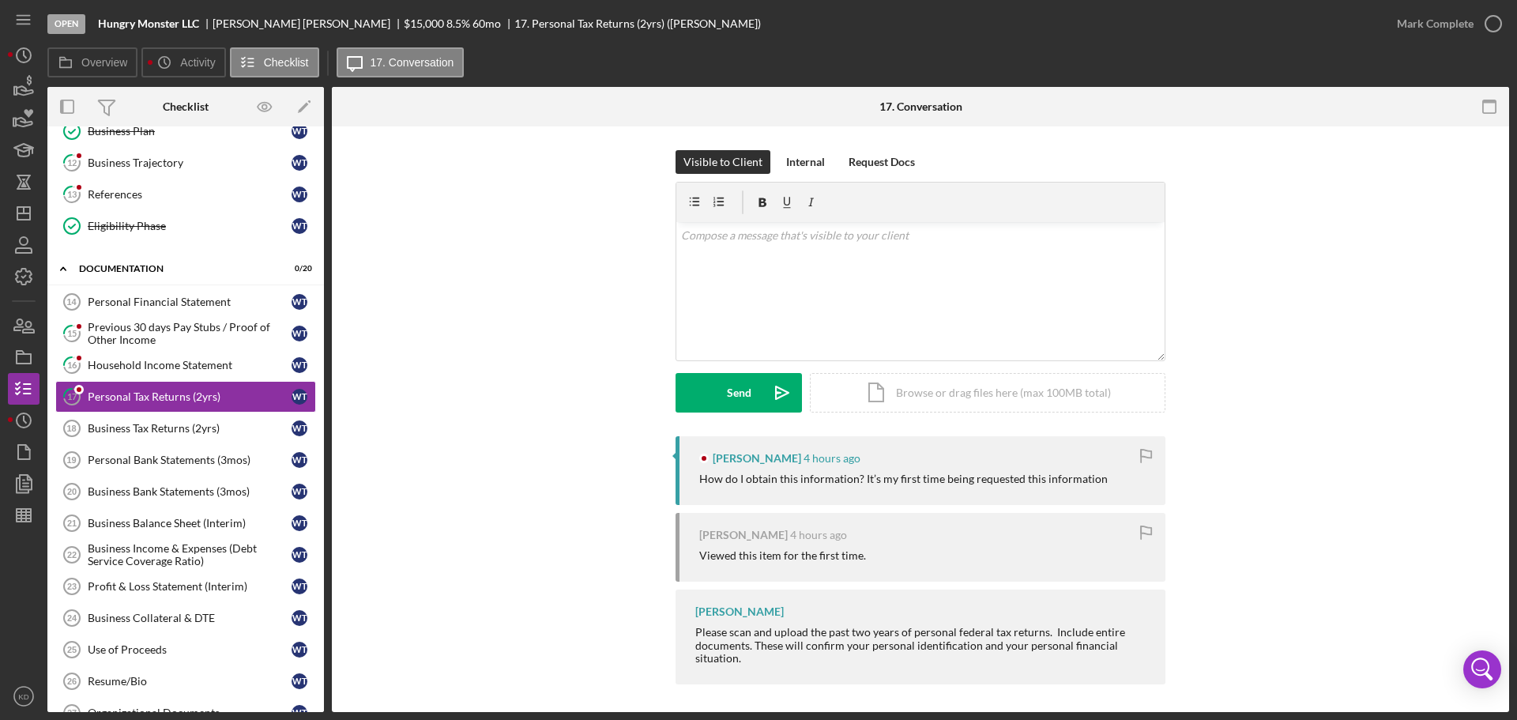
scroll to position [379, 0]
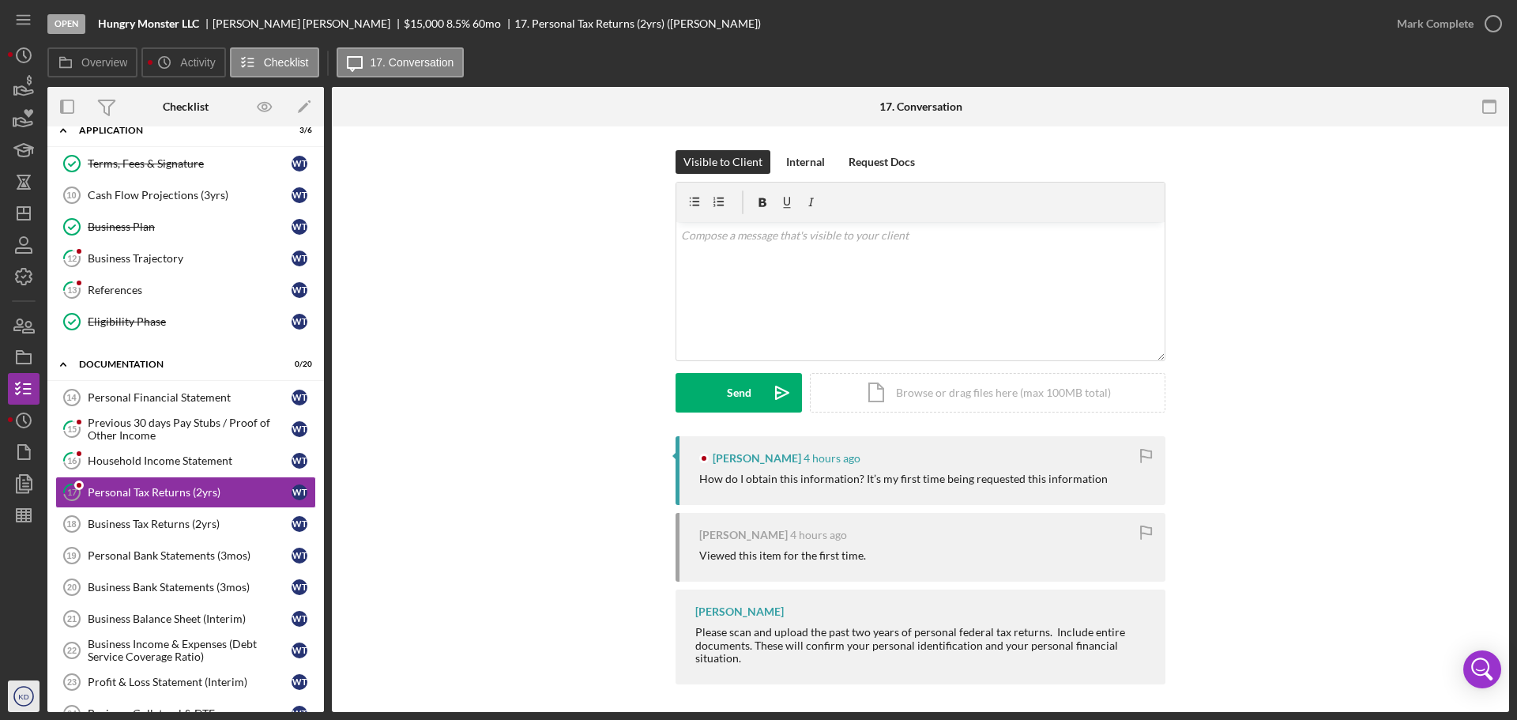
click at [16, 694] on icon "KD" at bounding box center [24, 696] width 32 height 40
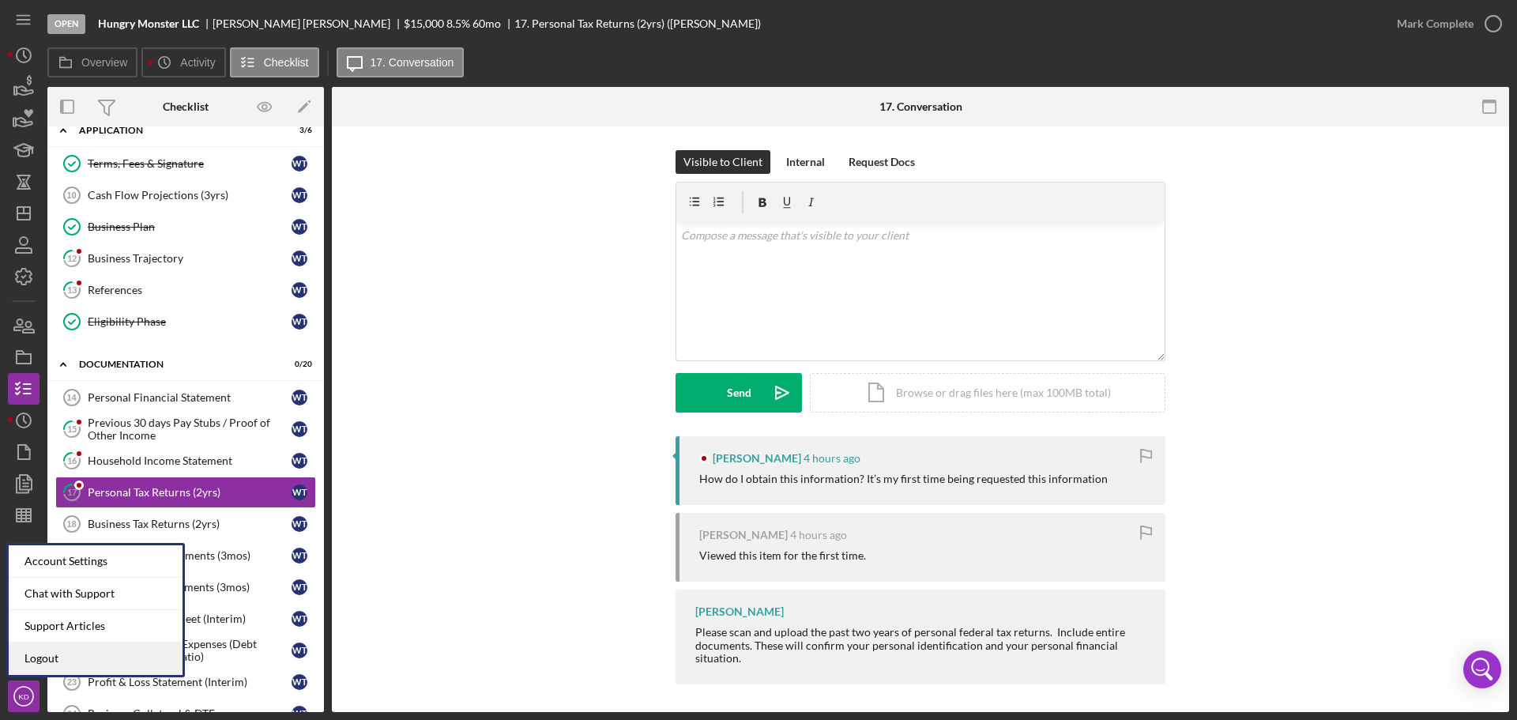
click at [71, 656] on link "Logout" at bounding box center [96, 658] width 174 height 32
